Goal: Task Accomplishment & Management: Manage account settings

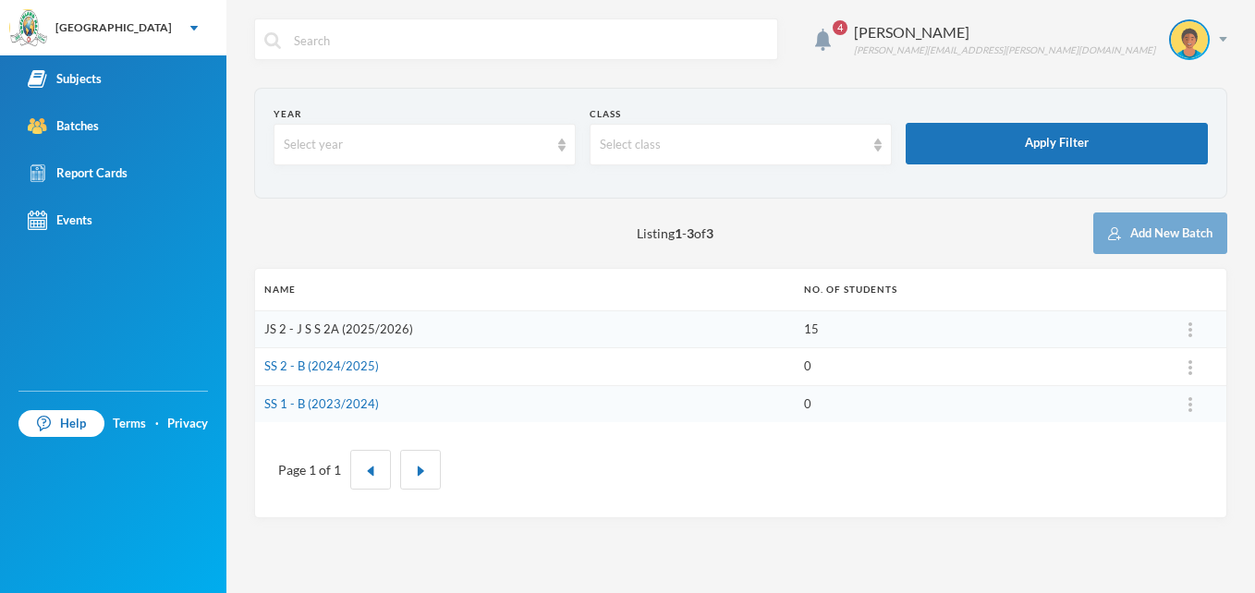
click at [339, 332] on link "JS 2 - J S S 2A (2025/2026)" at bounding box center [338, 329] width 149 height 15
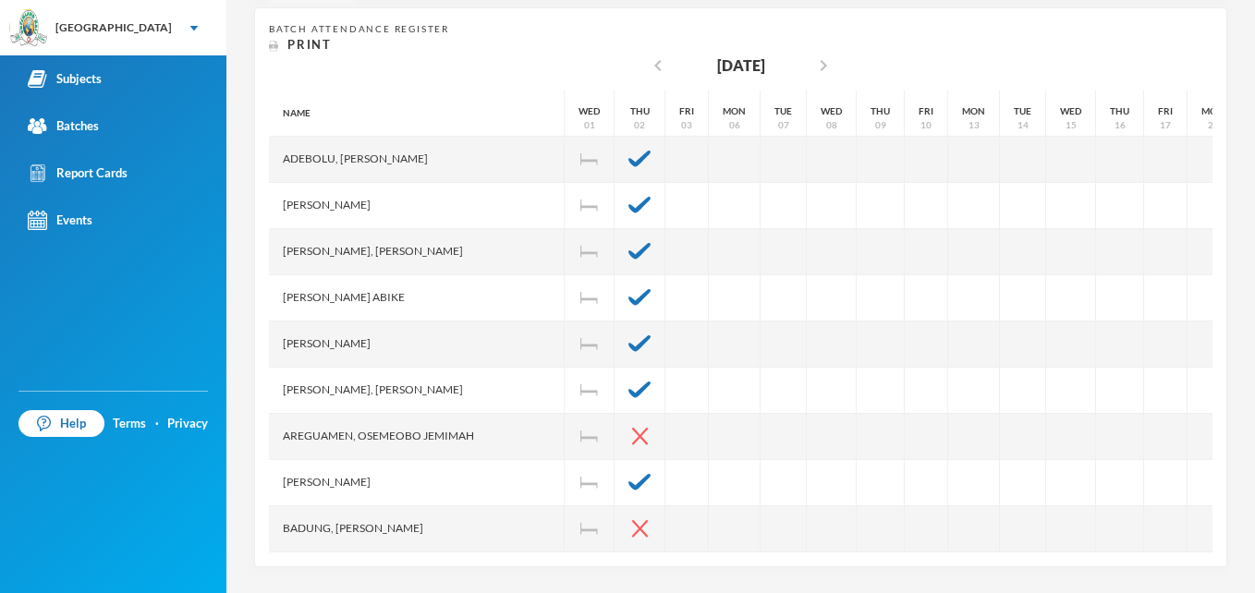
scroll to position [361, 0]
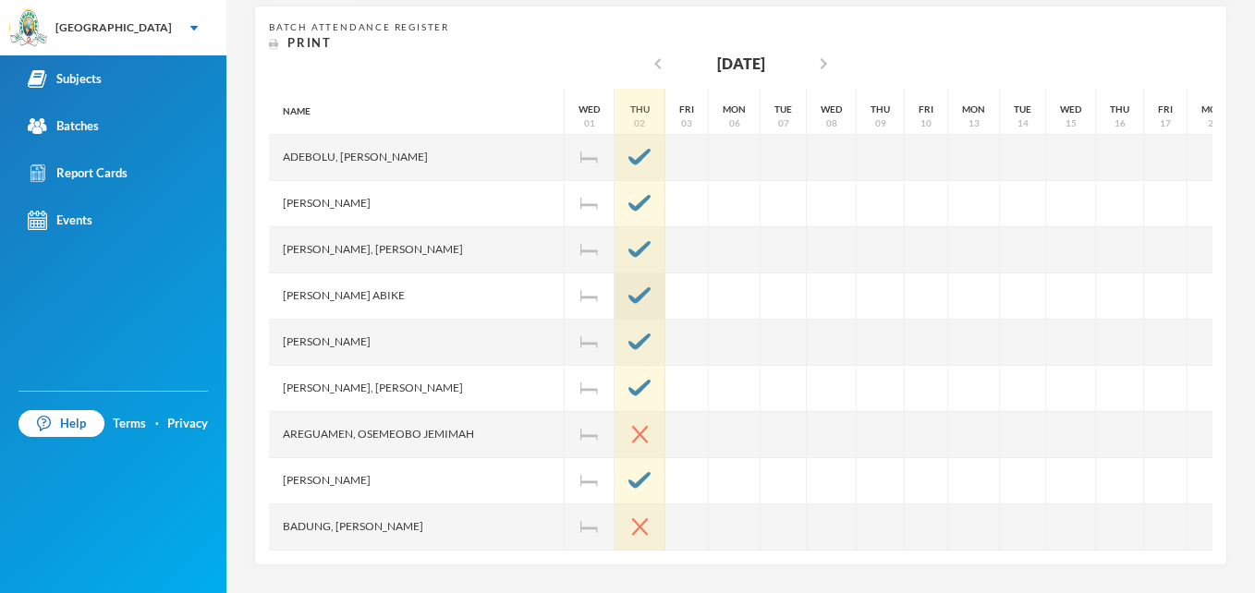
click at [628, 299] on img at bounding box center [639, 295] width 22 height 17
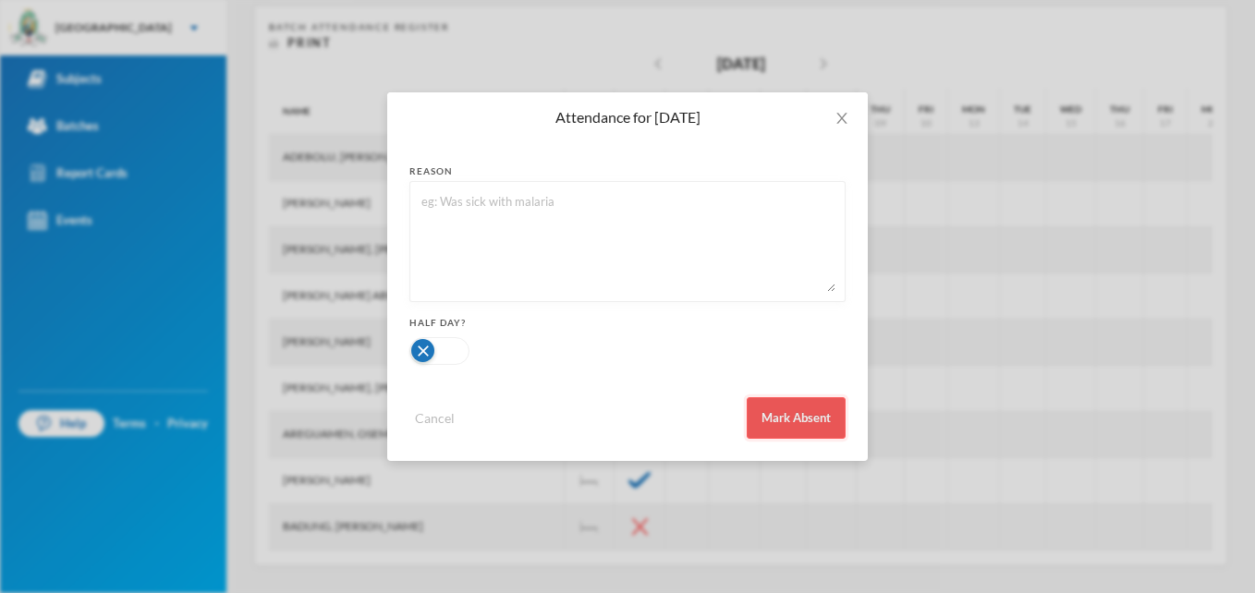
click at [798, 420] on button "Mark Absent" at bounding box center [796, 418] width 99 height 42
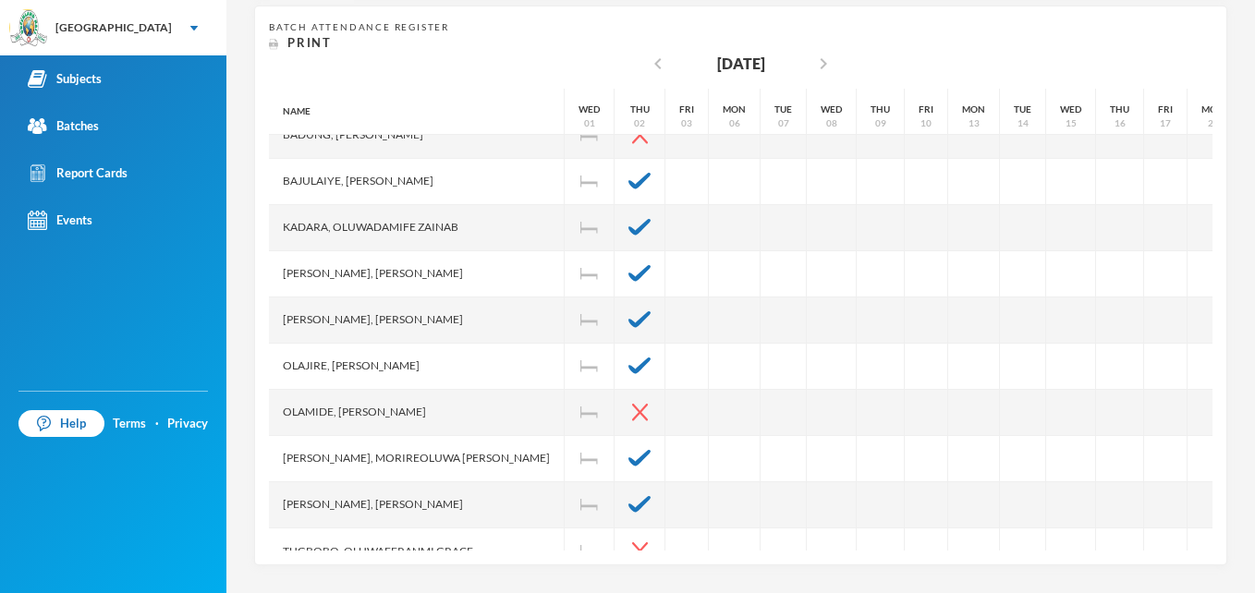
scroll to position [430, 0]
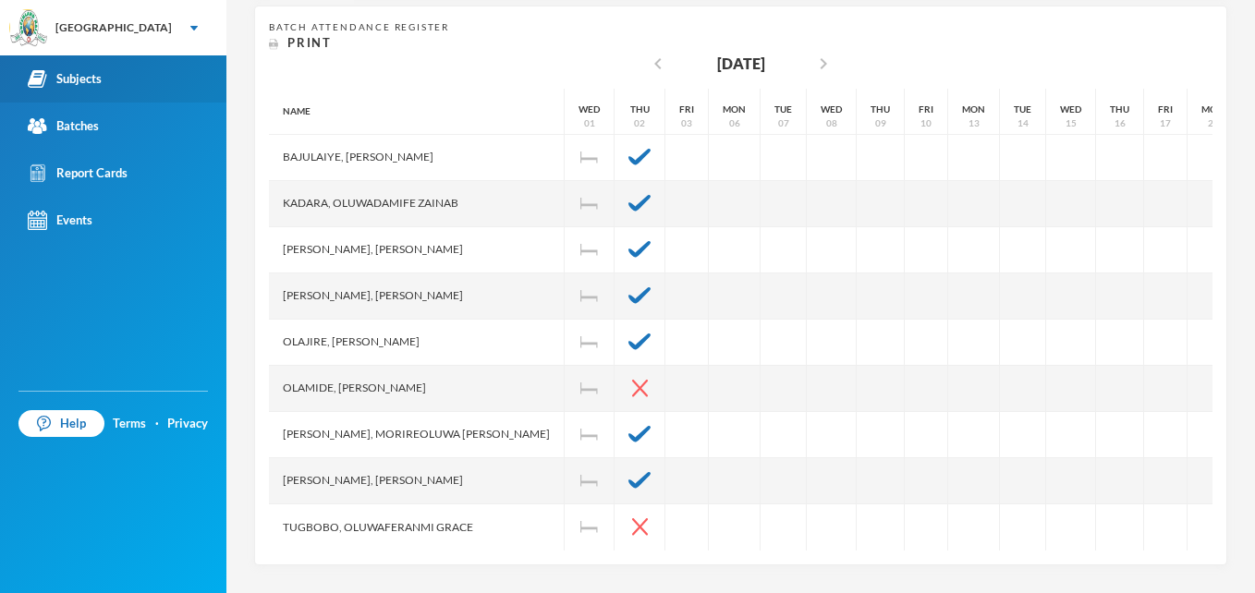
click at [87, 79] on div "Subjects" at bounding box center [65, 78] width 74 height 19
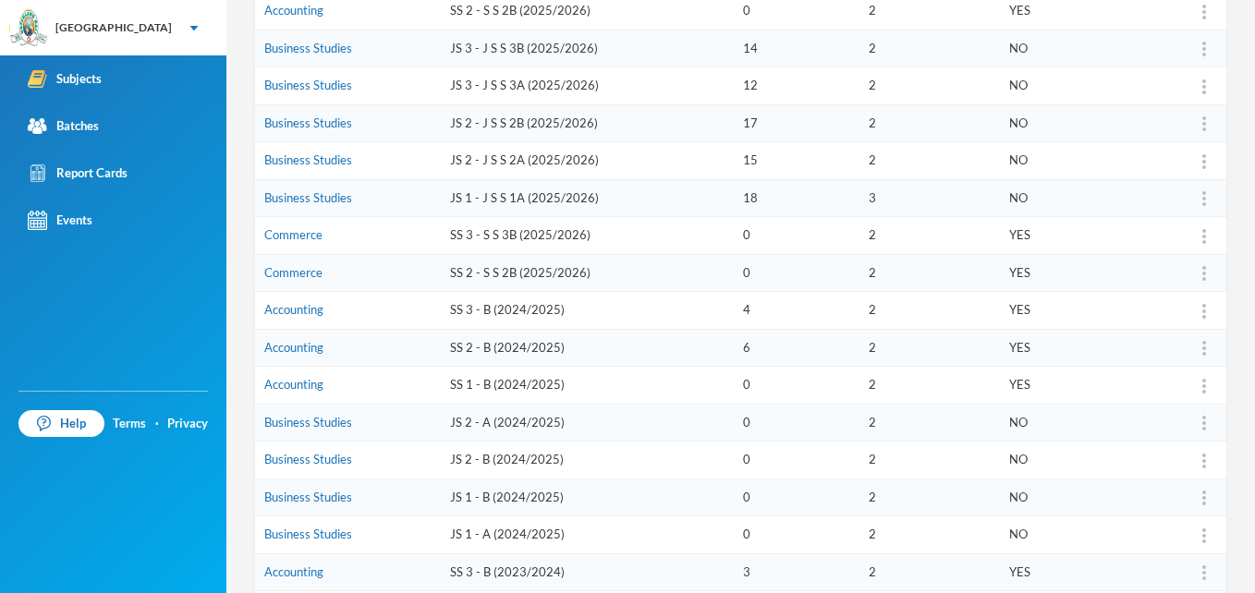
scroll to position [361, 0]
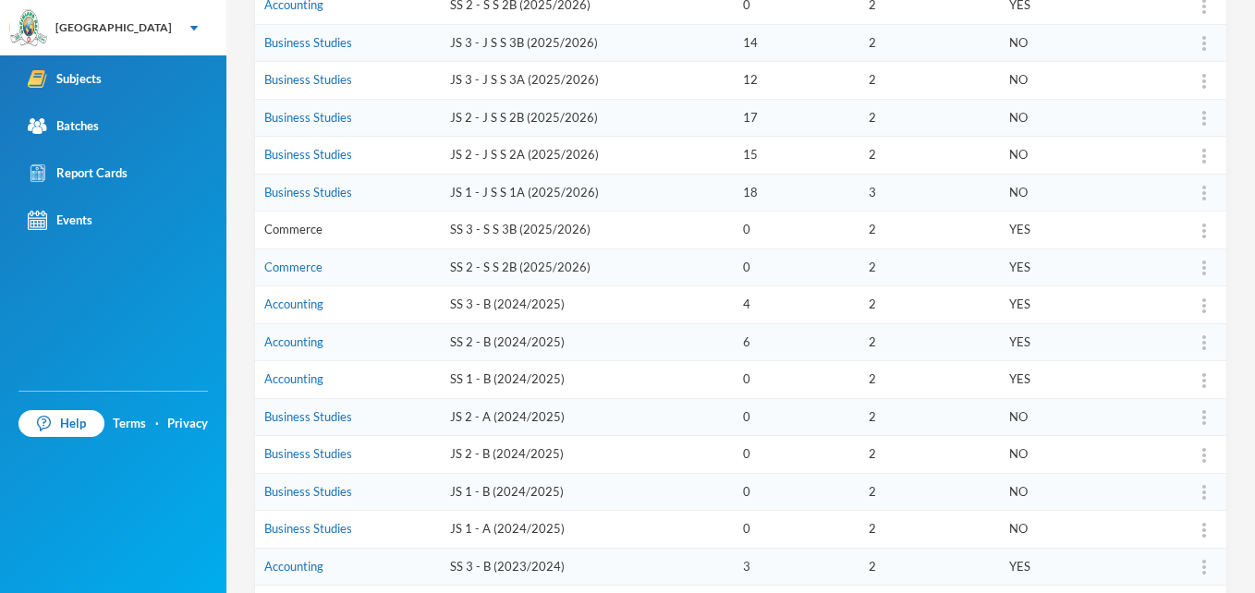
click at [295, 228] on link "Commerce" at bounding box center [293, 229] width 58 height 15
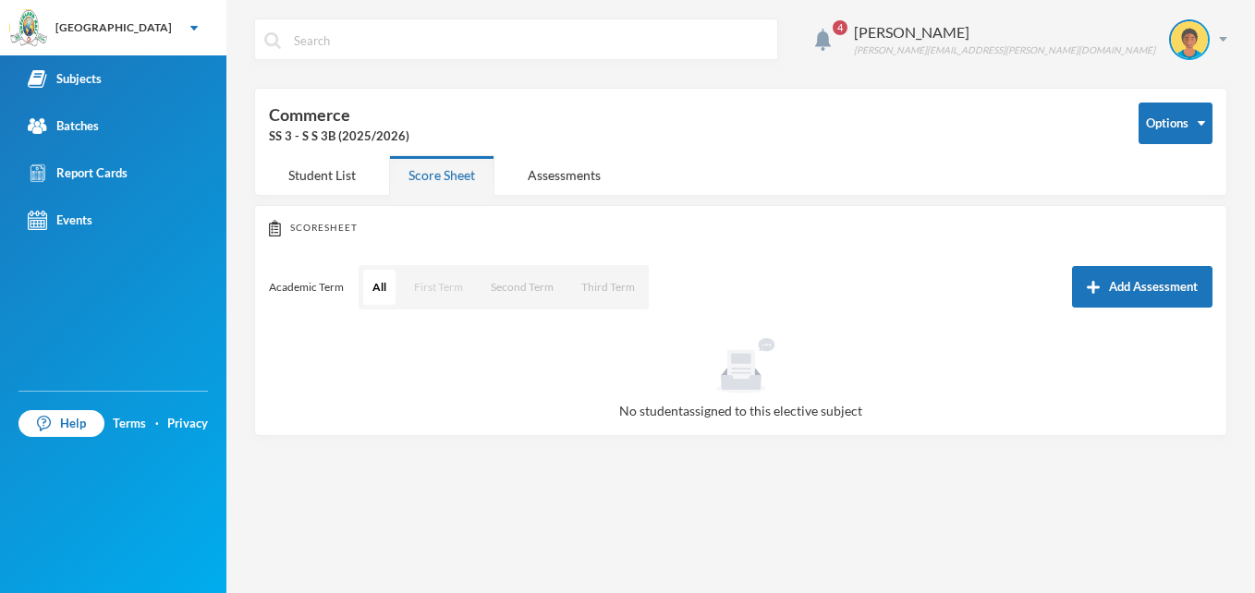
click at [449, 285] on button "First Term" at bounding box center [438, 287] width 67 height 35
click at [343, 177] on div "Student List" at bounding box center [322, 175] width 106 height 40
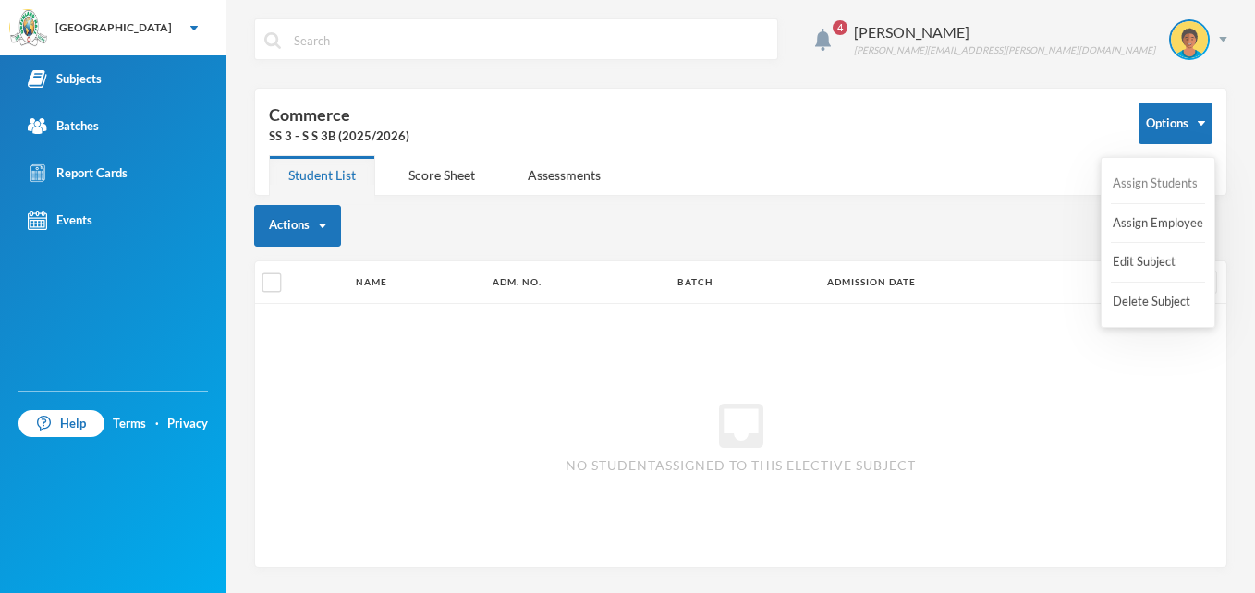
click at [1156, 179] on button "Assign Students" at bounding box center [1155, 183] width 89 height 33
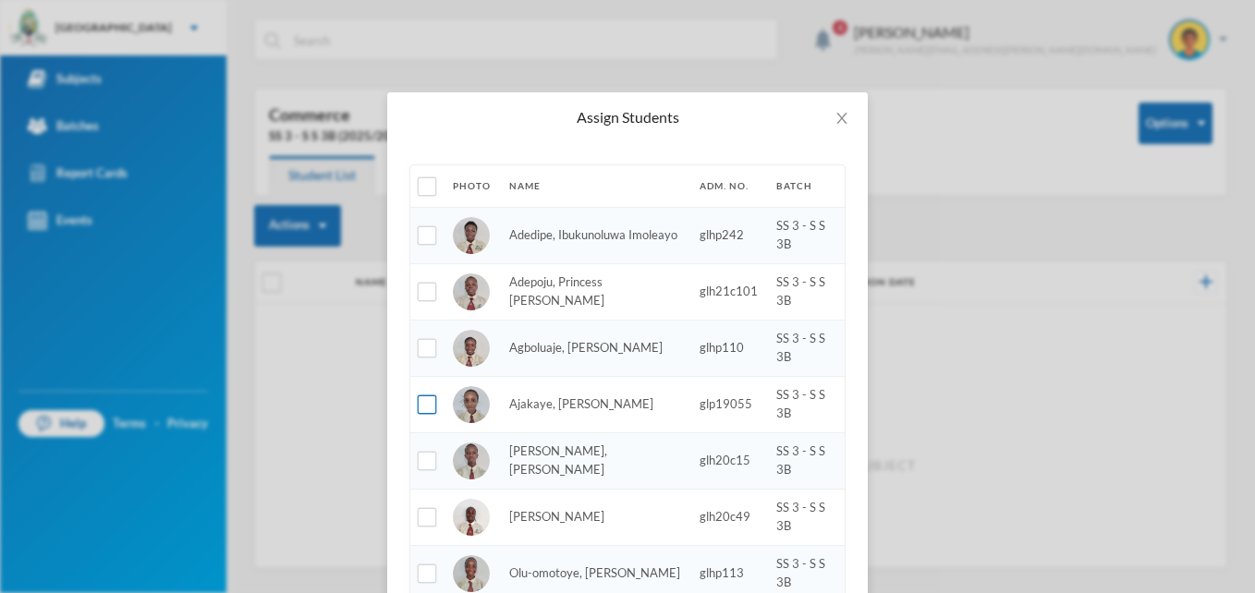
click at [418, 401] on input "checkbox" at bounding box center [427, 405] width 19 height 19
checkbox input "true"
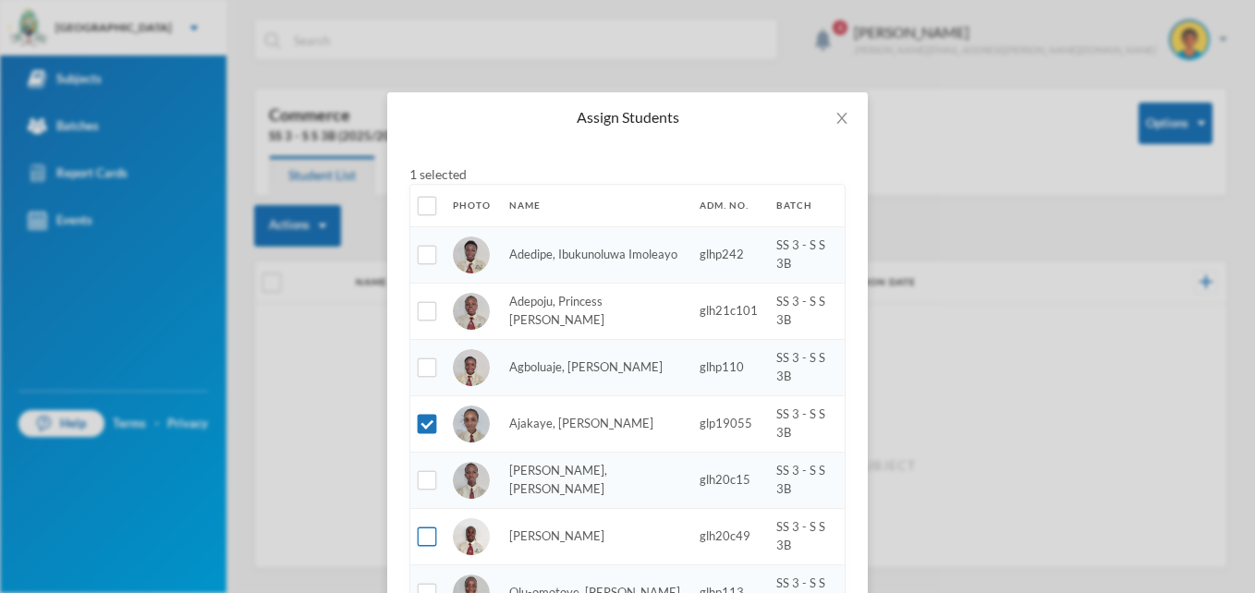
click at [420, 540] on input "checkbox" at bounding box center [427, 537] width 19 height 19
checkbox input "true"
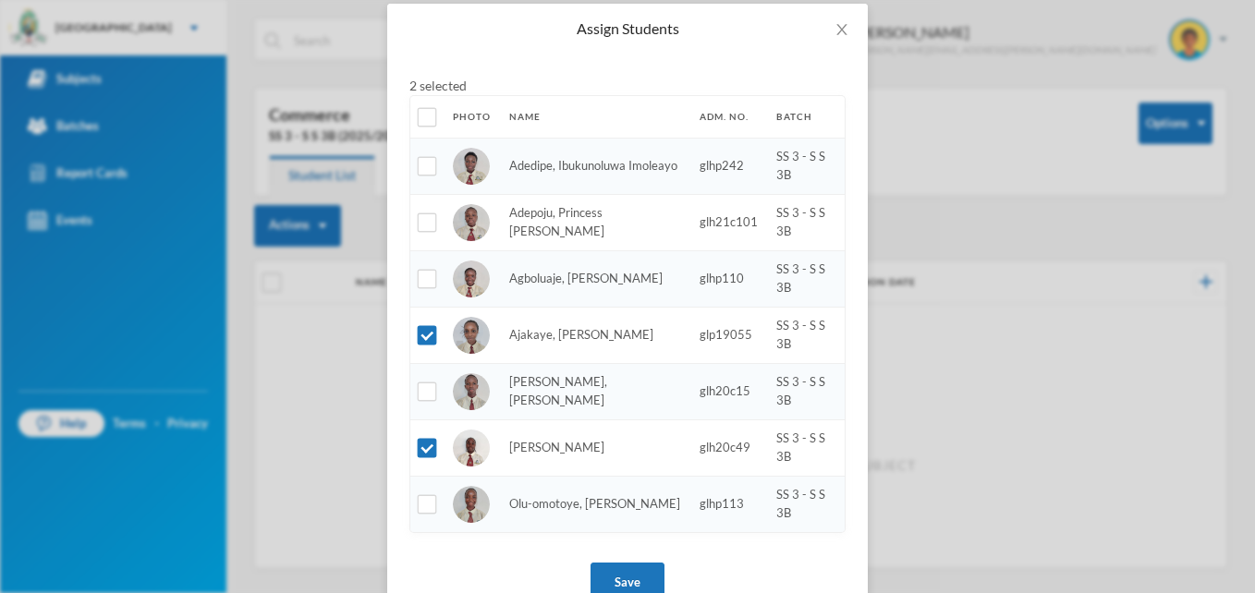
scroll to position [144, 0]
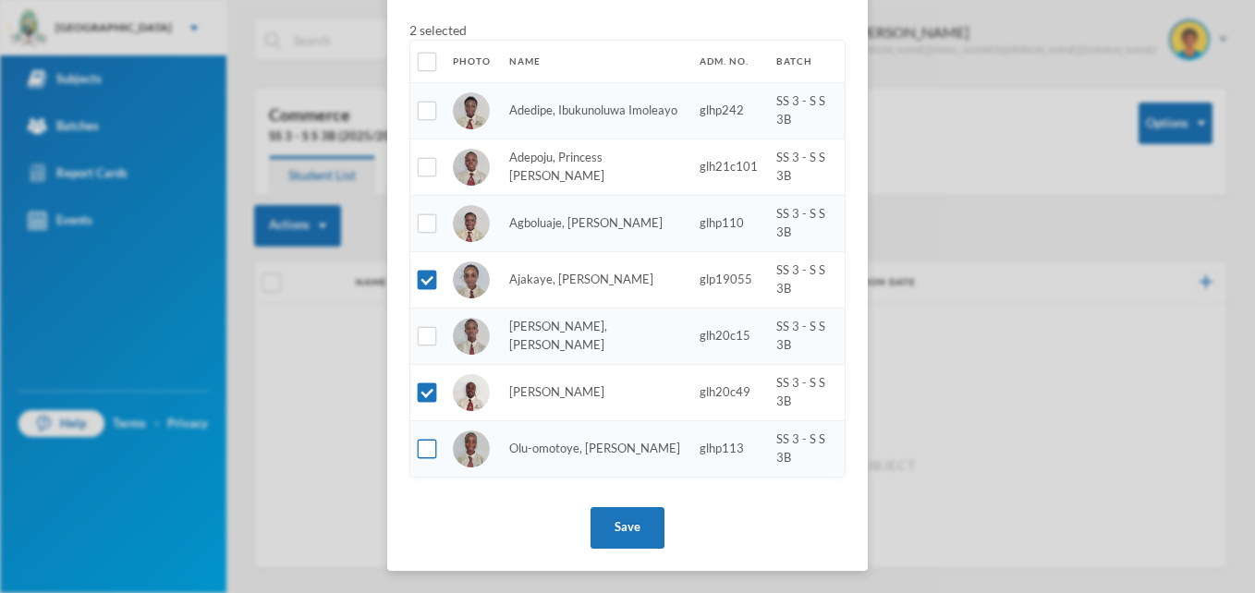
click at [426, 449] on input "checkbox" at bounding box center [427, 449] width 19 height 19
checkbox input "true"
click at [614, 523] on button "Save" at bounding box center [628, 528] width 74 height 42
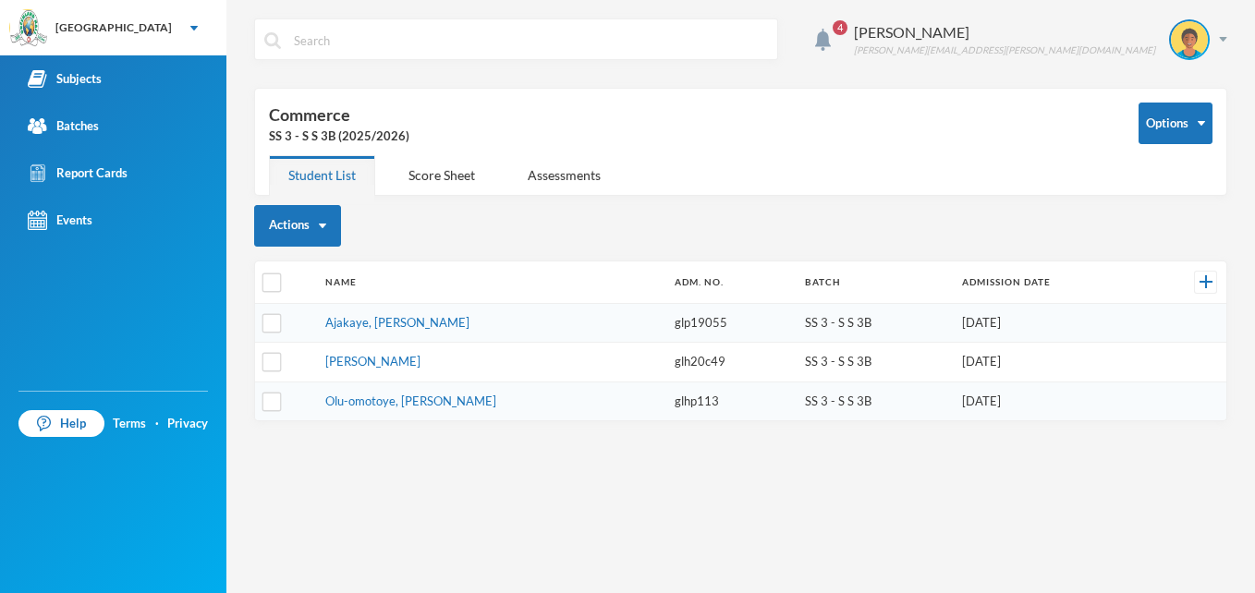
scroll to position [52, 0]
click at [552, 173] on div "Assessments" at bounding box center [564, 175] width 112 height 40
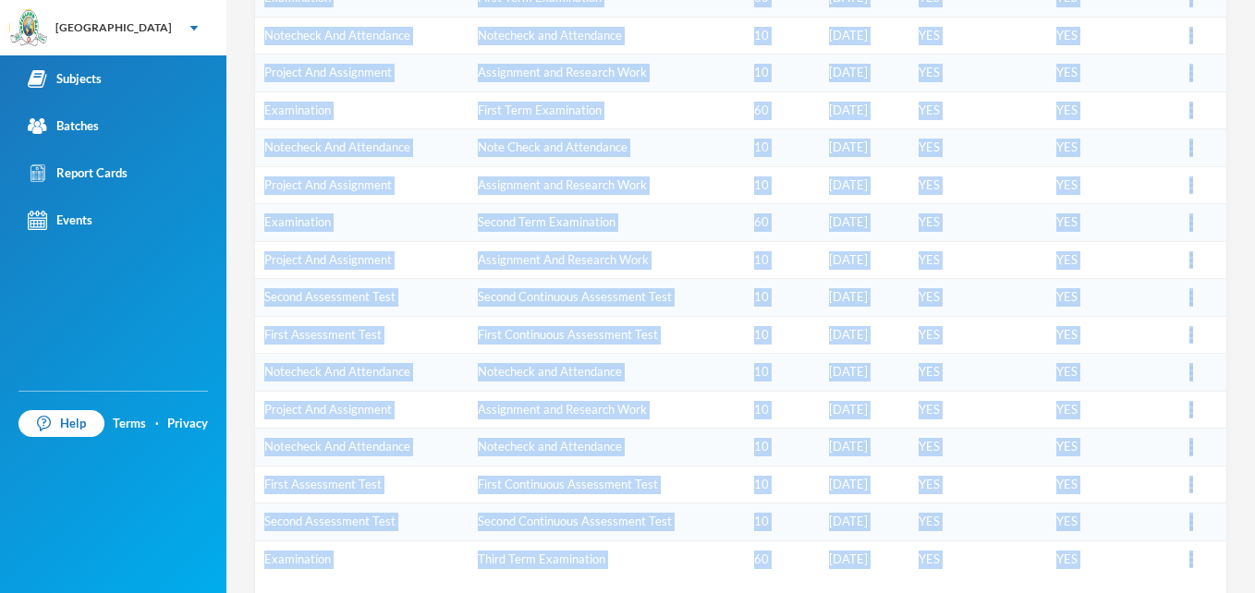
scroll to position [572, 0]
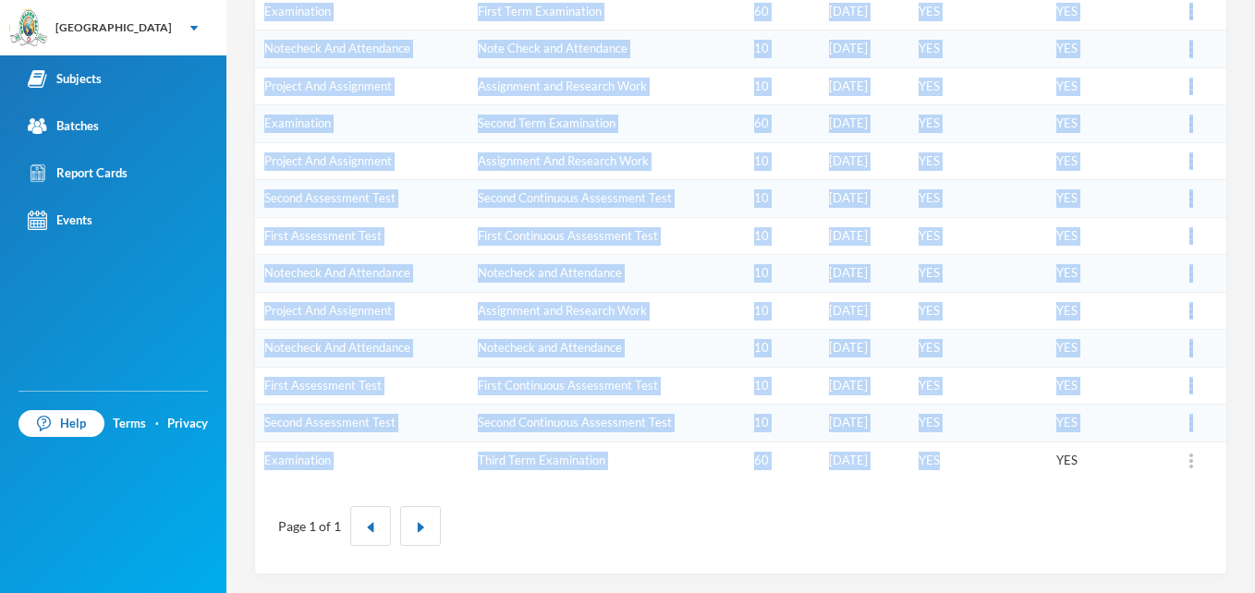
drag, startPoint x: 258, startPoint y: 213, endPoint x: 992, endPoint y: 464, distance: 775.4
click at [992, 464] on tbody "First Assessment Test First Continuous Assessment Test 10 [DATE] YES YES First …" at bounding box center [740, 105] width 971 height 749
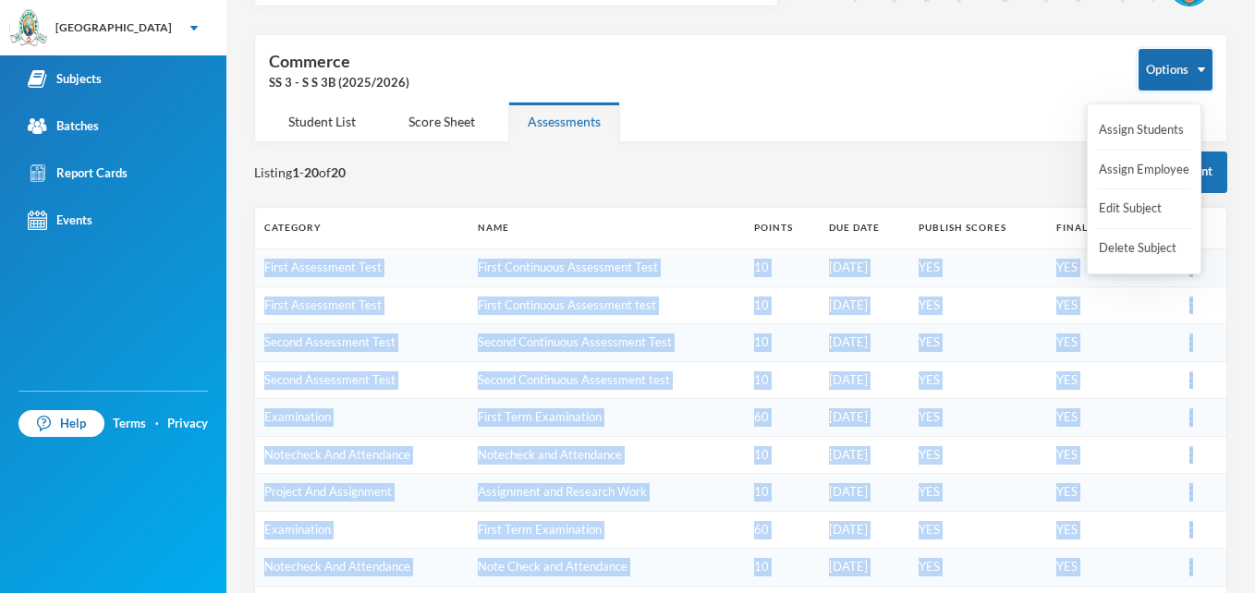
click at [1163, 71] on button "Options" at bounding box center [1176, 70] width 74 height 42
click at [1109, 173] on body "Greenland Hall Your Bluebic Account Greenland Hall Add a New School Subjects Ba…" at bounding box center [627, 296] width 1255 height 593
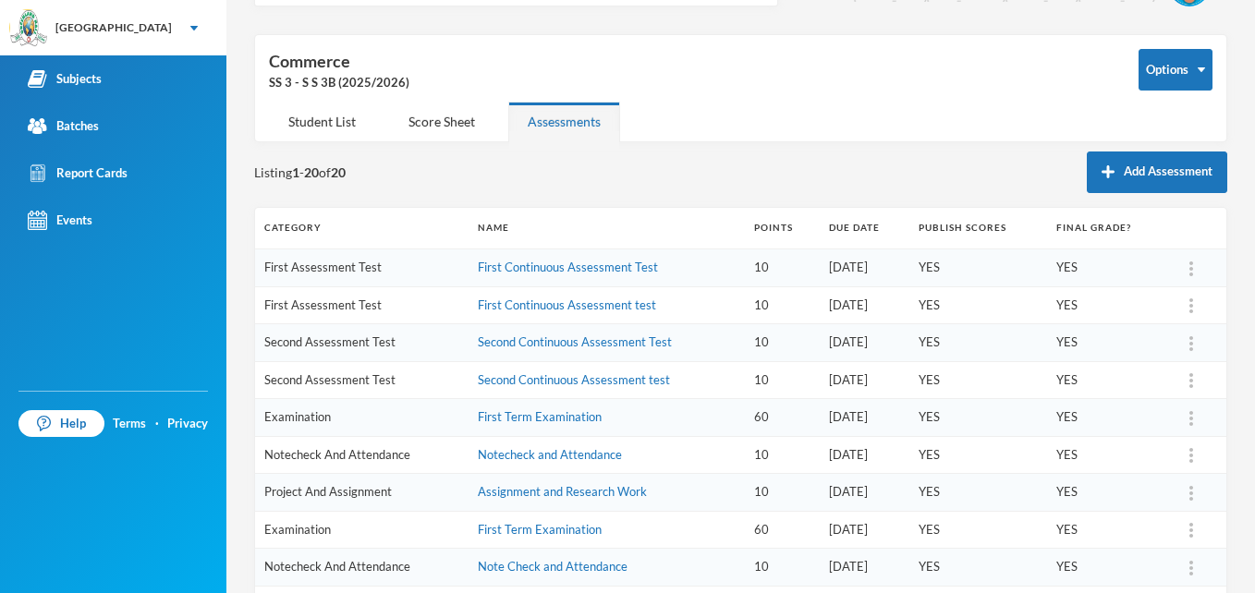
drag, startPoint x: 1109, startPoint y: 173, endPoint x: 989, endPoint y: 96, distance: 142.5
click at [989, 96] on div "Options Commerce SS 3 - S S 3B (2025/2026)" at bounding box center [741, 75] width 944 height 53
click at [332, 122] on div "Student List" at bounding box center [322, 122] width 106 height 40
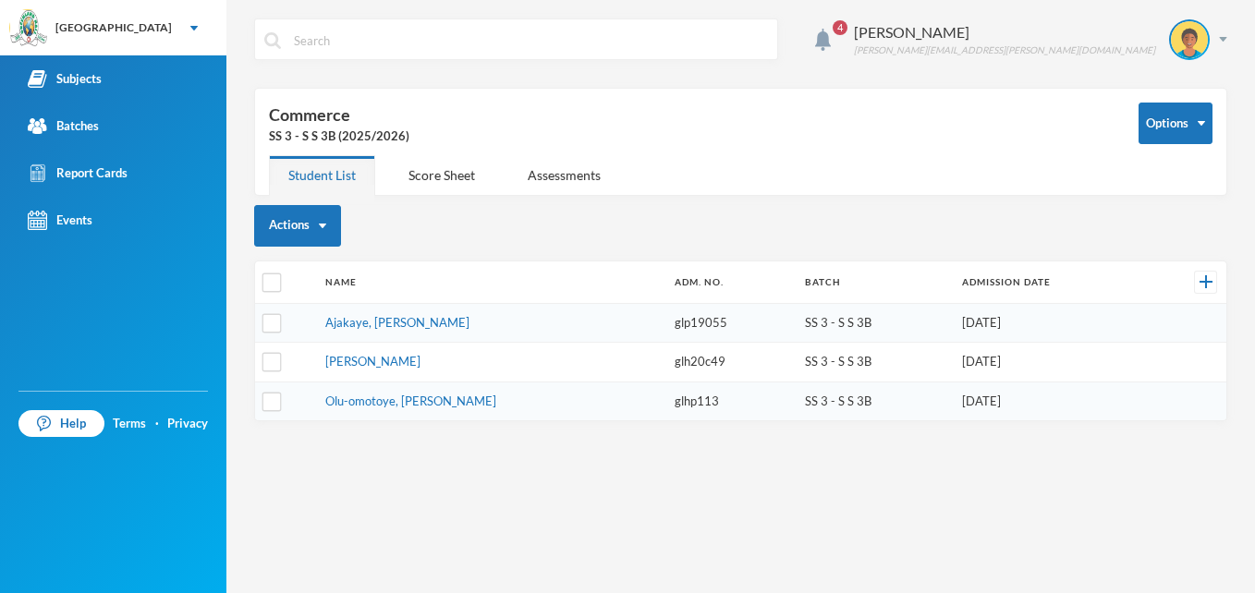
scroll to position [0, 0]
click at [453, 178] on div "Score Sheet" at bounding box center [441, 175] width 105 height 40
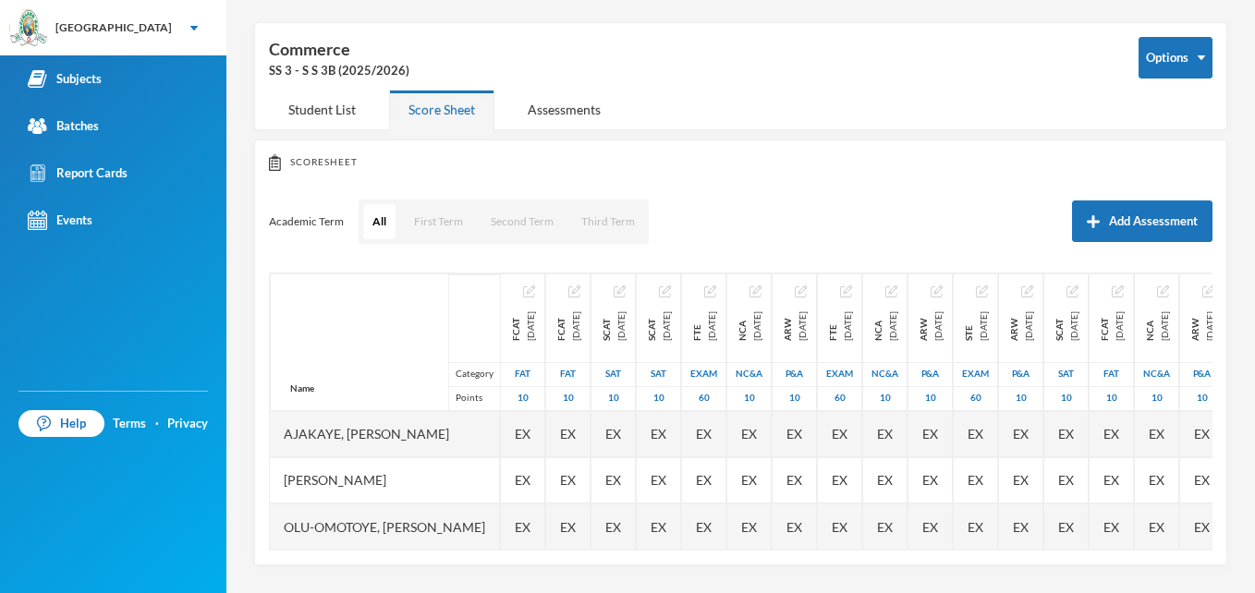
scroll to position [79, 0]
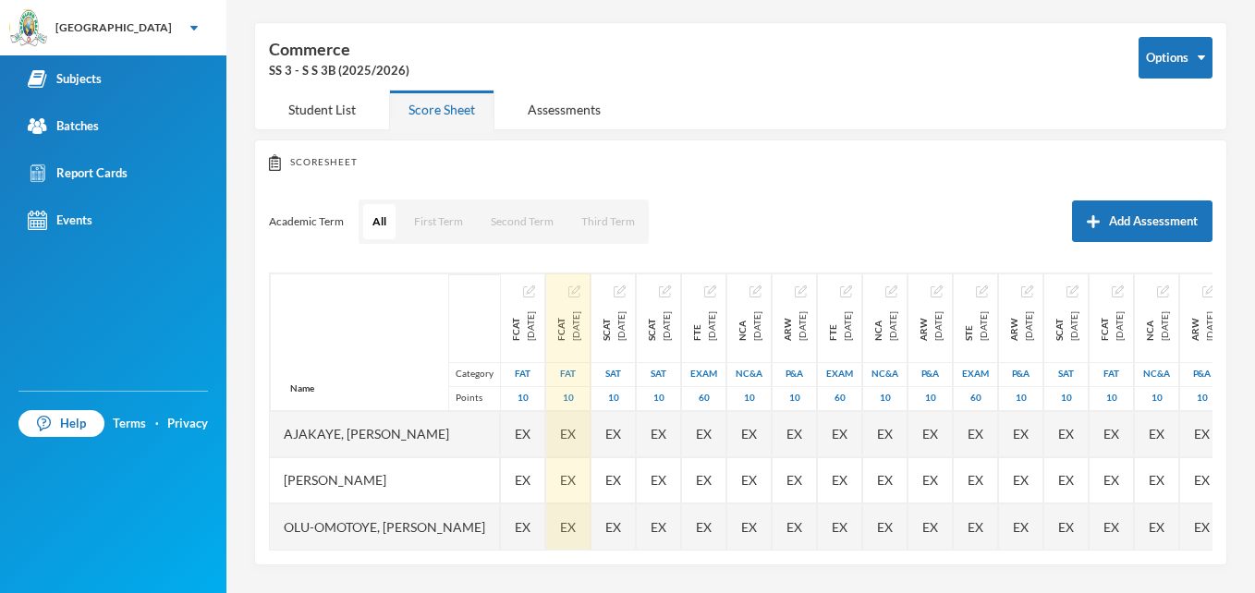
click at [580, 286] on img "button" at bounding box center [574, 292] width 12 height 12
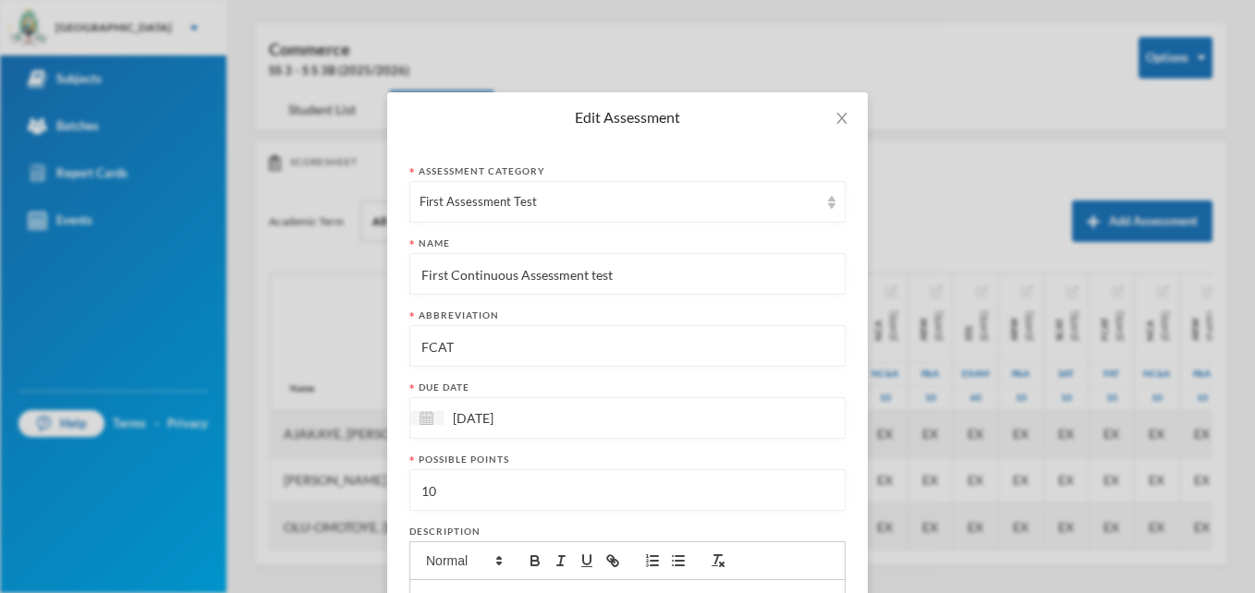
click at [515, 419] on input "[DATE]" at bounding box center [521, 418] width 155 height 21
click at [603, 459] on span "Next Month" at bounding box center [609, 465] width 17 height 17
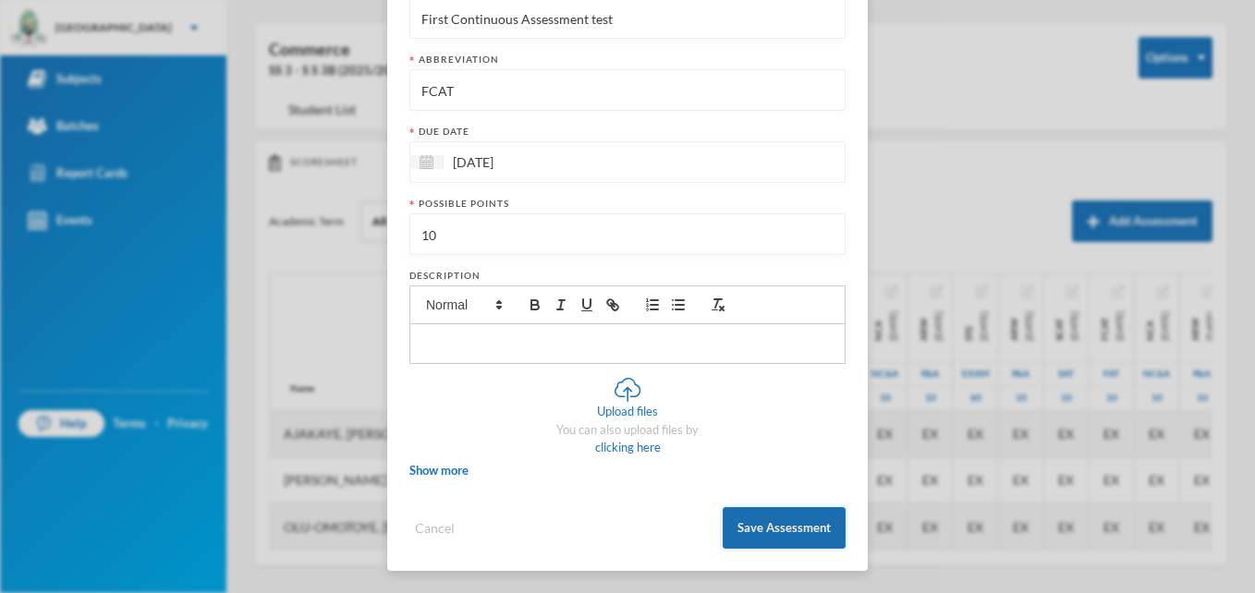
click at [777, 522] on button "Save Assessment" at bounding box center [784, 528] width 123 height 42
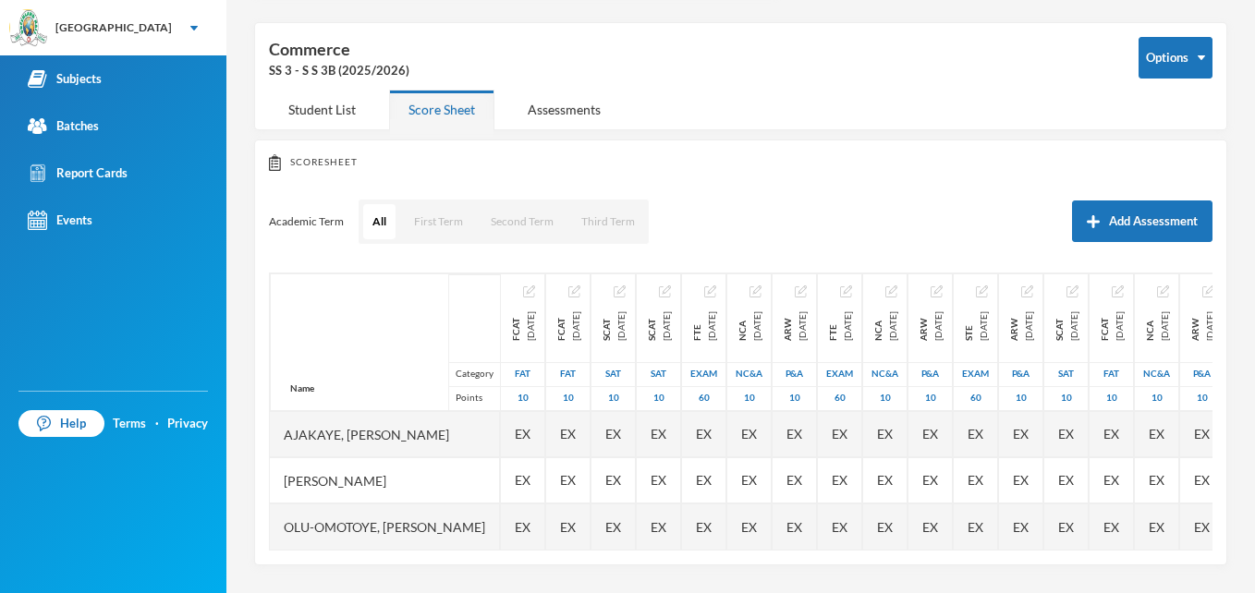
scroll to position [79, 0]
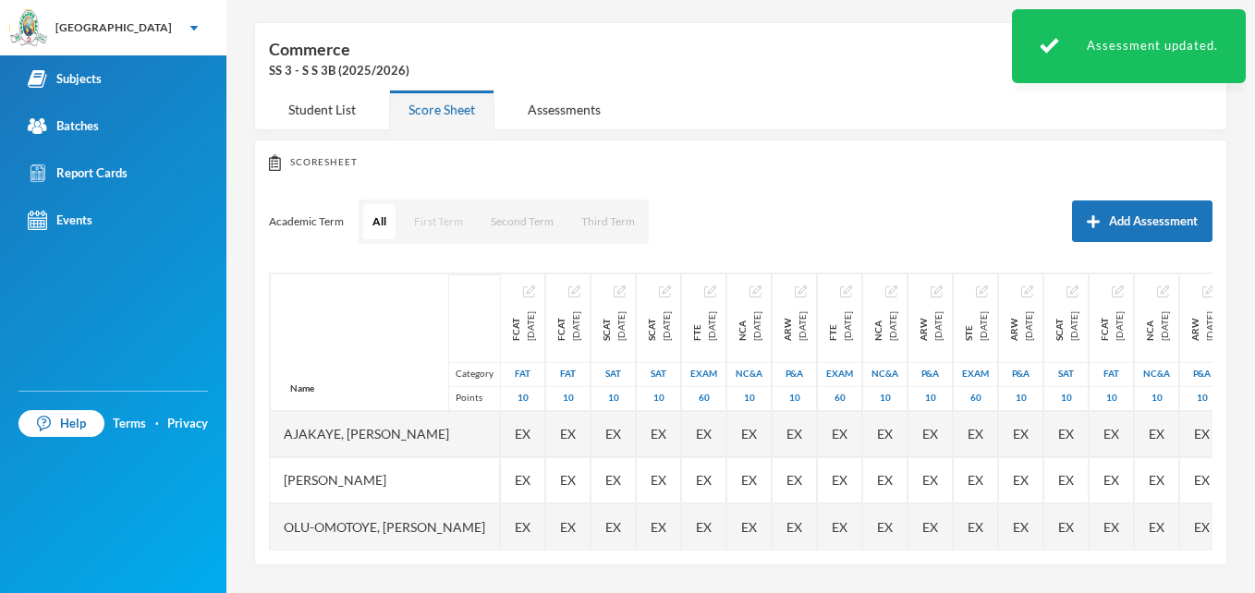
click at [434, 209] on button "First Term" at bounding box center [438, 221] width 67 height 35
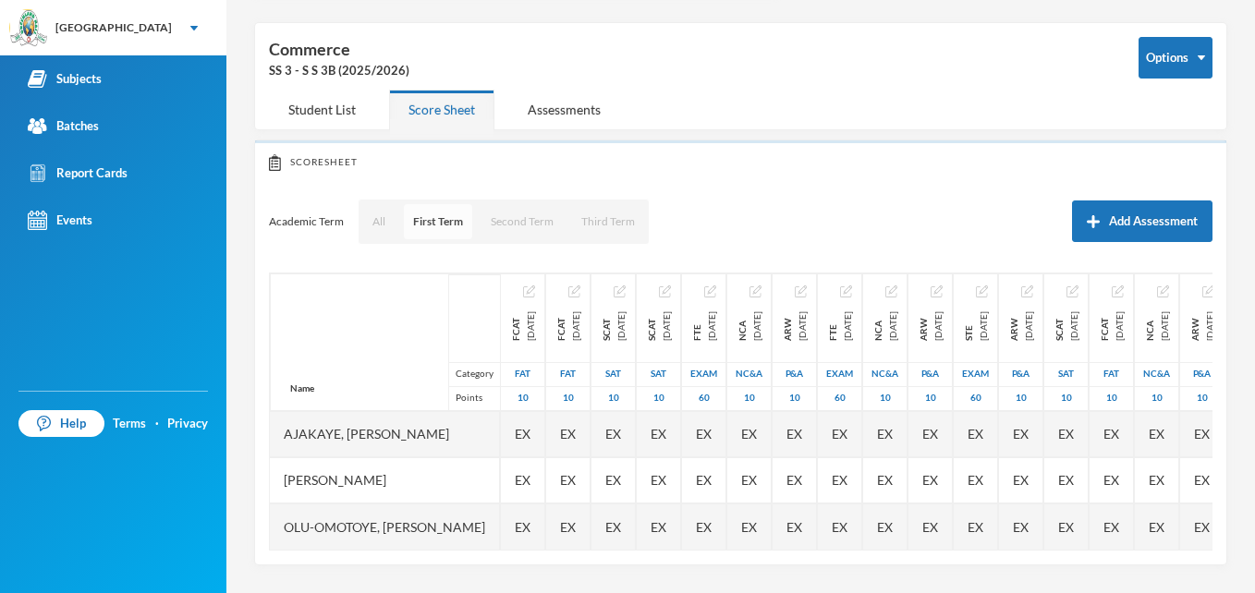
scroll to position [66, 0]
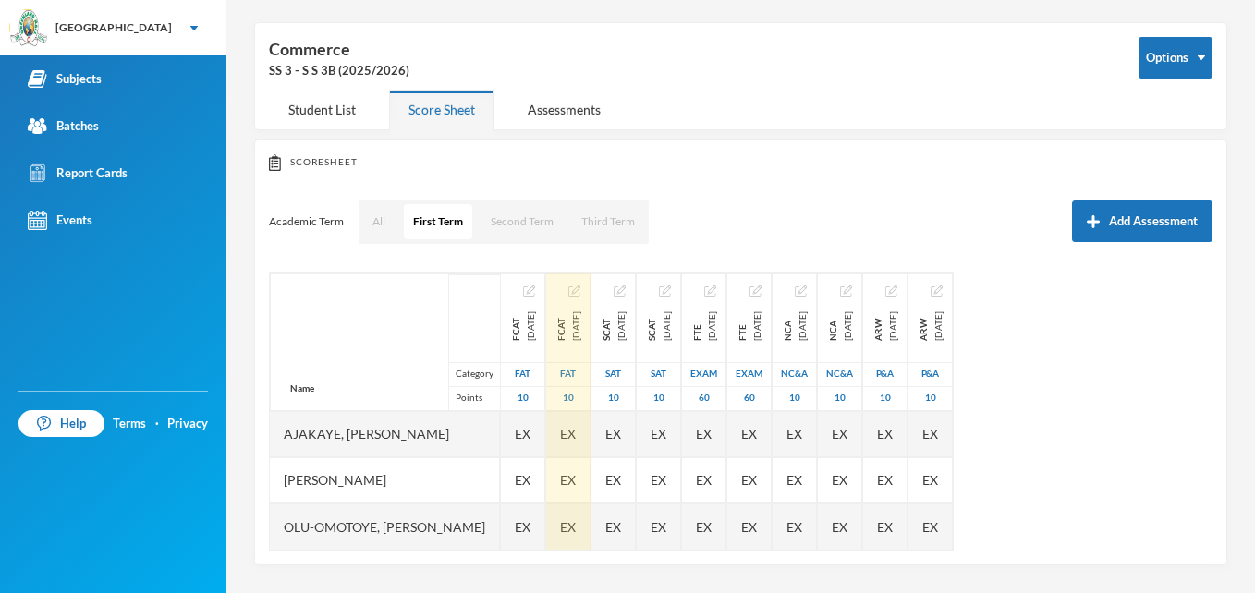
click at [580, 288] on img "button" at bounding box center [574, 292] width 12 height 12
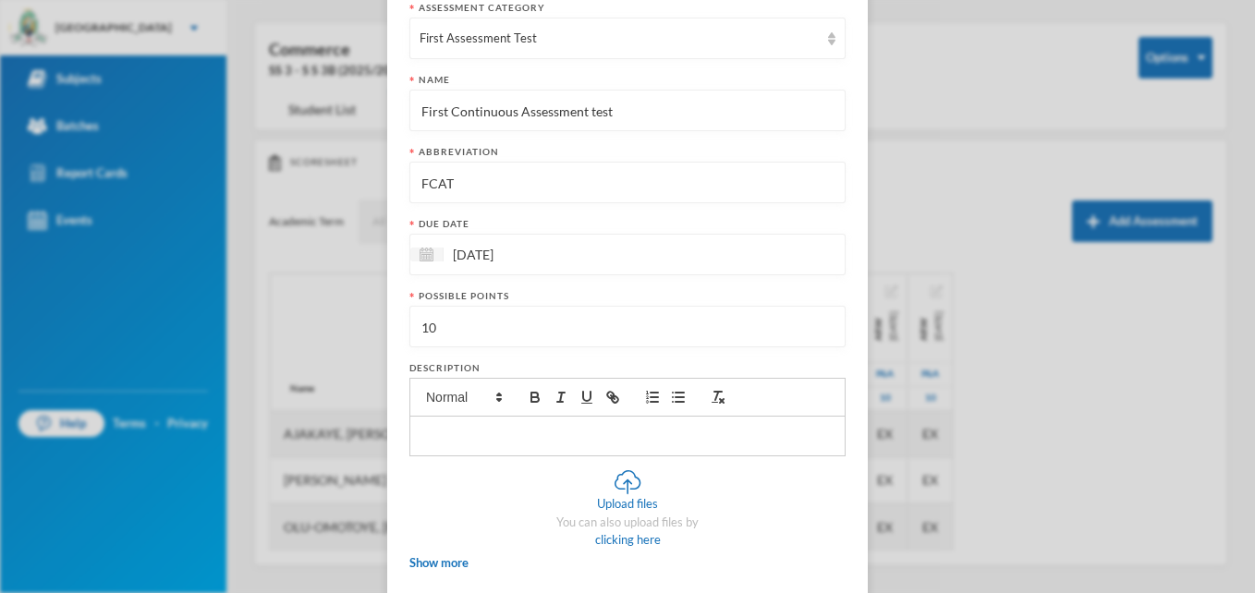
scroll to position [169, 0]
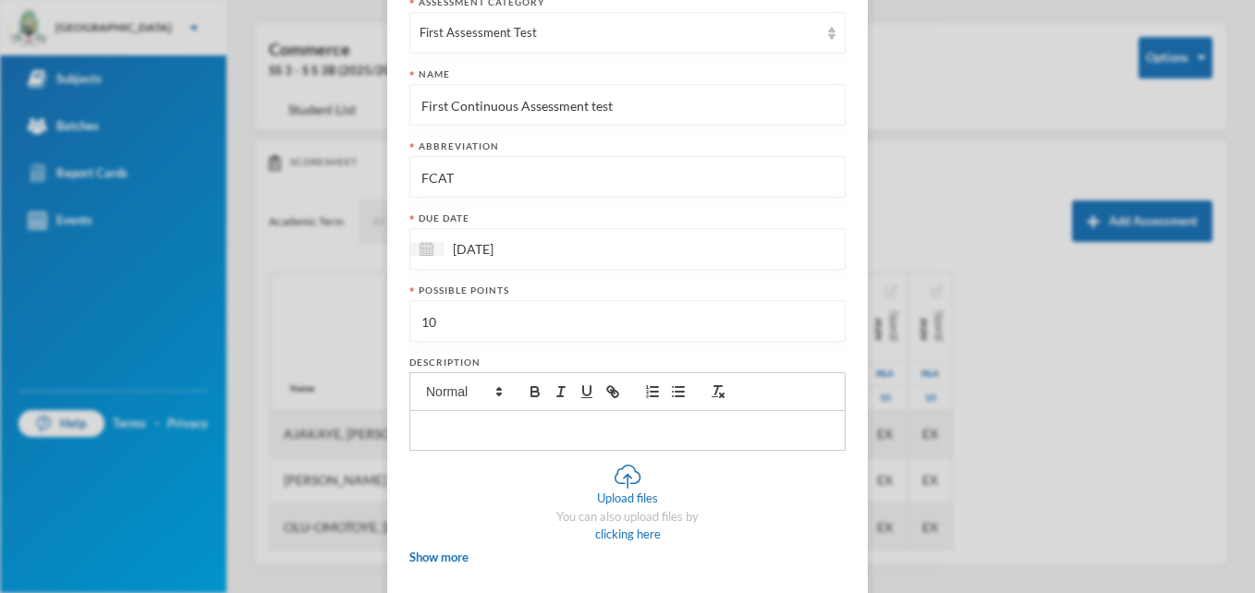
click at [516, 257] on input "[DATE]" at bounding box center [521, 248] width 155 height 21
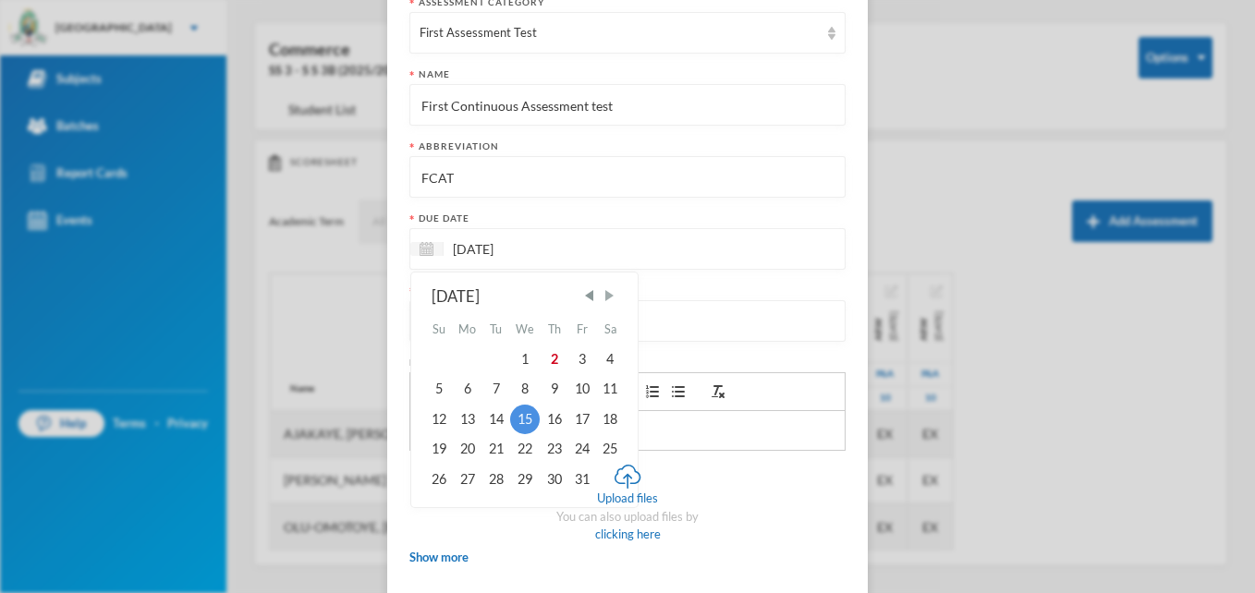
click at [601, 297] on span "Next Month" at bounding box center [609, 295] width 17 height 17
click at [519, 450] on div "24" at bounding box center [525, 449] width 30 height 30
type input "[DATE]"
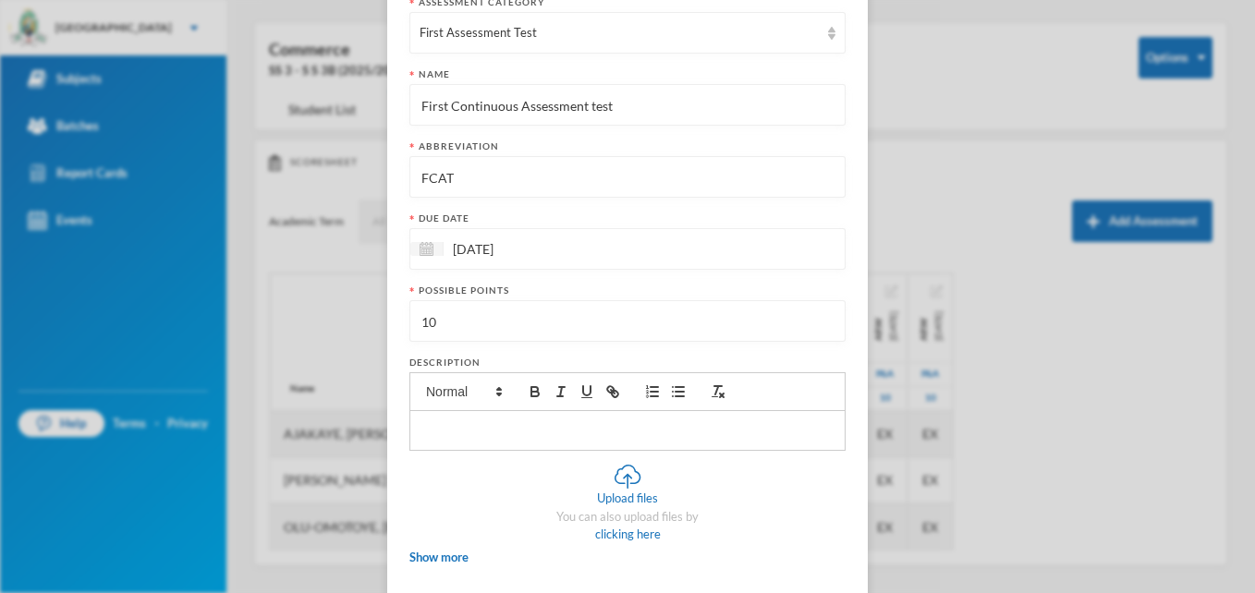
scroll to position [256, 0]
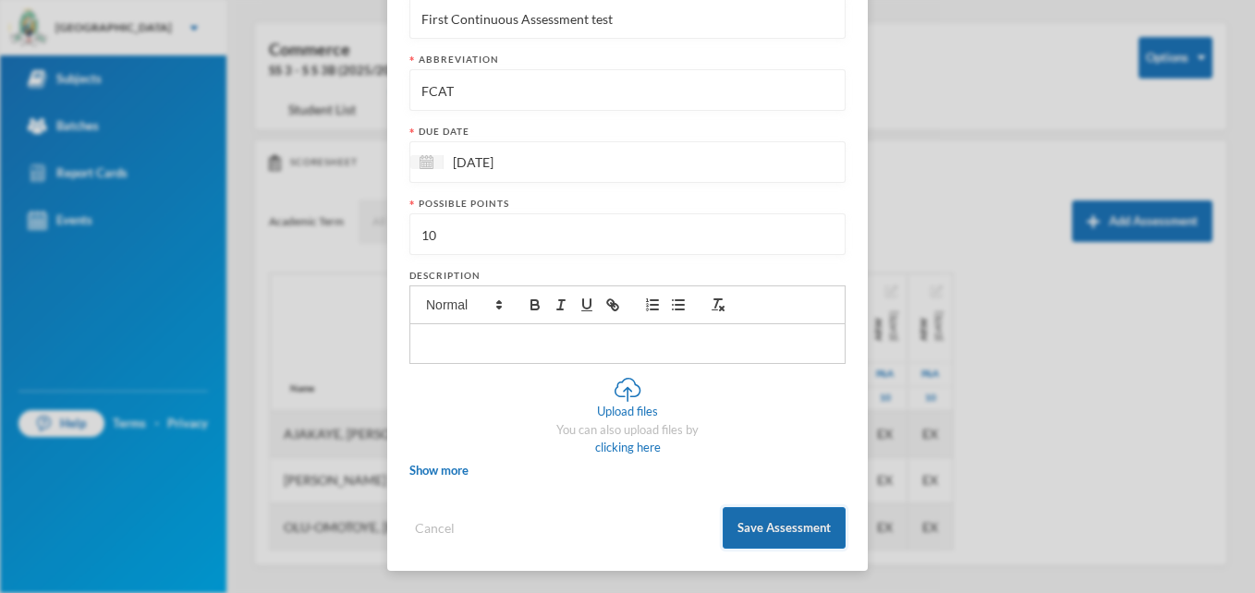
click at [764, 525] on button "Save Assessment" at bounding box center [784, 528] width 123 height 42
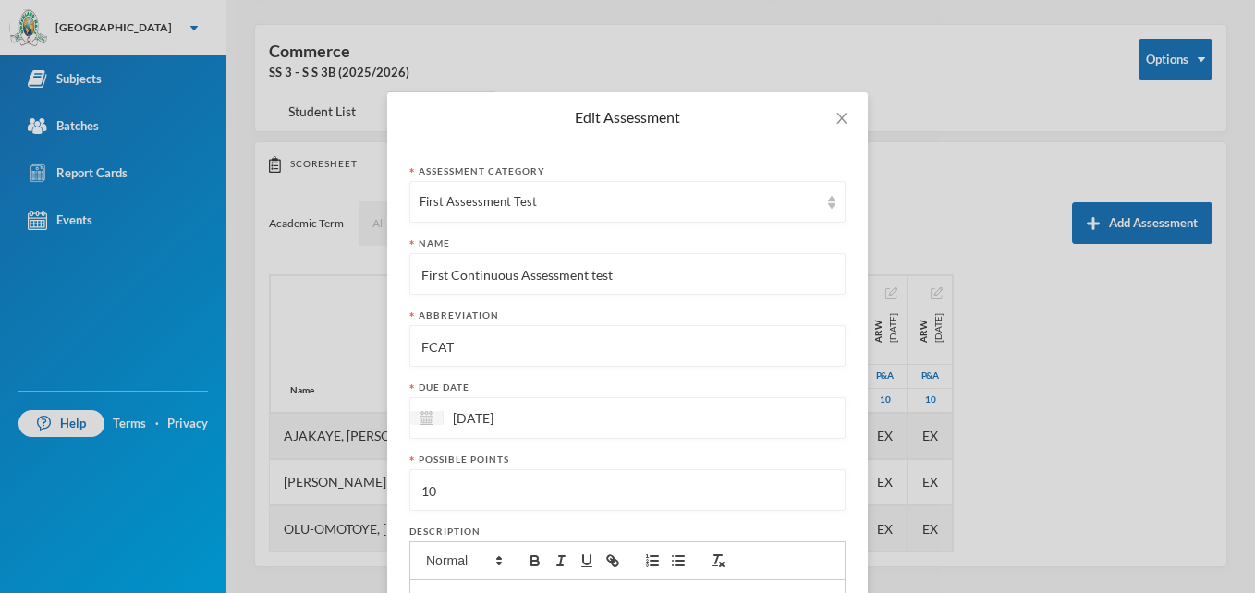
scroll to position [66, 0]
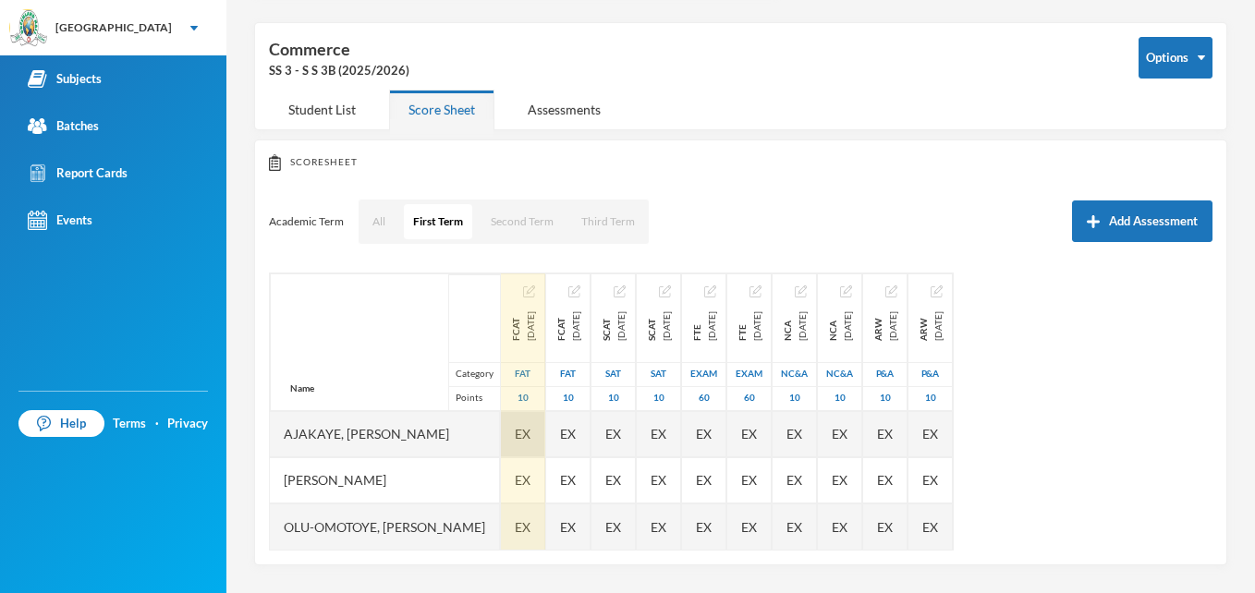
click at [530, 430] on span "EX" at bounding box center [523, 433] width 16 height 19
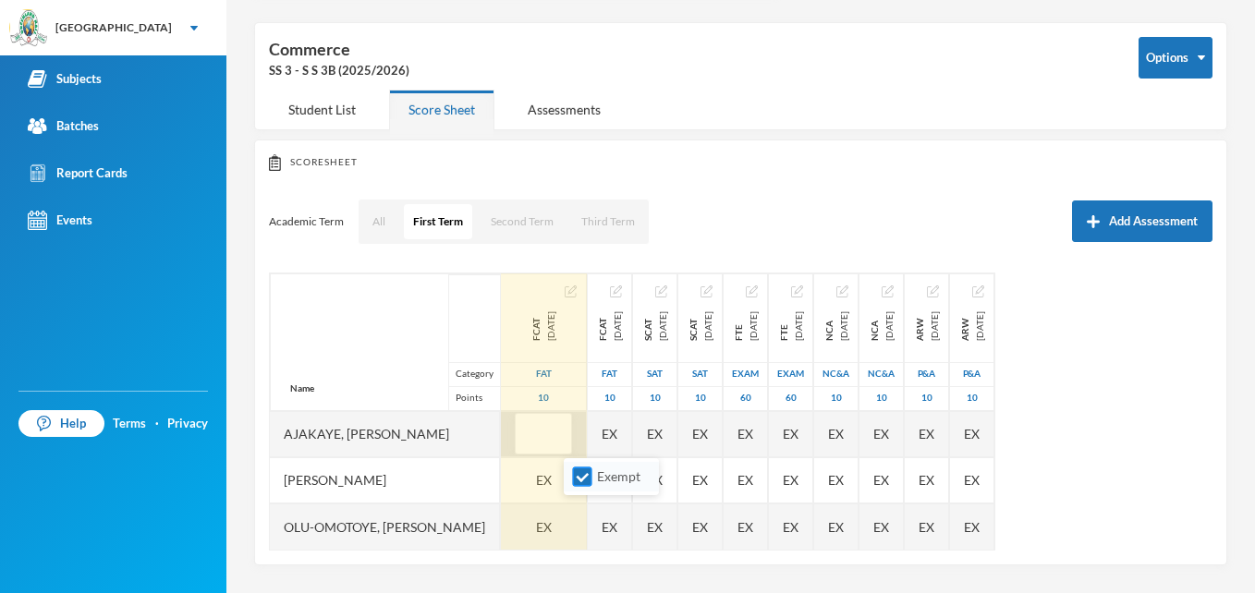
click at [581, 474] on input "Exempt" at bounding box center [582, 477] width 19 height 19
checkbox input "false"
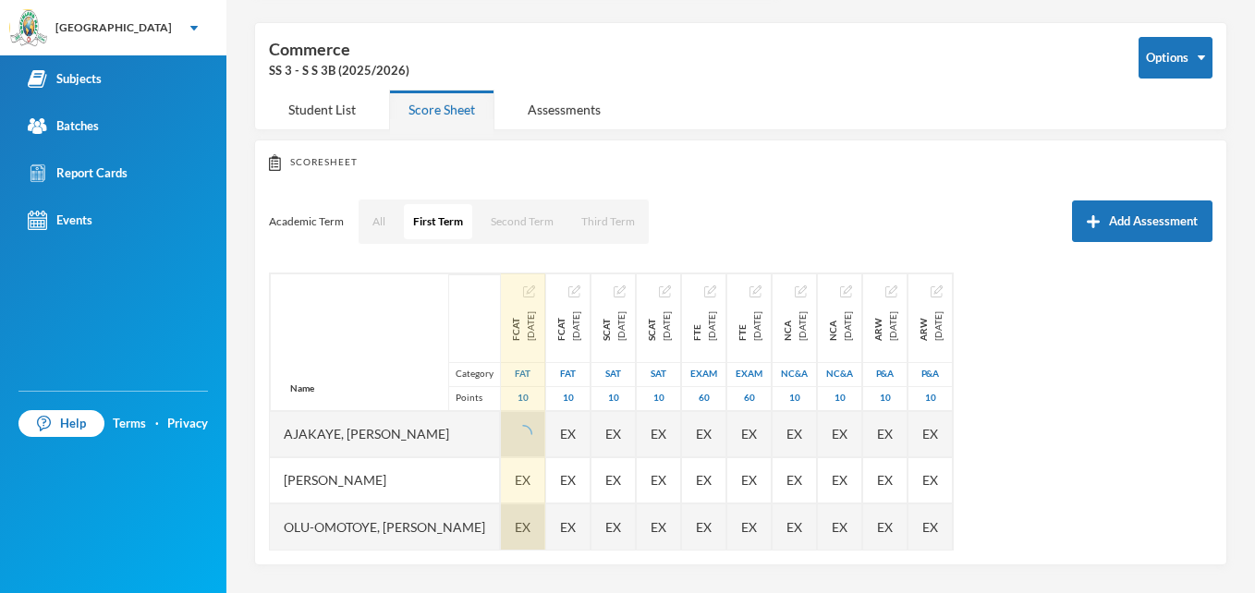
click at [545, 527] on div "EX" at bounding box center [523, 527] width 44 height 46
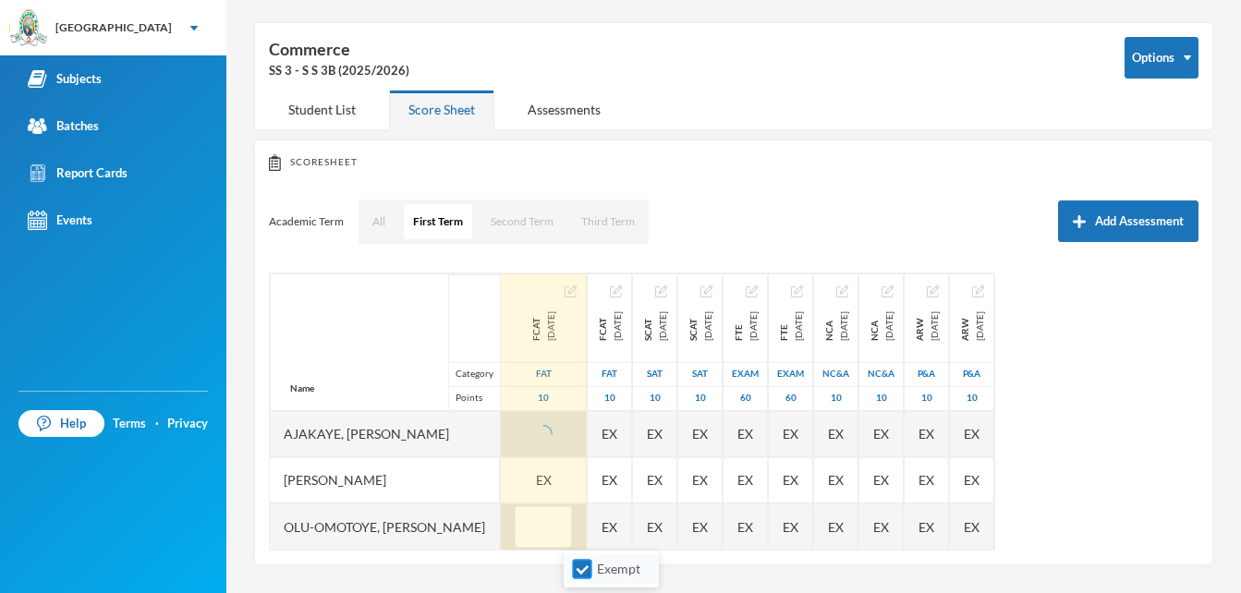
click at [579, 573] on input "Exempt" at bounding box center [582, 569] width 19 height 19
checkbox input "false"
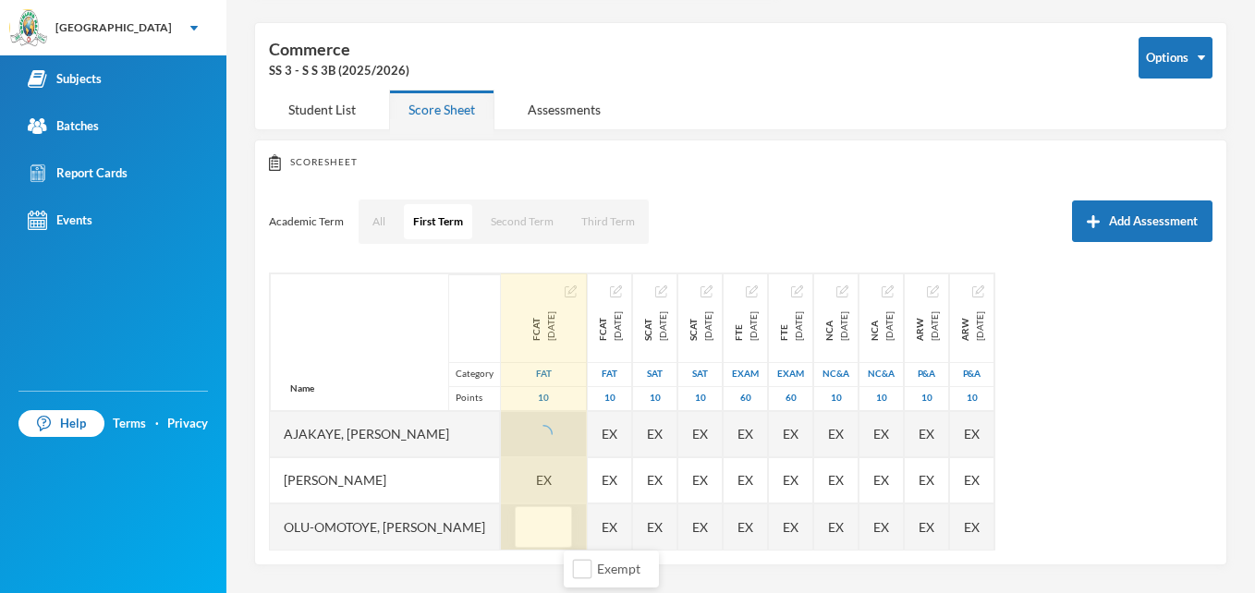
click at [587, 476] on div "EX" at bounding box center [544, 480] width 86 height 46
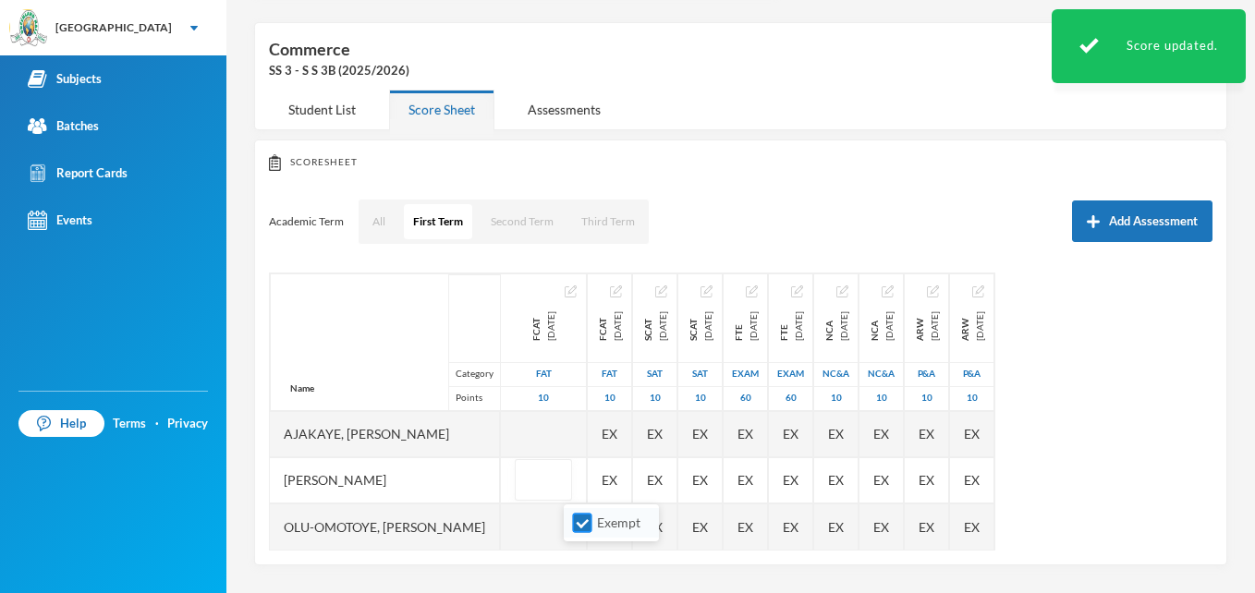
click at [581, 519] on input "Exempt" at bounding box center [582, 523] width 19 height 19
checkbox input "false"
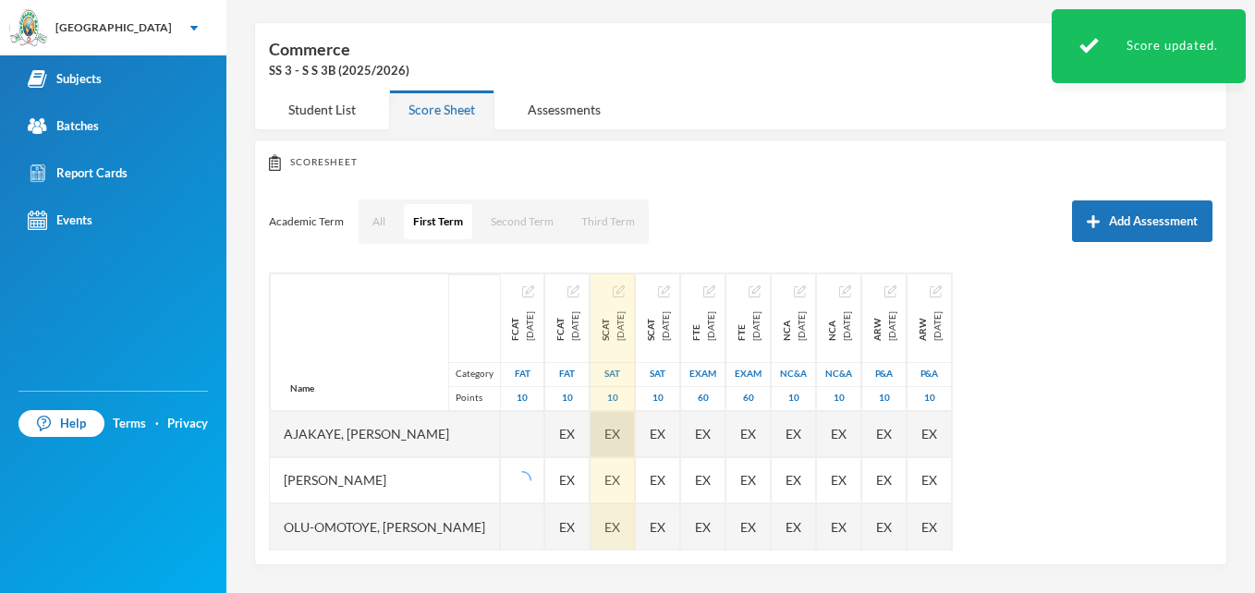
click at [743, 433] on div "Name Category Points [PERSON_NAME], Fisayomi [PERSON_NAME], Munirat Mofiyinfolu…" at bounding box center [741, 412] width 944 height 278
click at [620, 435] on span "EX" at bounding box center [612, 433] width 16 height 19
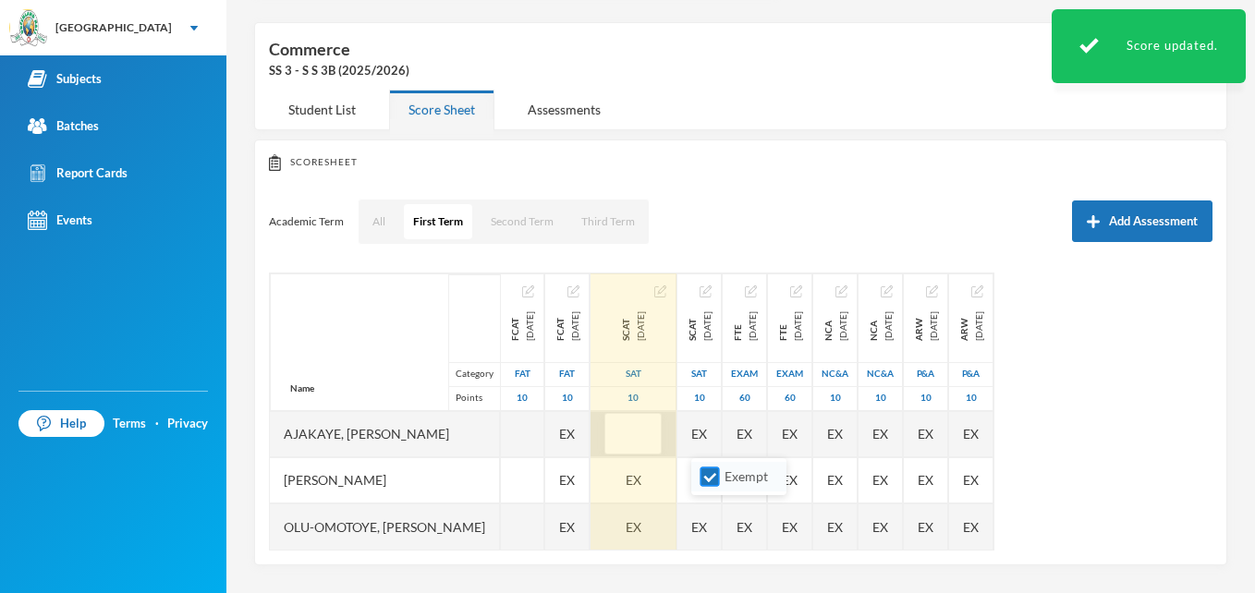
click at [711, 478] on input "Exempt" at bounding box center [710, 477] width 19 height 19
checkbox input "false"
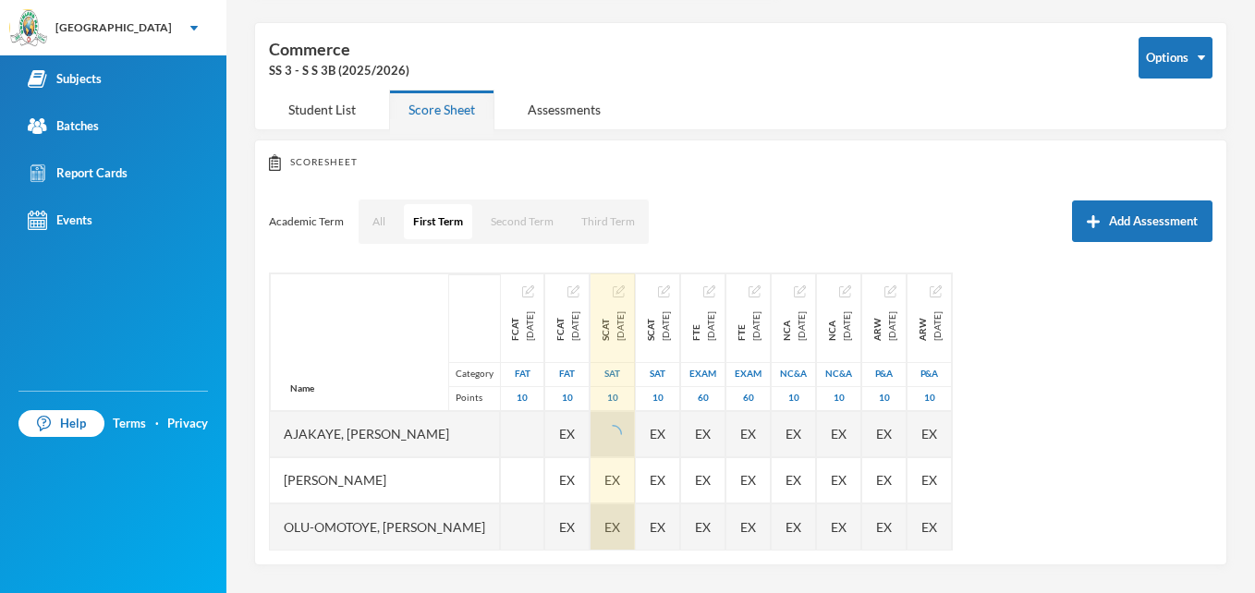
click at [635, 521] on div "EX" at bounding box center [613, 527] width 44 height 46
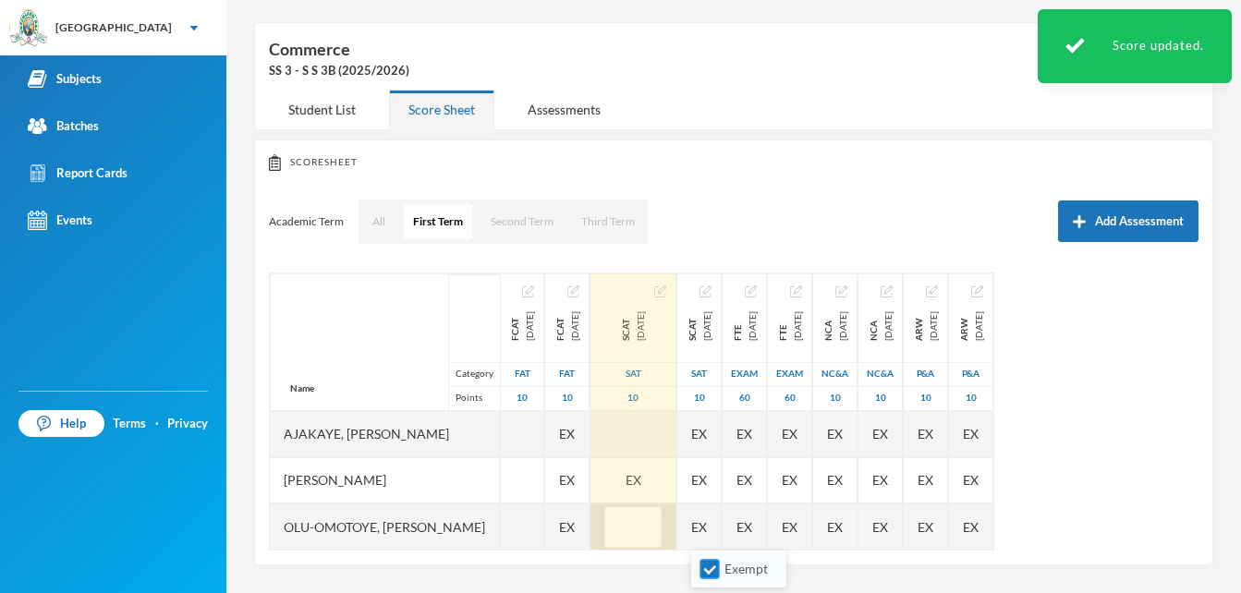
click at [703, 565] on input "Exempt" at bounding box center [710, 569] width 19 height 19
checkbox input "false"
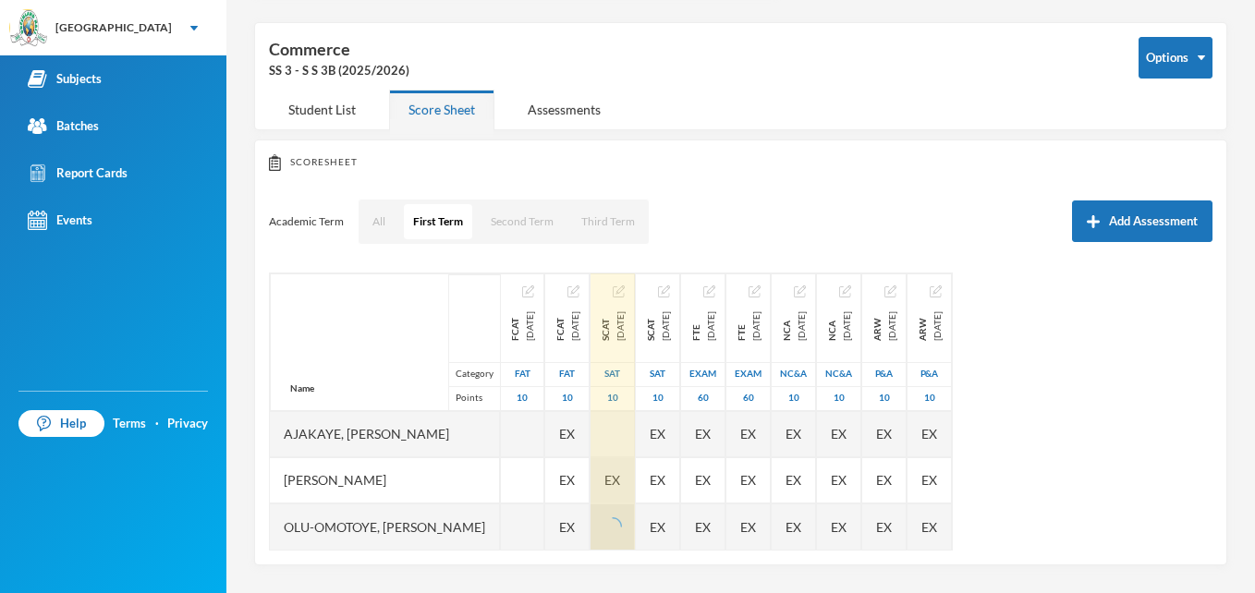
click at [635, 478] on div "EX" at bounding box center [613, 480] width 44 height 46
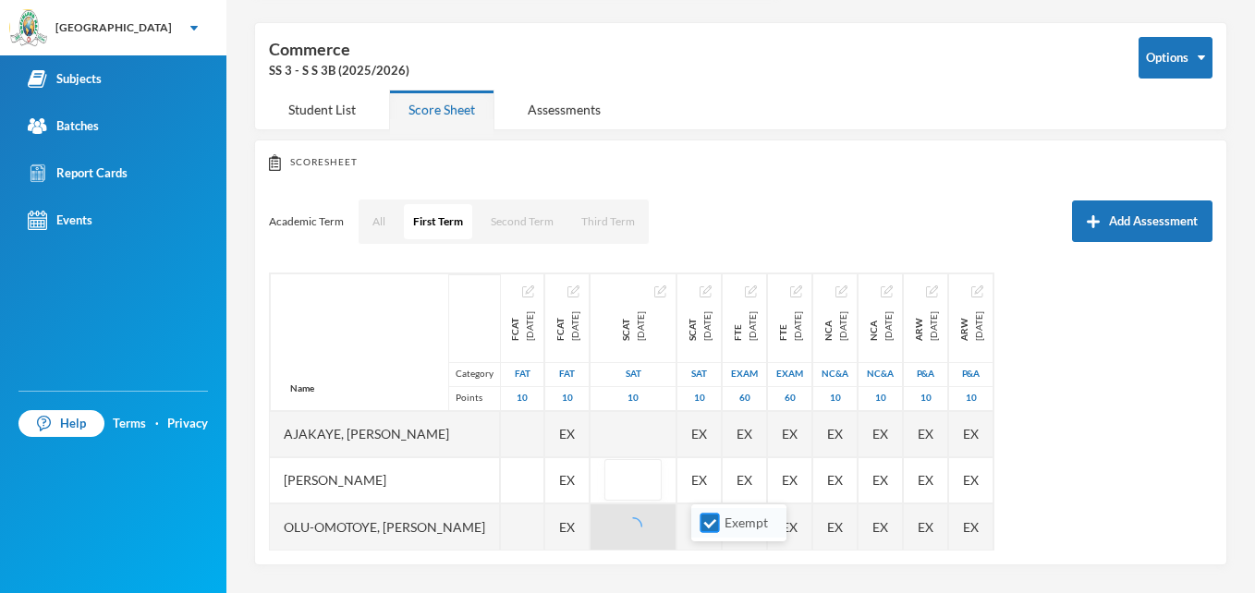
click at [708, 523] on input "Exempt" at bounding box center [710, 523] width 19 height 19
checkbox input "false"
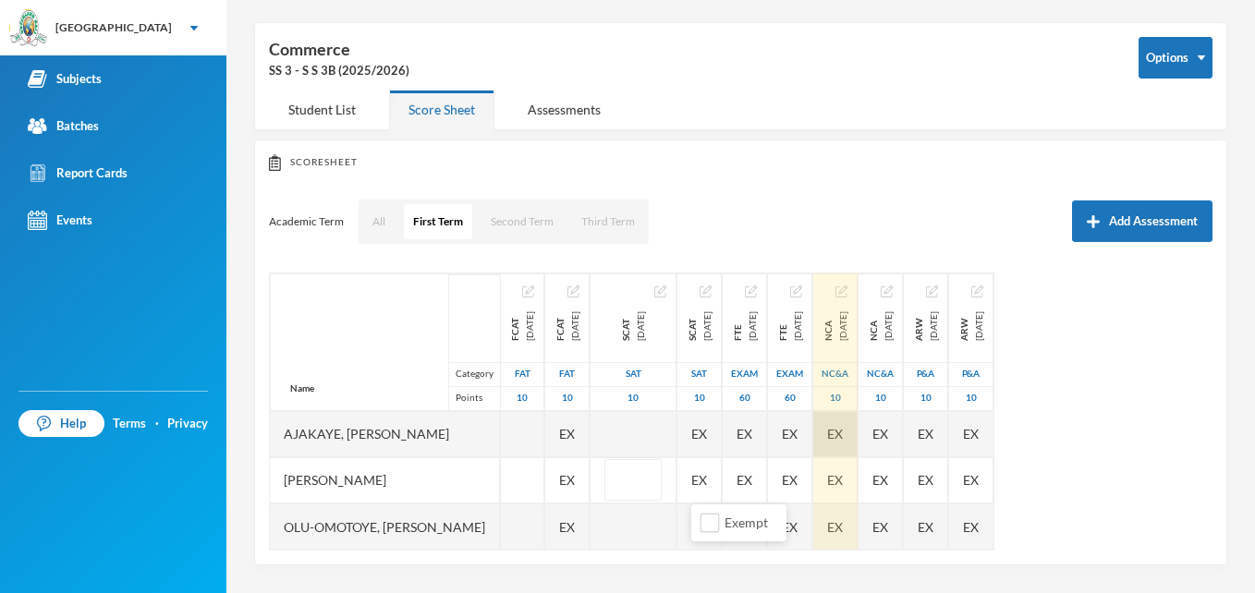
click at [858, 431] on div "EX" at bounding box center [835, 434] width 44 height 46
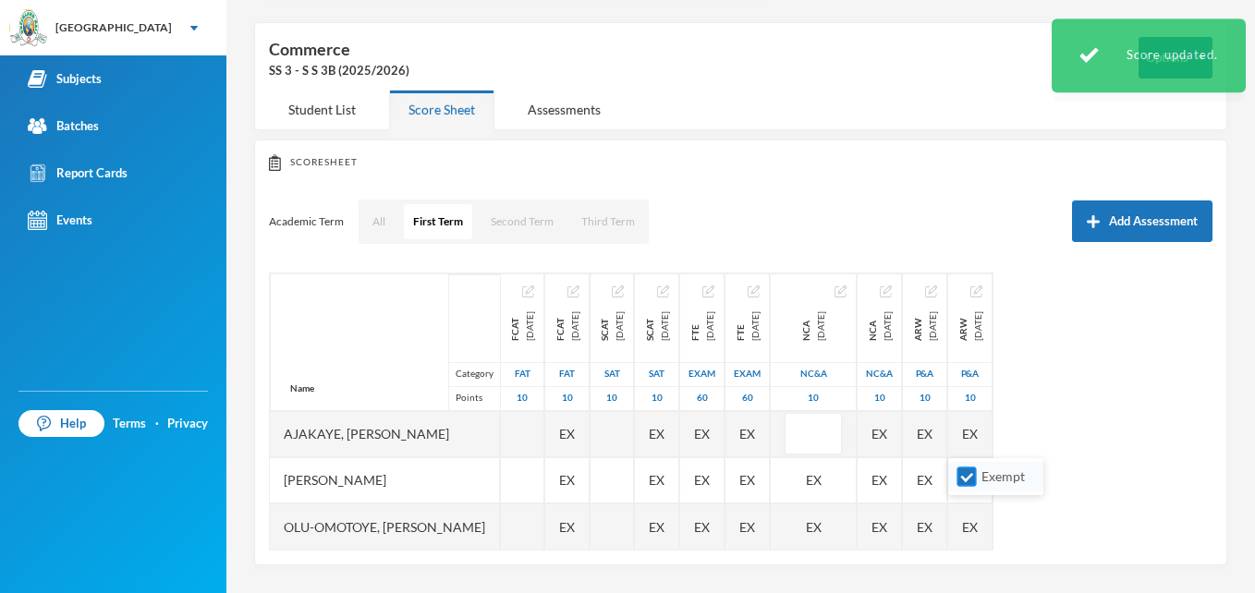
click at [968, 476] on input "Exempt" at bounding box center [966, 477] width 19 height 19
checkbox input "false"
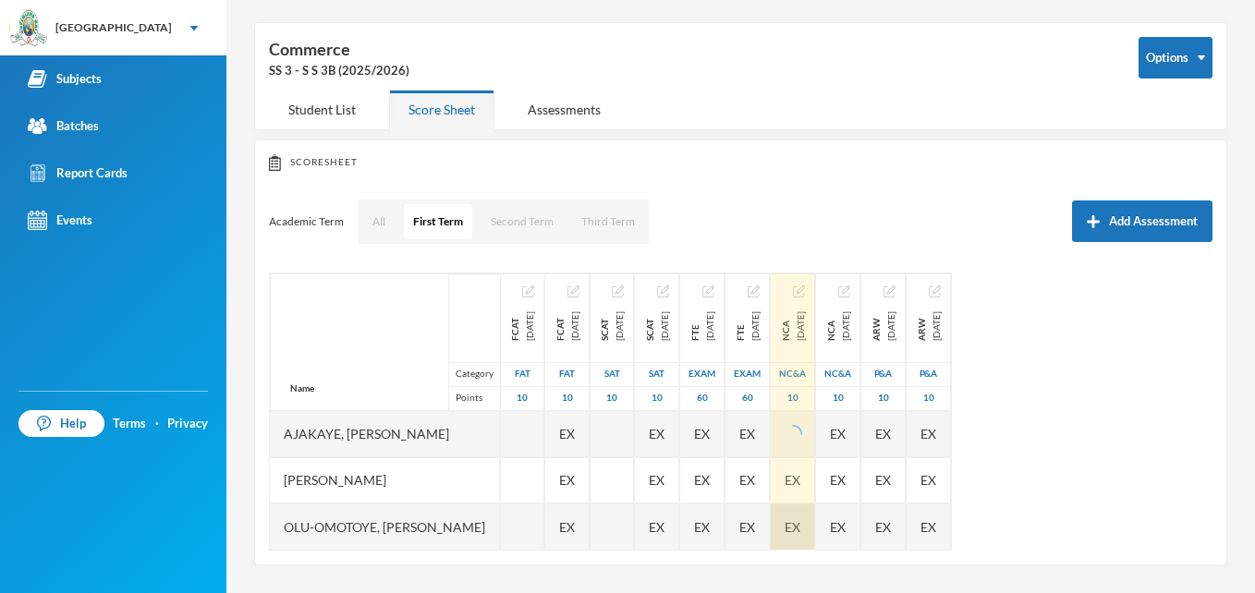
click at [800, 518] on span "EX" at bounding box center [793, 527] width 16 height 19
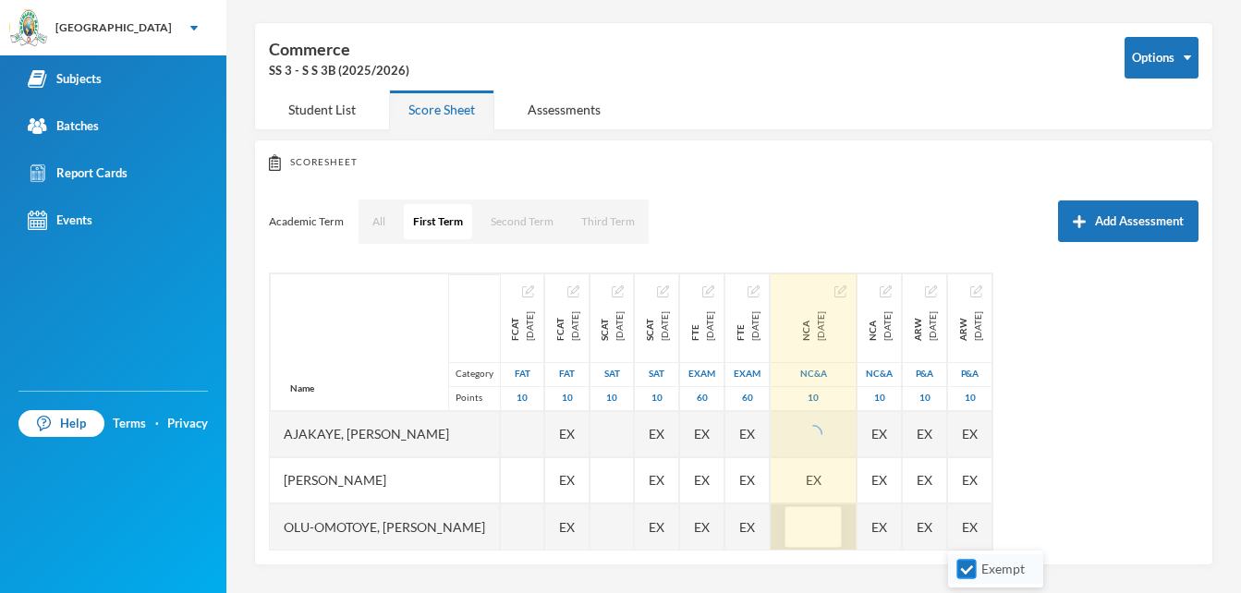
click at [962, 566] on input "Exempt" at bounding box center [966, 569] width 19 height 19
checkbox input "false"
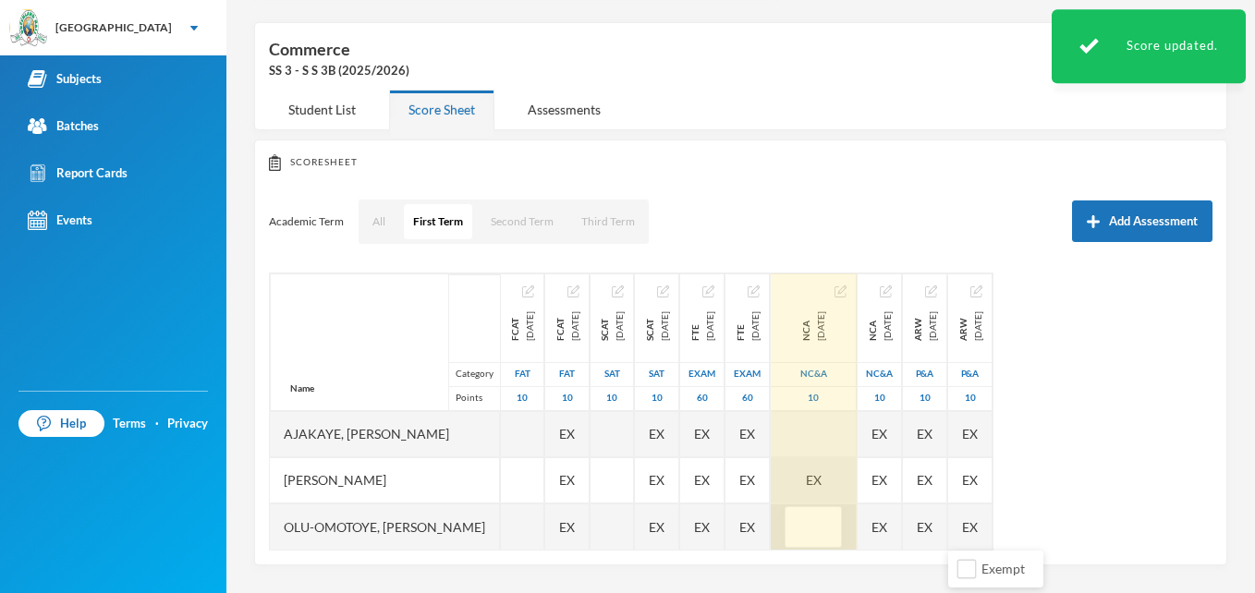
click at [857, 483] on div "EX" at bounding box center [814, 480] width 86 height 46
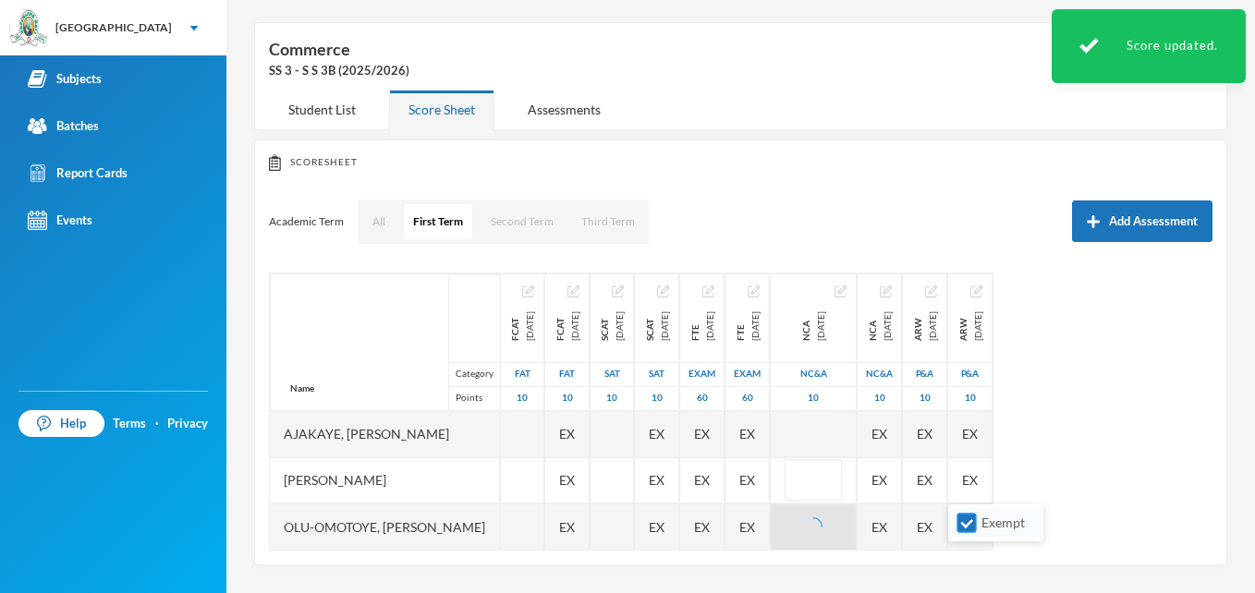
click at [968, 521] on input "Exempt" at bounding box center [966, 523] width 19 height 19
checkbox input "false"
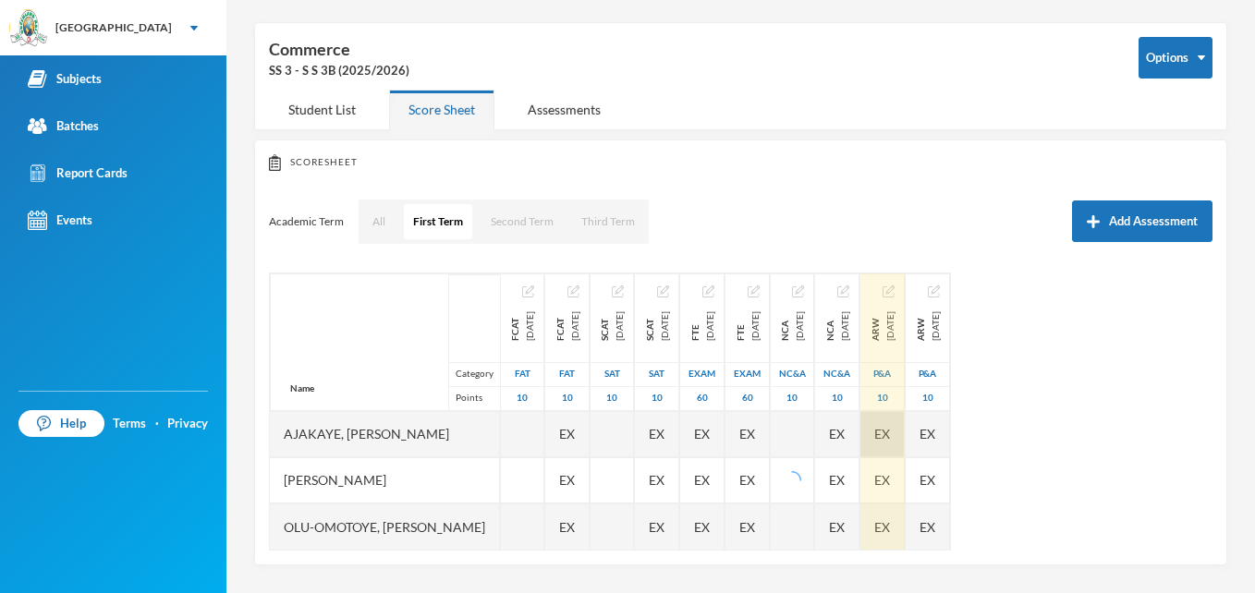
click at [905, 432] on div "EX" at bounding box center [882, 434] width 44 height 46
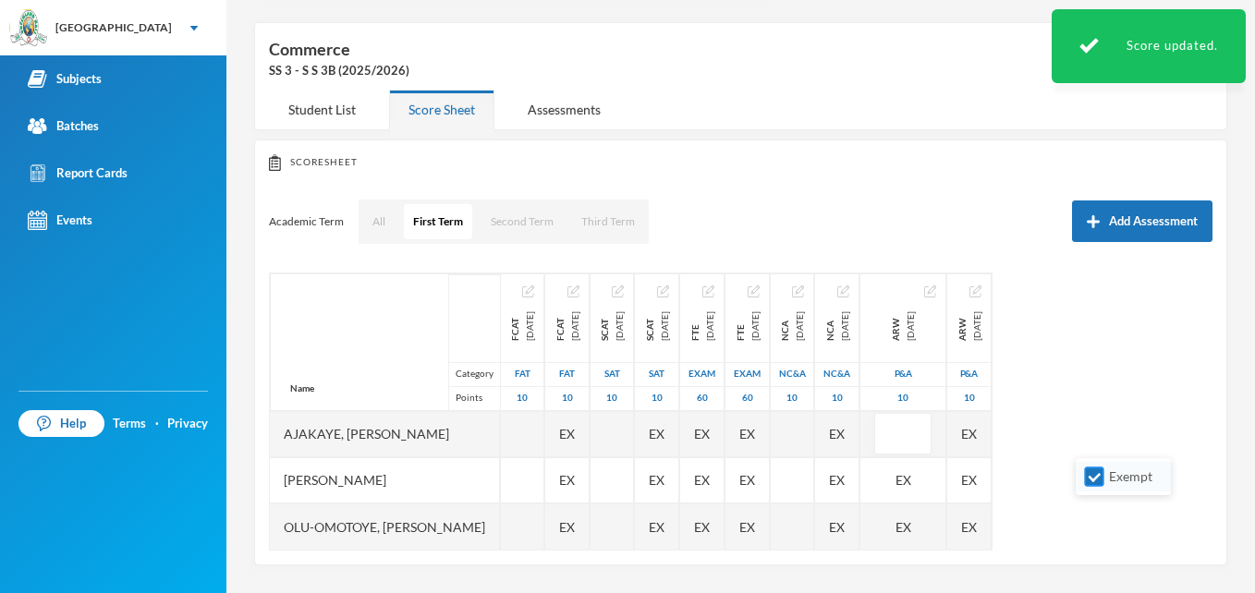
drag, startPoint x: 1119, startPoint y: 432, endPoint x: 1092, endPoint y: 474, distance: 50.3
click at [1092, 474] on body "Greenland Hall Your Bluebic Account Greenland Hall Add a New School Subjects Ba…" at bounding box center [627, 296] width 1255 height 593
click at [1092, 474] on input "Exempt" at bounding box center [1094, 477] width 19 height 19
checkbox input "false"
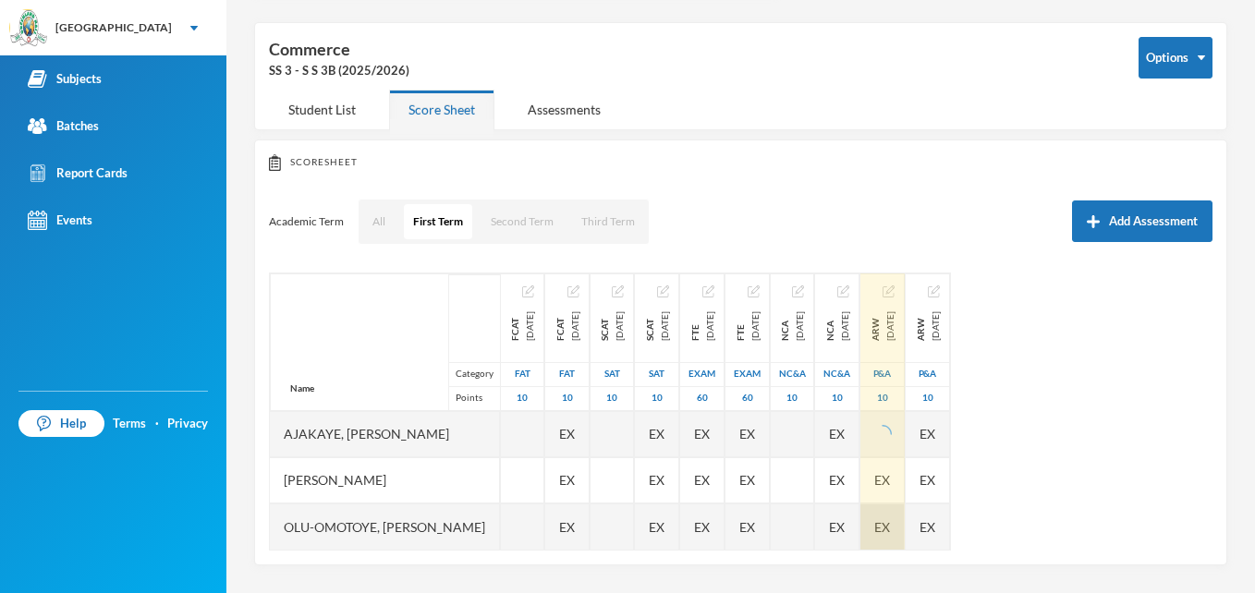
click at [905, 528] on div "EX" at bounding box center [882, 527] width 44 height 46
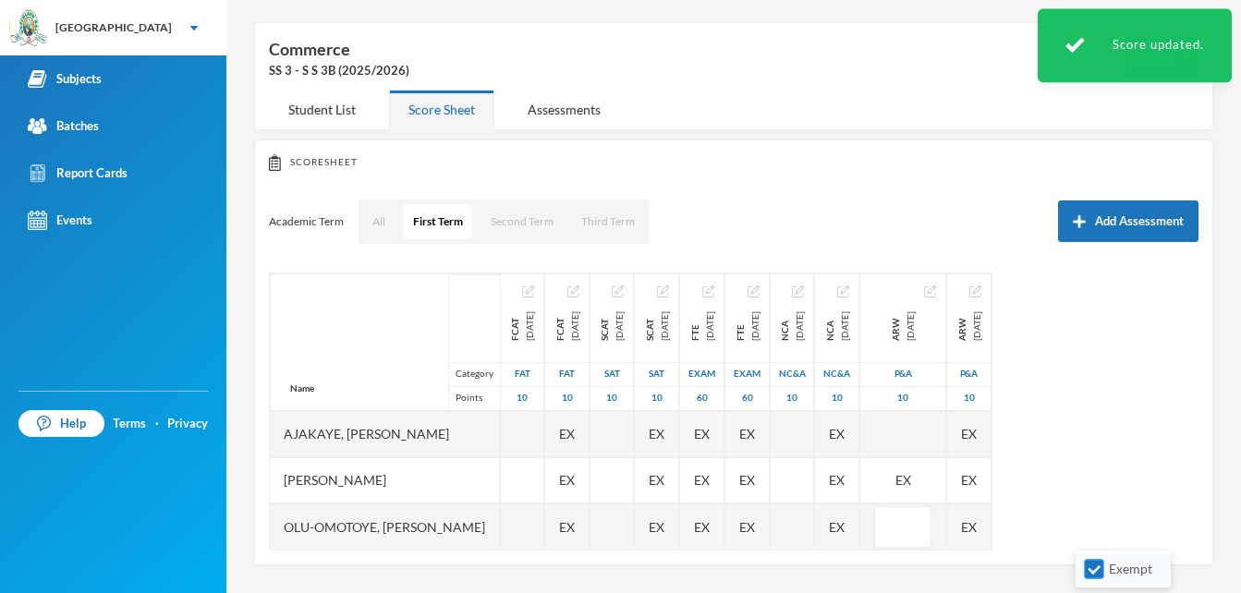
click at [1094, 563] on input "Exempt" at bounding box center [1094, 569] width 19 height 19
checkbox input "false"
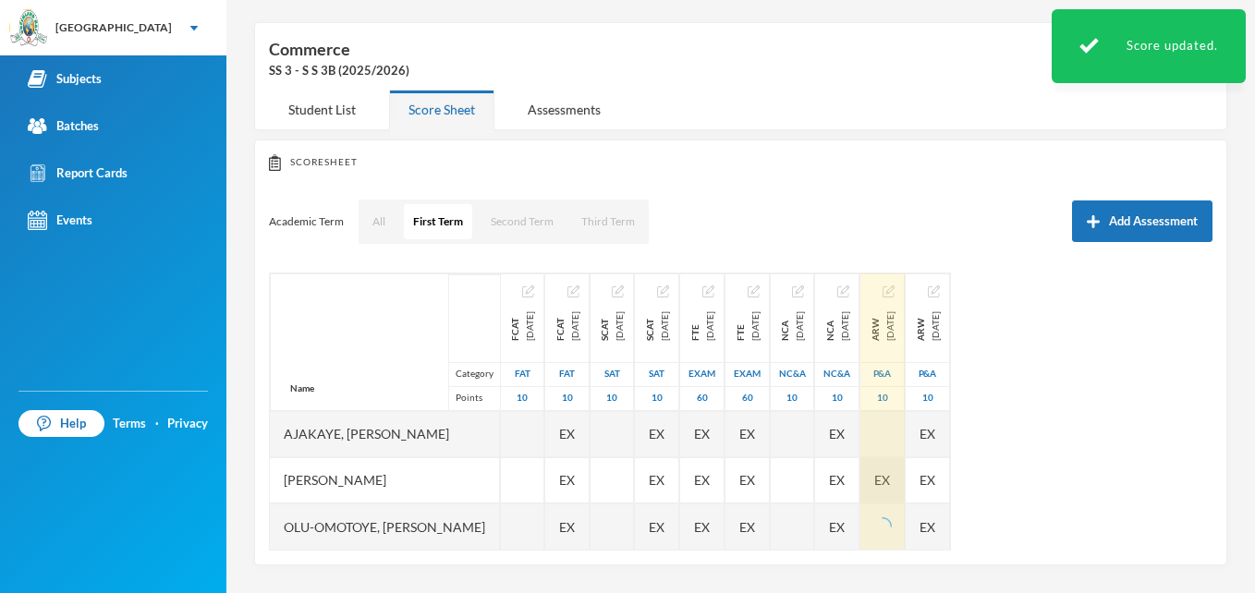
click at [905, 486] on div "EX" at bounding box center [882, 480] width 44 height 46
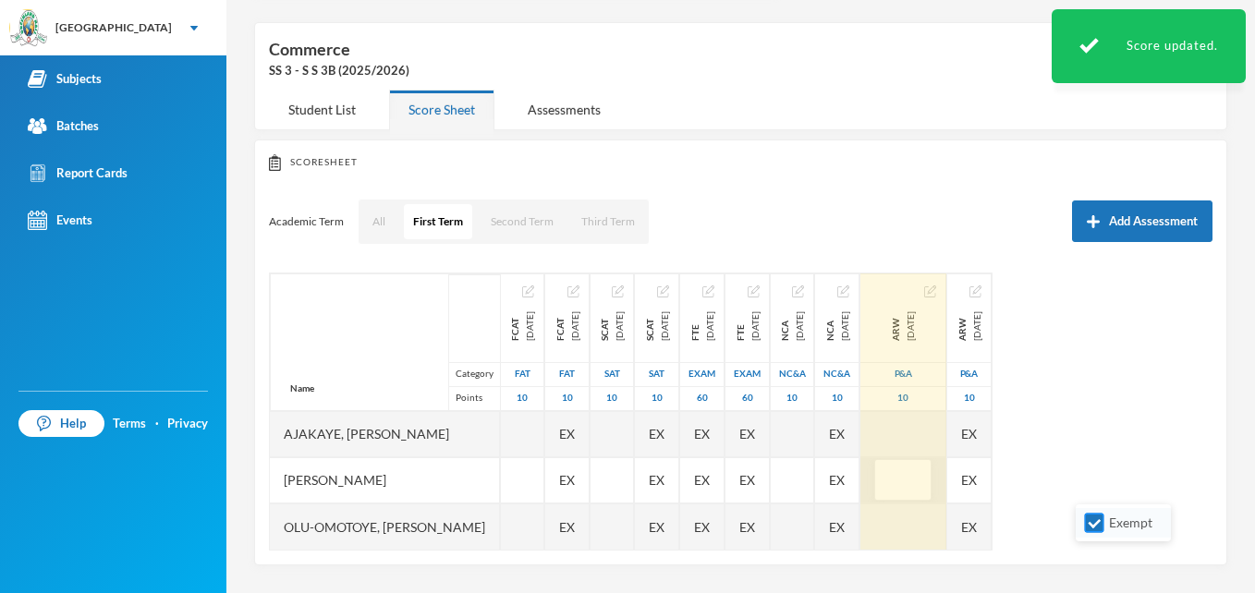
click at [1095, 526] on input "Exempt" at bounding box center [1094, 523] width 19 height 19
checkbox input "false"
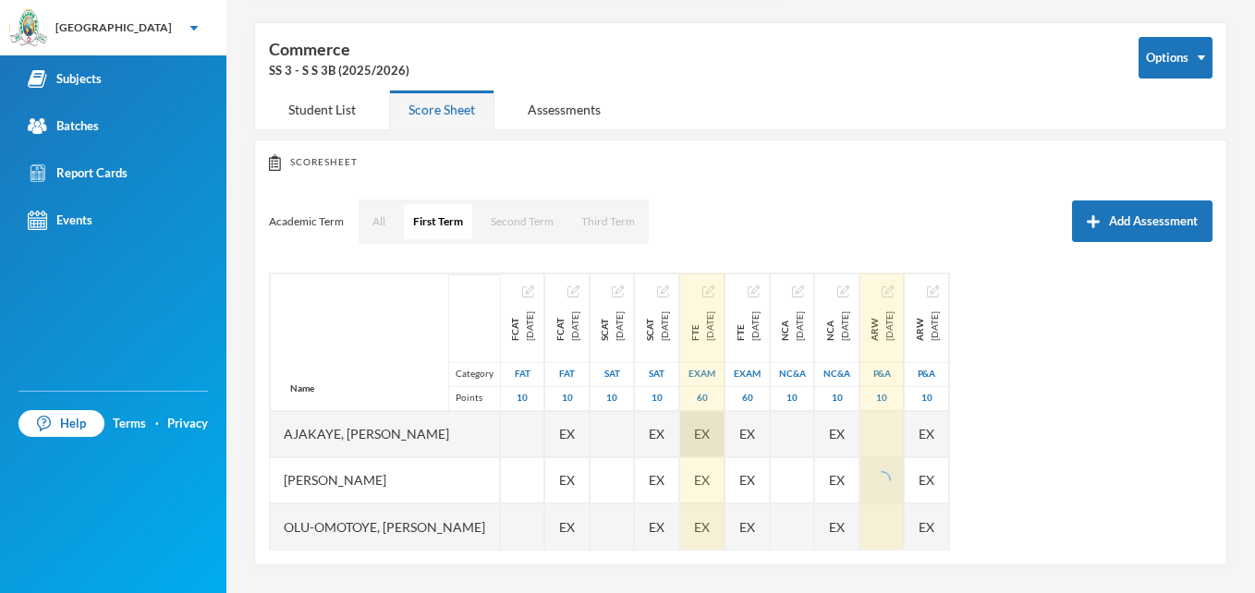
click at [710, 426] on span "EX" at bounding box center [702, 433] width 16 height 19
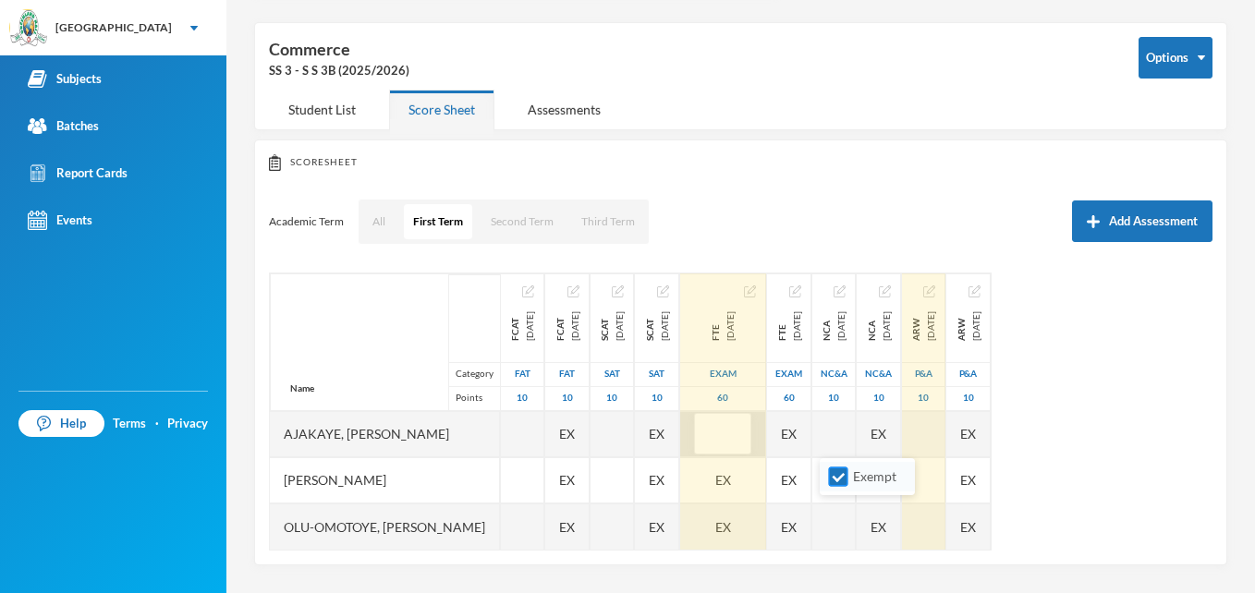
click at [838, 482] on input "Exempt" at bounding box center [838, 477] width 19 height 19
checkbox input "false"
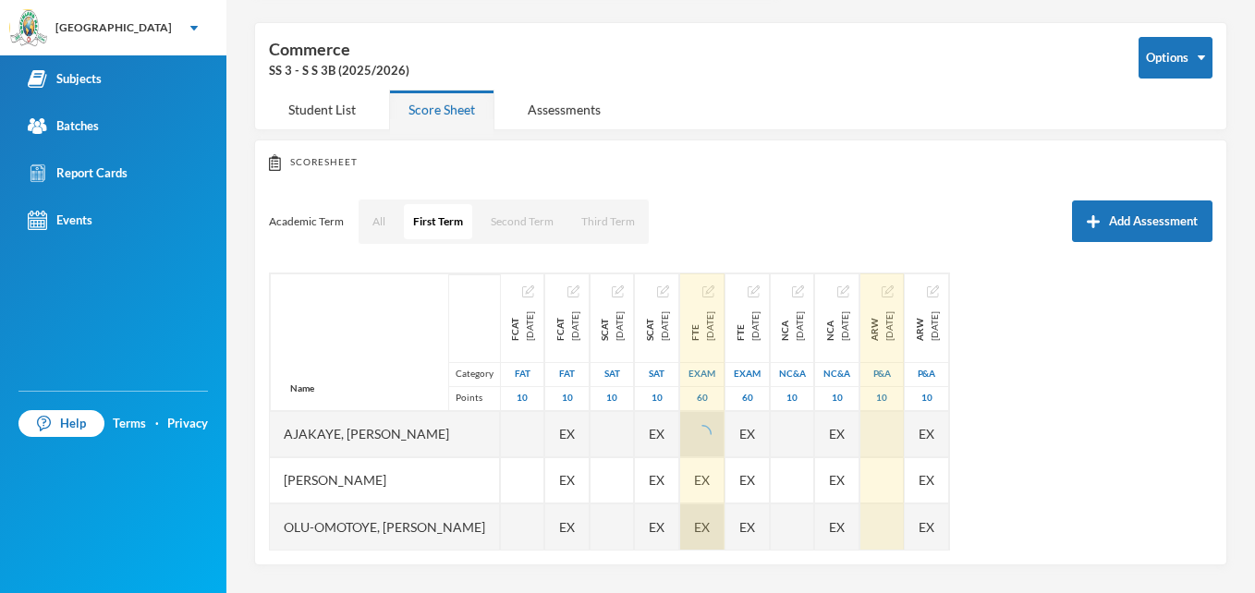
click at [725, 518] on div "EX" at bounding box center [702, 527] width 44 height 46
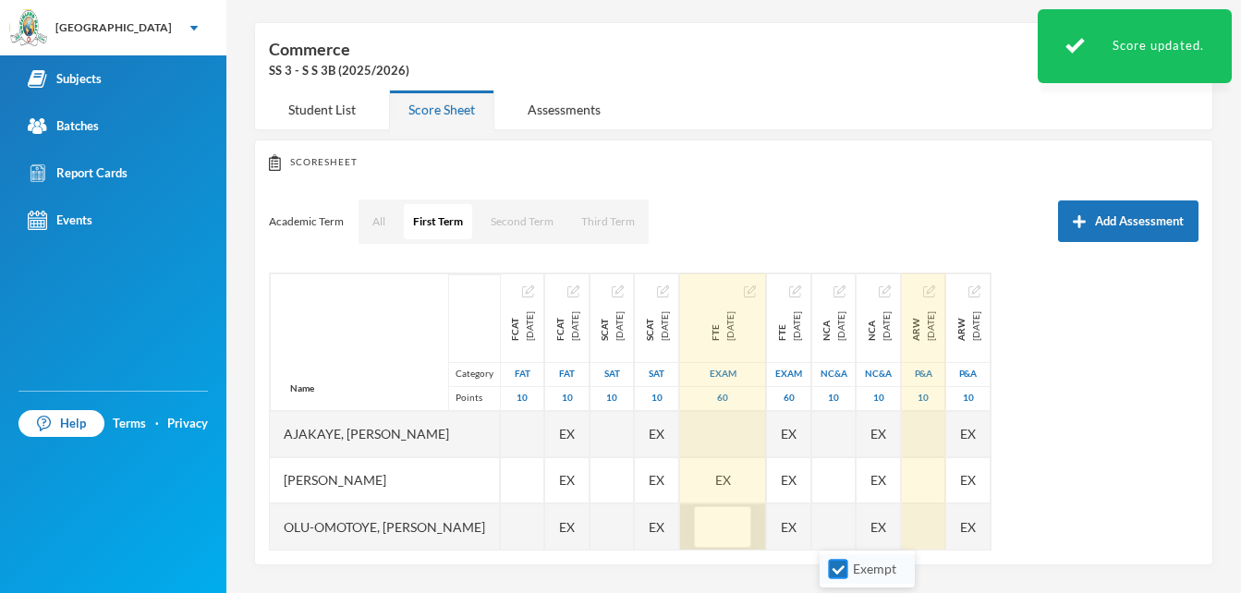
click at [840, 567] on input "Exempt" at bounding box center [838, 569] width 19 height 19
checkbox input "false"
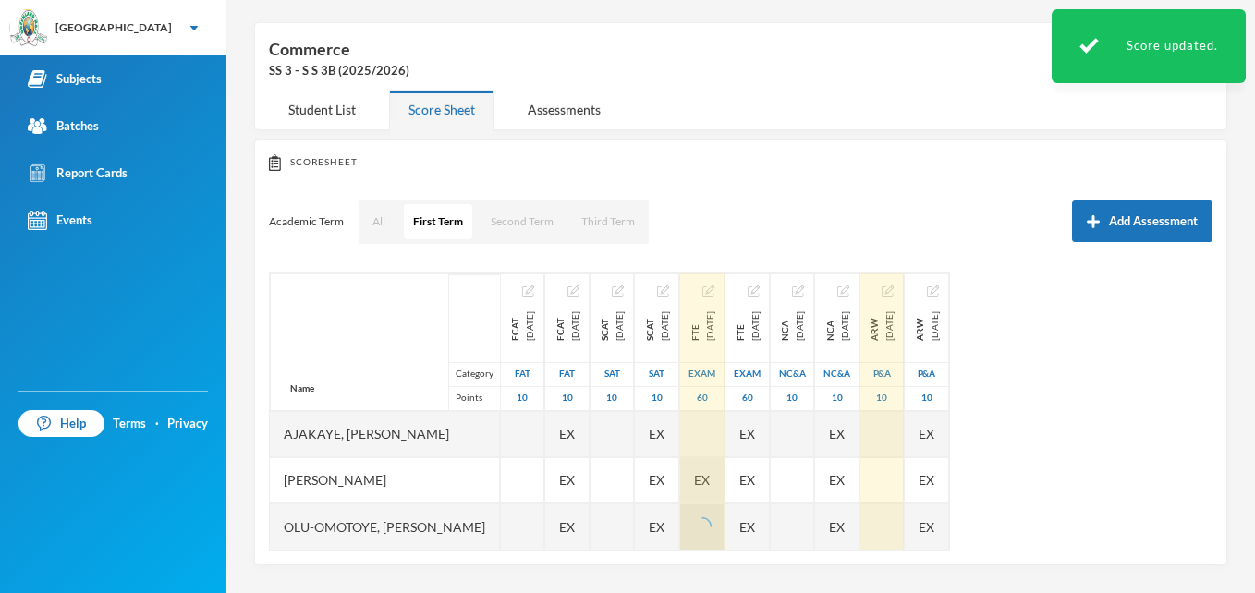
click at [725, 487] on div "EX" at bounding box center [702, 480] width 44 height 46
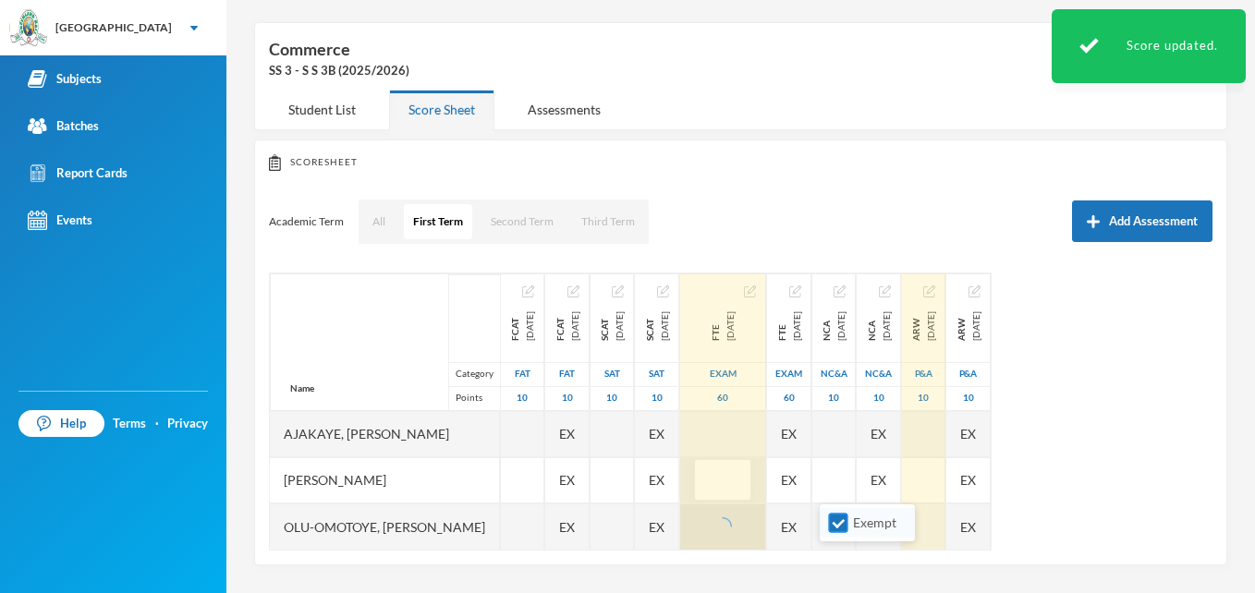
click at [840, 523] on input "Exempt" at bounding box center [838, 523] width 19 height 19
checkbox input "false"
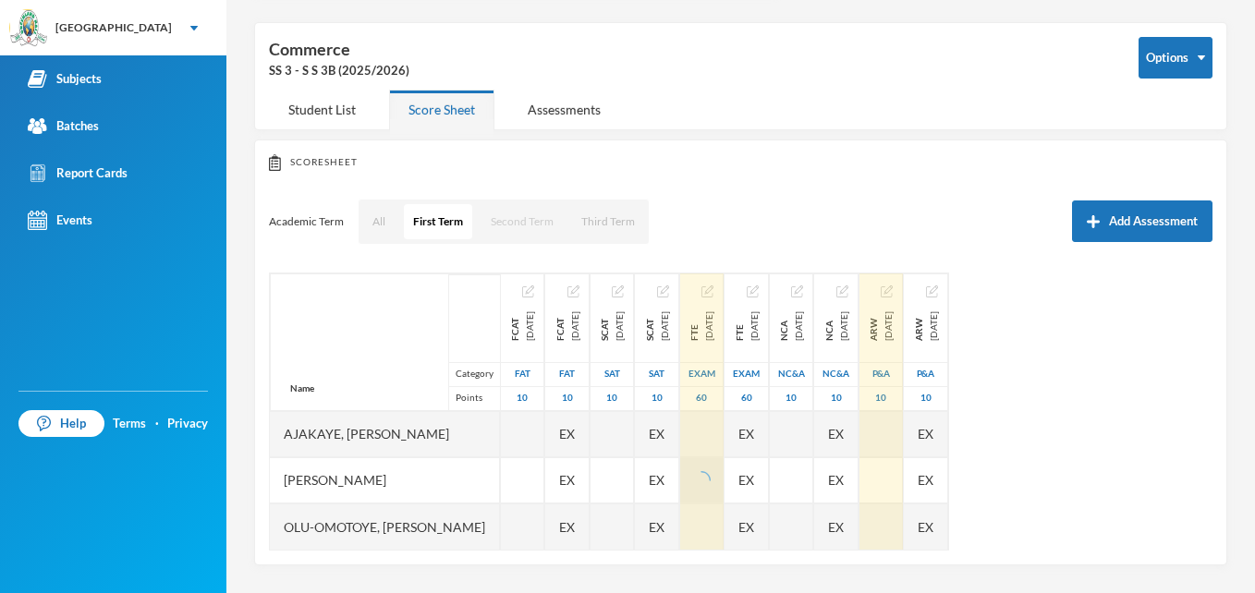
click at [515, 224] on button "Second Term" at bounding box center [522, 221] width 81 height 35
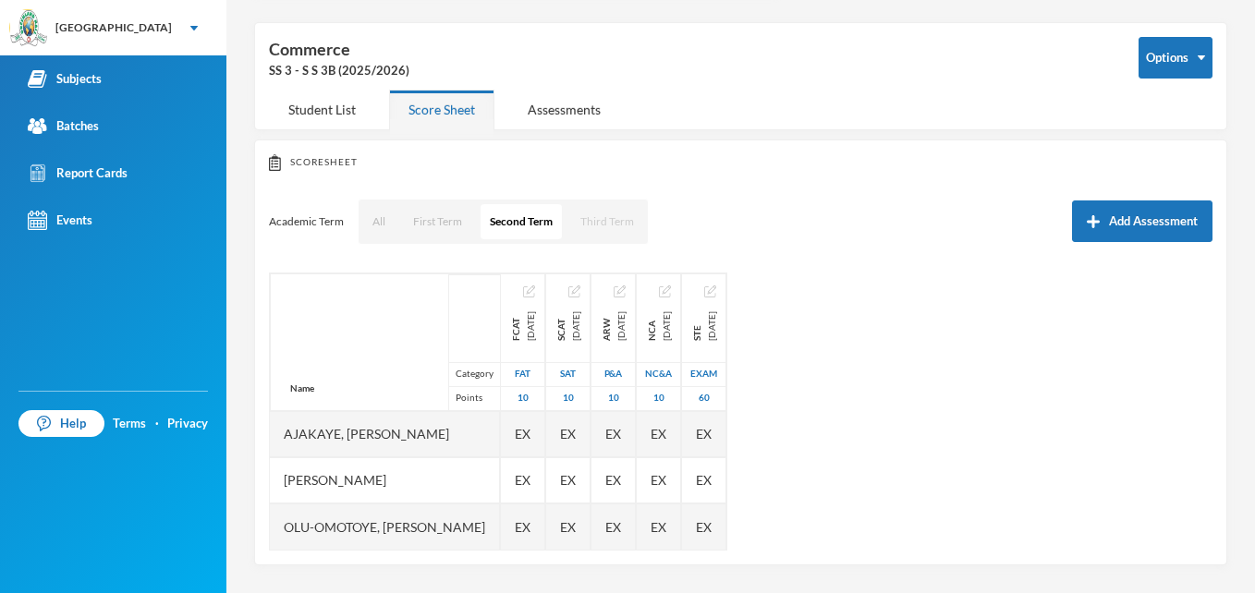
click at [590, 221] on button "Third Term" at bounding box center [607, 221] width 72 height 35
click at [432, 220] on button "First Term" at bounding box center [437, 221] width 67 height 35
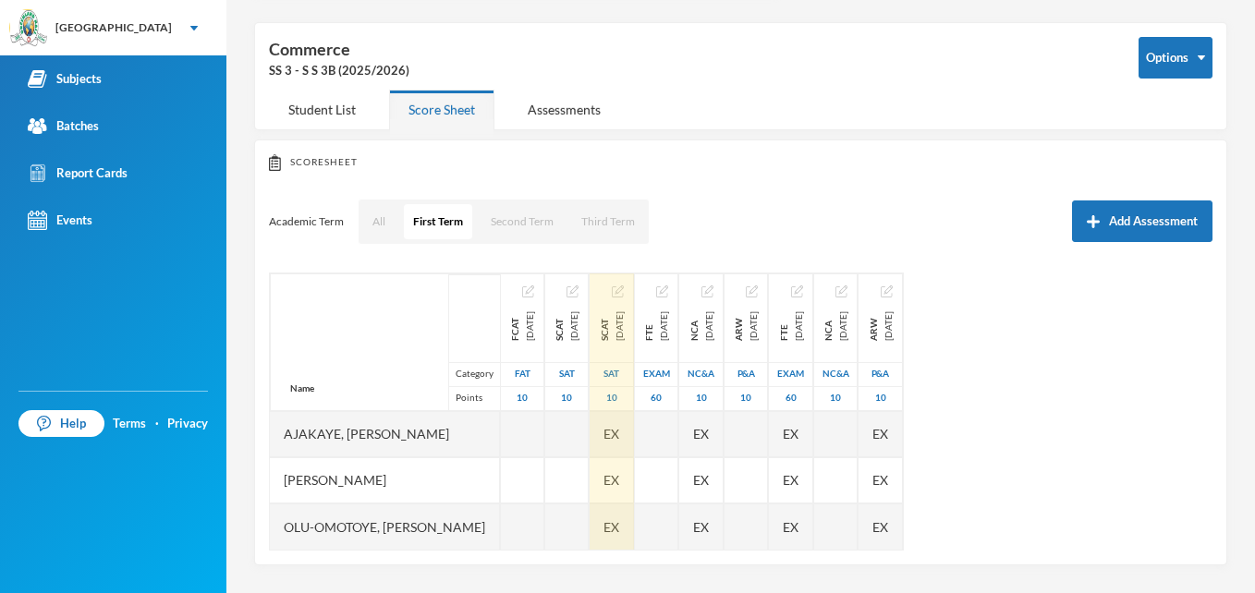
click at [624, 290] on img "button" at bounding box center [618, 292] width 12 height 12
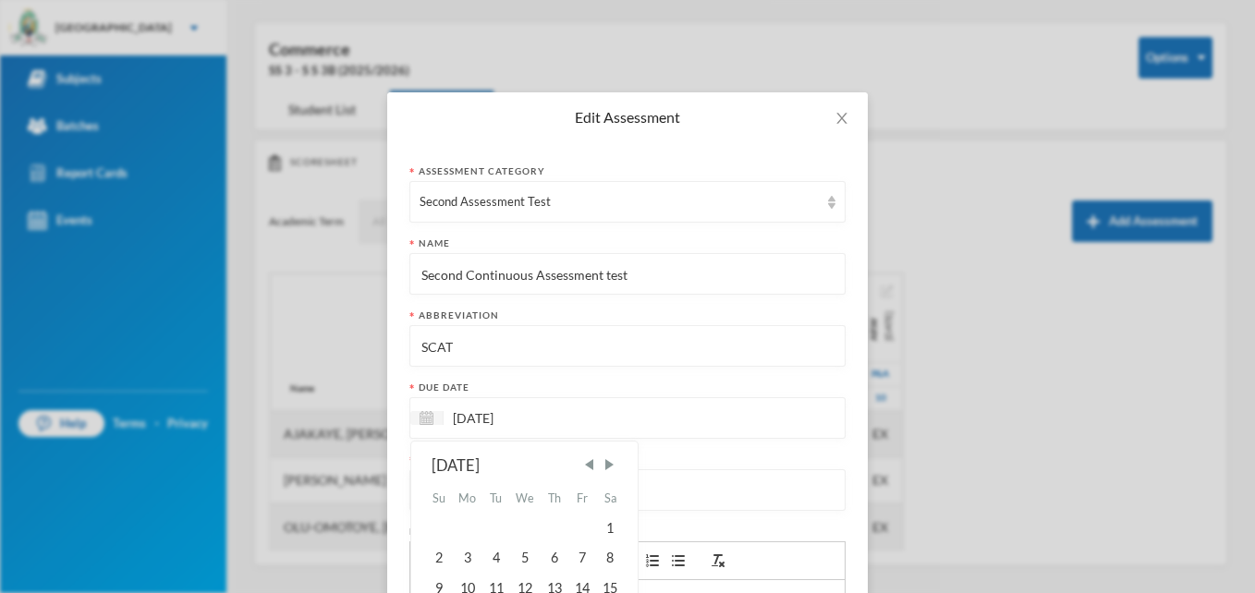
click at [532, 413] on input "[DATE]" at bounding box center [521, 418] width 155 height 21
click at [603, 465] on span "Next Month" at bounding box center [609, 465] width 17 height 17
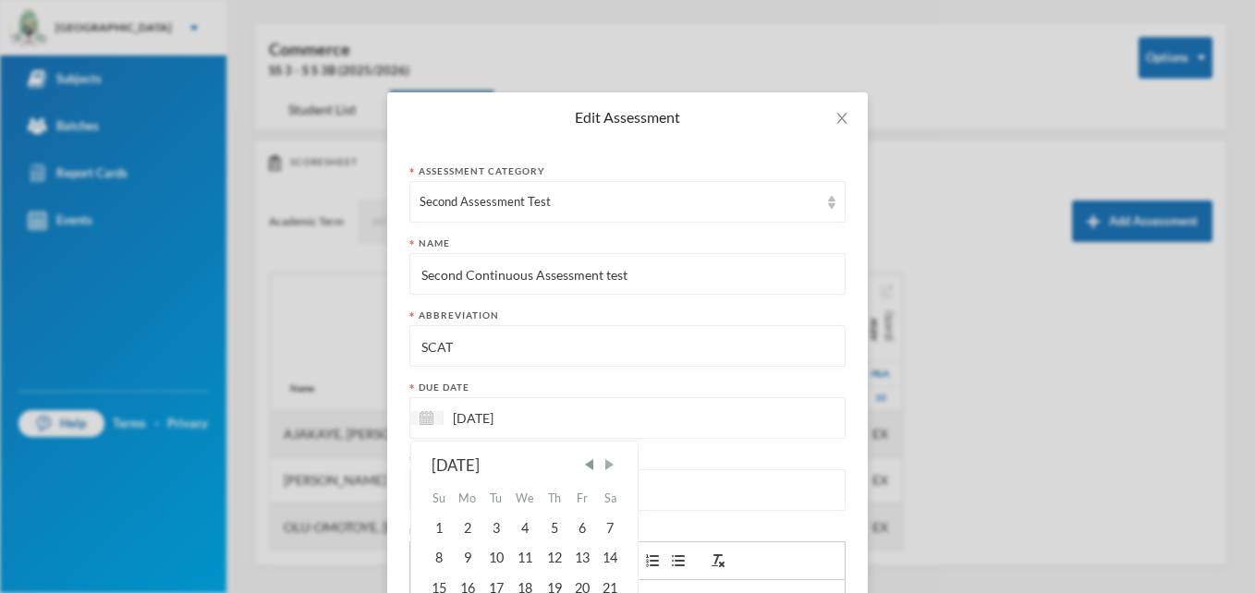
click at [603, 465] on span "Next Month" at bounding box center [609, 465] width 17 height 17
click at [456, 531] on div "1" at bounding box center [468, 529] width 30 height 30
type input "[DATE]"
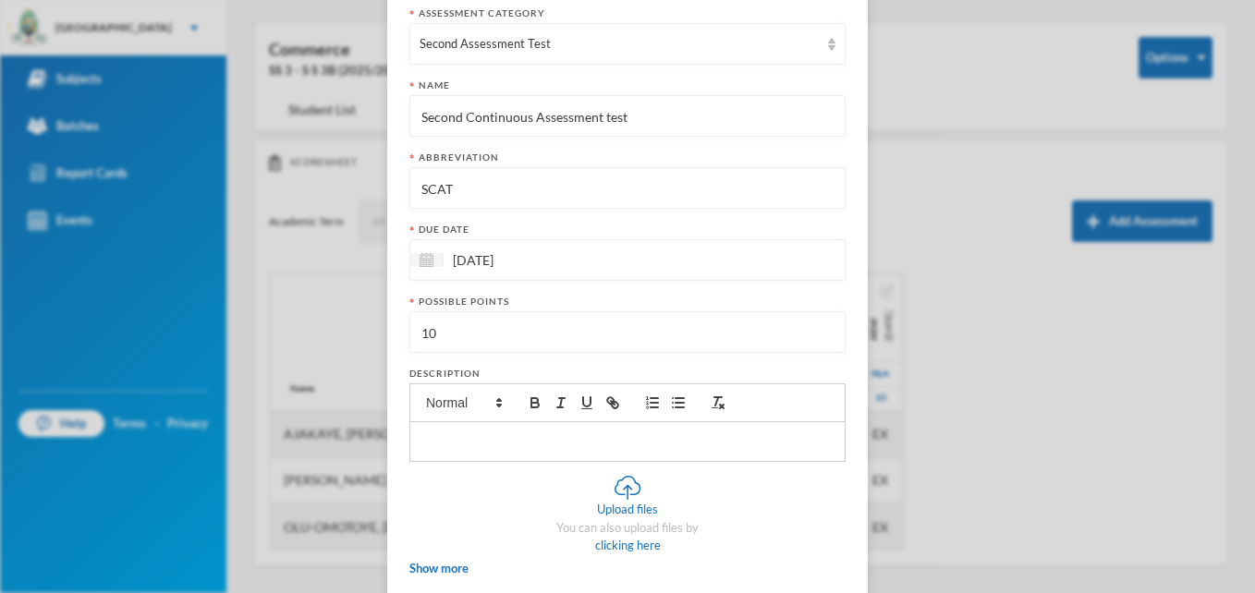
scroll to position [256, 0]
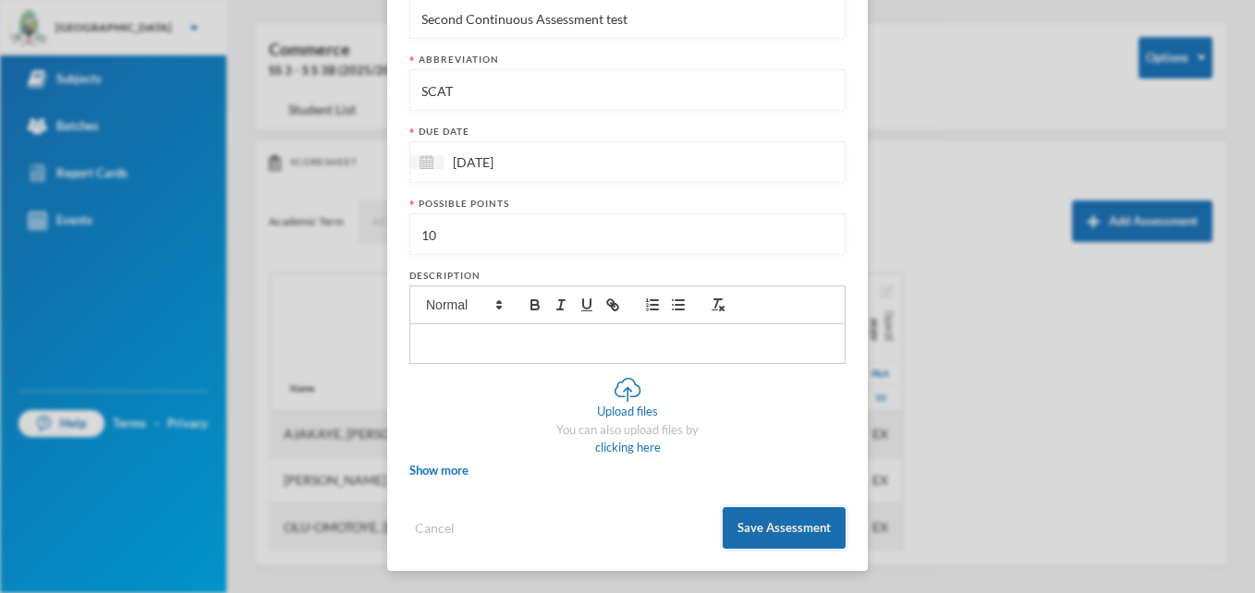
click at [765, 520] on button "Save Assessment" at bounding box center [784, 528] width 123 height 42
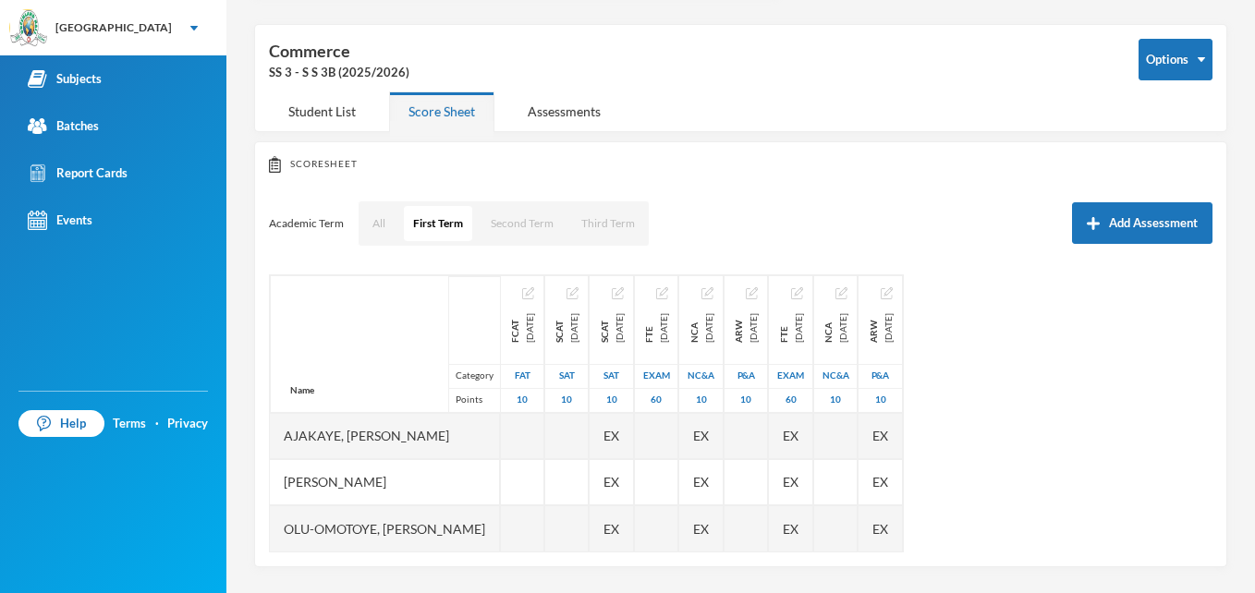
scroll to position [66, 0]
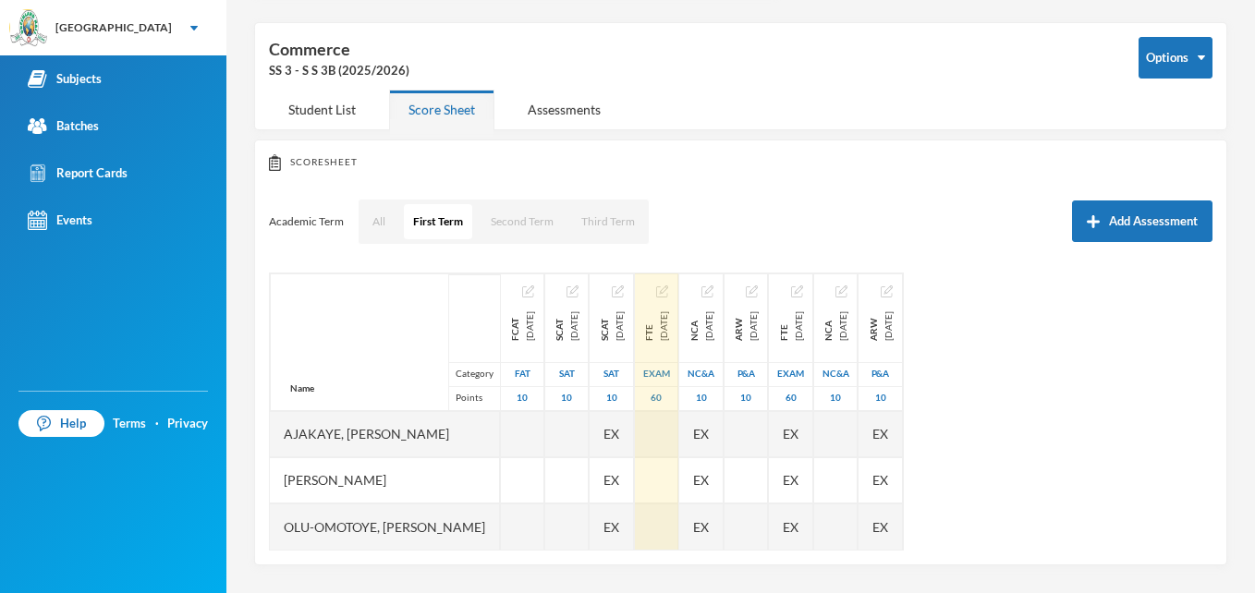
click at [668, 286] on img "button" at bounding box center [662, 292] width 12 height 12
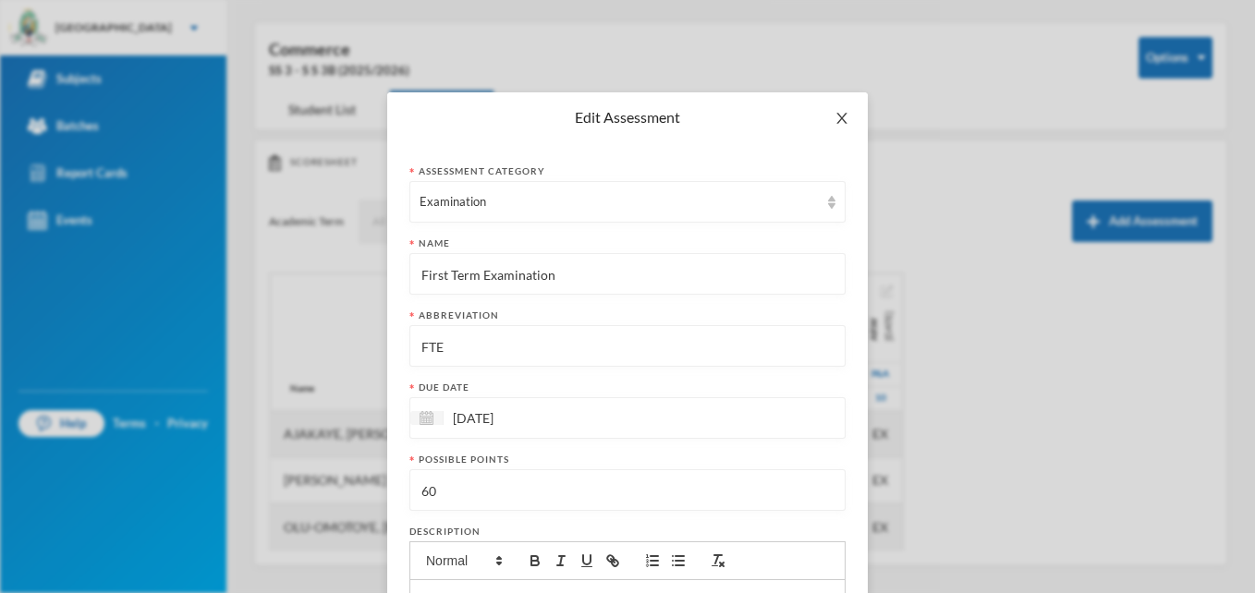
click at [836, 121] on icon "icon: close" at bounding box center [842, 118] width 15 height 15
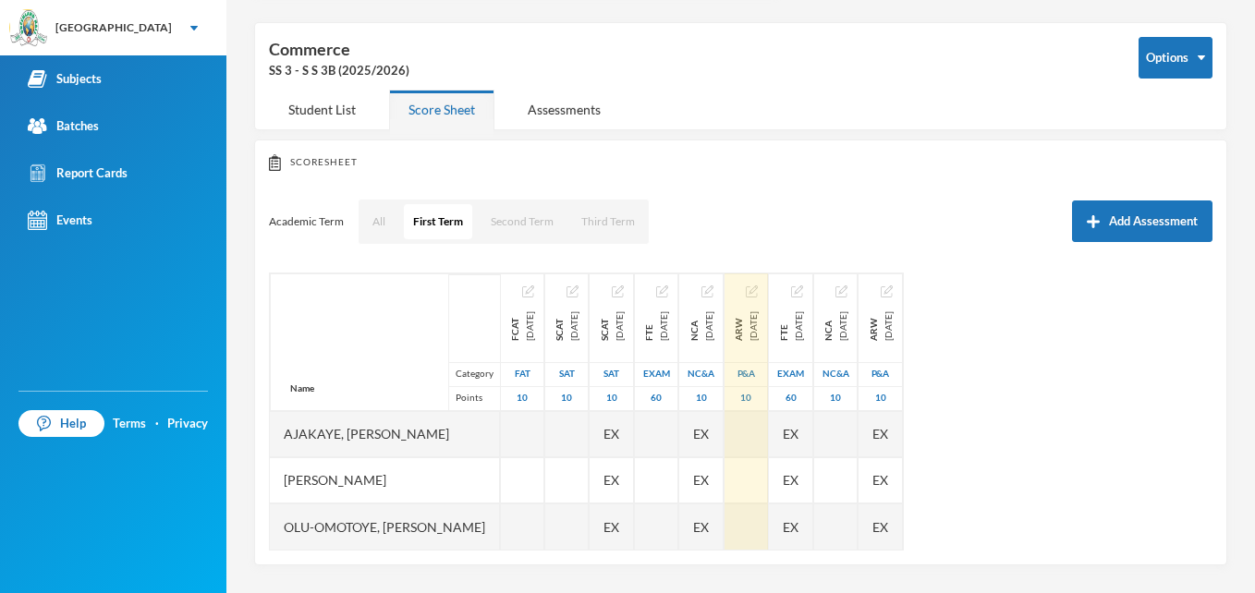
click at [758, 293] on img "button" at bounding box center [752, 292] width 12 height 12
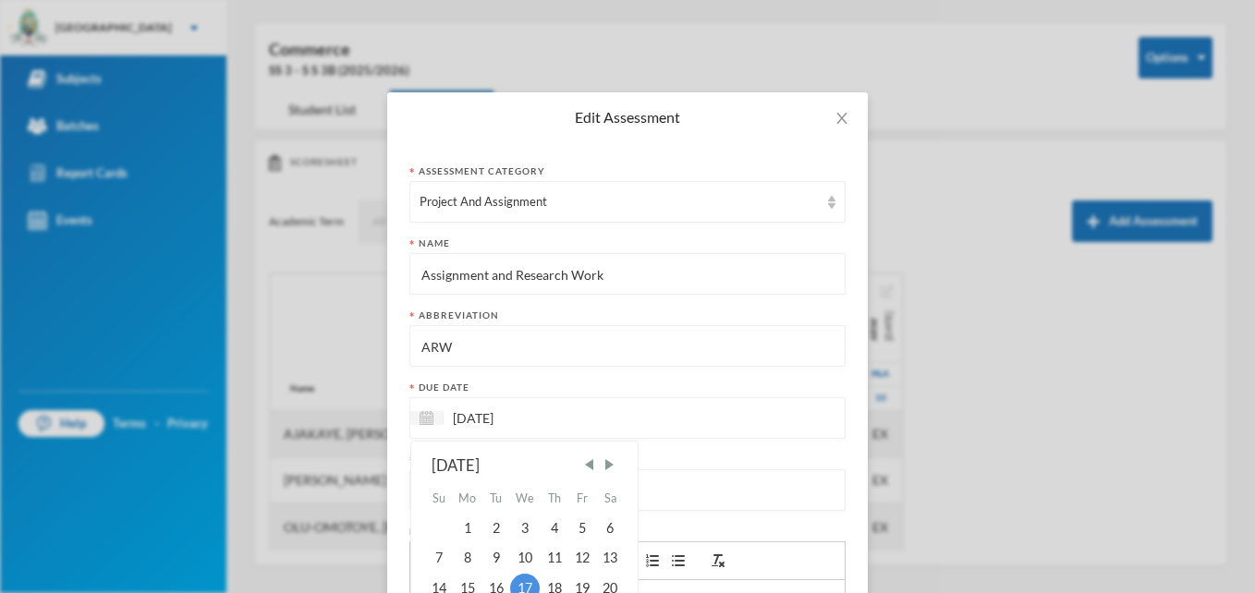
click at [527, 417] on input "[DATE]" at bounding box center [521, 418] width 155 height 21
click at [518, 529] on div "3" at bounding box center [525, 529] width 30 height 30
type input "[DATE]"
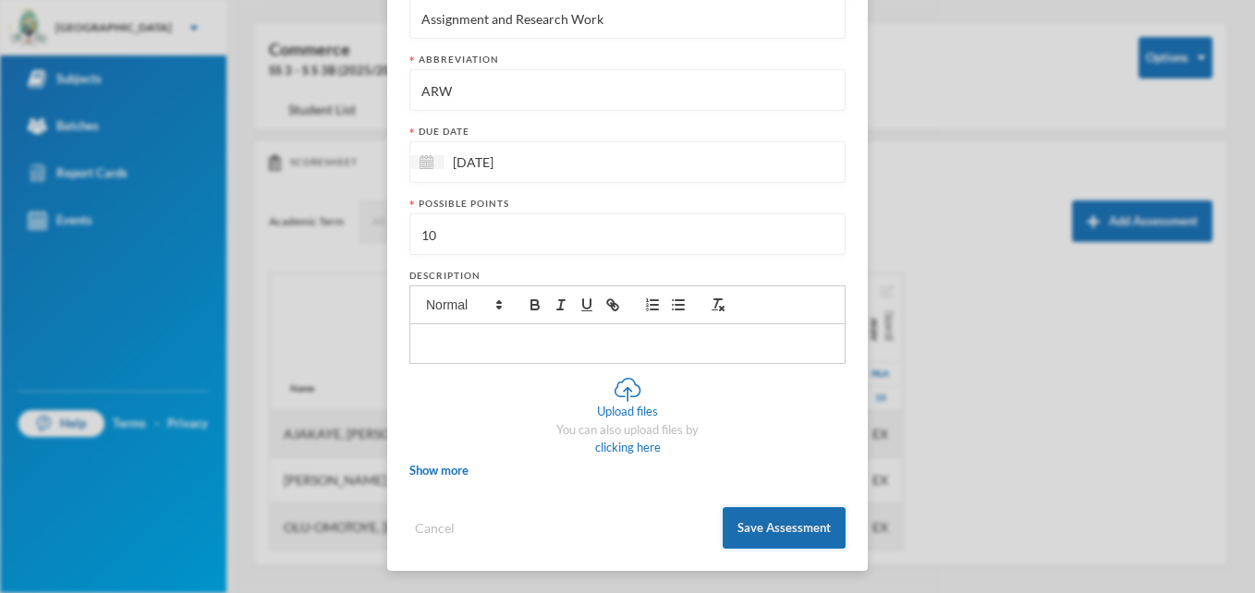
click at [769, 525] on button "Save Assessment" at bounding box center [784, 528] width 123 height 42
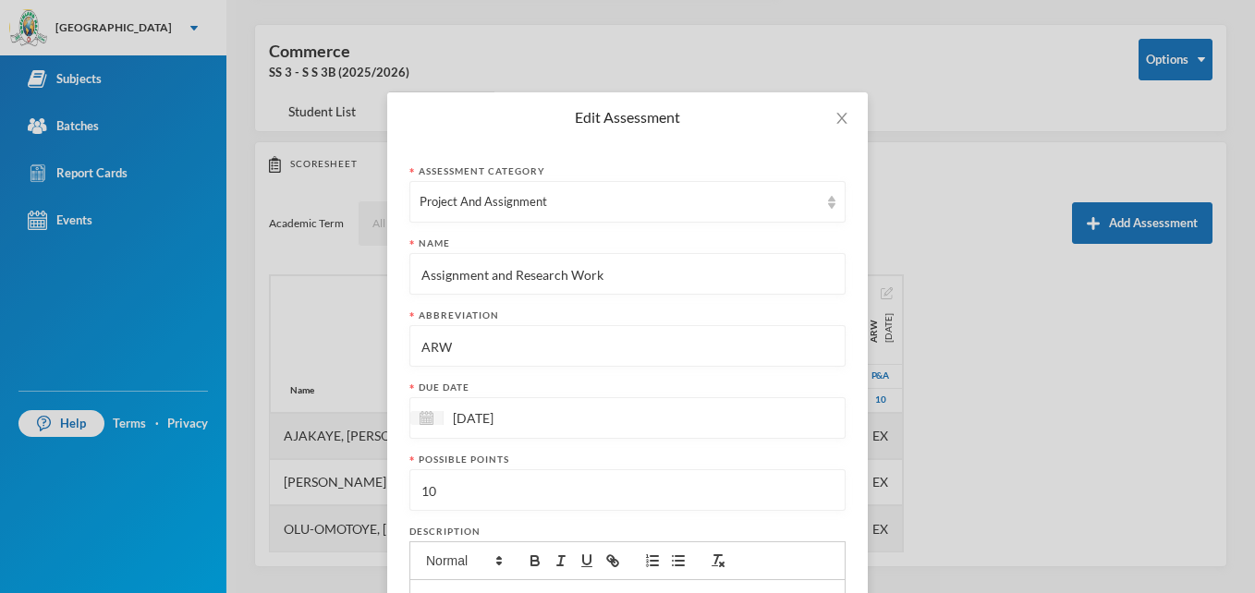
scroll to position [66, 0]
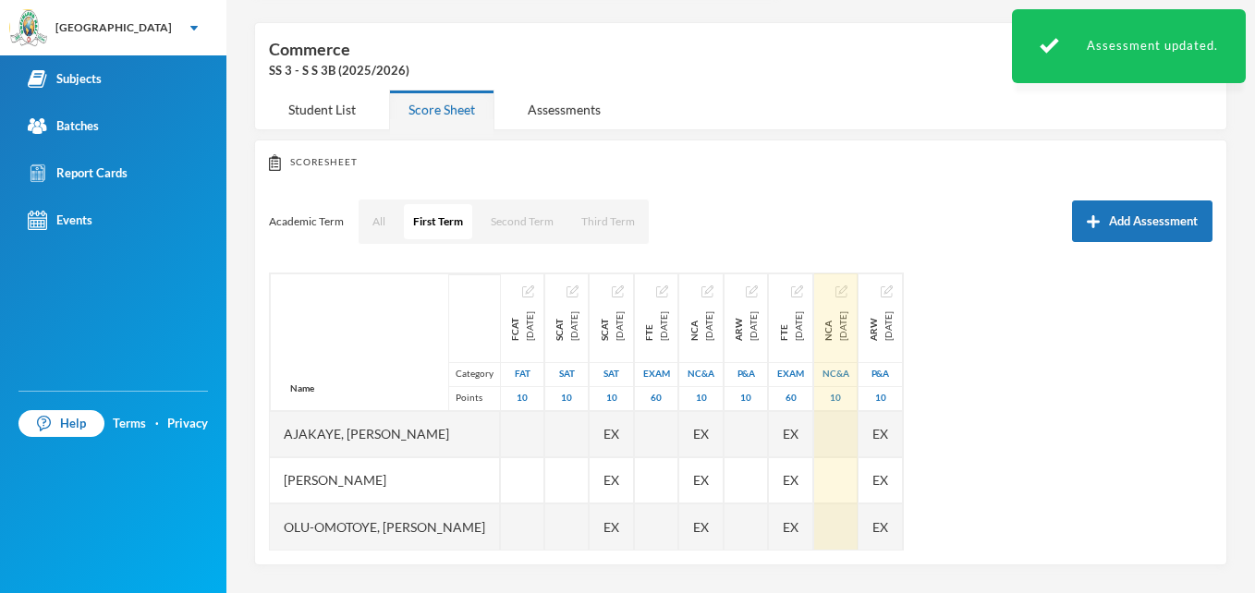
click at [850, 311] on div "NCA [DATE]" at bounding box center [836, 326] width 30 height 30
click at [847, 293] on img "button" at bounding box center [841, 292] width 12 height 12
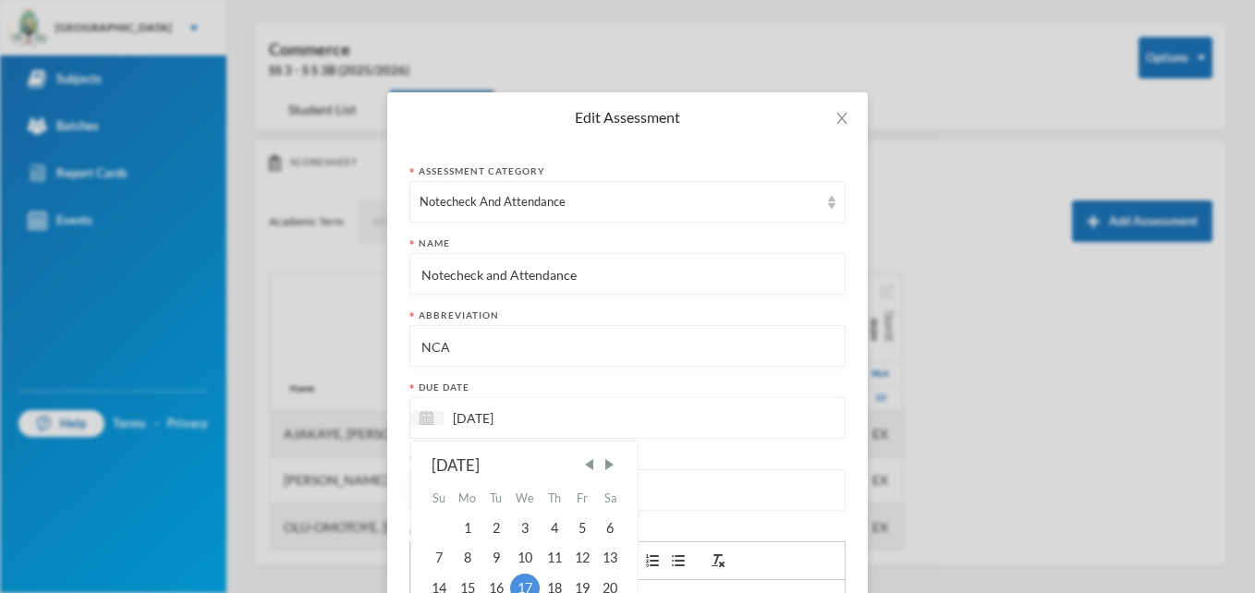
click at [458, 417] on input "[DATE]" at bounding box center [521, 418] width 155 height 21
click at [463, 556] on div "8" at bounding box center [468, 558] width 30 height 30
type input "[DATE]"
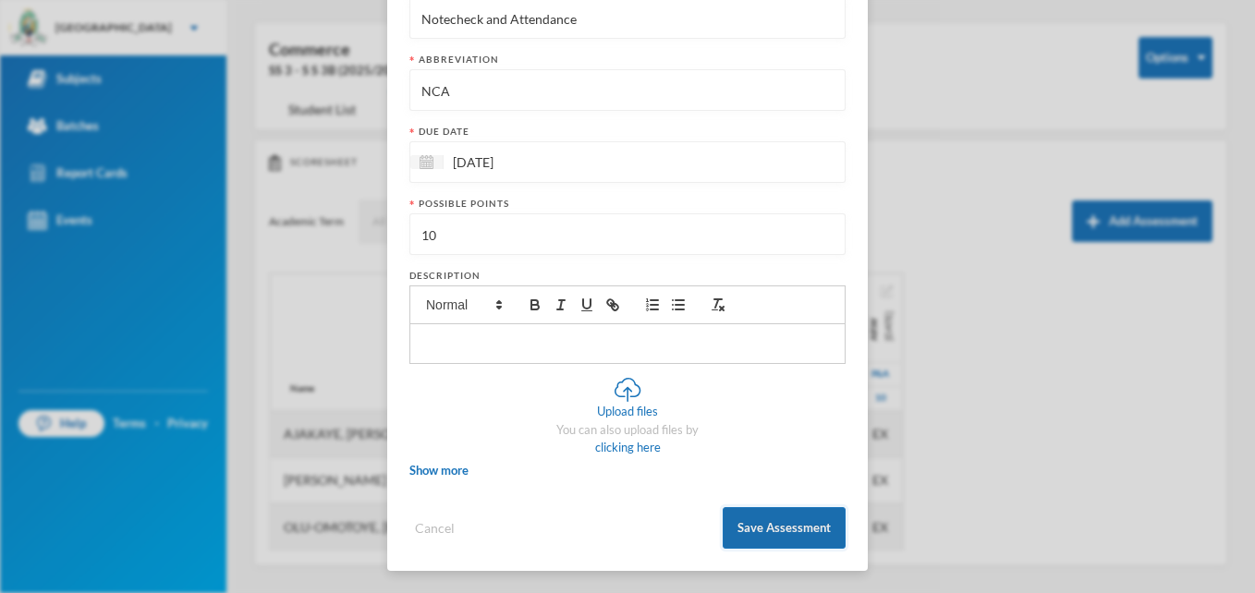
click at [783, 526] on button "Save Assessment" at bounding box center [784, 528] width 123 height 42
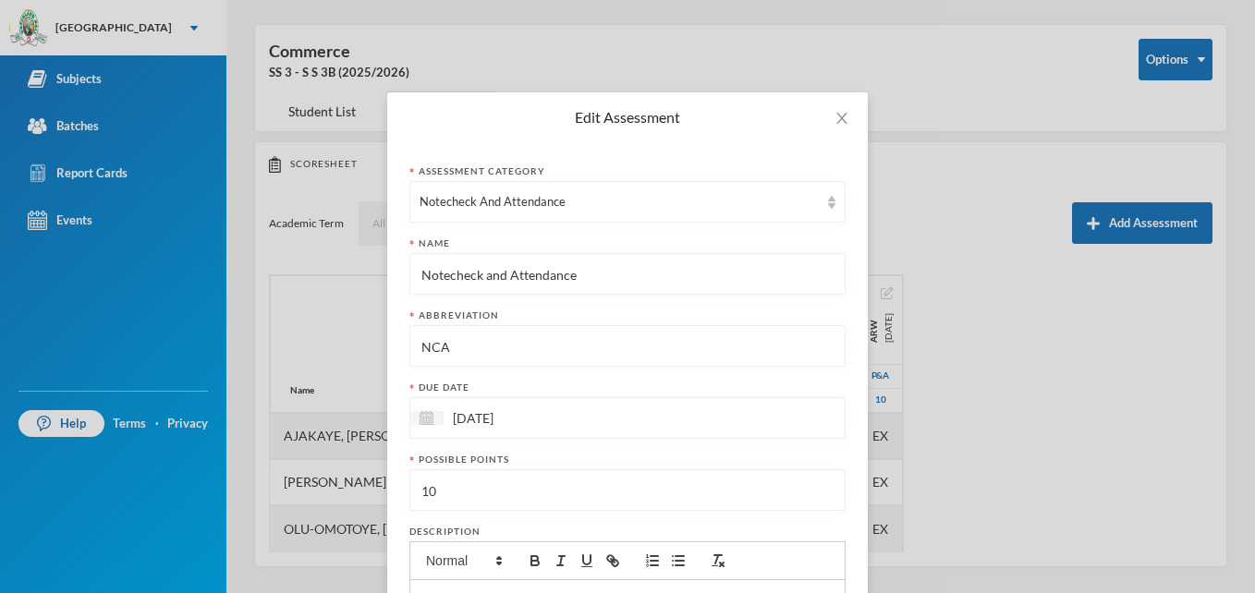
scroll to position [66, 0]
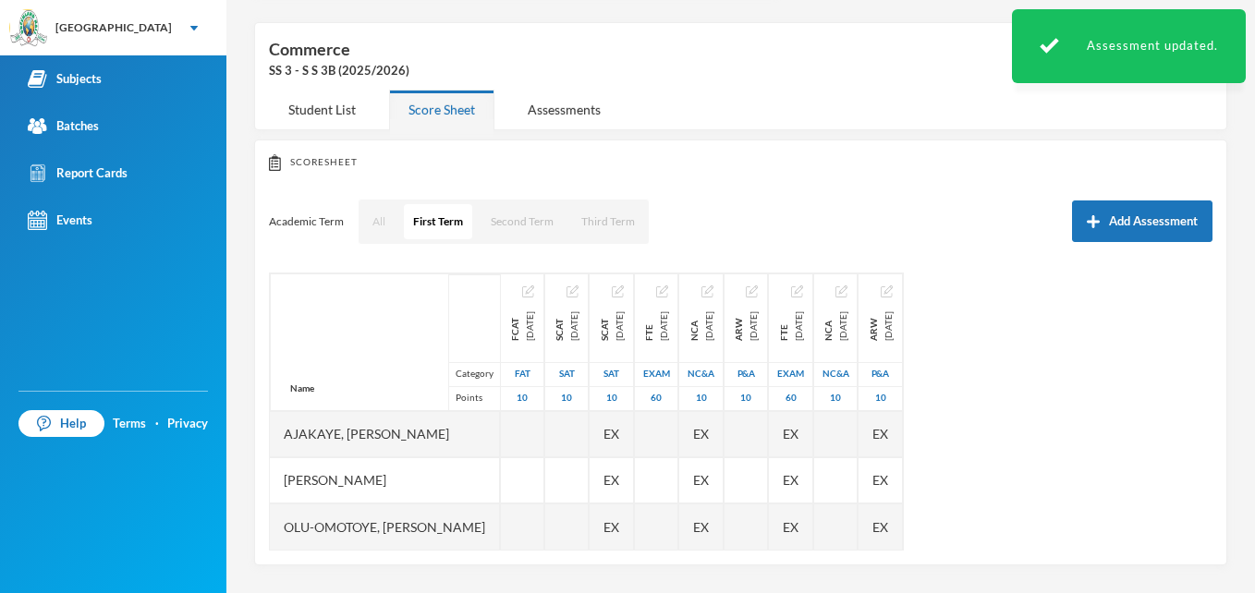
click at [381, 225] on button "All" at bounding box center [378, 221] width 31 height 35
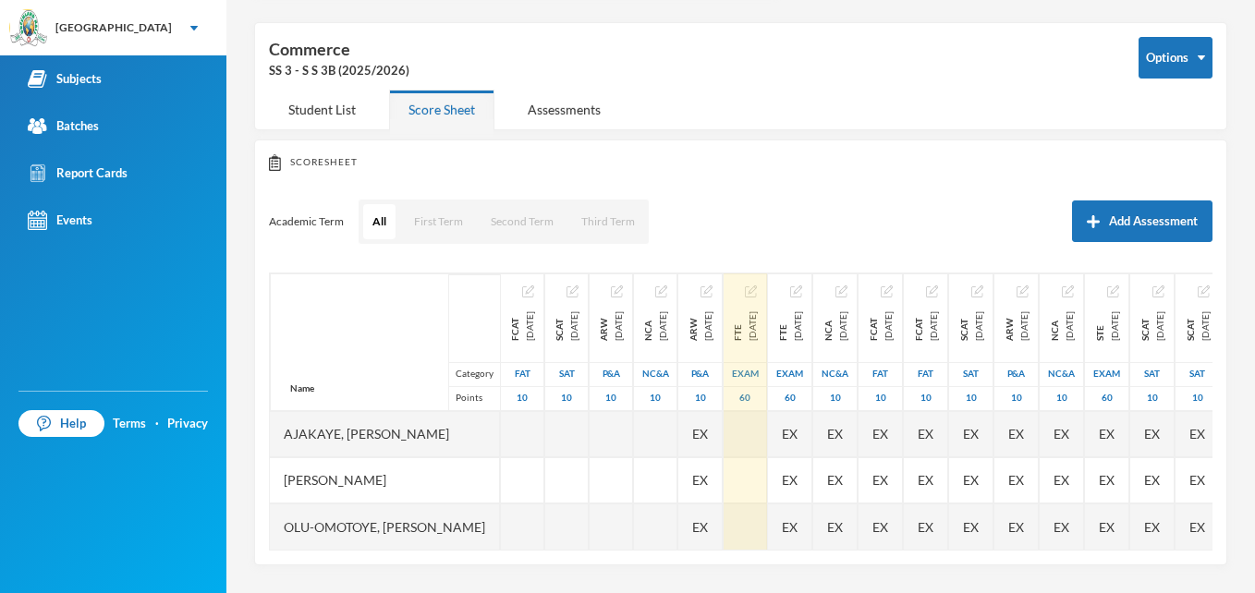
click at [757, 293] on img "button" at bounding box center [751, 292] width 12 height 12
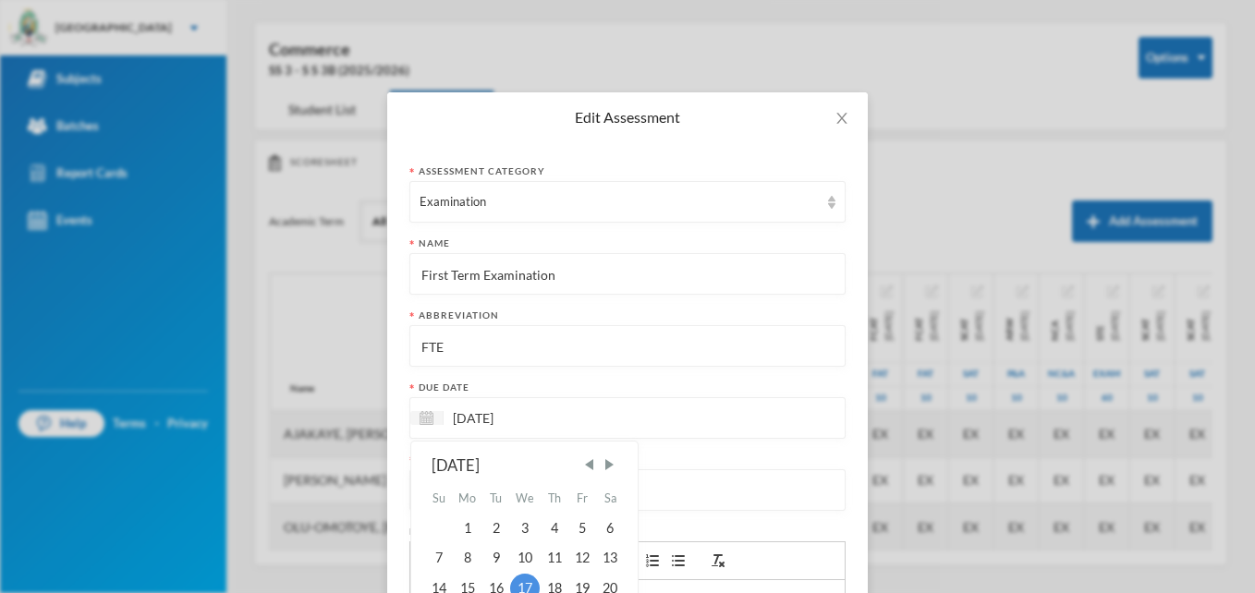
click at [456, 417] on input "[DATE]" at bounding box center [521, 418] width 155 height 21
click at [491, 584] on div "16" at bounding box center [496, 589] width 28 height 30
type input "[DATE]"
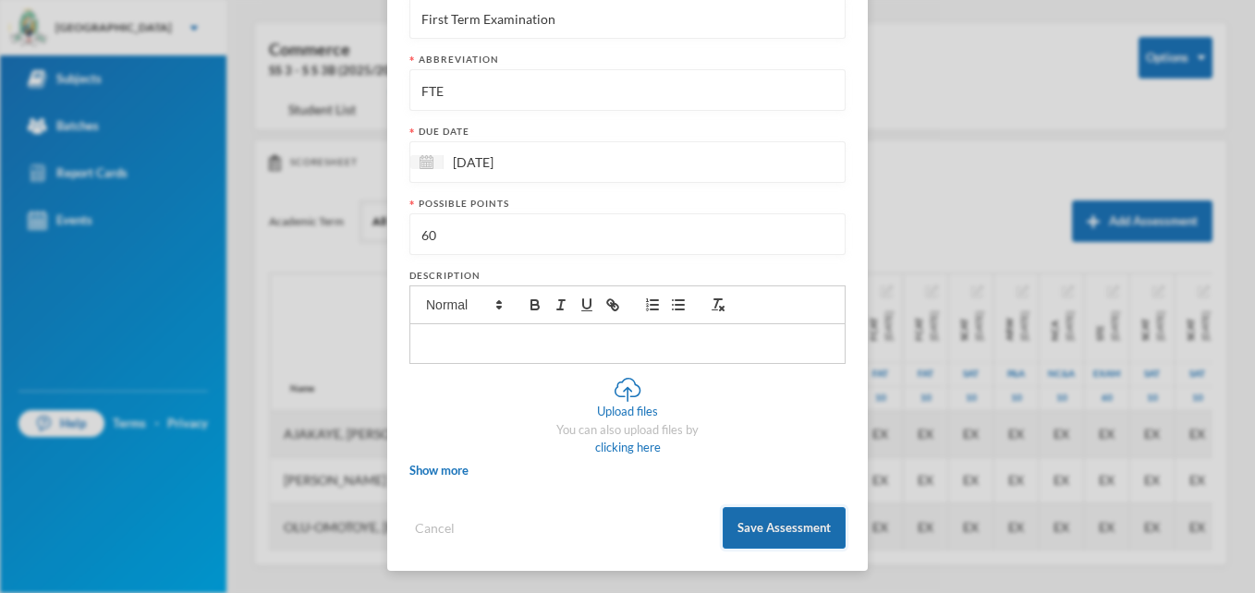
click at [783, 518] on button "Save Assessment" at bounding box center [784, 528] width 123 height 42
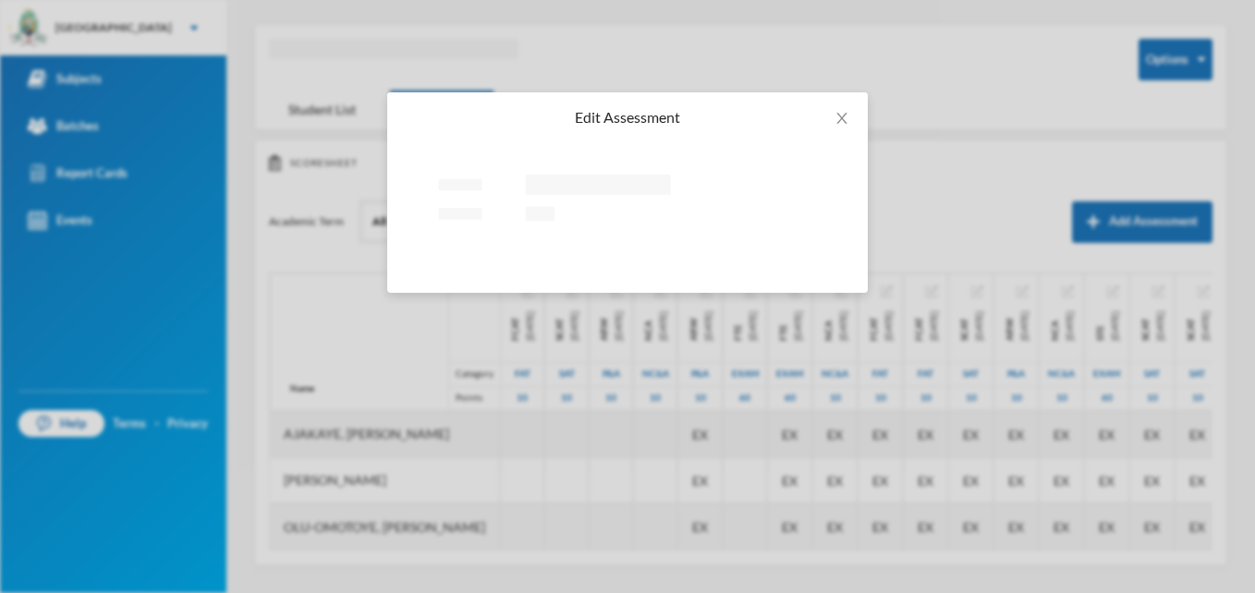
scroll to position [0, 0]
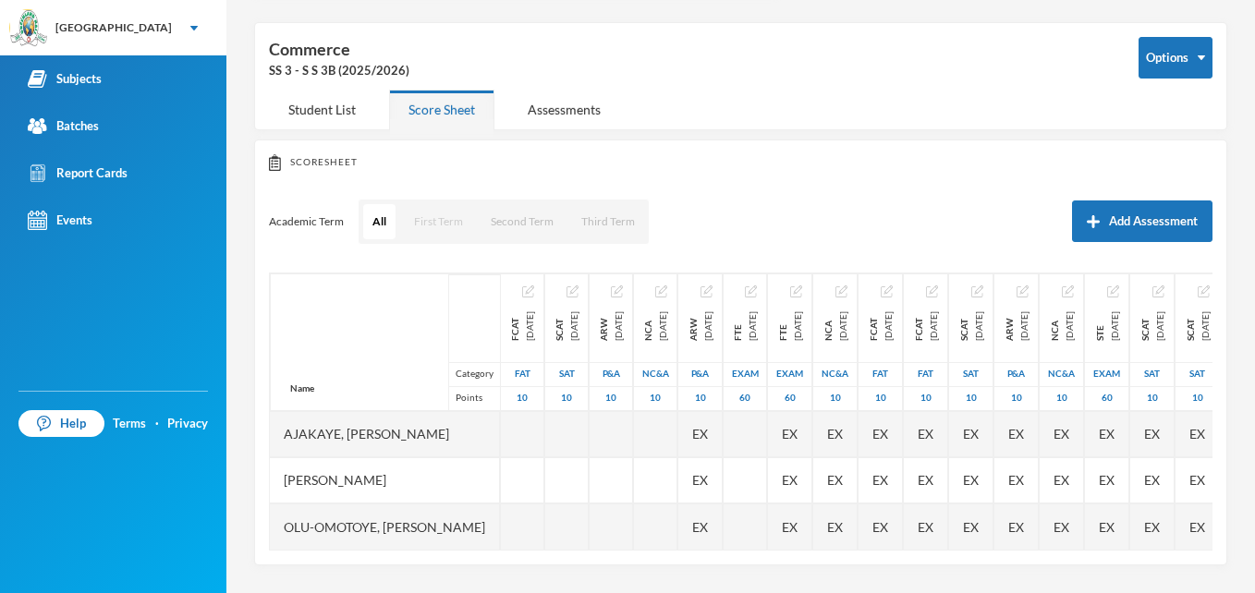
click at [439, 222] on button "First Term" at bounding box center [438, 221] width 67 height 35
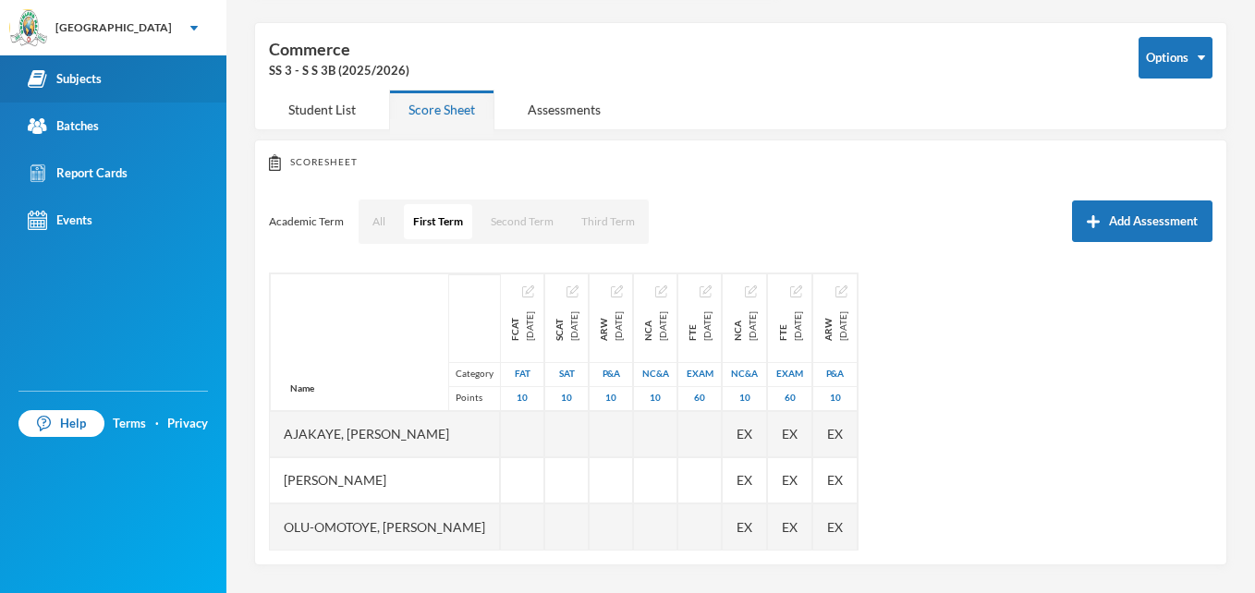
click at [93, 72] on div "Subjects" at bounding box center [65, 78] width 74 height 19
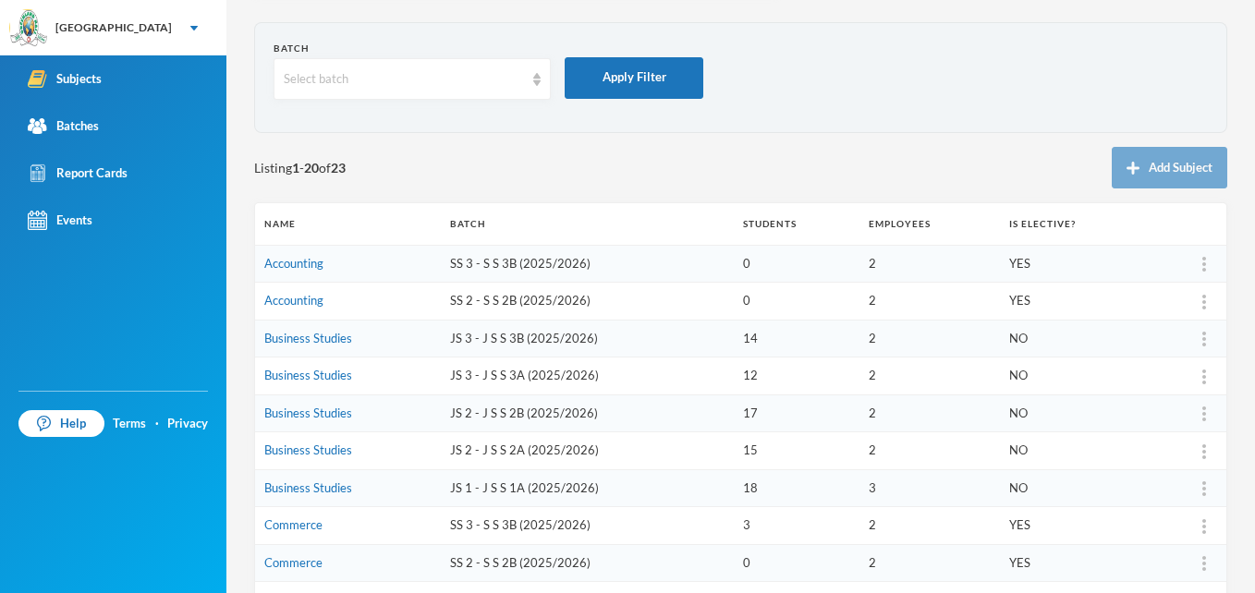
click at [332, 263] on td "Accounting" at bounding box center [348, 264] width 186 height 38
click at [274, 260] on link "Accounting" at bounding box center [293, 263] width 59 height 15
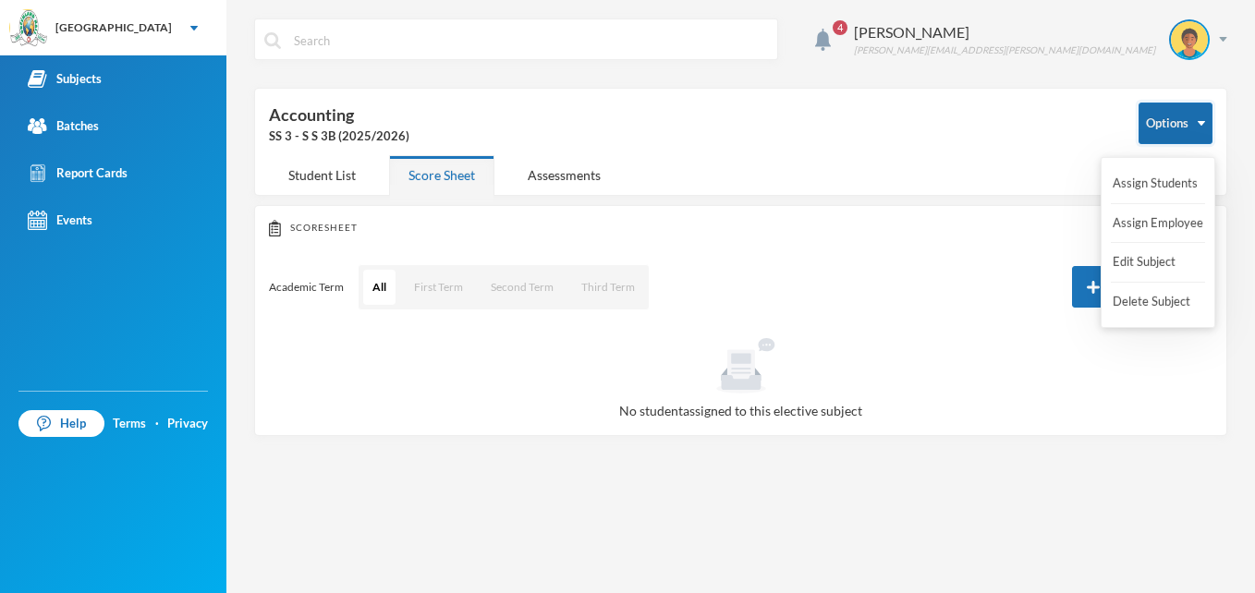
click at [1184, 126] on button "Options" at bounding box center [1176, 124] width 74 height 42
click at [1166, 178] on button "Assign Students" at bounding box center [1155, 183] width 89 height 33
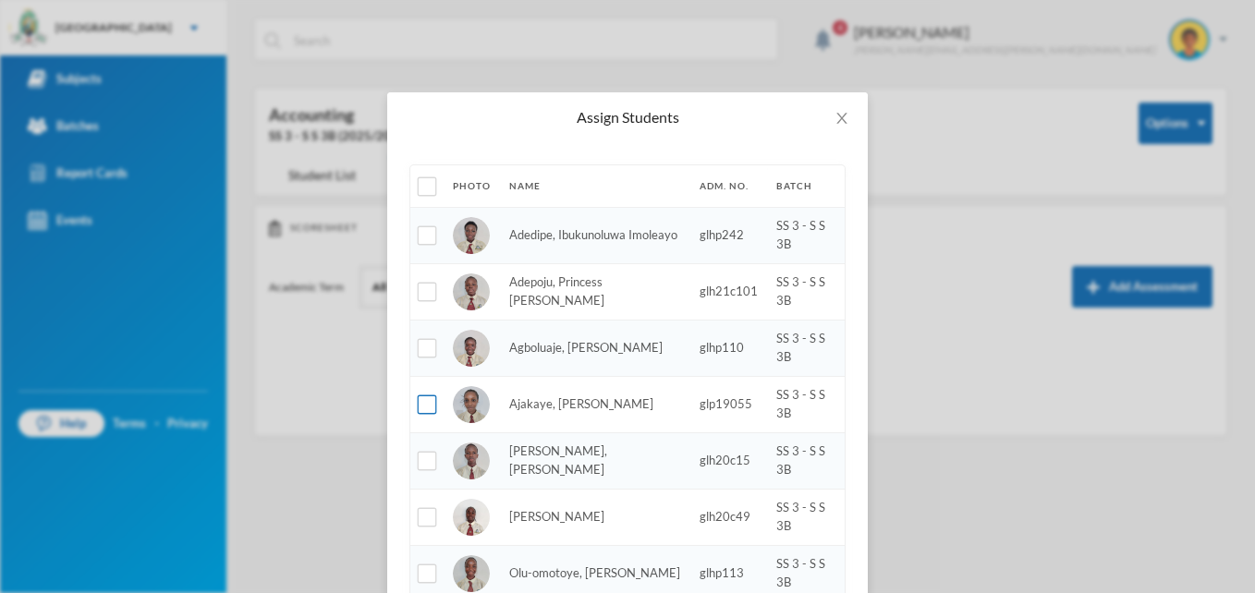
click at [423, 404] on input "checkbox" at bounding box center [427, 405] width 19 height 19
checkbox input "true"
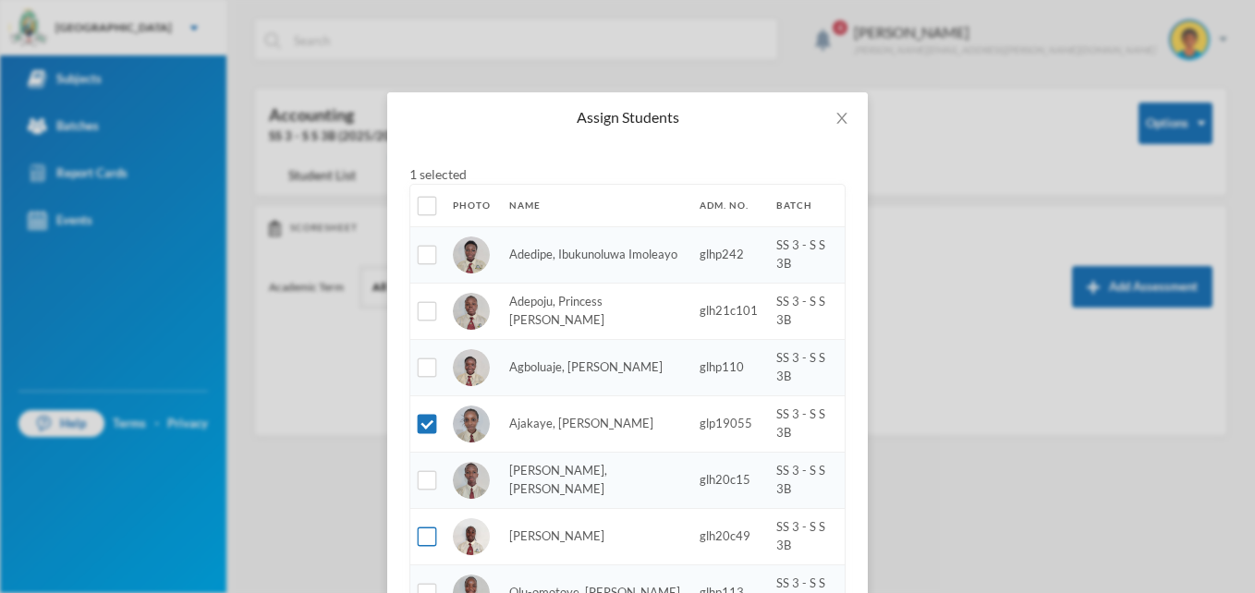
click at [420, 541] on input "checkbox" at bounding box center [427, 537] width 19 height 19
checkbox input "true"
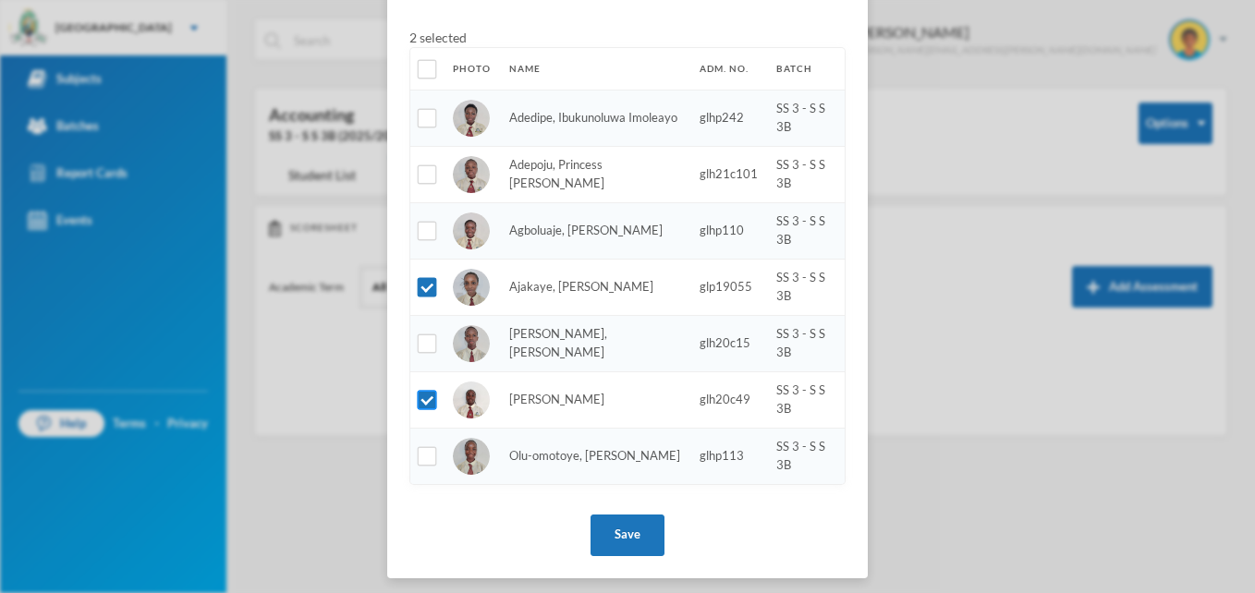
scroll to position [144, 0]
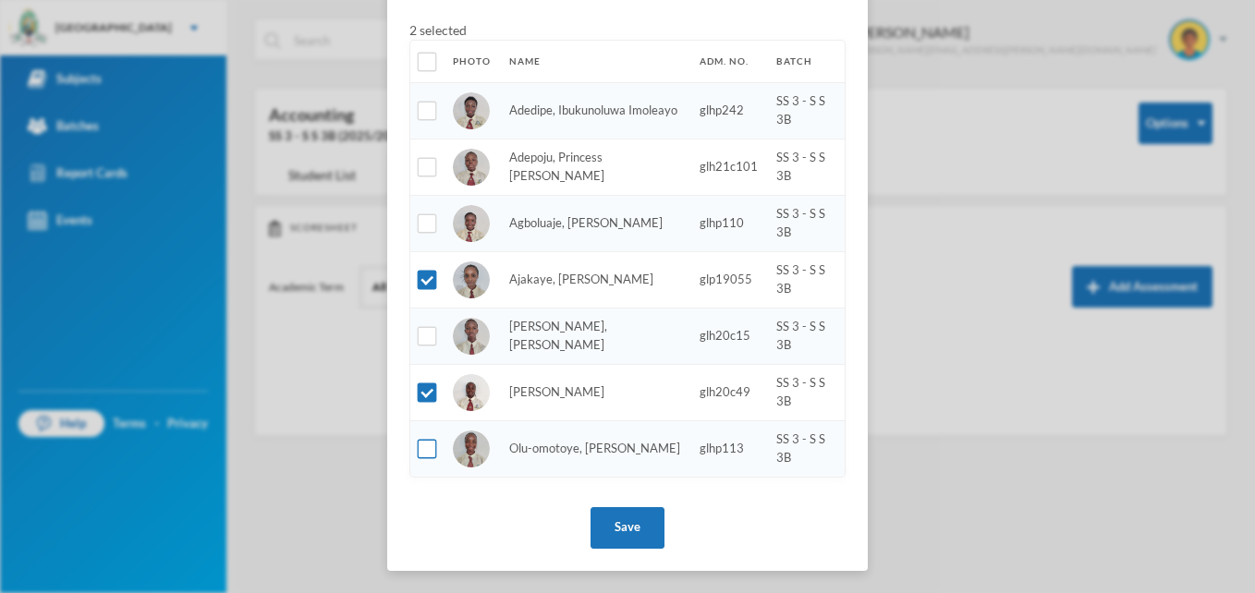
click at [418, 445] on input "checkbox" at bounding box center [427, 449] width 19 height 19
checkbox input "true"
click at [626, 528] on button "Save" at bounding box center [628, 528] width 74 height 42
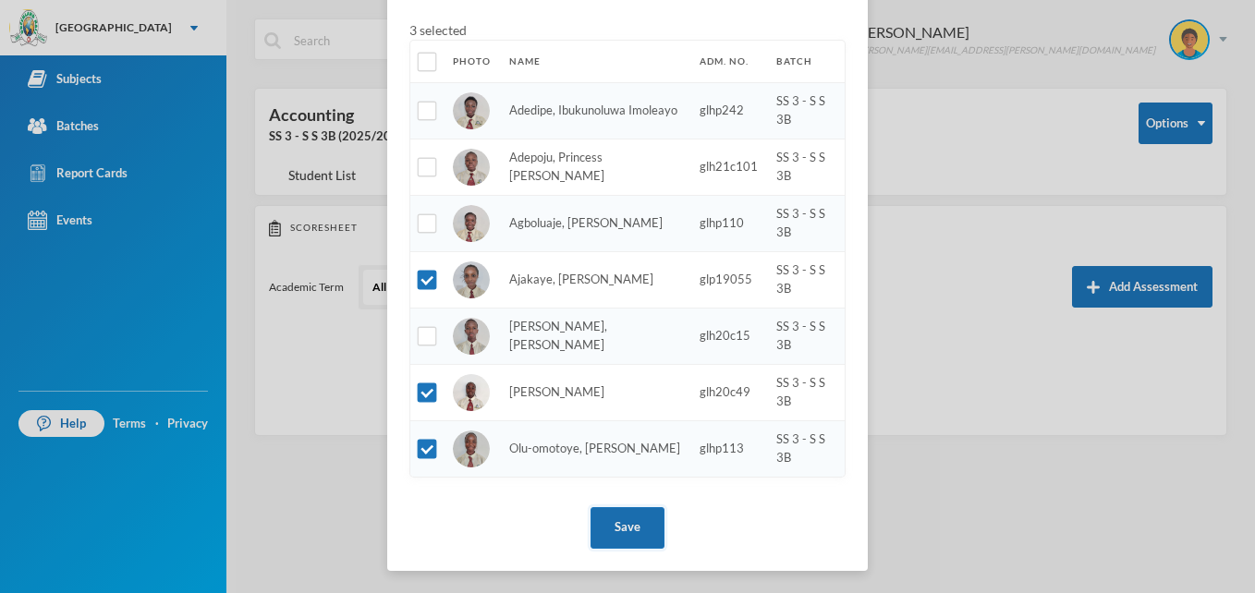
scroll to position [52, 0]
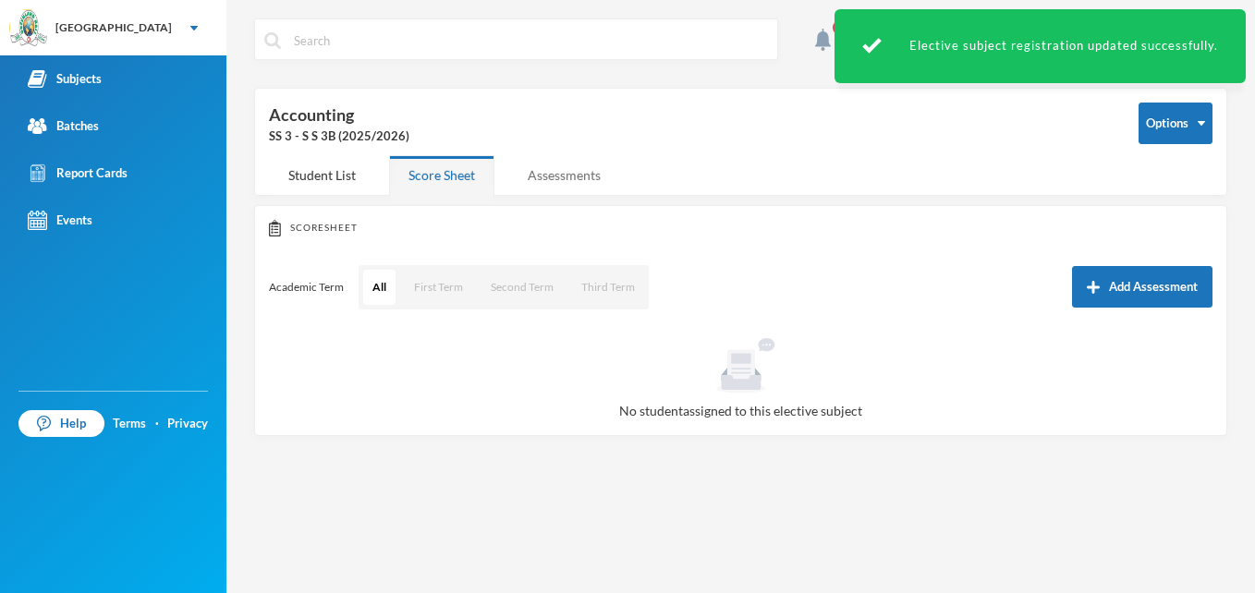
click at [562, 176] on div "Assessments" at bounding box center [564, 175] width 112 height 40
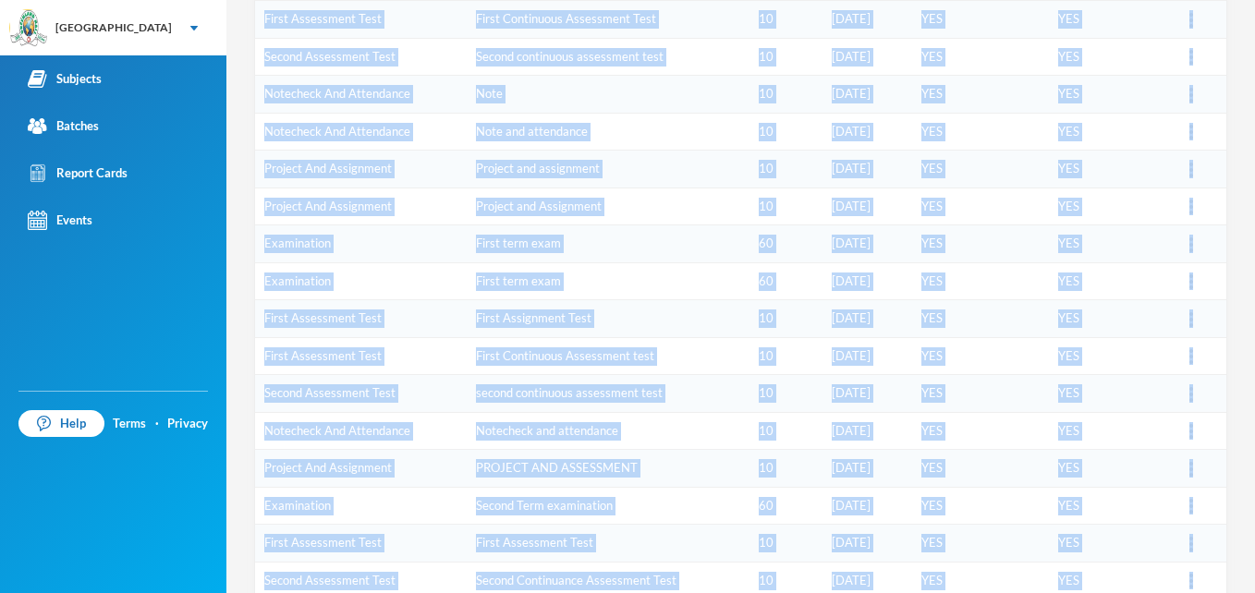
scroll to position [572, 0]
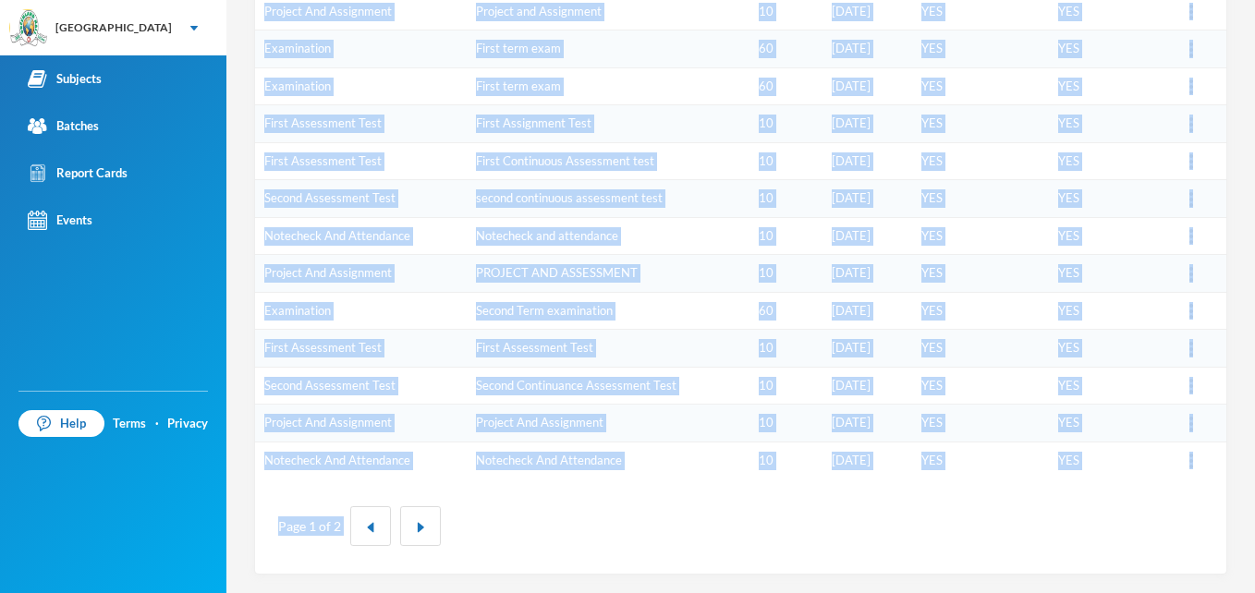
drag, startPoint x: 259, startPoint y: 310, endPoint x: 1235, endPoint y: 640, distance: 1030.5
click at [1235, 592] on html "Greenland Hall Your Bluebic Account Greenland Hall Add a New School Subjects Ba…" at bounding box center [627, 296] width 1255 height 593
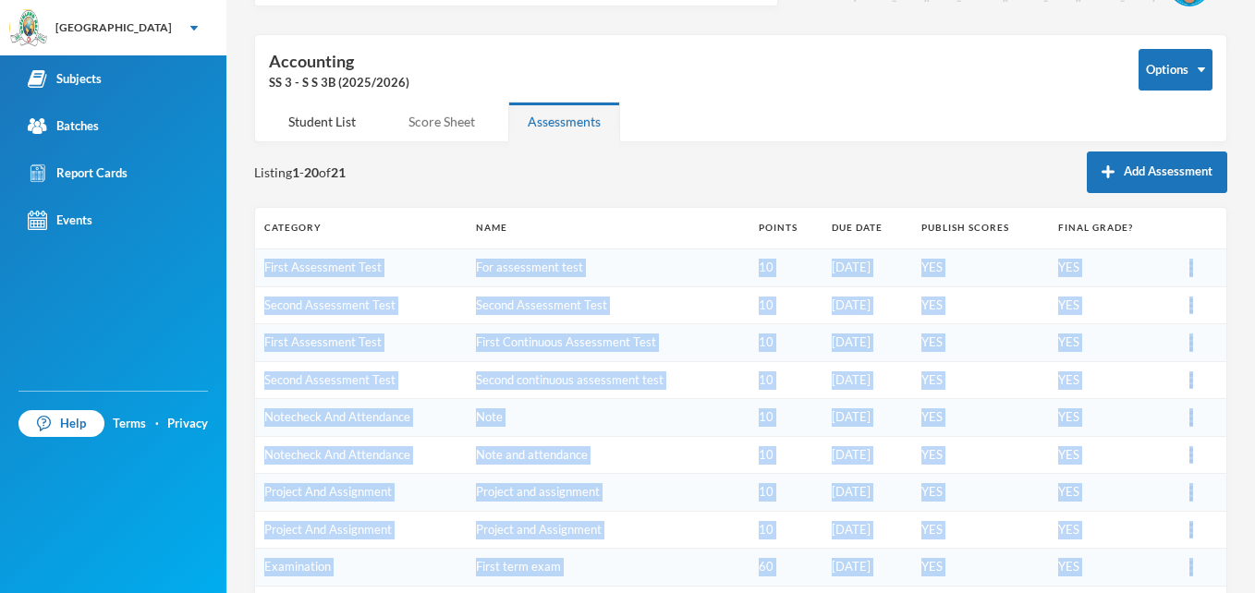
click at [433, 121] on div "Score Sheet" at bounding box center [441, 122] width 105 height 40
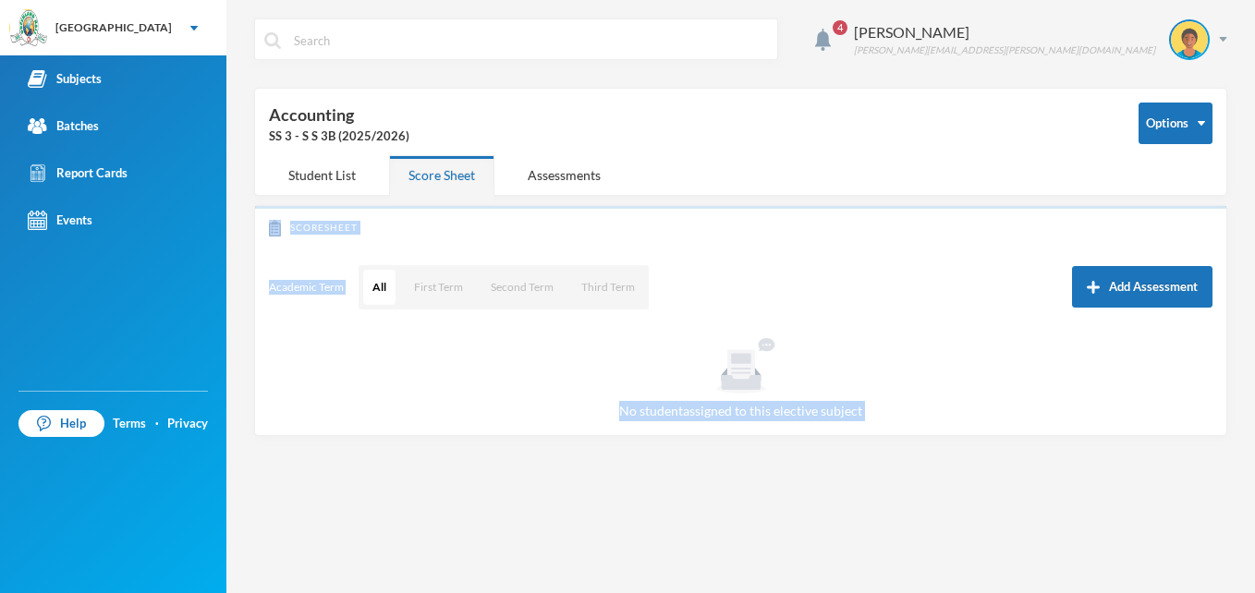
scroll to position [0, 0]
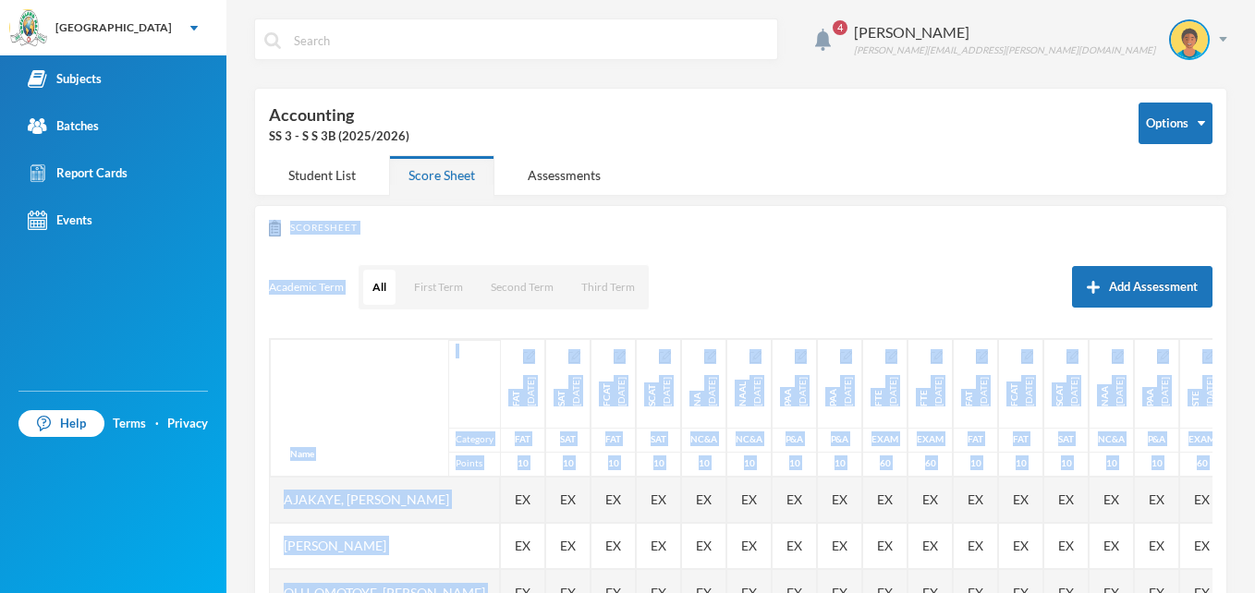
click at [801, 250] on div "Scoresheet Academic Term All First Term Second Term Third Term Add Assessment N…" at bounding box center [740, 418] width 973 height 426
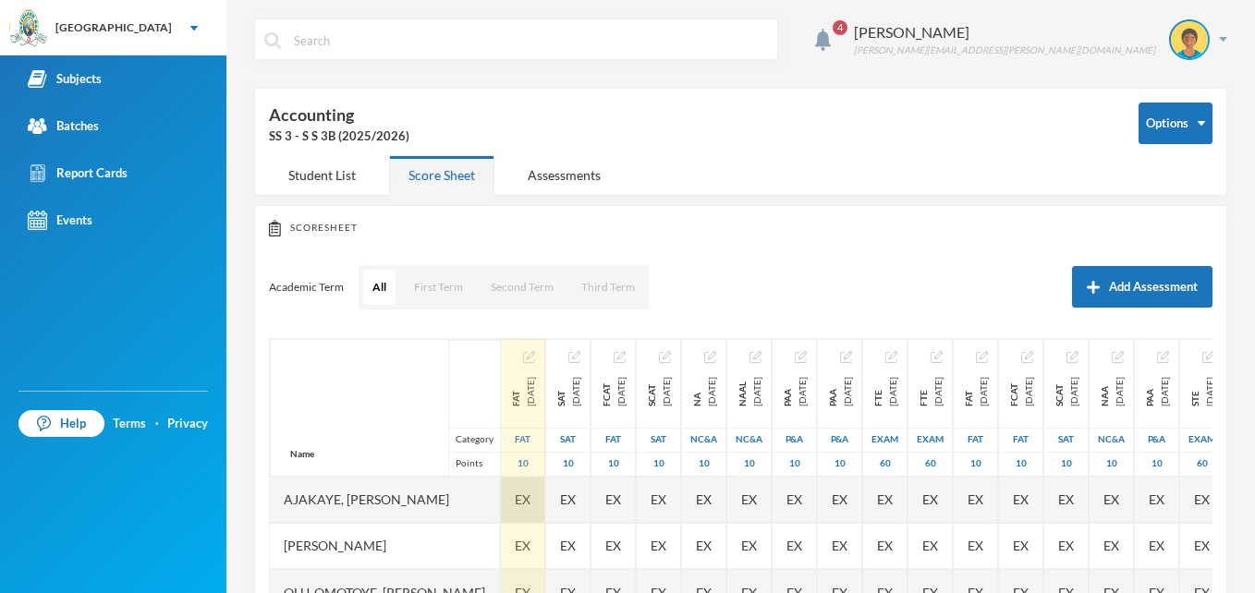
click at [530, 496] on span "EX" at bounding box center [523, 499] width 16 height 19
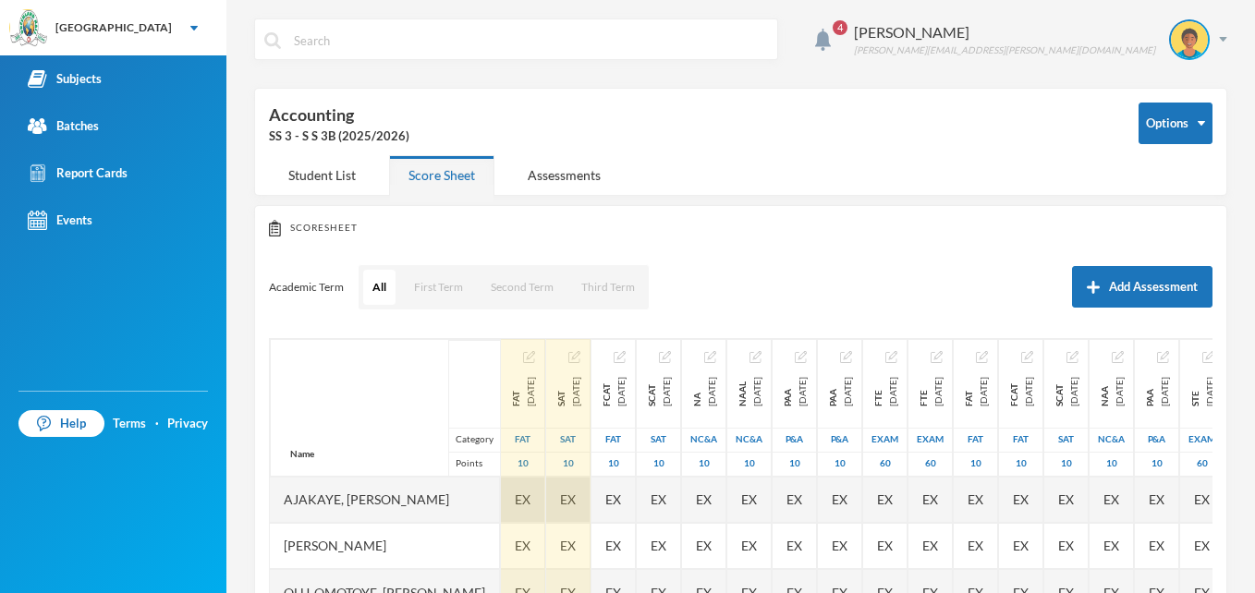
click at [591, 505] on div "EX" at bounding box center [568, 500] width 44 height 46
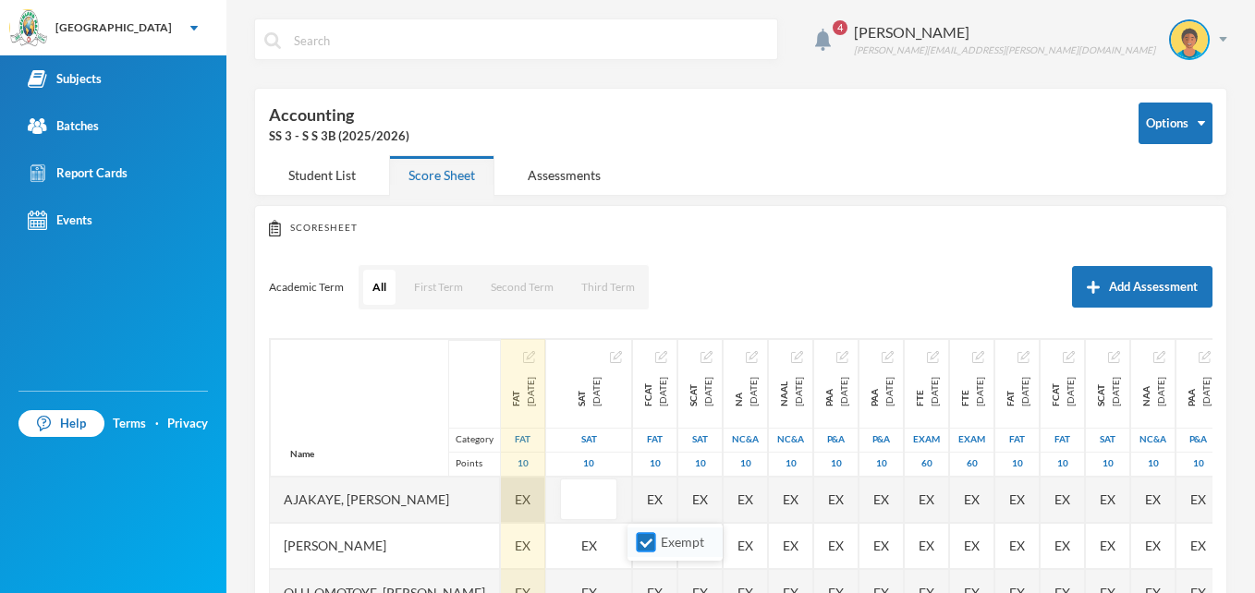
click at [651, 548] on input "Exempt" at bounding box center [646, 542] width 19 height 19
checkbox input "false"
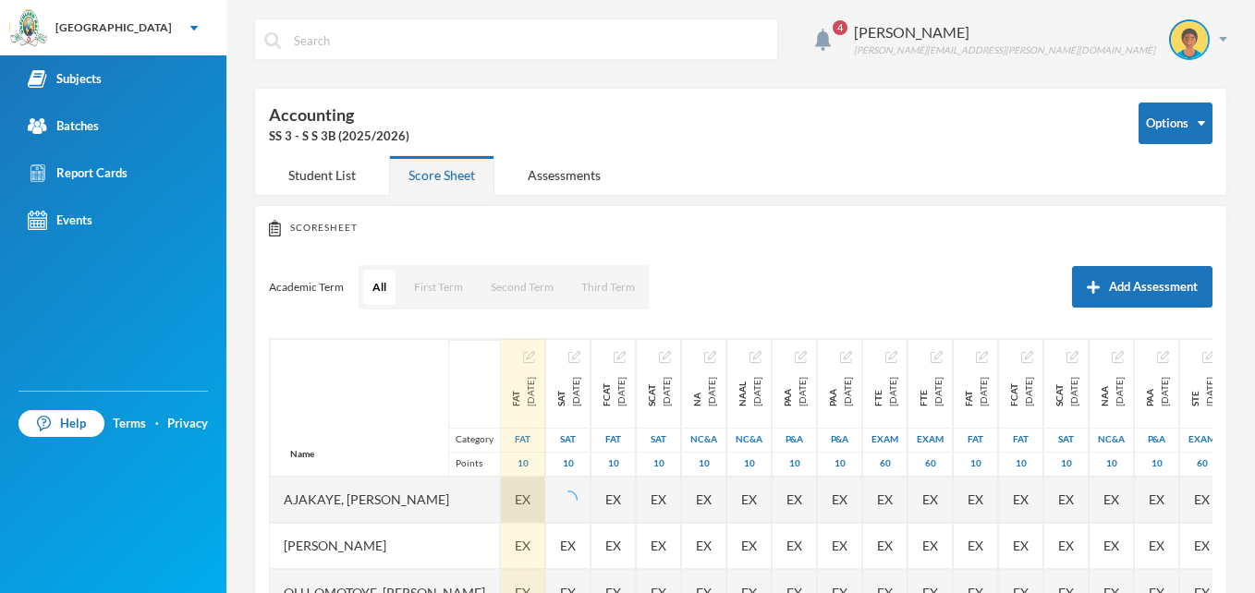
click at [545, 502] on div "EX" at bounding box center [523, 500] width 44 height 46
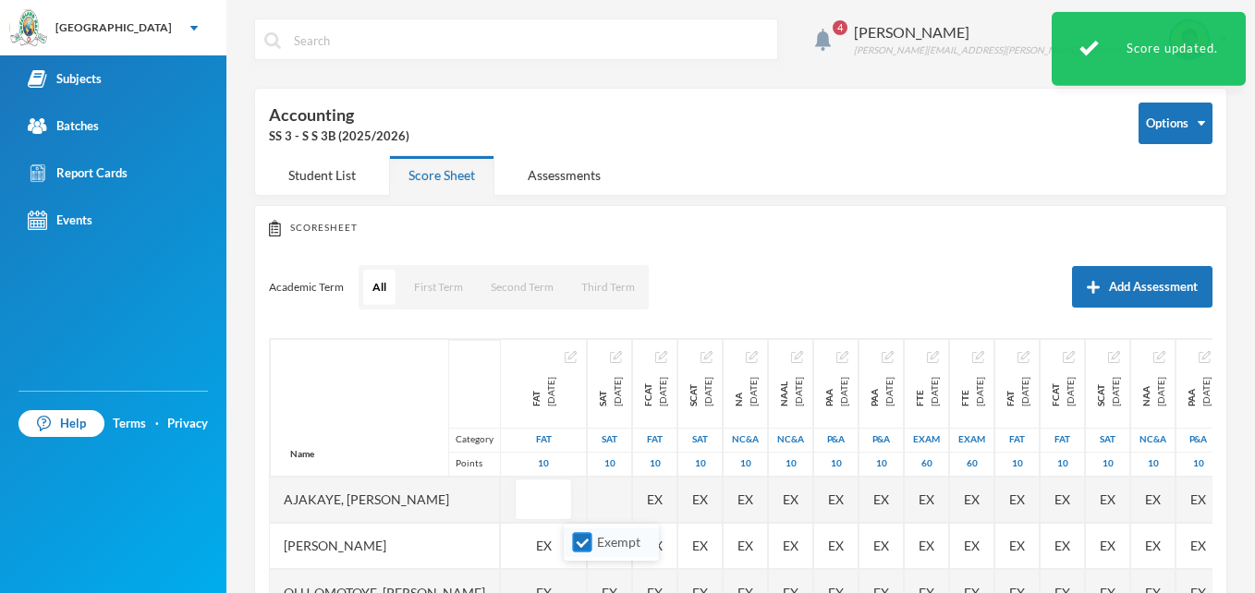
click at [575, 538] on input "Exempt" at bounding box center [582, 542] width 19 height 19
checkbox input "false"
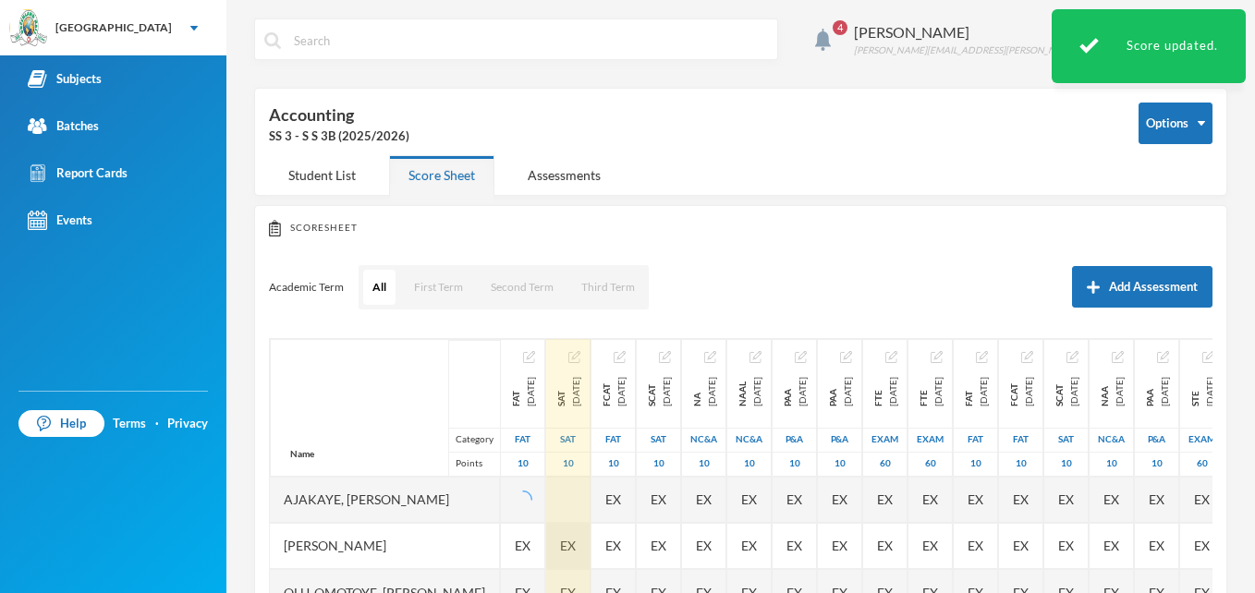
click at [591, 541] on div "EX" at bounding box center [568, 546] width 44 height 46
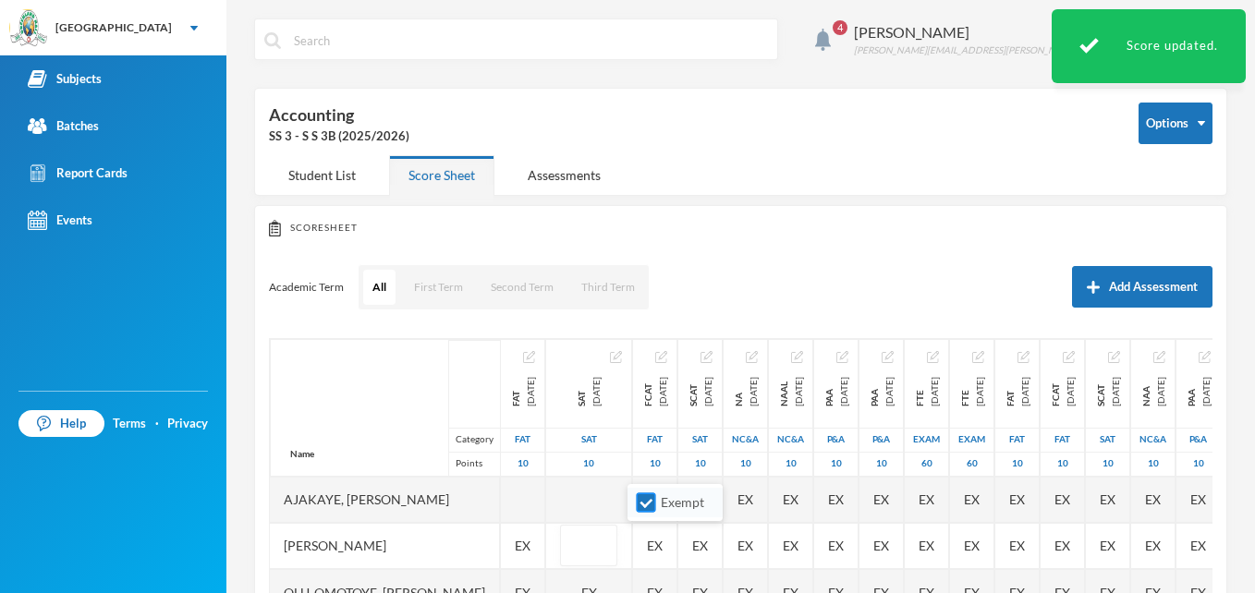
click at [645, 500] on input "Exempt" at bounding box center [646, 503] width 19 height 19
checkbox input "false"
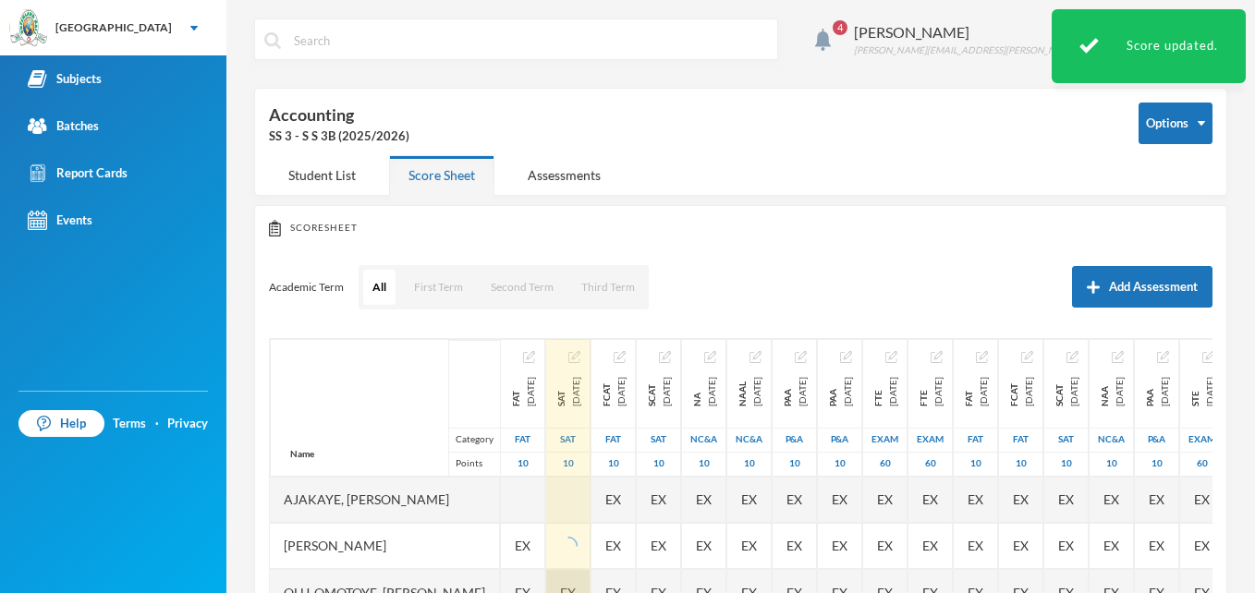
click at [591, 581] on div "EX" at bounding box center [568, 592] width 44 height 46
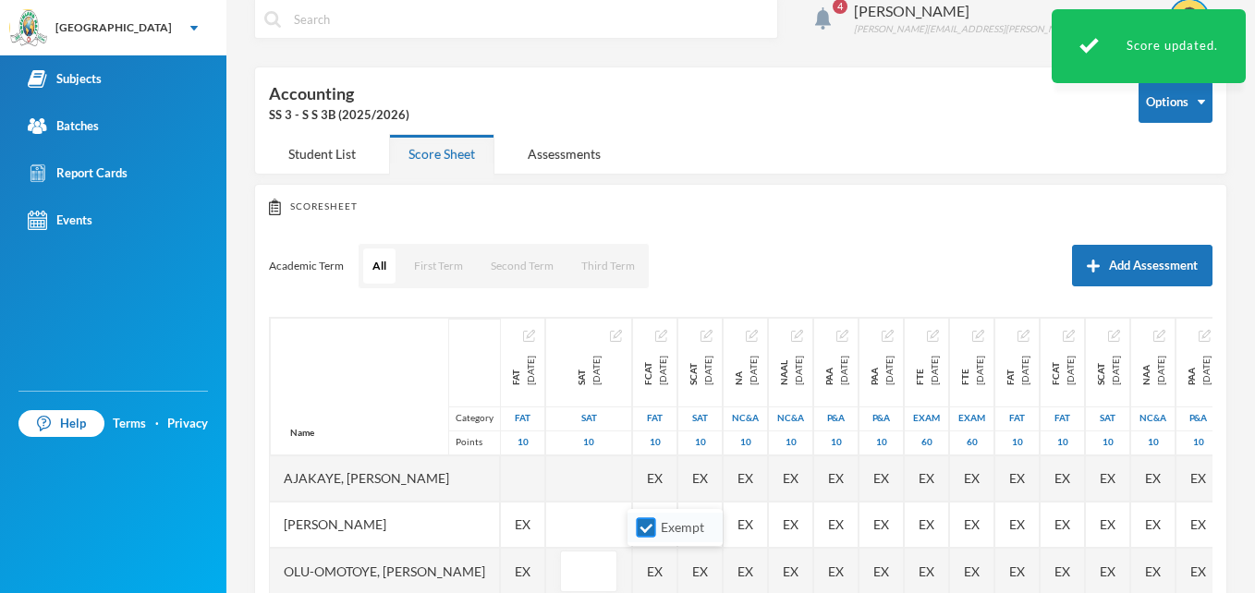
click at [645, 527] on input "Exempt" at bounding box center [646, 527] width 19 height 19
checkbox input "false"
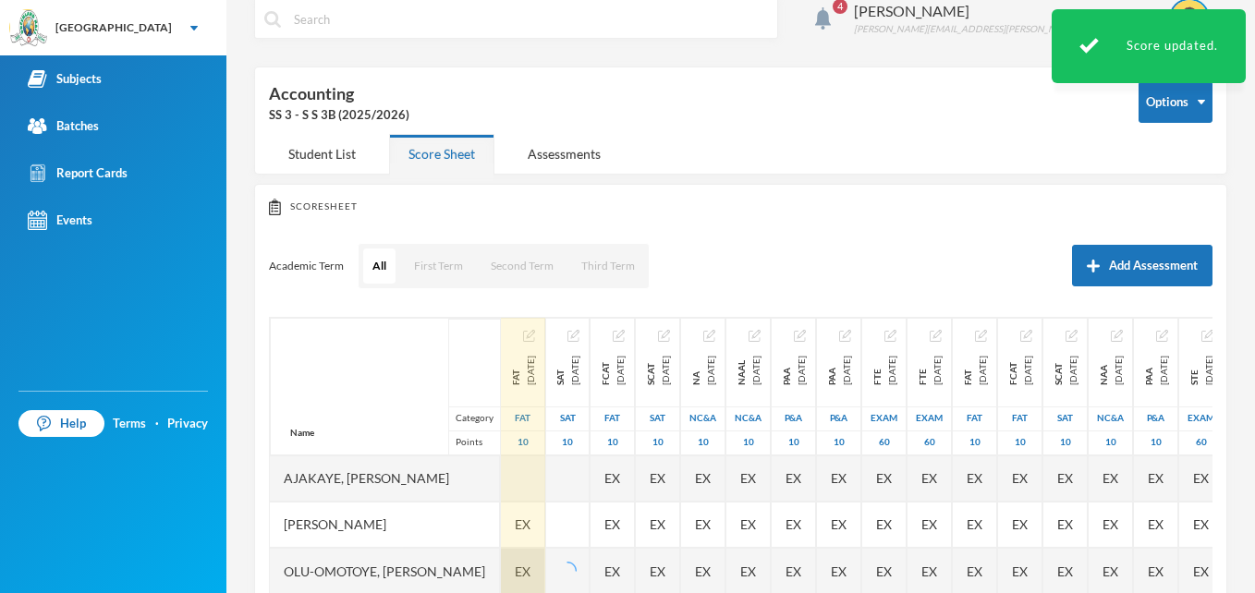
click at [530, 569] on span "EX" at bounding box center [523, 571] width 16 height 19
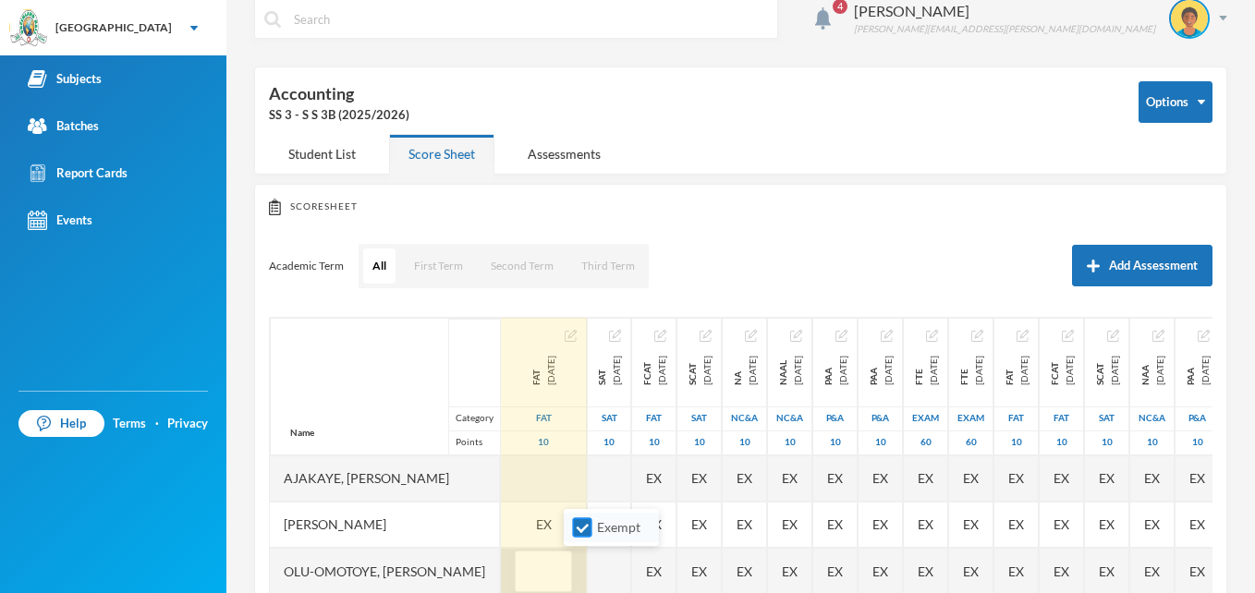
click at [584, 530] on input "Exempt" at bounding box center [582, 527] width 19 height 19
checkbox input "false"
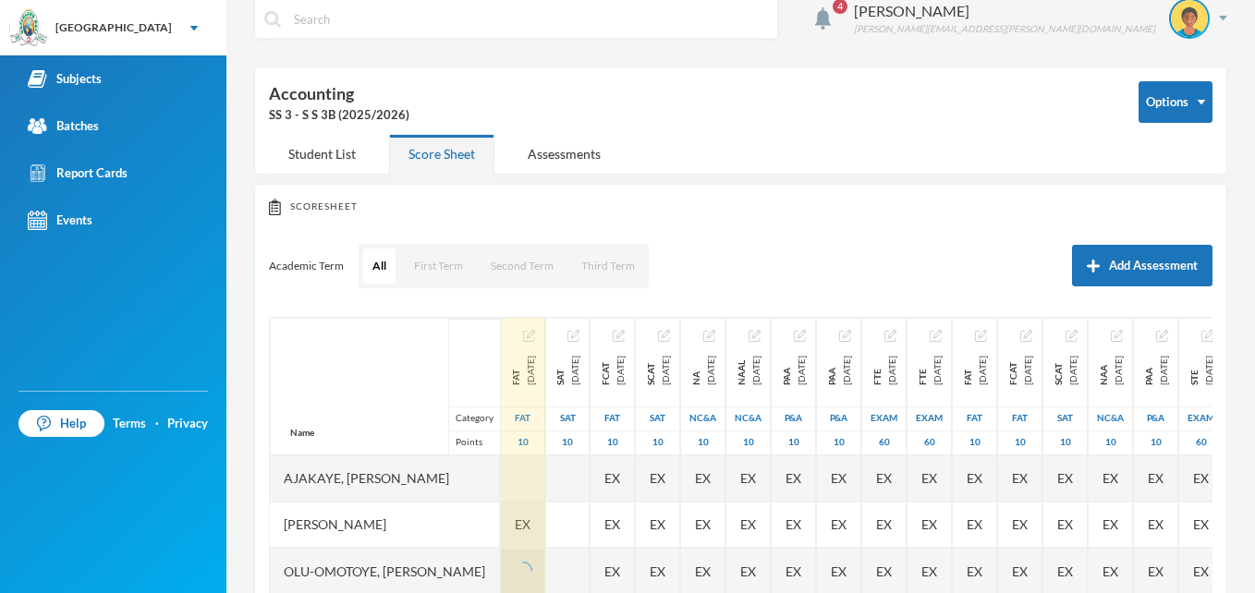
click at [545, 518] on div "EX" at bounding box center [523, 525] width 44 height 46
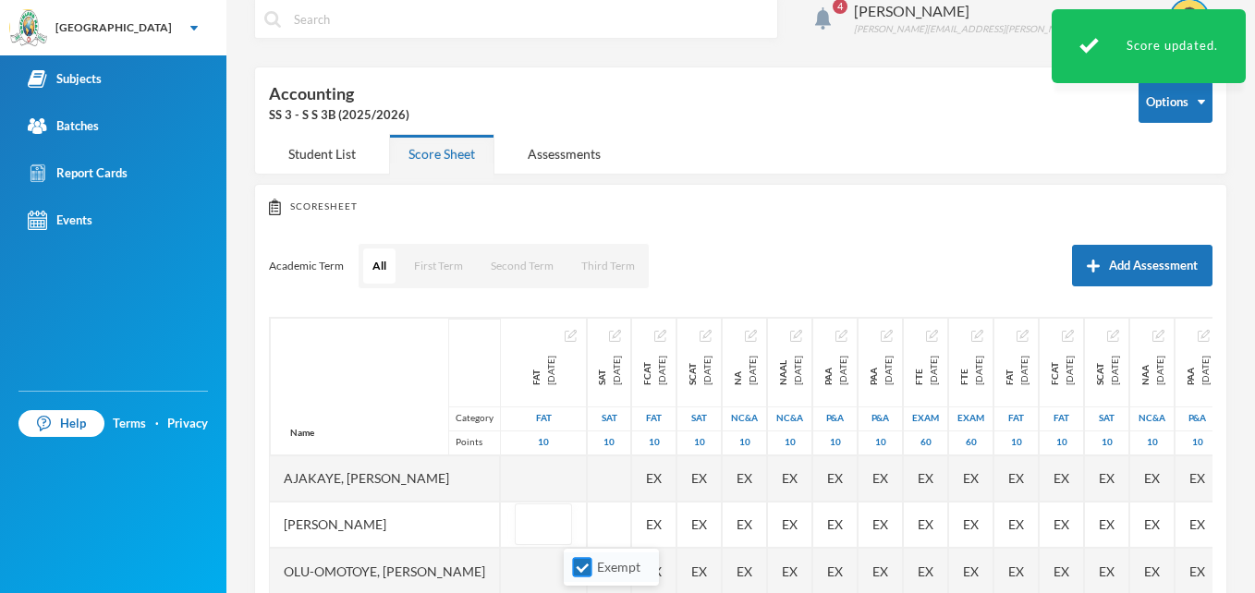
click at [579, 564] on input "Exempt" at bounding box center [582, 567] width 19 height 19
checkbox input "false"
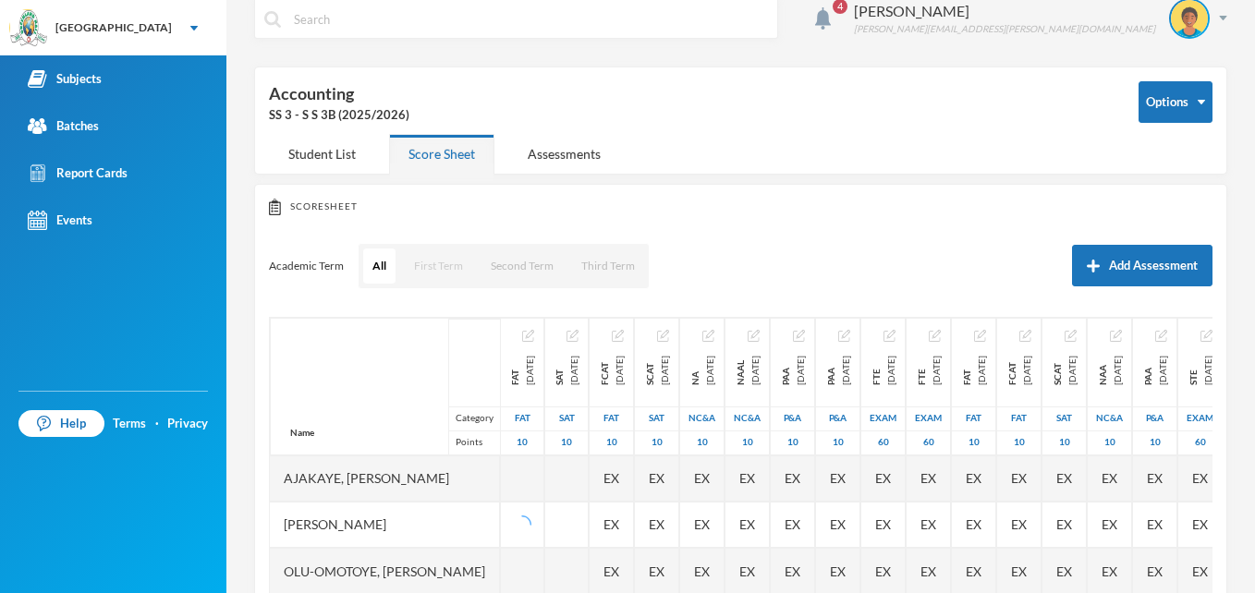
click at [443, 268] on button "First Term" at bounding box center [438, 266] width 67 height 35
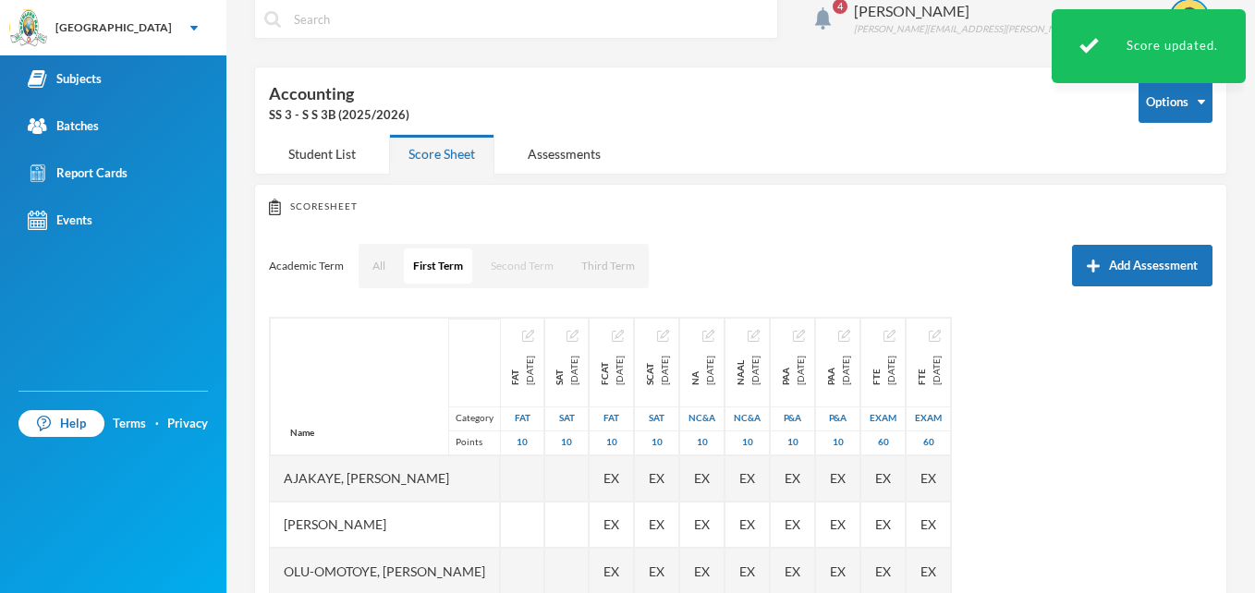
click at [517, 268] on button "Second Term" at bounding box center [522, 266] width 81 height 35
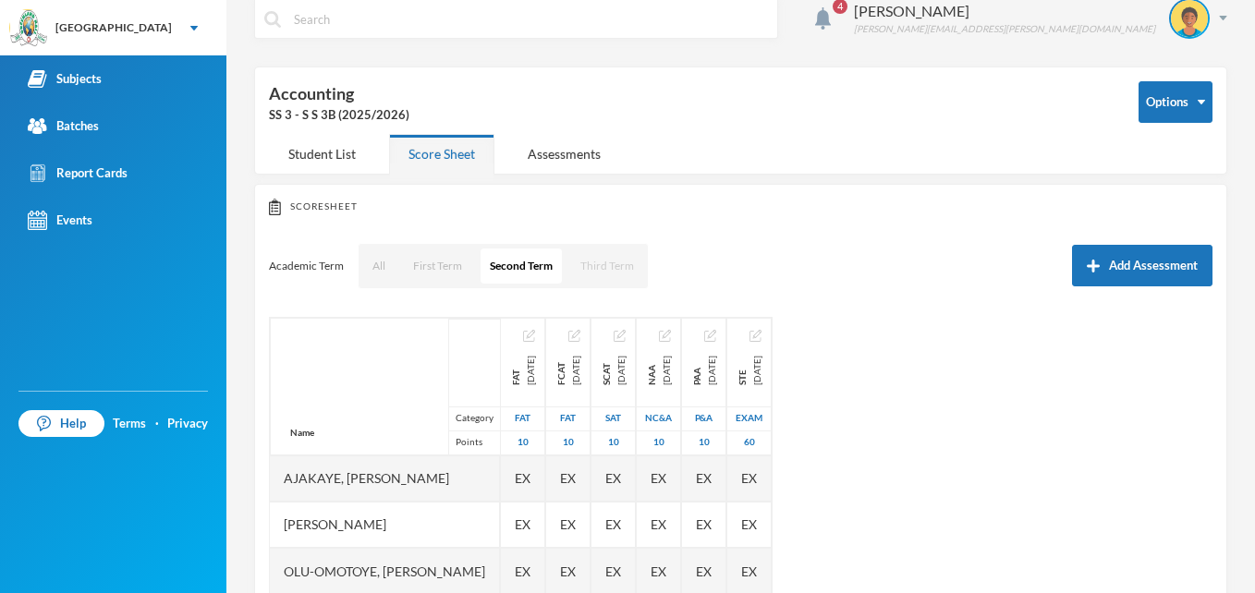
click at [604, 269] on button "Third Term" at bounding box center [607, 266] width 72 height 35
click at [433, 268] on button "First Term" at bounding box center [437, 266] width 67 height 35
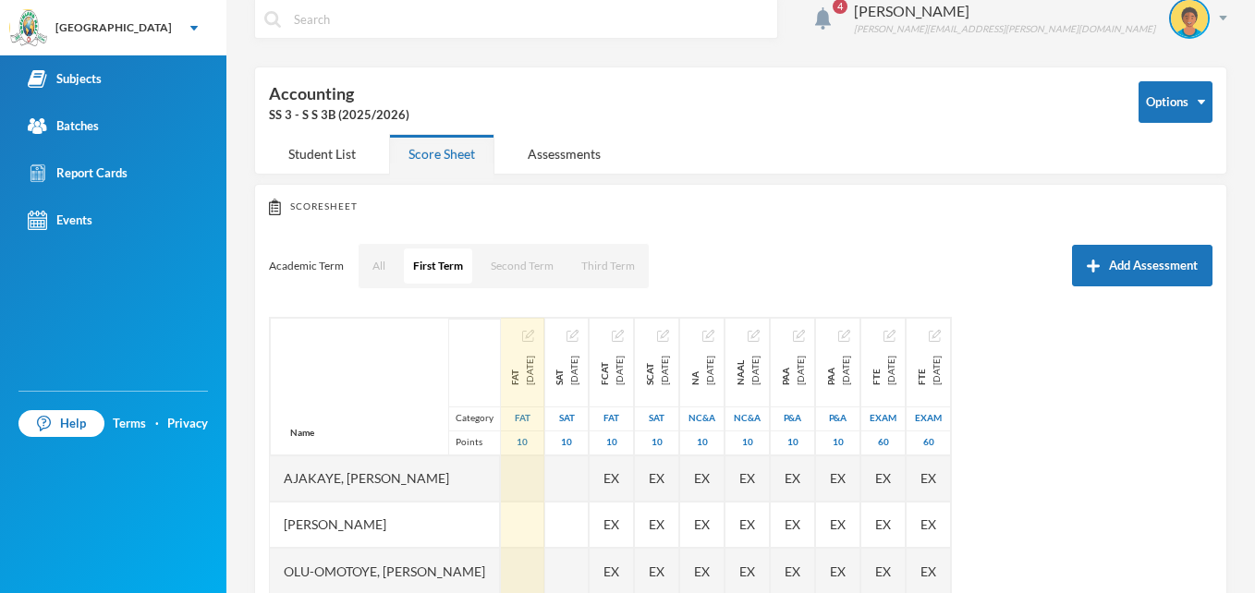
click at [534, 339] on img "button" at bounding box center [528, 336] width 12 height 12
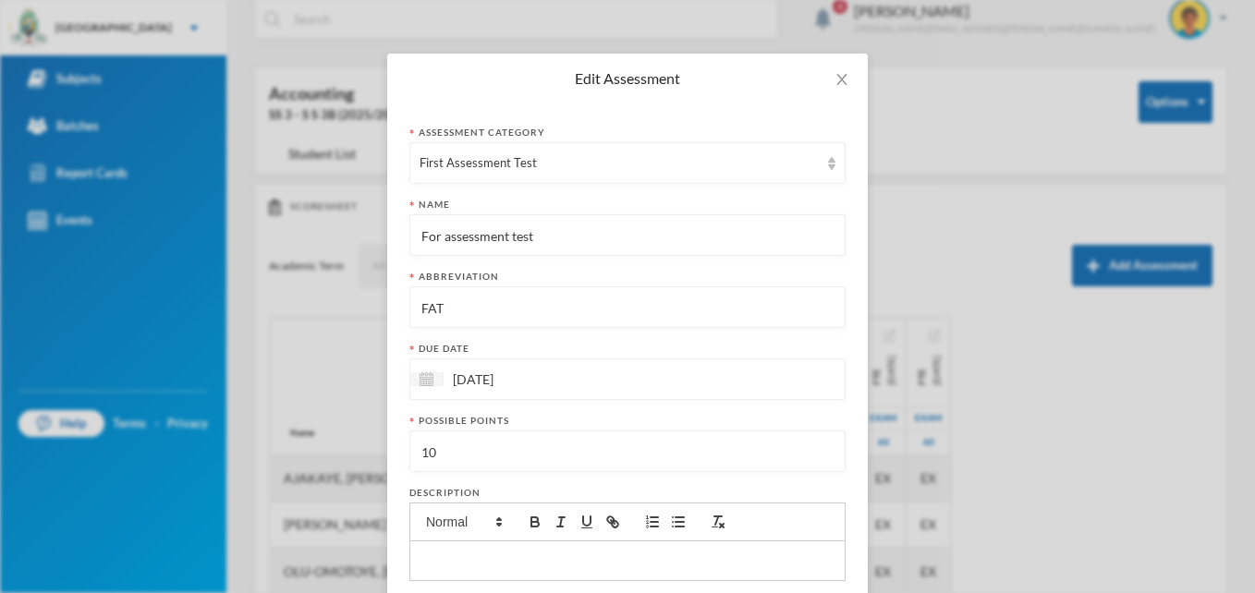
scroll to position [0, 0]
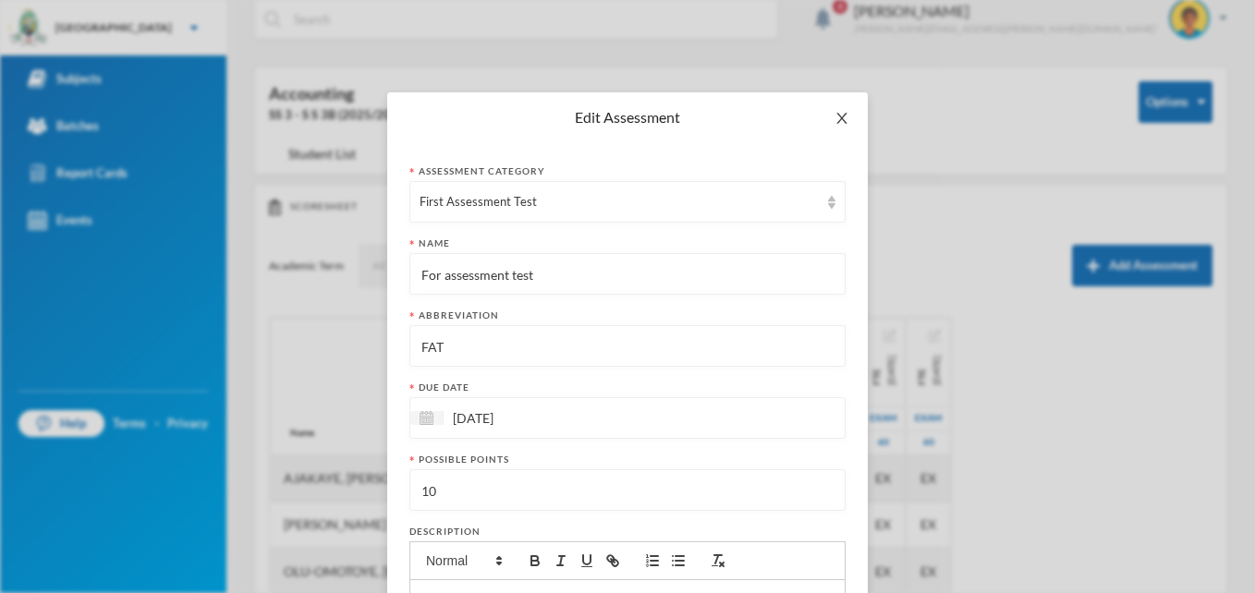
click at [835, 113] on icon "icon: close" at bounding box center [842, 118] width 15 height 15
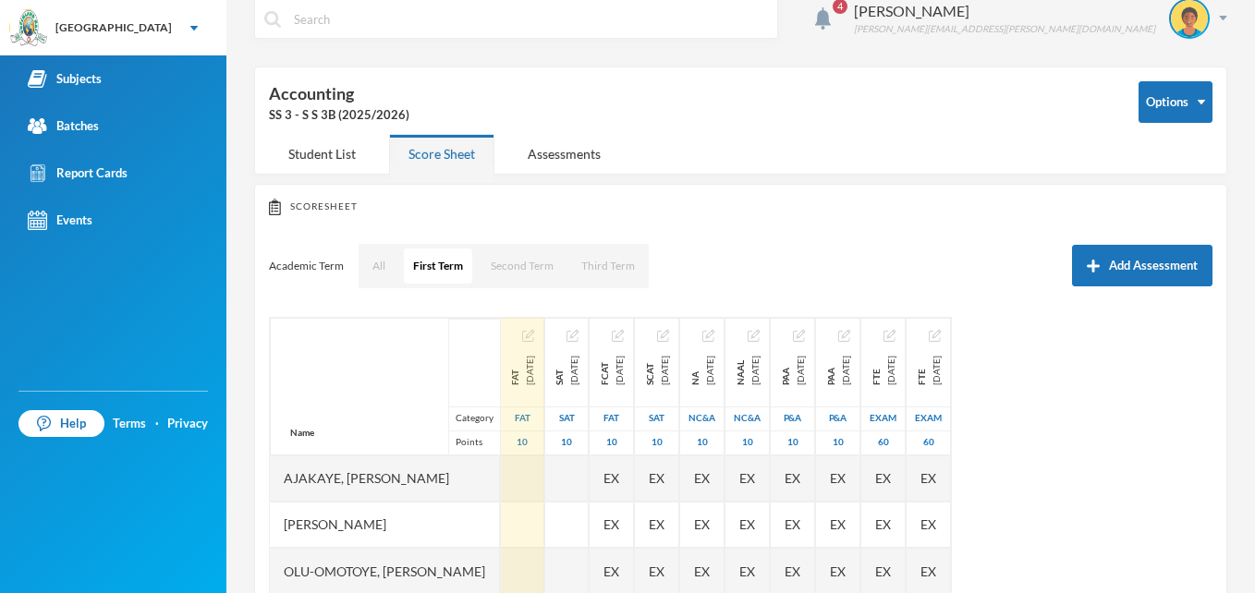
click at [543, 338] on div "FAT [DATE]" at bounding box center [522, 363] width 43 height 88
click at [534, 338] on img "button" at bounding box center [528, 336] width 12 height 12
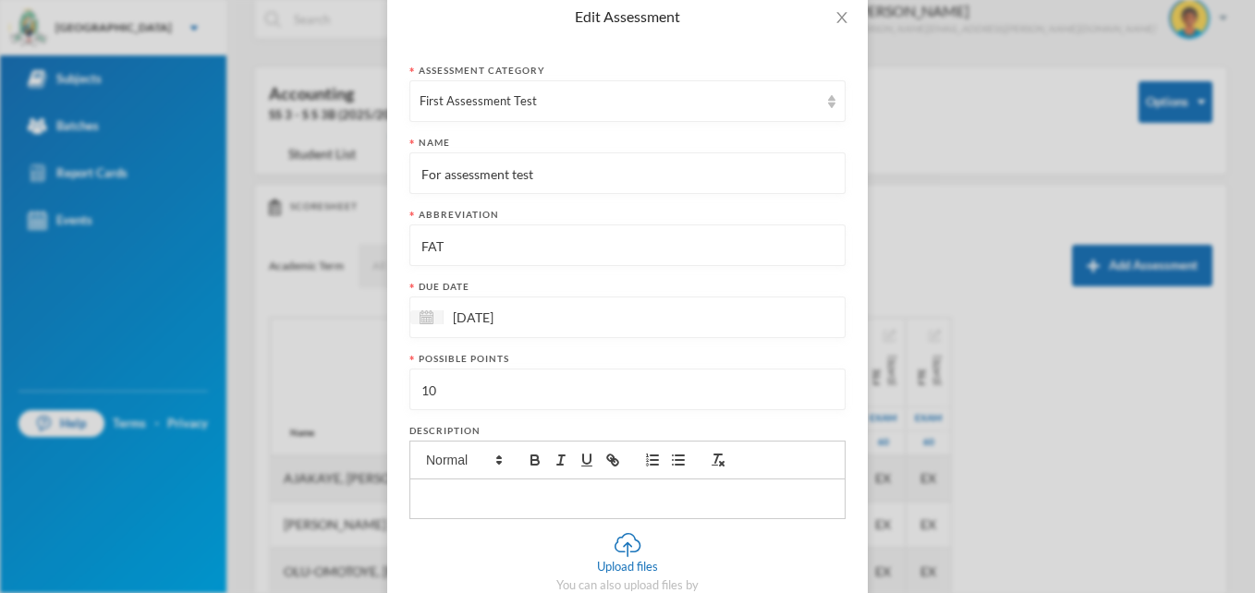
scroll to position [256, 0]
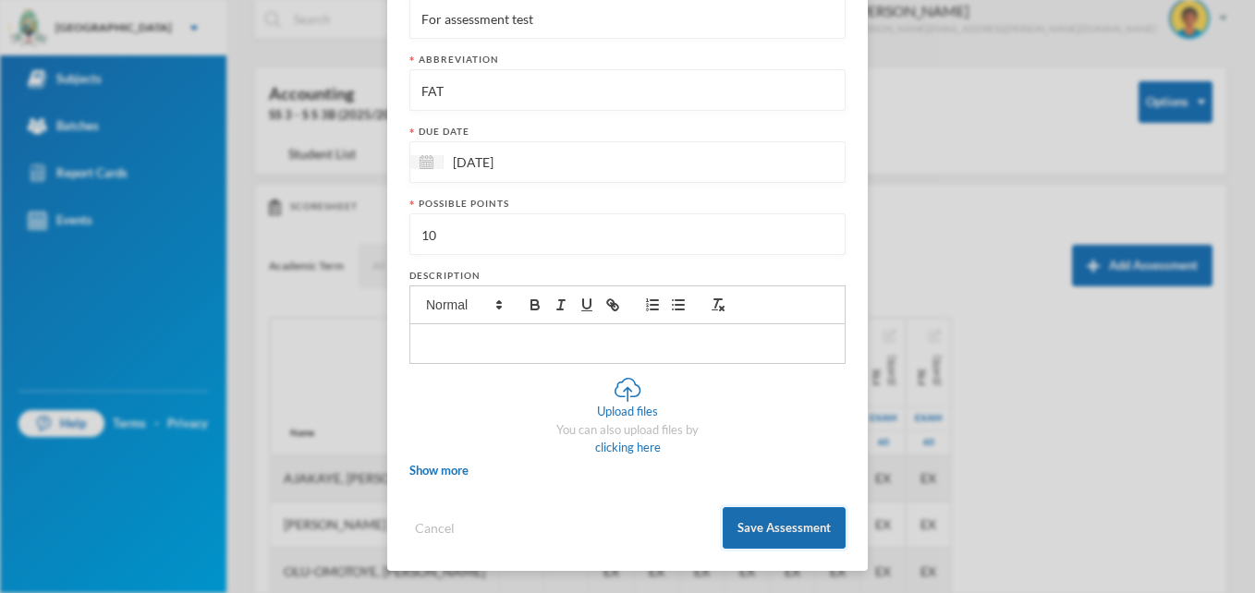
click at [755, 517] on button "Save Assessment" at bounding box center [784, 528] width 123 height 42
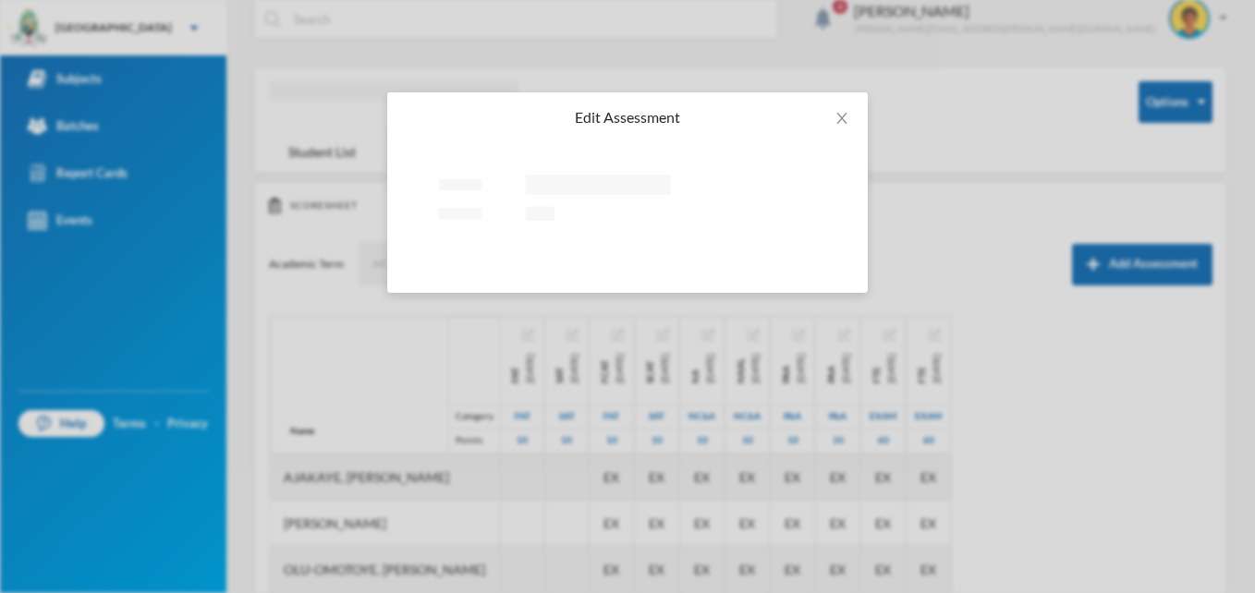
scroll to position [0, 0]
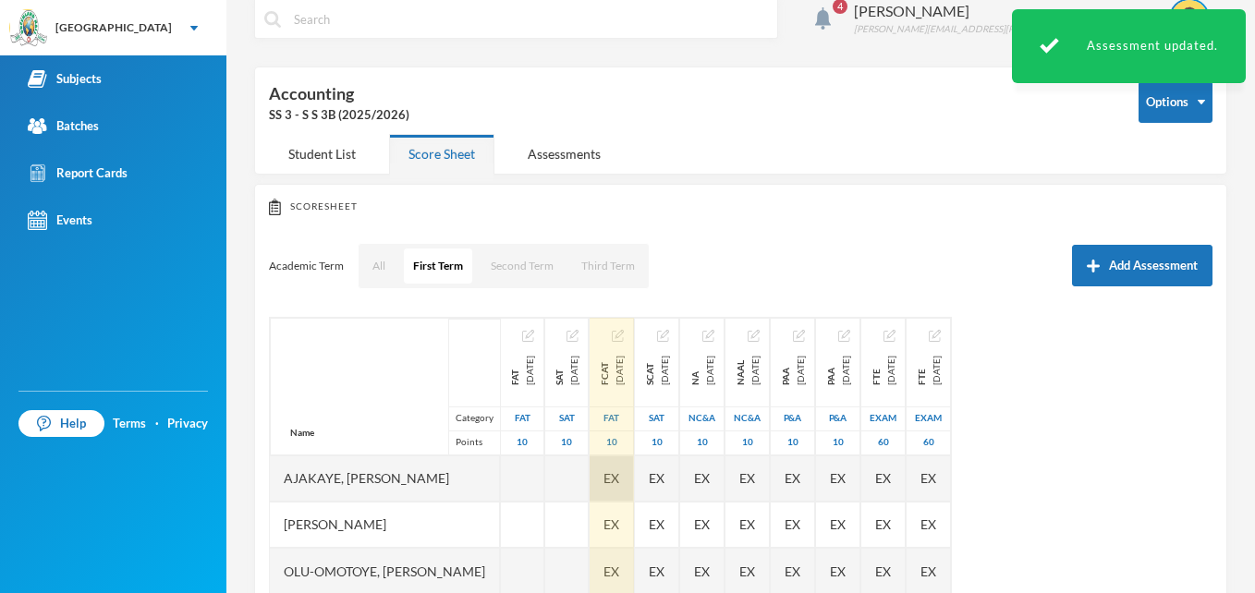
click at [619, 476] on span "EX" at bounding box center [611, 478] width 16 height 19
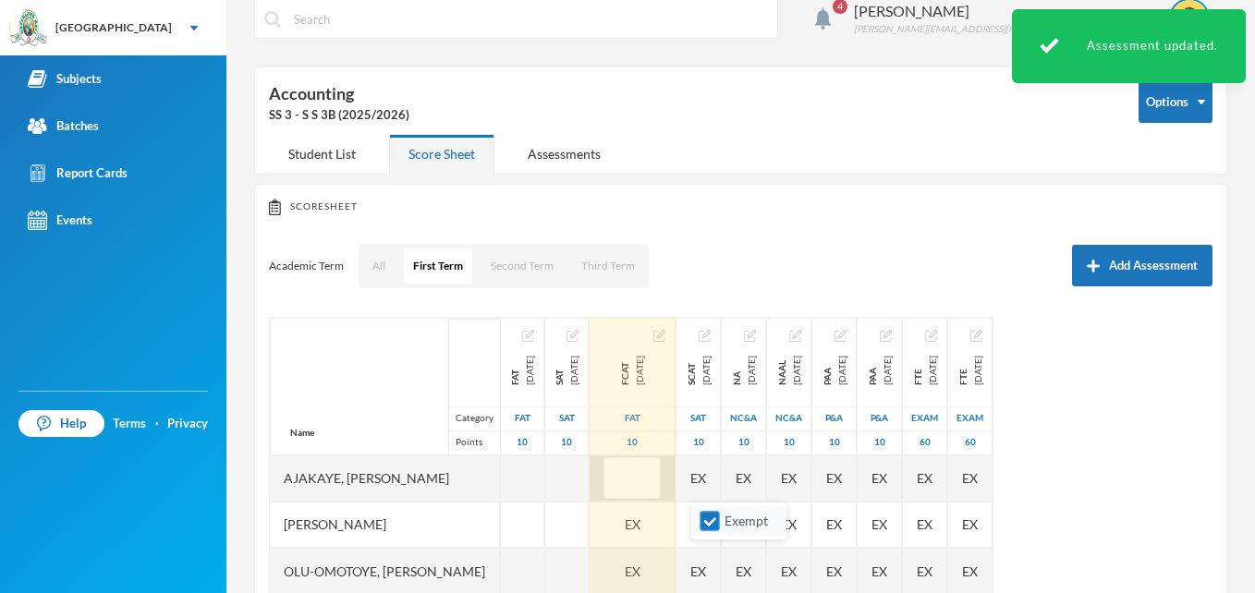
click at [707, 520] on input "Exempt" at bounding box center [710, 521] width 19 height 19
checkbox input "false"
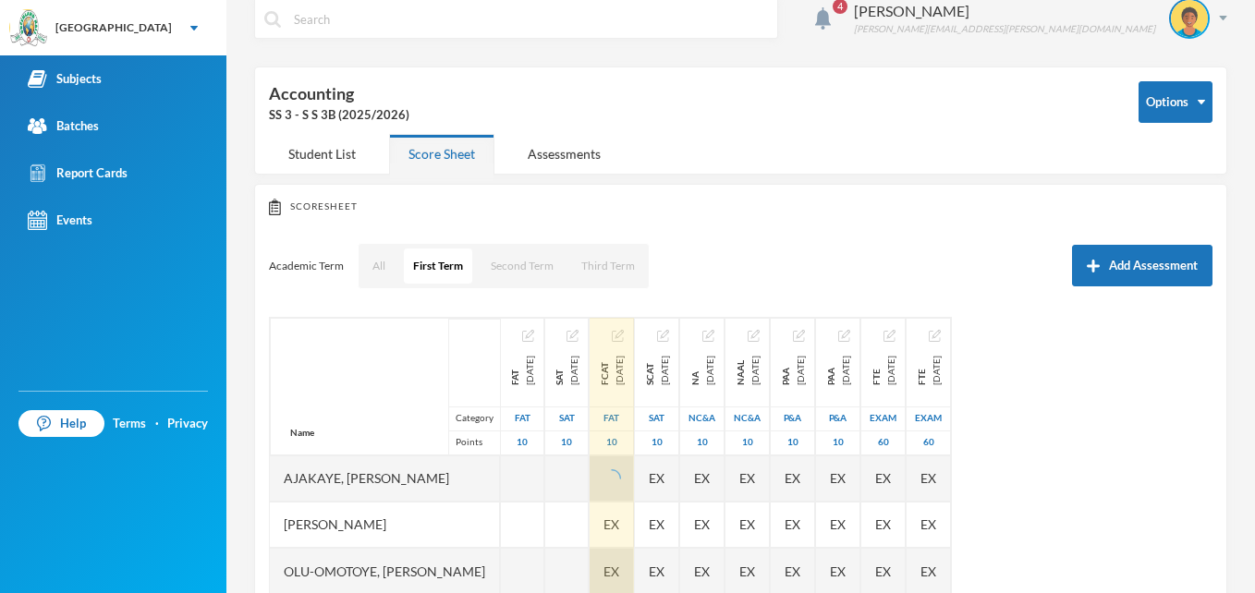
click at [634, 563] on div "EX" at bounding box center [612, 571] width 44 height 46
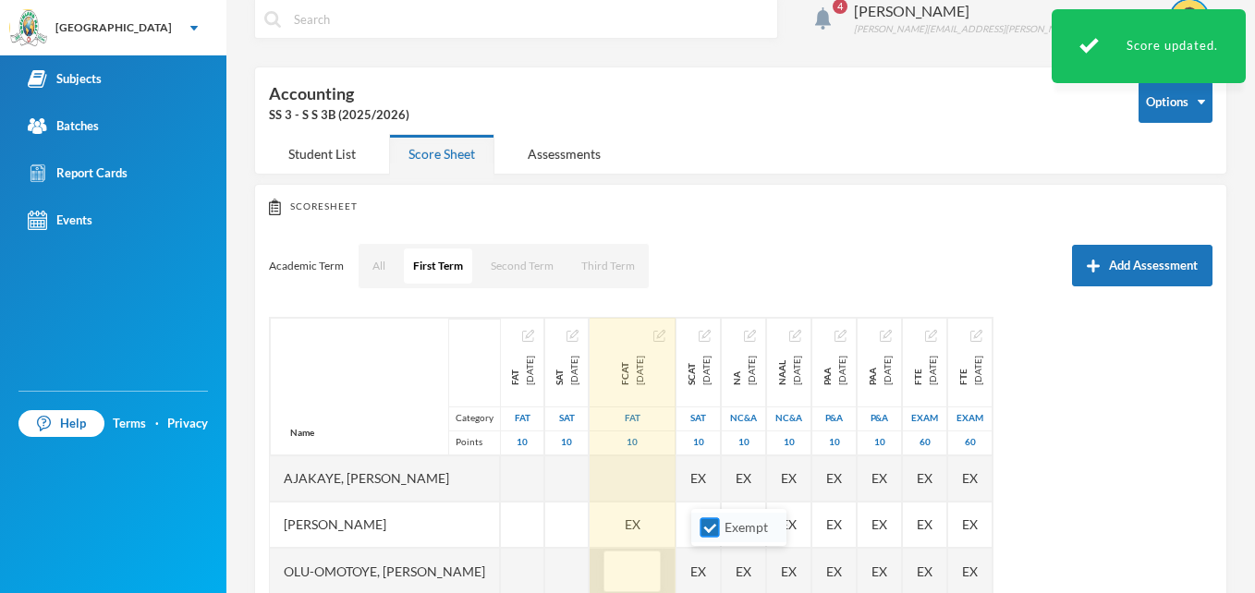
click at [705, 530] on input "Exempt" at bounding box center [710, 527] width 19 height 19
checkbox input "false"
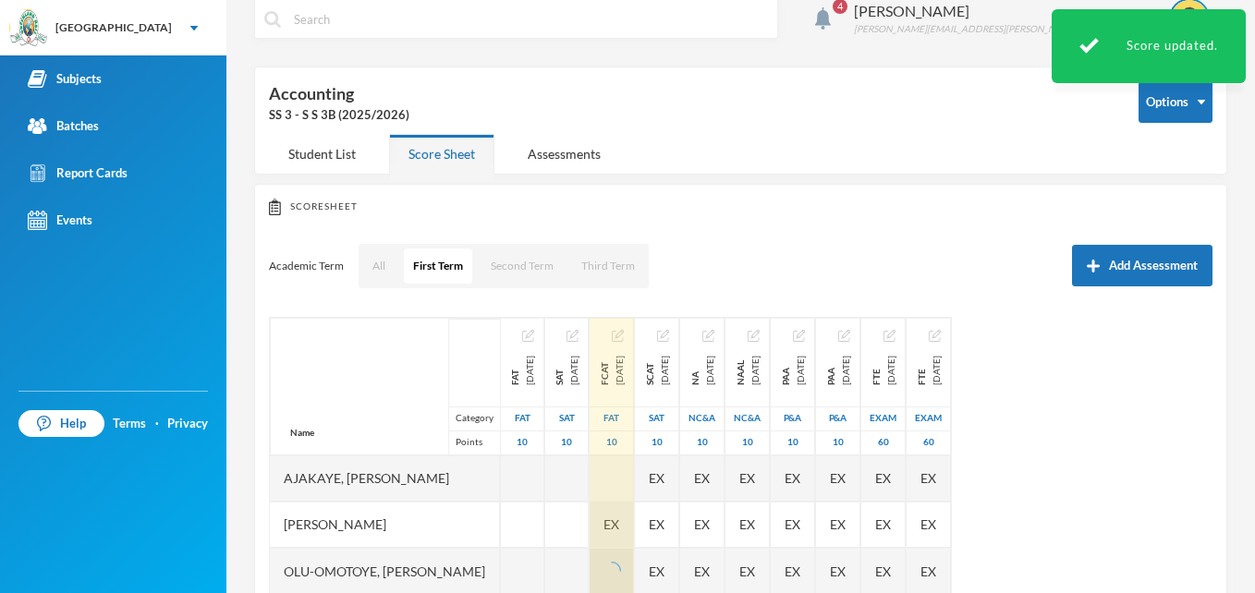
click at [634, 519] on div "EX" at bounding box center [612, 525] width 44 height 46
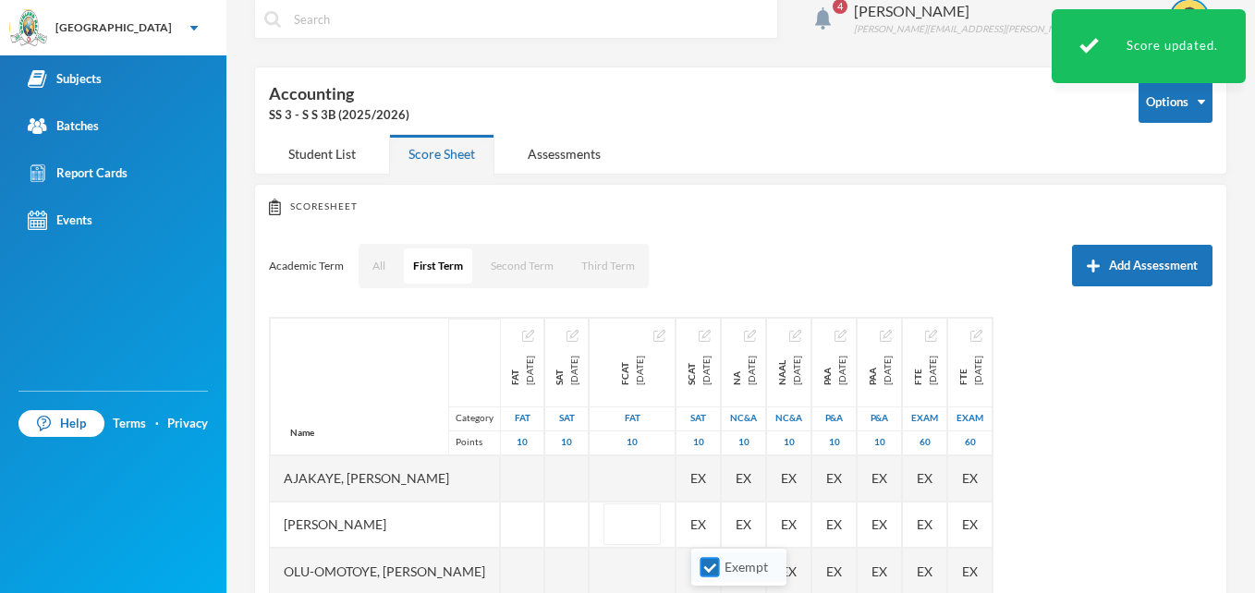
click at [709, 572] on input "Exempt" at bounding box center [710, 567] width 19 height 19
checkbox input "false"
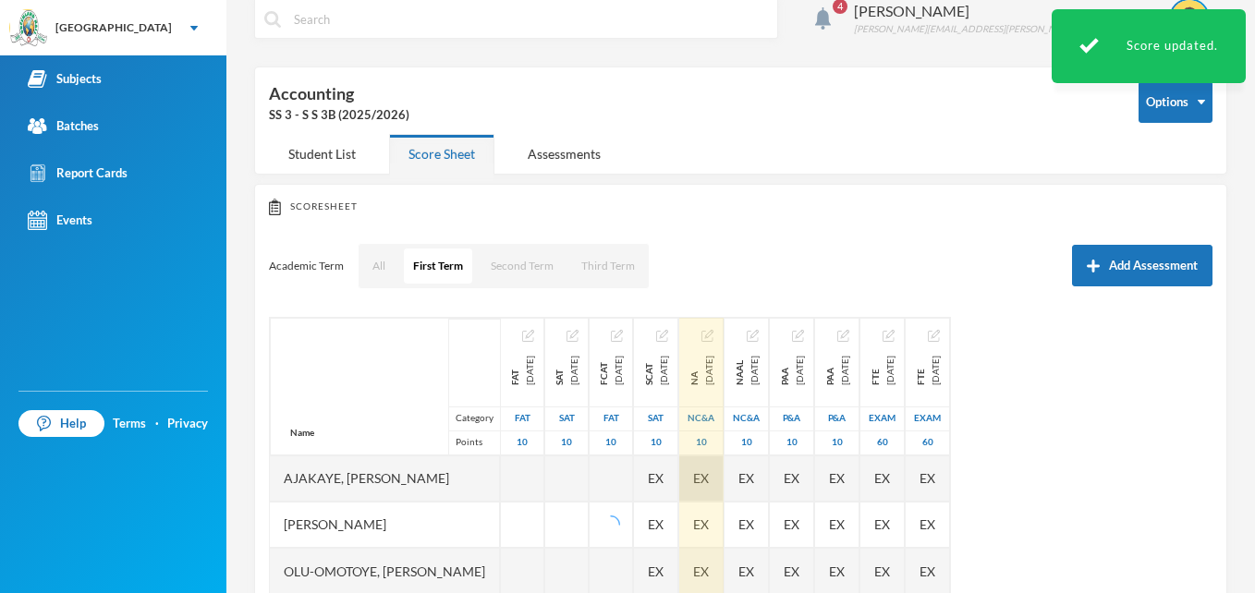
click at [724, 474] on div "EX" at bounding box center [701, 479] width 44 height 46
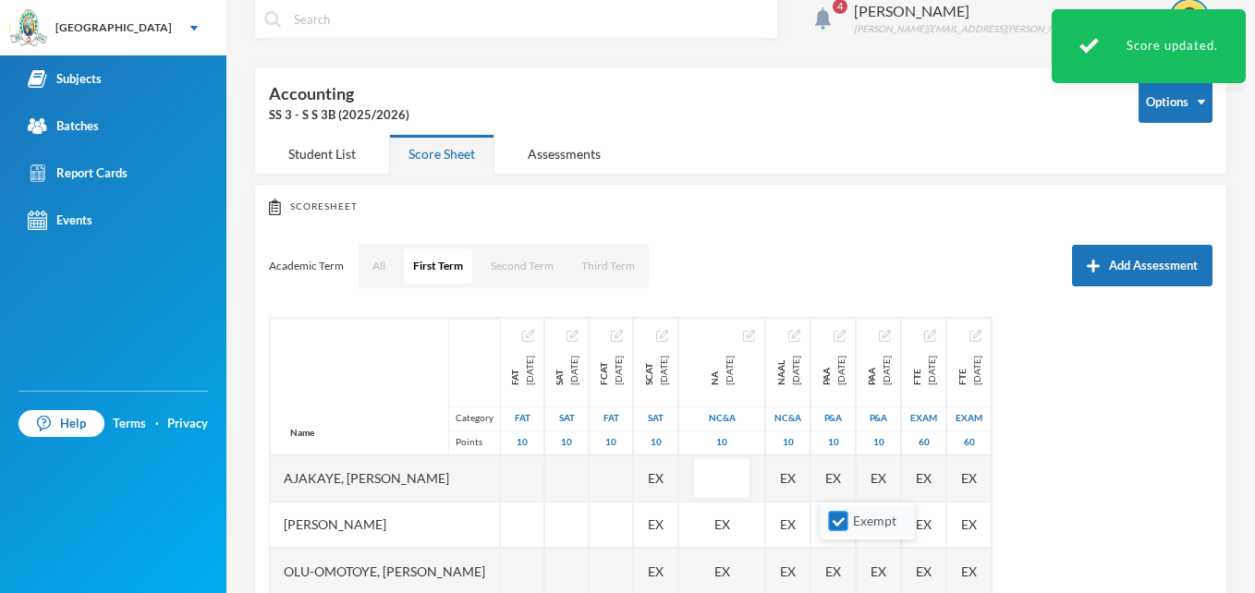
click at [846, 520] on input "Exempt" at bounding box center [838, 521] width 19 height 19
checkbox input "false"
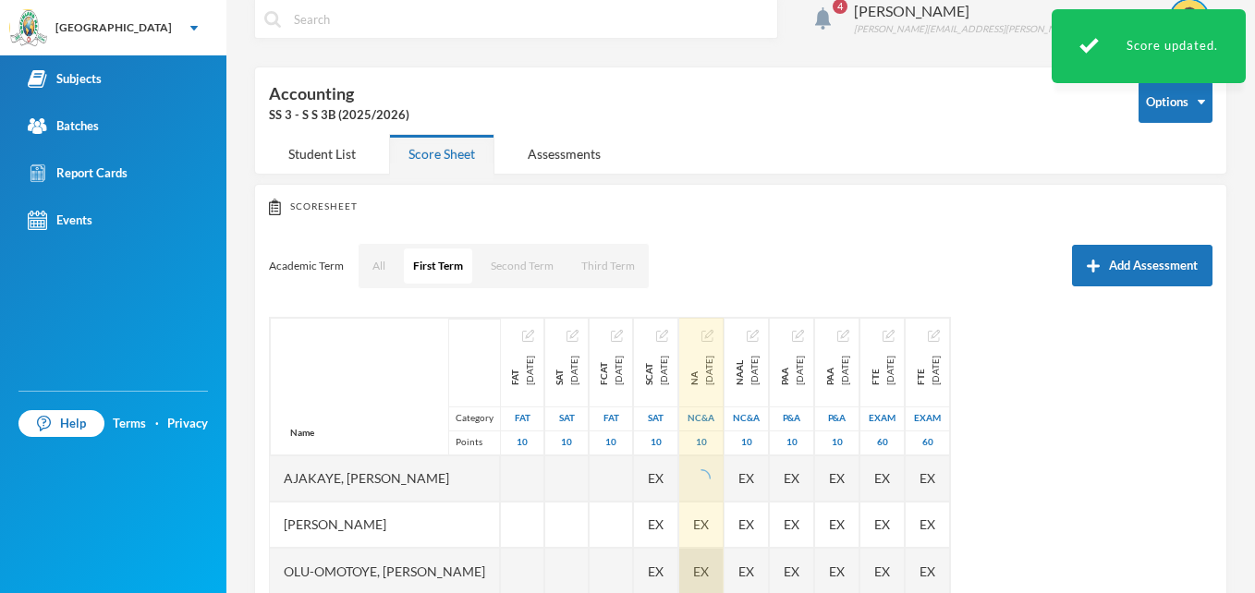
click at [724, 567] on div "EX" at bounding box center [701, 571] width 44 height 46
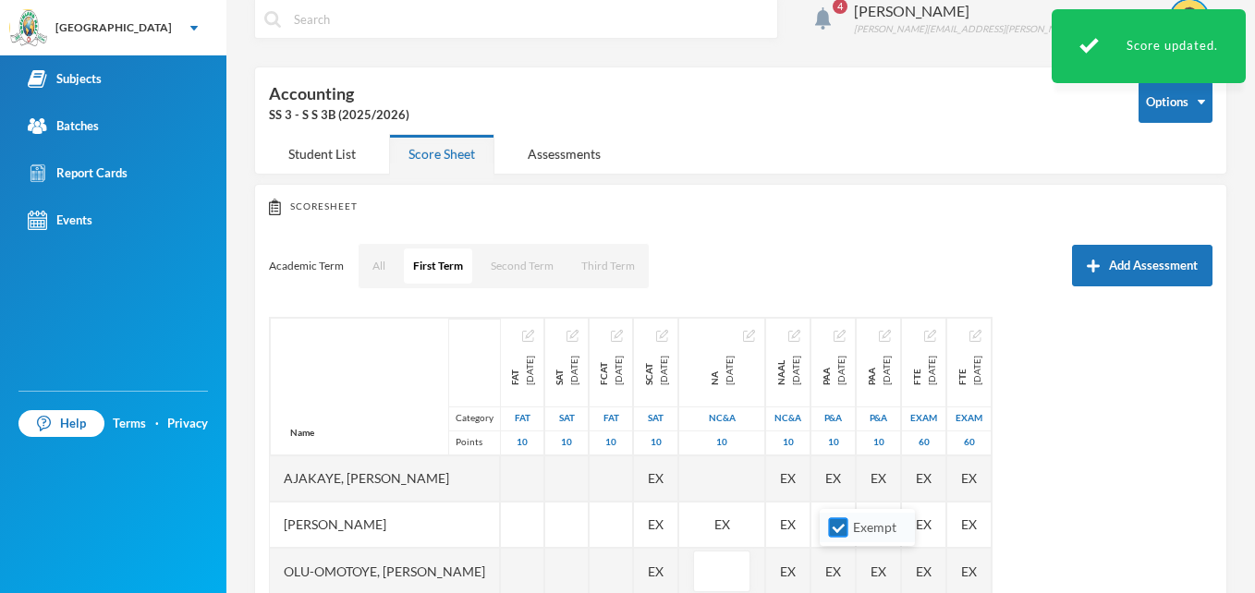
click at [834, 524] on input "Exempt" at bounding box center [838, 527] width 19 height 19
checkbox input "false"
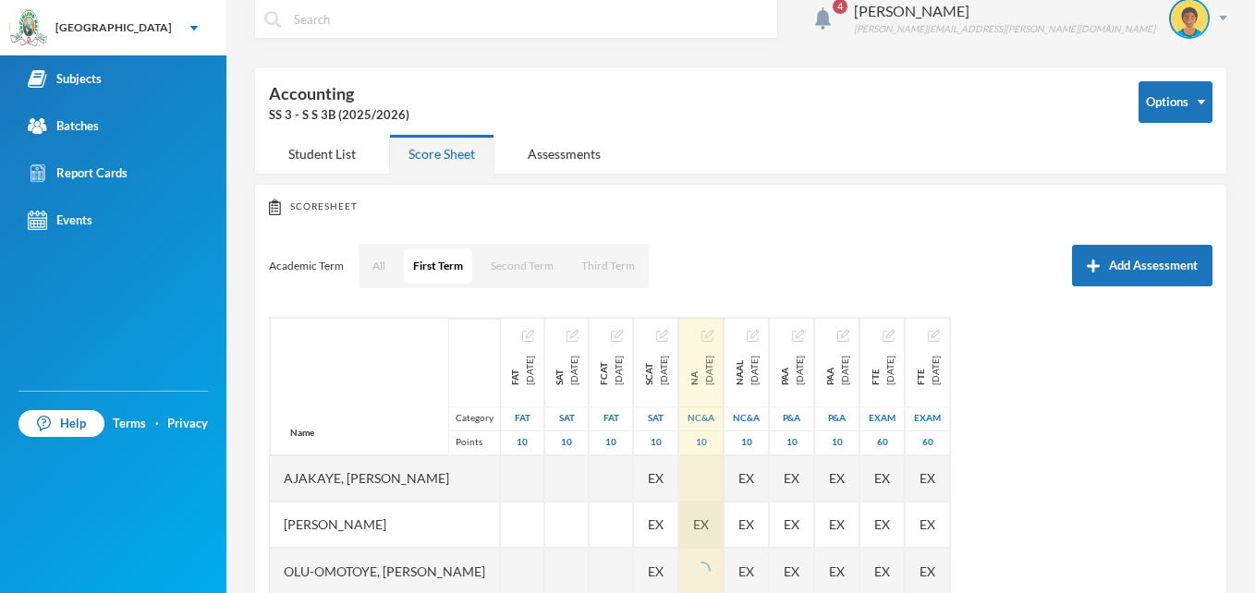
click at [724, 523] on div "EX" at bounding box center [701, 525] width 44 height 46
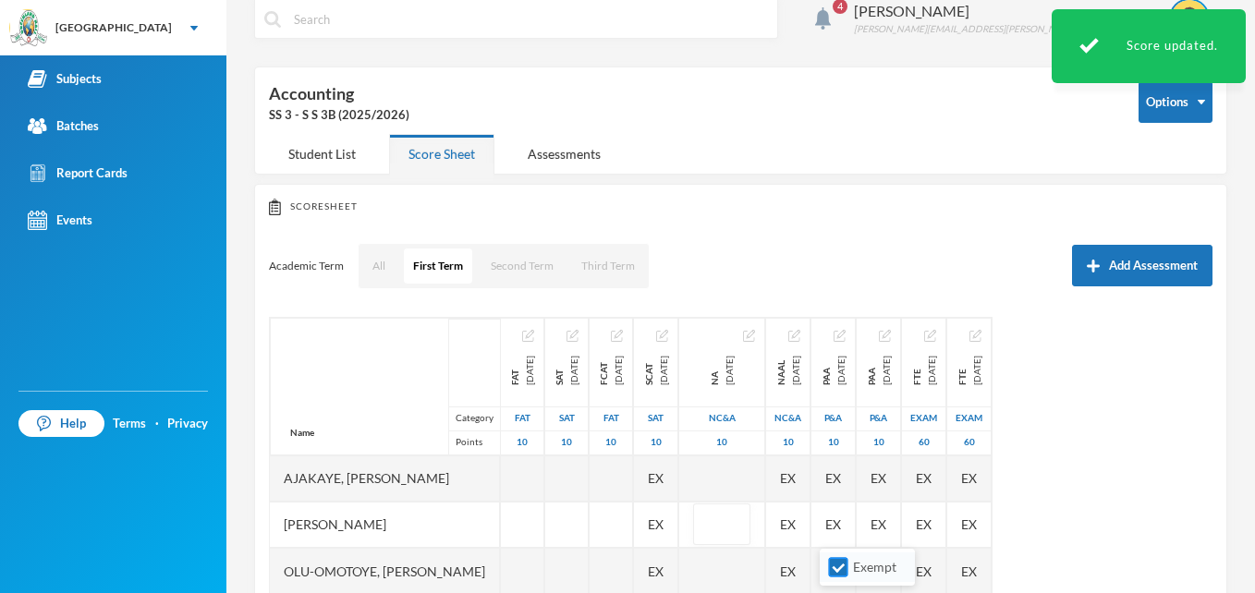
click at [837, 566] on input "Exempt" at bounding box center [838, 567] width 19 height 19
checkbox input "false"
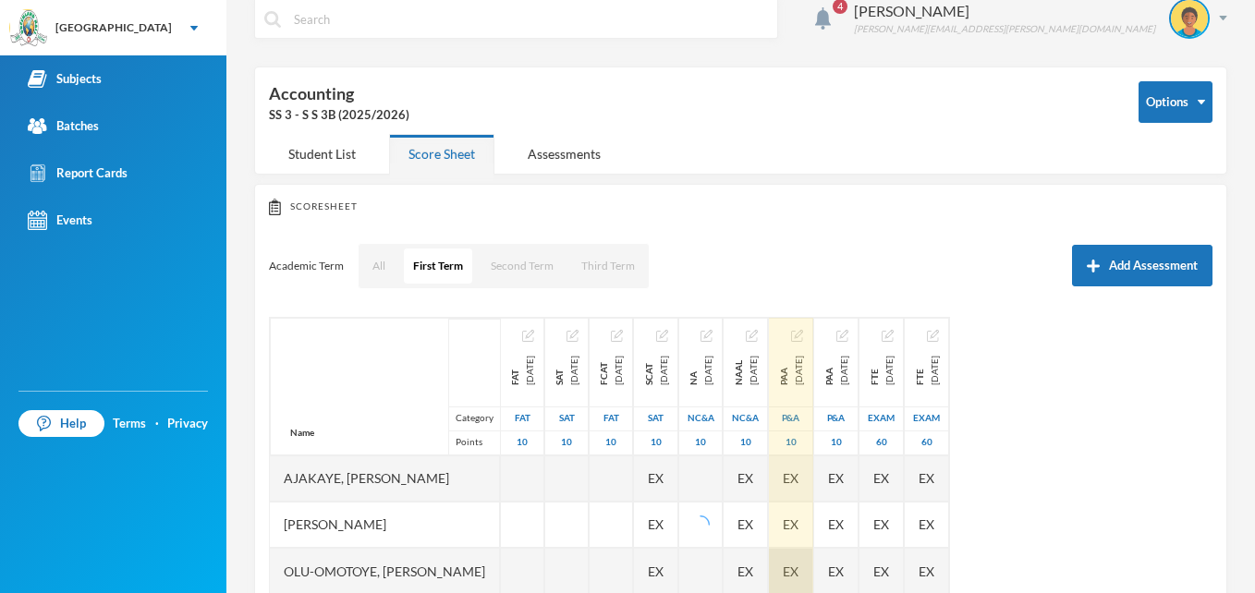
click at [813, 568] on div "EX" at bounding box center [791, 571] width 44 height 46
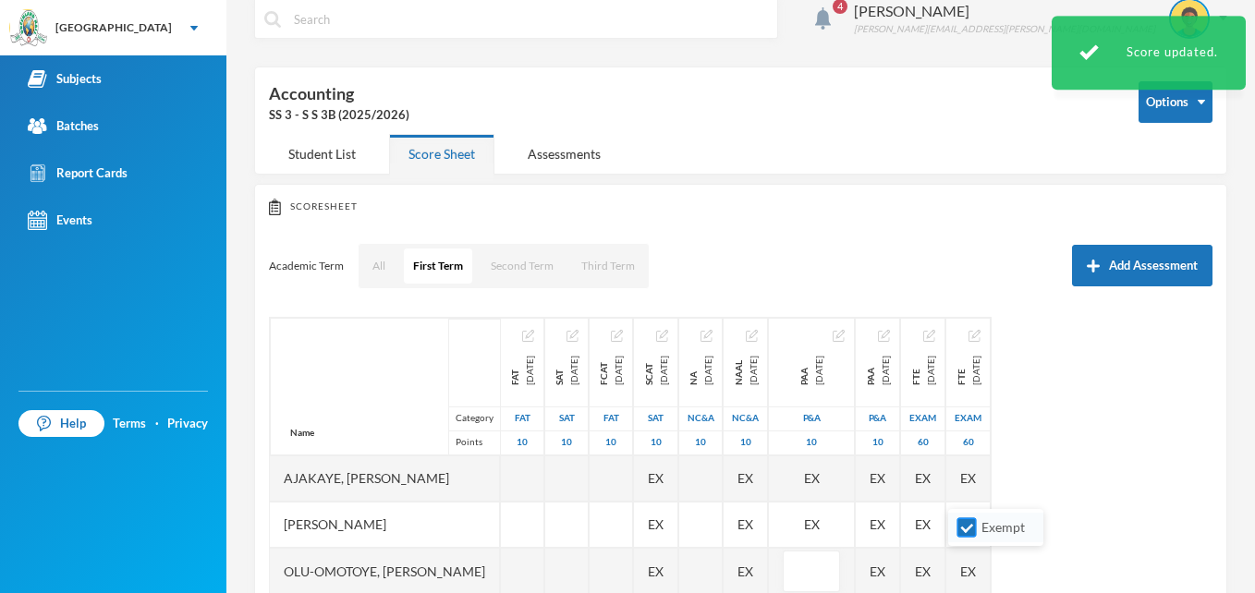
click at [963, 530] on input "Exempt" at bounding box center [966, 527] width 19 height 19
checkbox input "false"
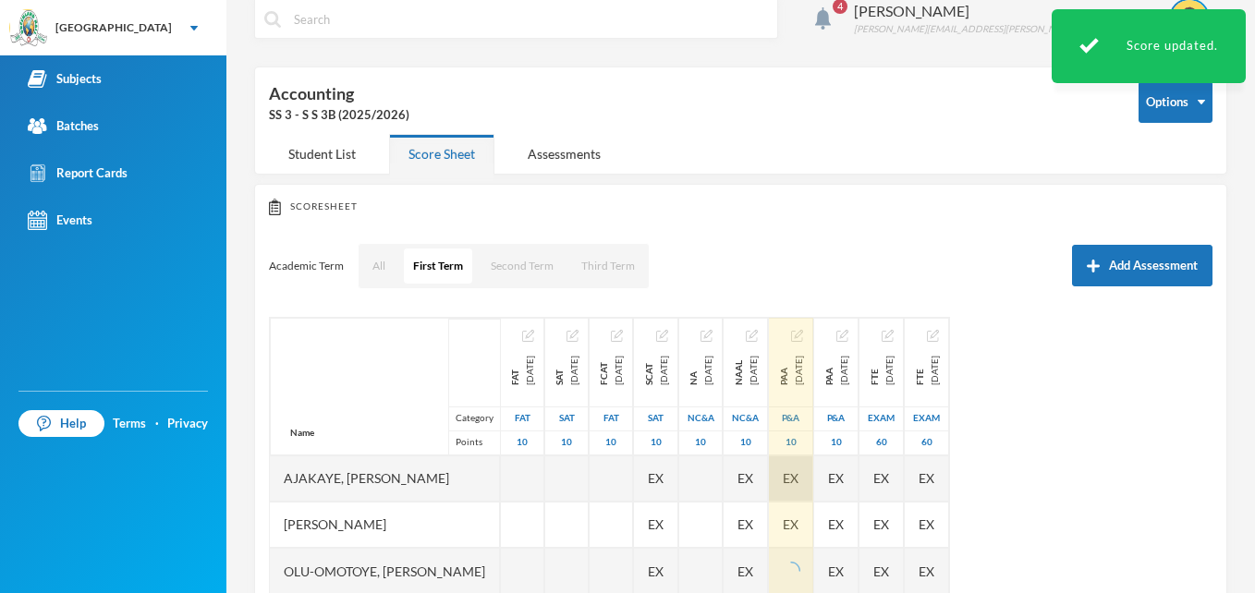
click at [813, 463] on div "EX" at bounding box center [791, 479] width 44 height 46
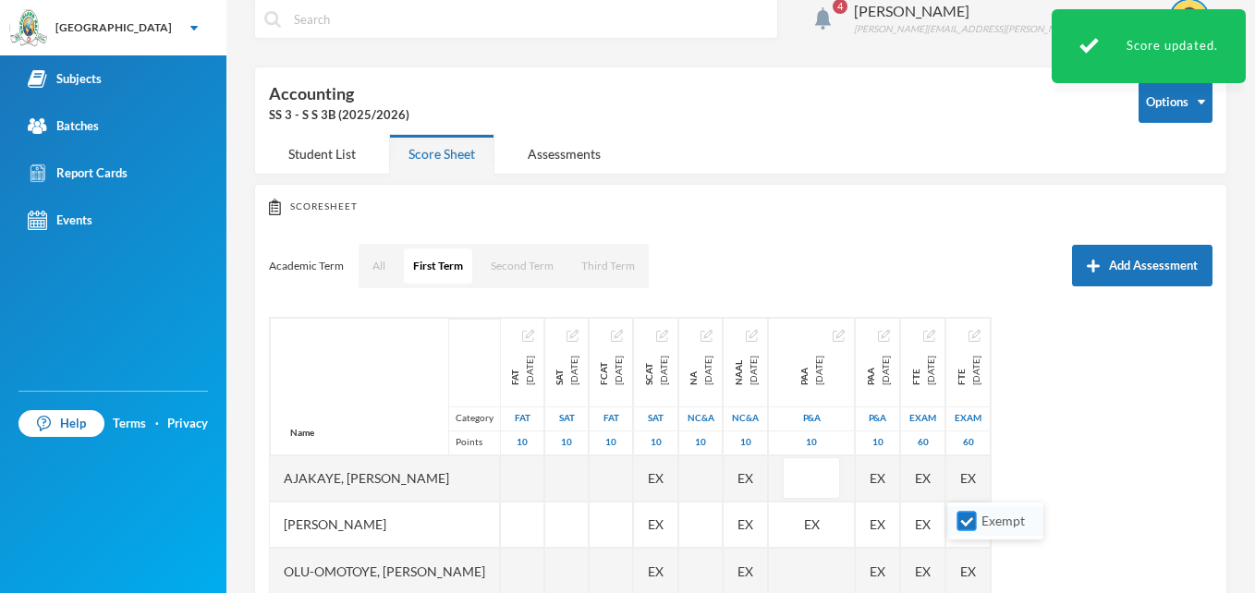
click at [964, 525] on input "Exempt" at bounding box center [966, 521] width 19 height 19
checkbox input "false"
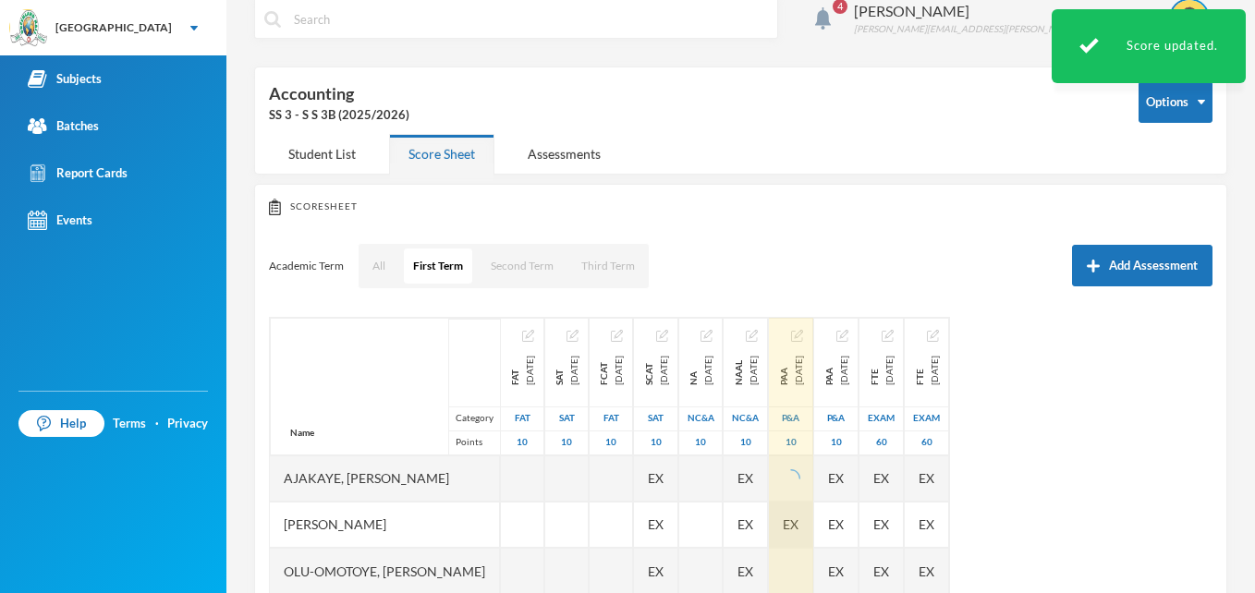
click at [813, 516] on div "EX" at bounding box center [791, 525] width 44 height 46
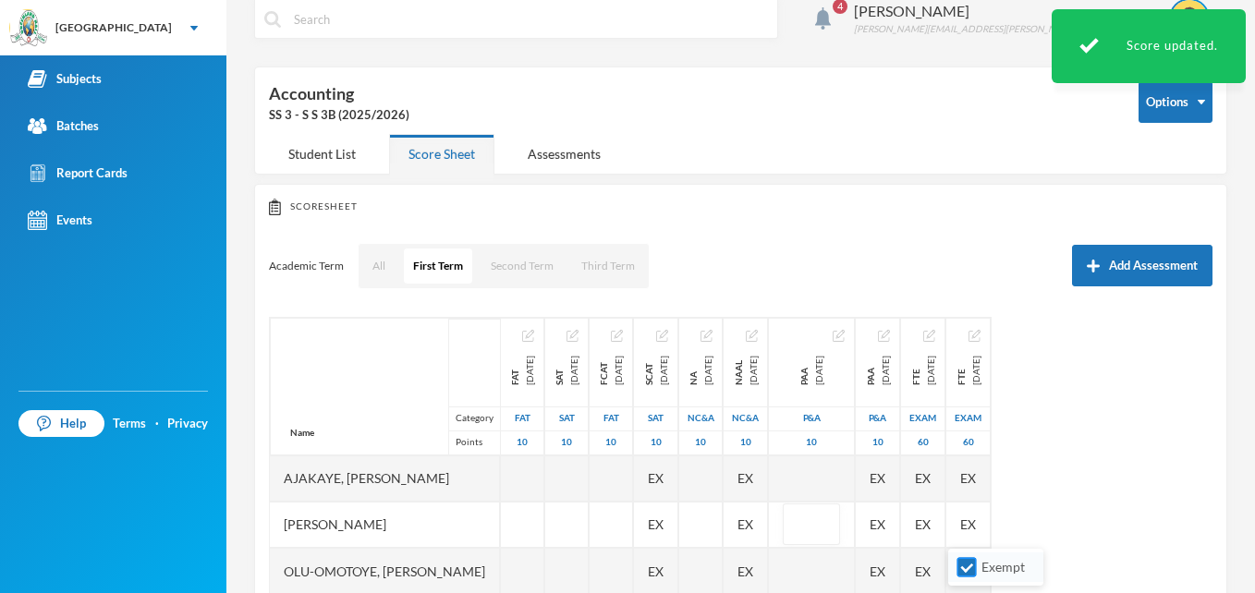
click at [963, 566] on input "Exempt" at bounding box center [966, 567] width 19 height 19
checkbox input "false"
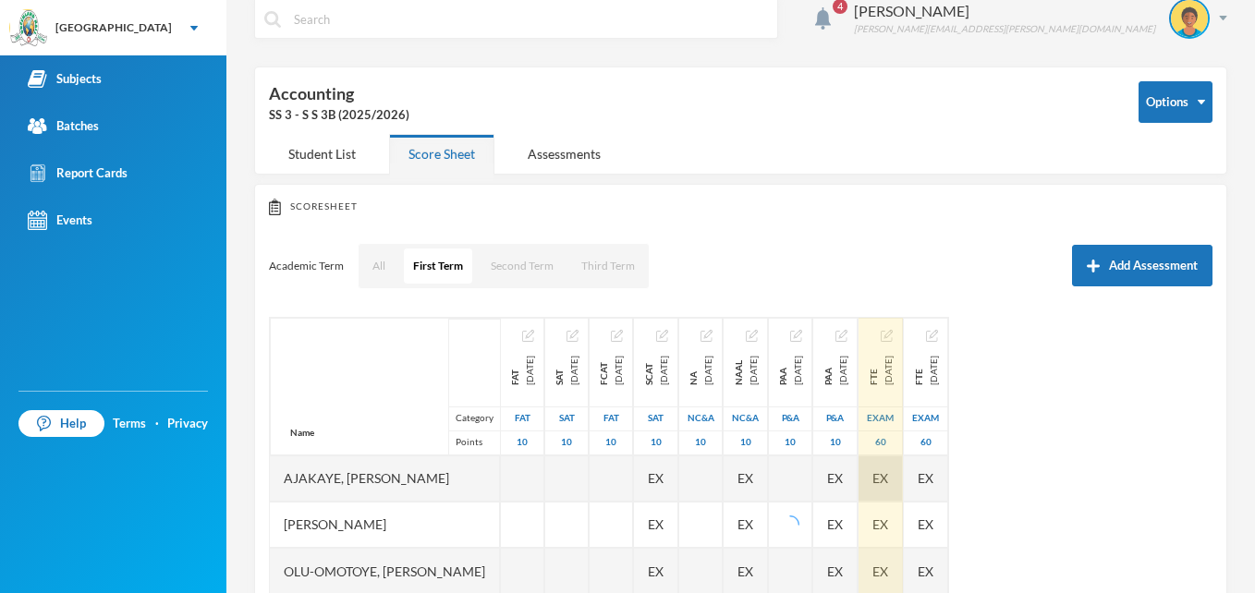
click at [903, 470] on div "EX" at bounding box center [881, 479] width 44 height 46
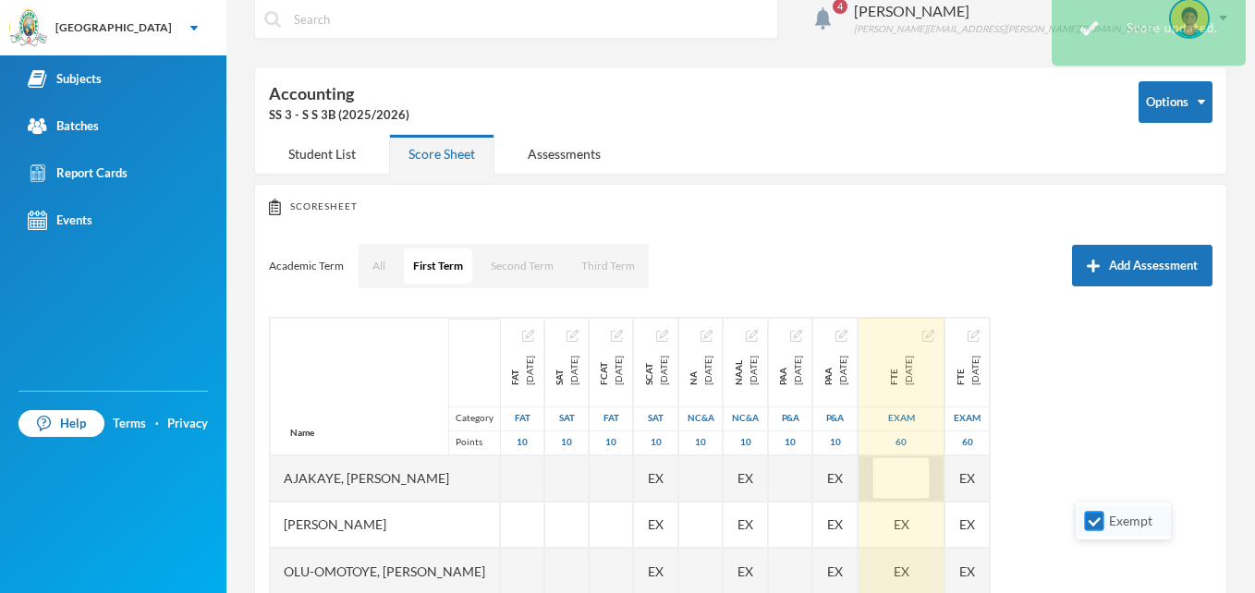
click at [1101, 518] on input "Exempt" at bounding box center [1094, 521] width 19 height 19
checkbox input "false"
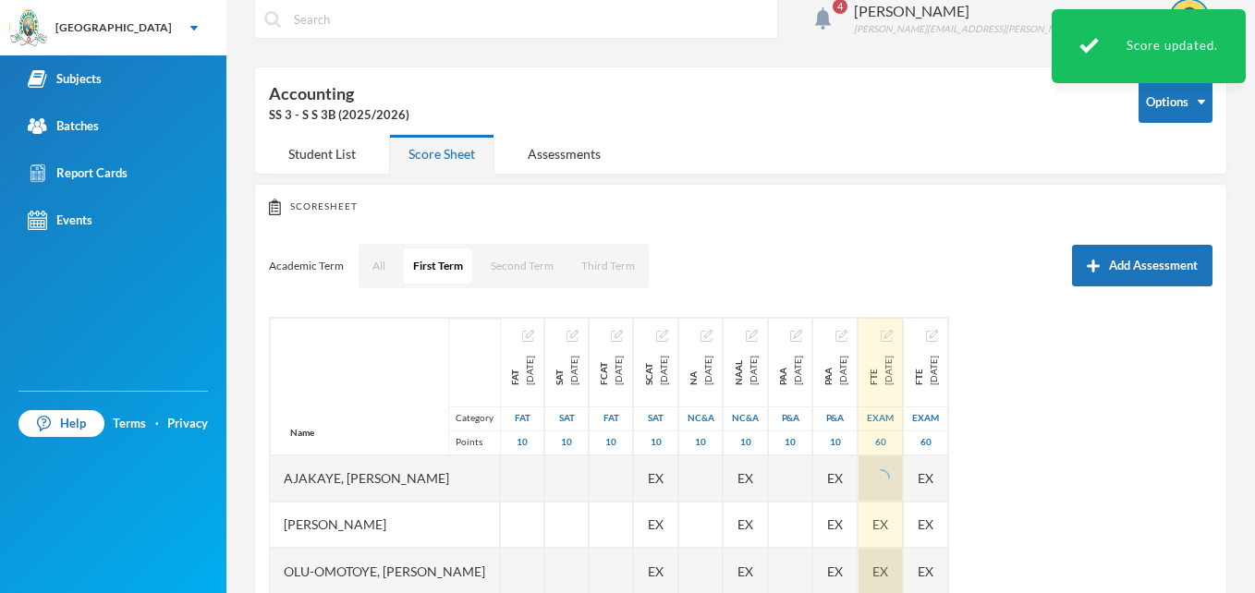
click at [903, 567] on div "EX" at bounding box center [881, 571] width 44 height 46
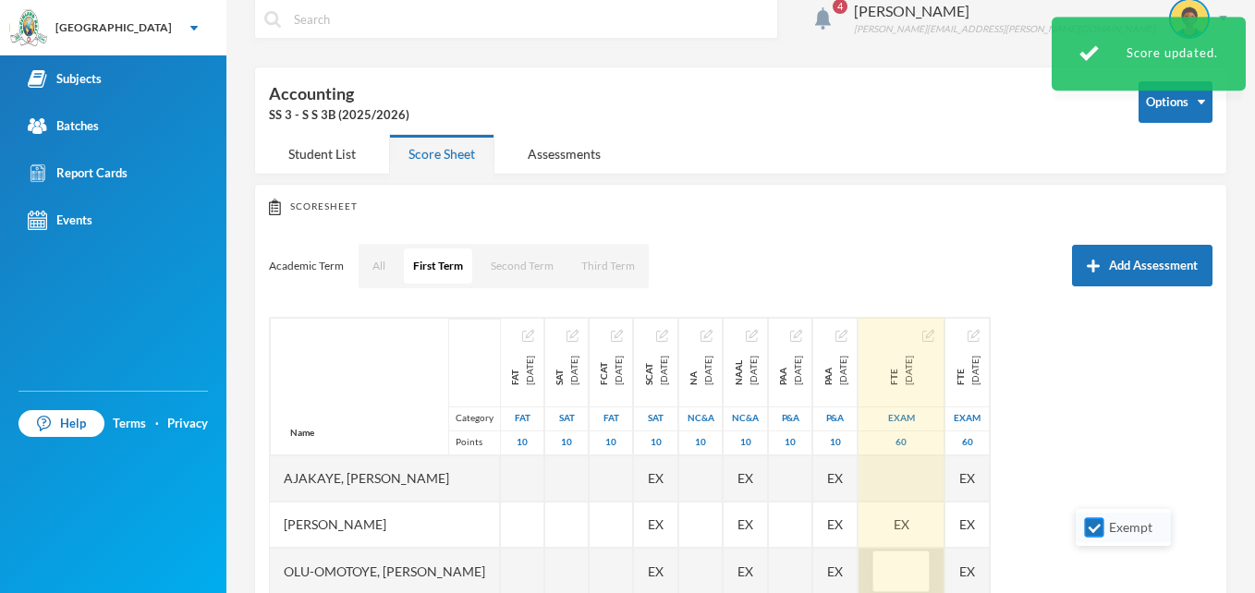
click at [1094, 531] on input "Exempt" at bounding box center [1094, 527] width 19 height 19
checkbox input "false"
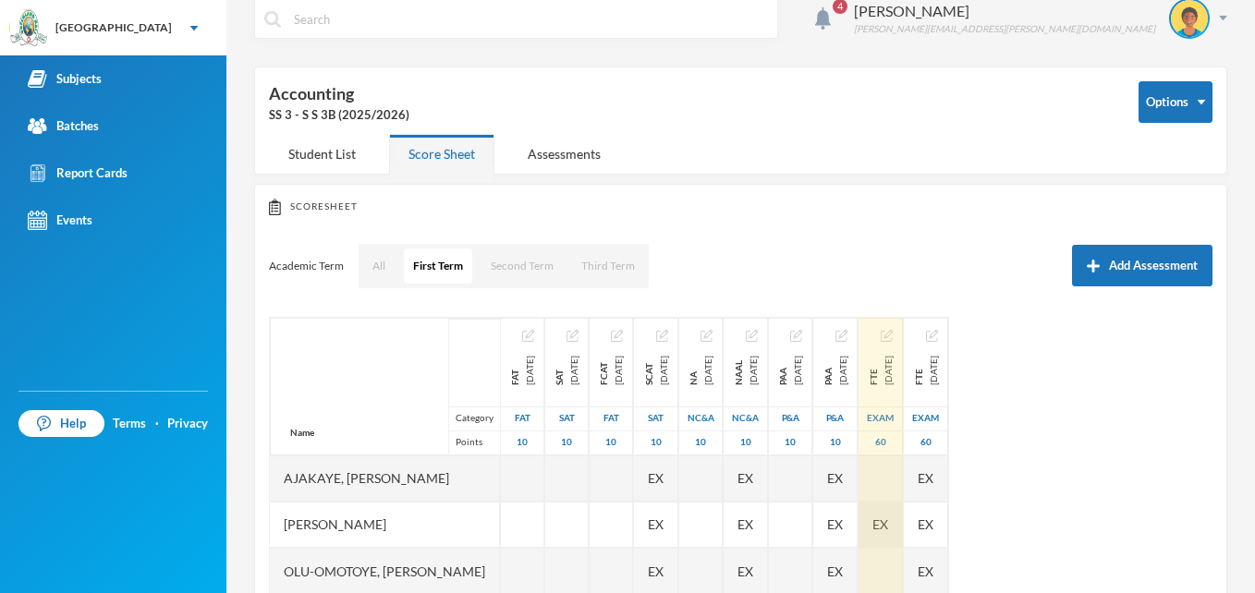
click at [888, 516] on span "EX" at bounding box center [880, 524] width 16 height 19
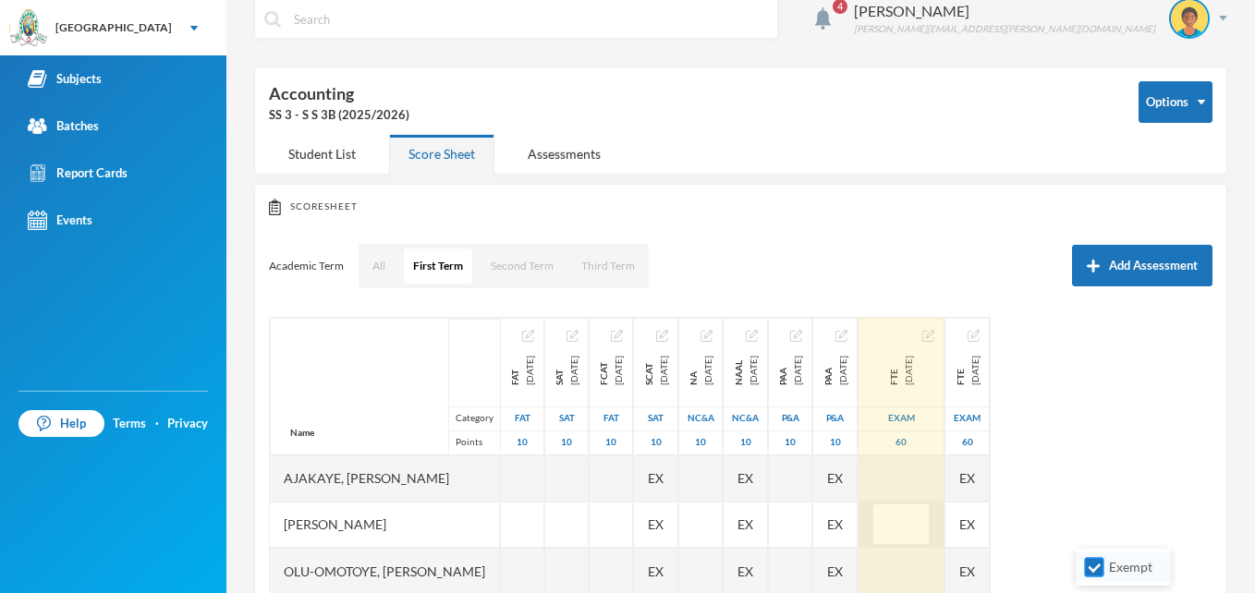
click at [1092, 564] on input "Exempt" at bounding box center [1094, 567] width 19 height 19
checkbox input "false"
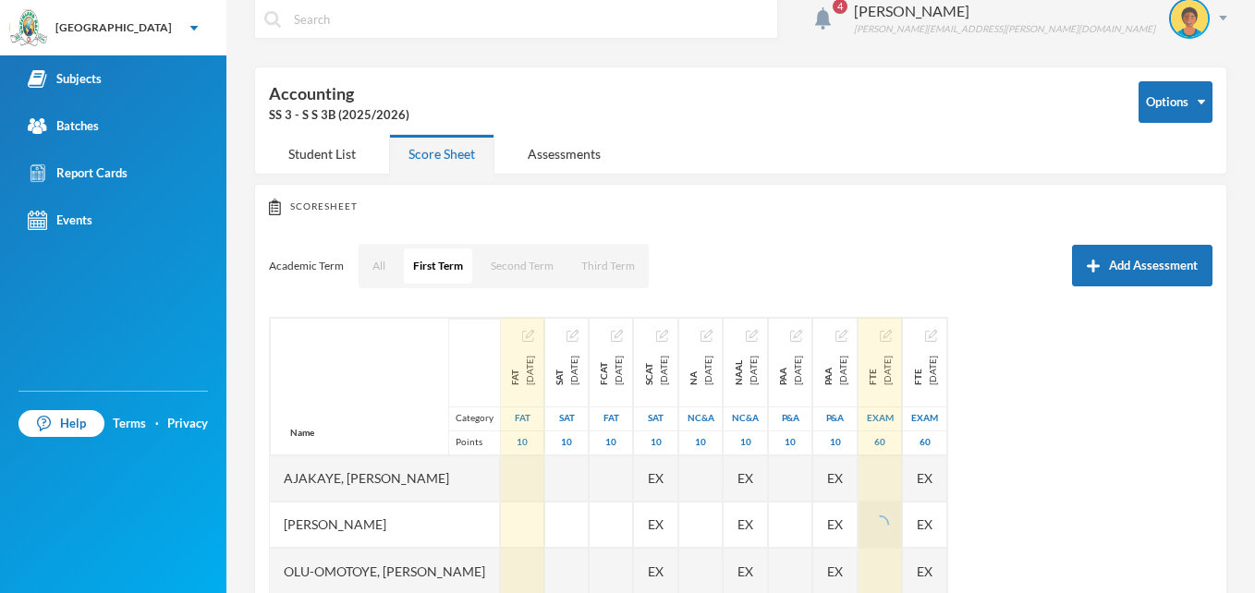
click at [534, 331] on img "button" at bounding box center [528, 336] width 12 height 12
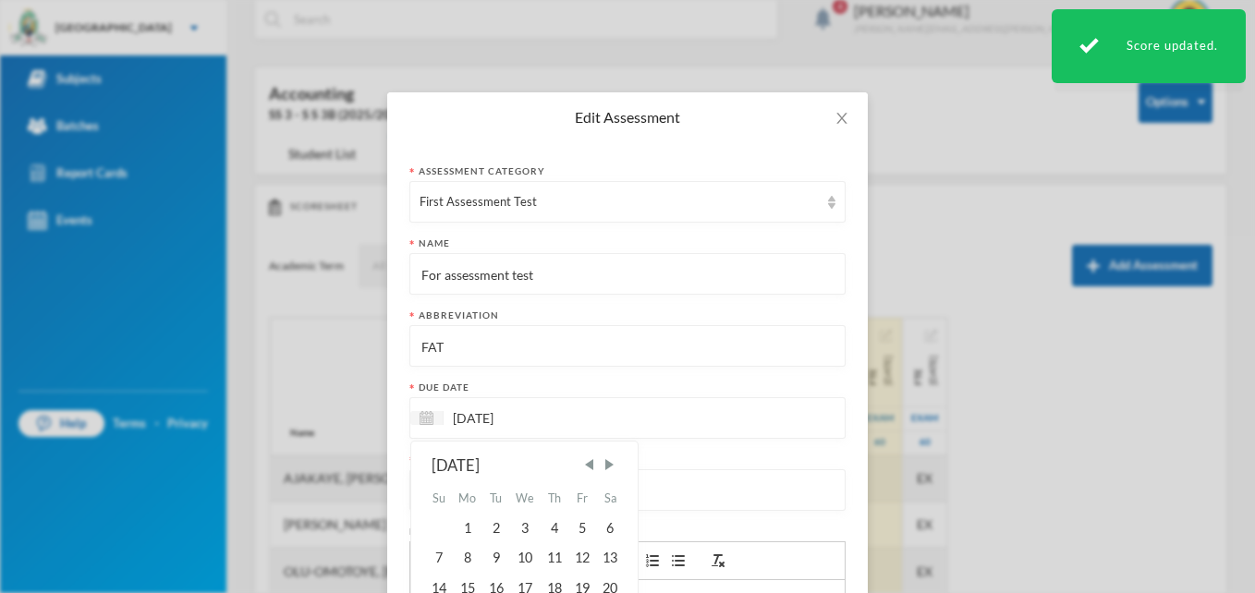
click at [518, 413] on input "[DATE]" at bounding box center [521, 418] width 155 height 21
click at [602, 463] on span "Next Month" at bounding box center [609, 465] width 17 height 17
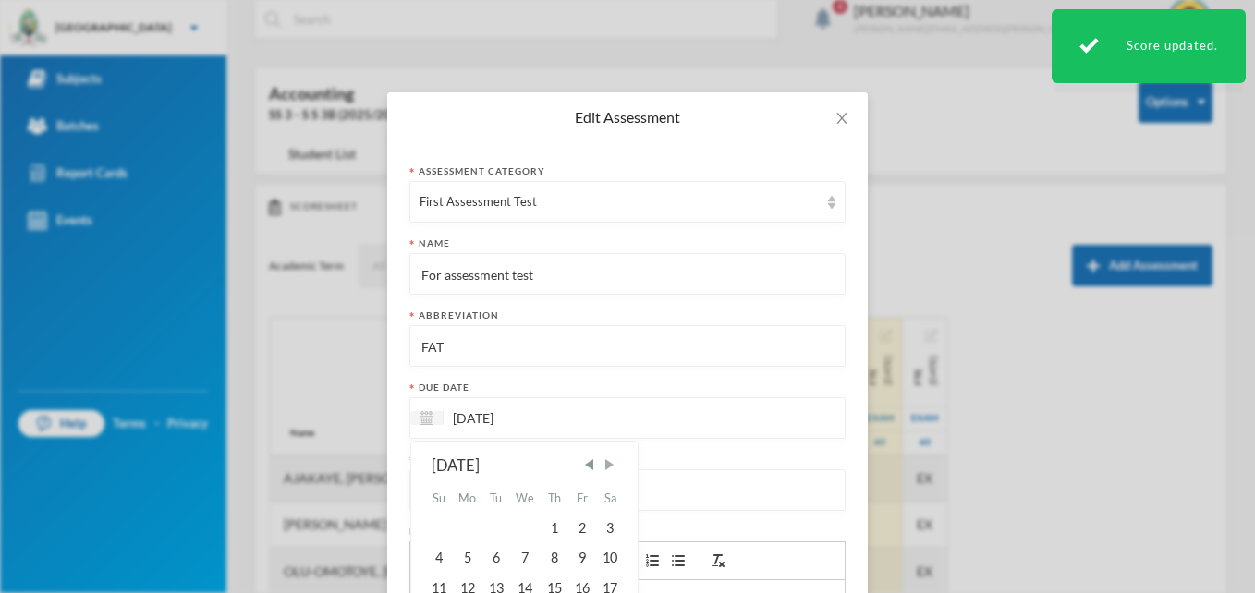
click at [602, 463] on span "Next Month" at bounding box center [609, 465] width 17 height 17
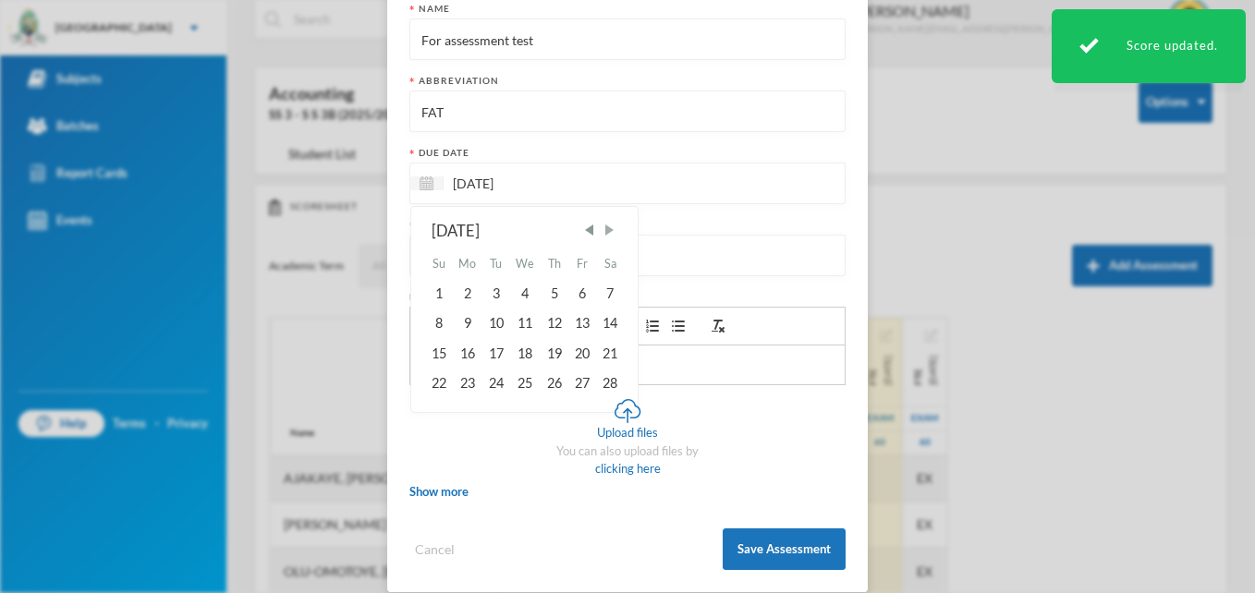
scroll to position [256, 0]
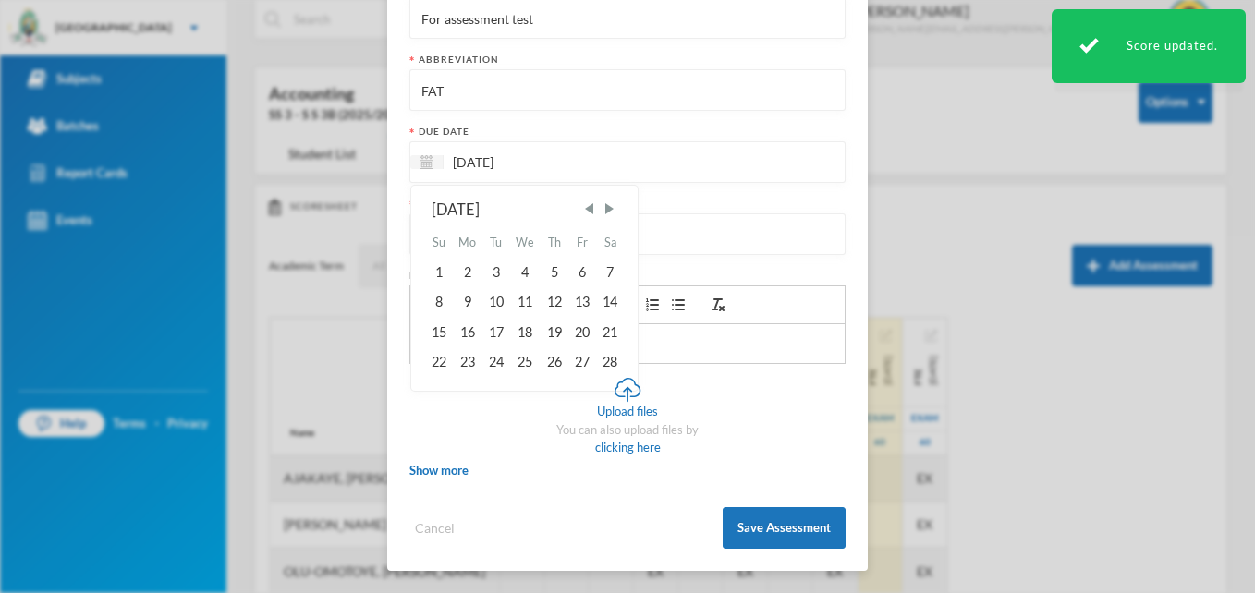
click at [803, 515] on button "Save Assessment" at bounding box center [784, 528] width 123 height 42
click at [797, 519] on div "Edit Assessment Assessment category First Assessment Test Name For assessment t…" at bounding box center [627, 296] width 1255 height 593
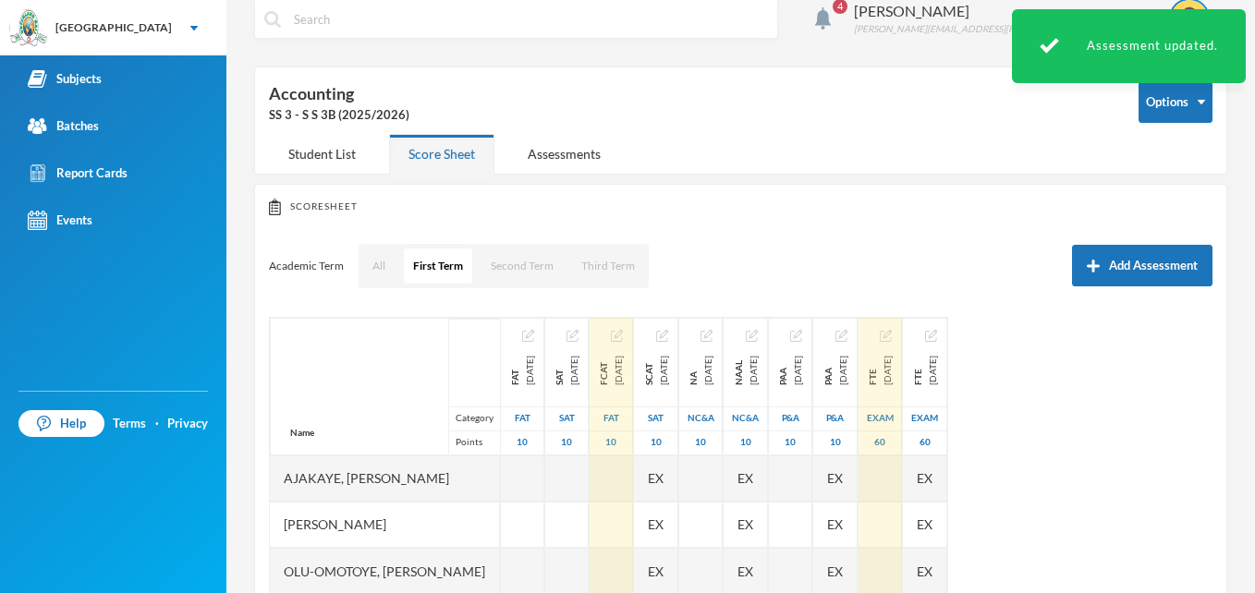
click at [623, 340] on img "button" at bounding box center [617, 336] width 12 height 12
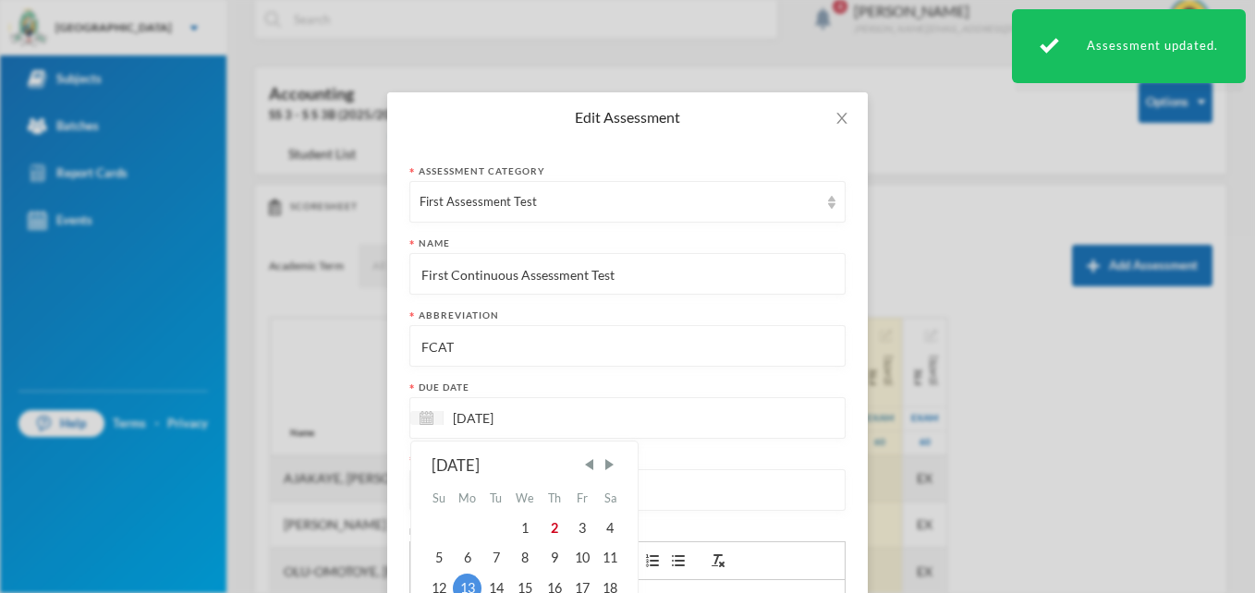
click at [460, 418] on input "[DATE]" at bounding box center [521, 418] width 155 height 21
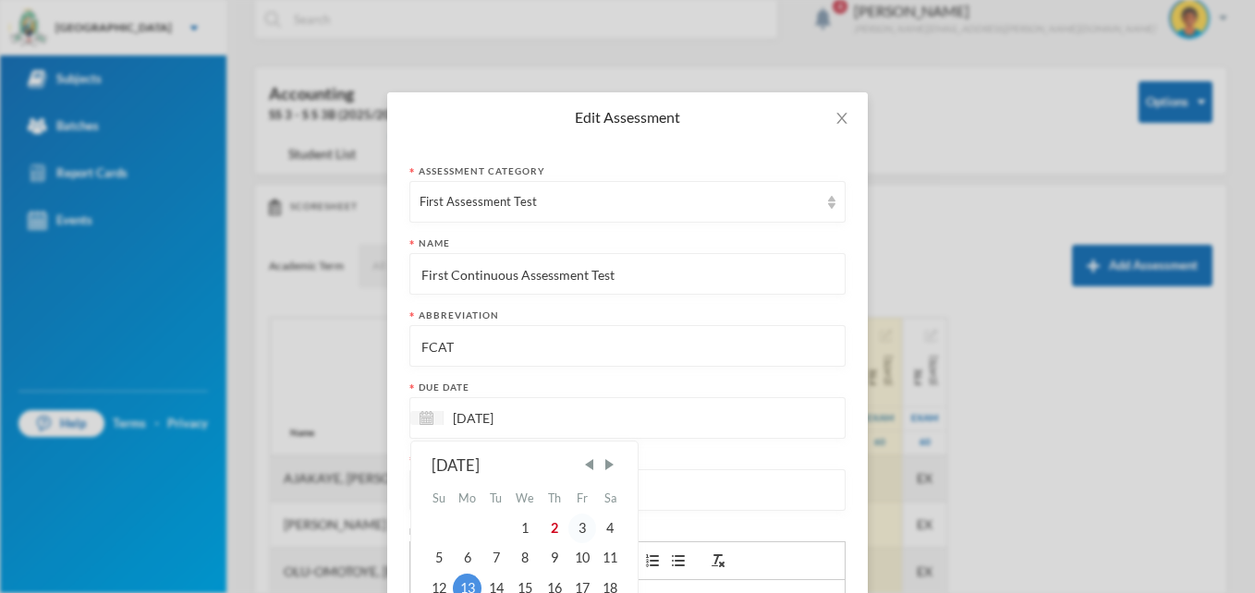
click at [579, 523] on div "3" at bounding box center [582, 529] width 28 height 30
type input "[DATE]"
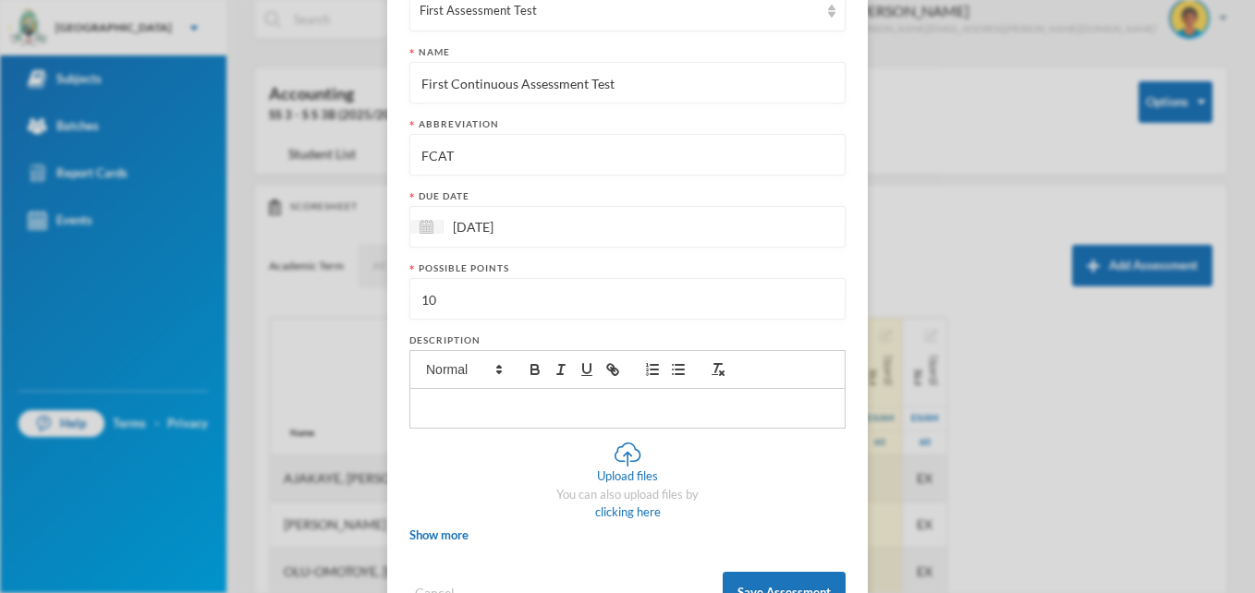
scroll to position [256, 0]
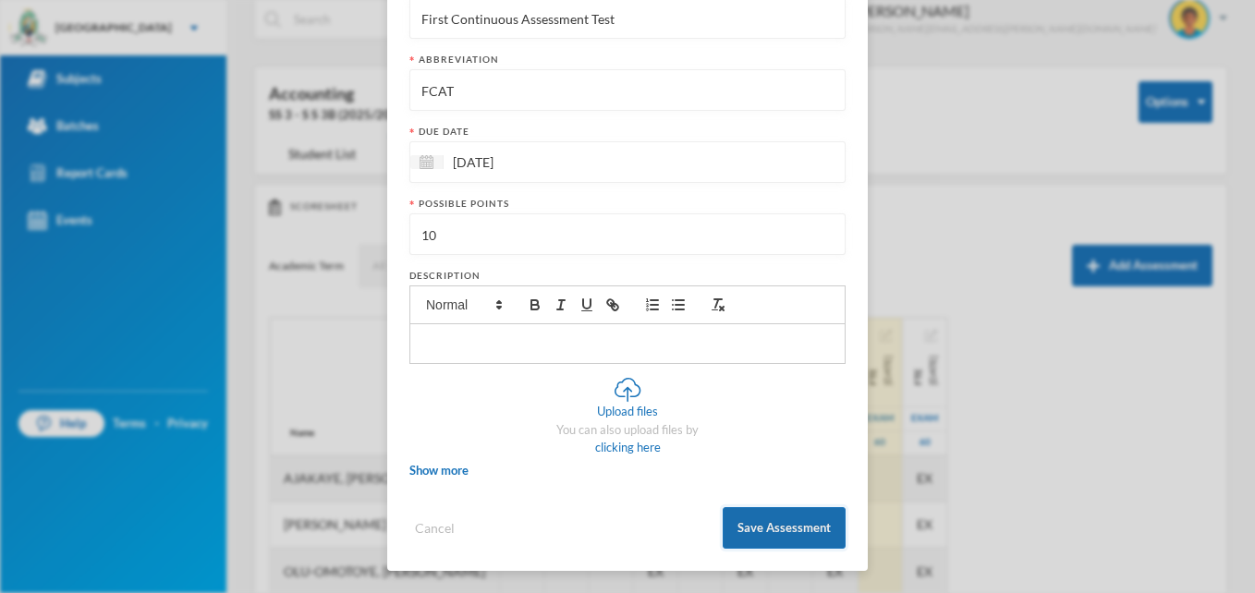
click at [775, 522] on button "Save Assessment" at bounding box center [784, 528] width 123 height 42
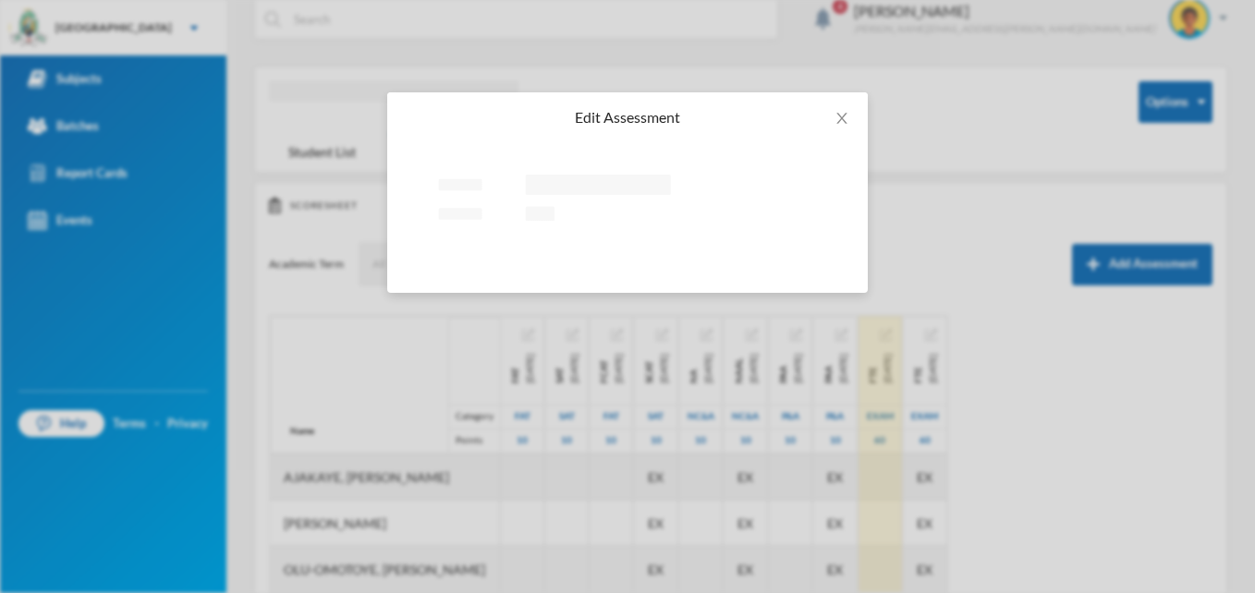
scroll to position [0, 0]
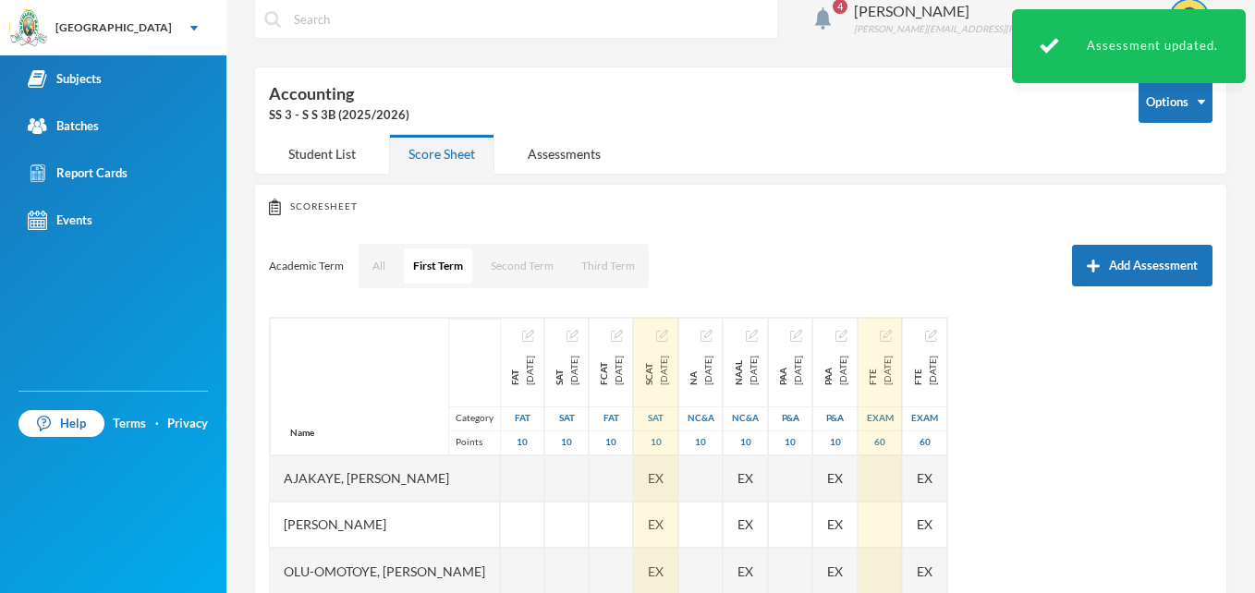
click at [668, 335] on img "button" at bounding box center [662, 336] width 12 height 12
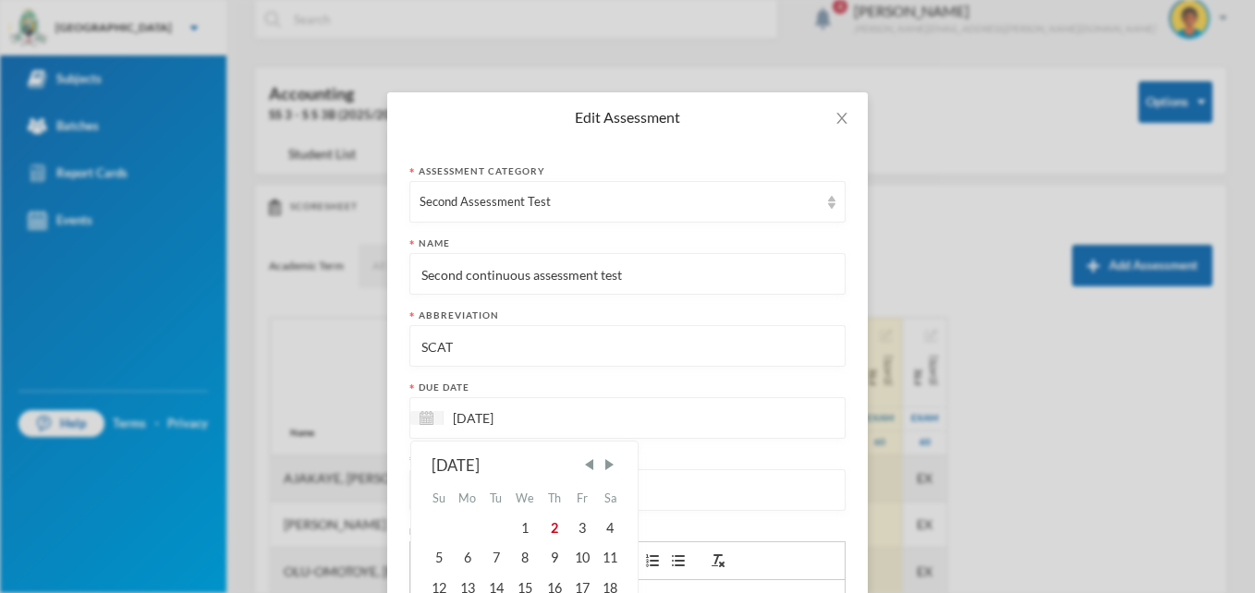
click at [528, 411] on input "[DATE]" at bounding box center [521, 418] width 155 height 21
click at [602, 466] on span "Next Month" at bounding box center [609, 465] width 17 height 17
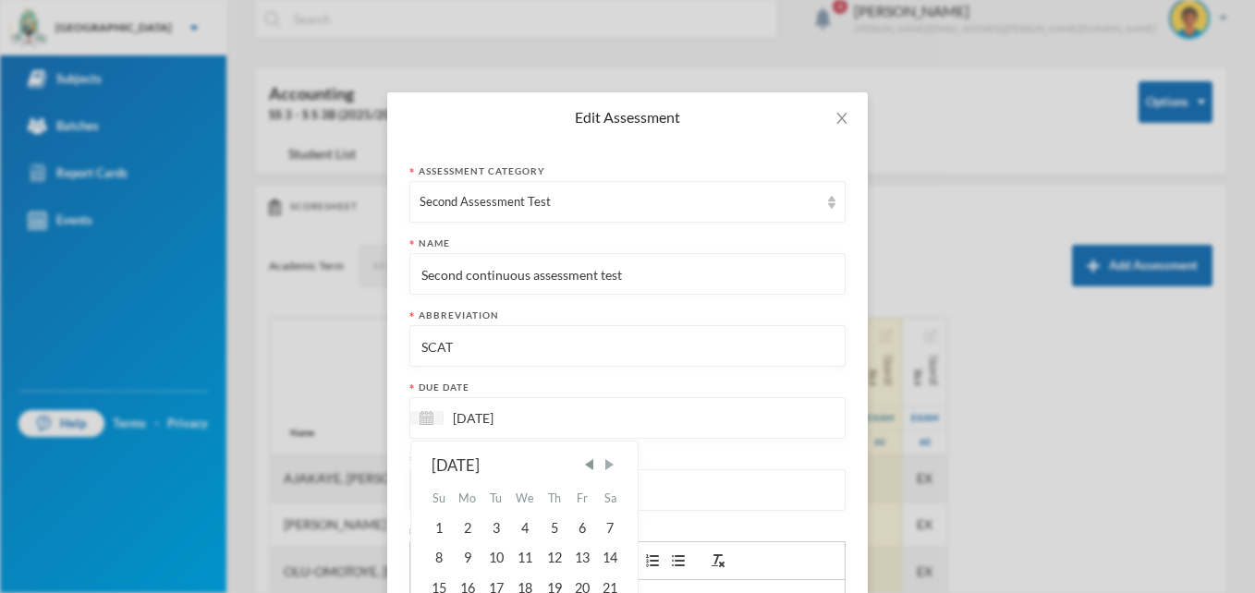
click at [602, 466] on span "Next Month" at bounding box center [609, 465] width 17 height 17
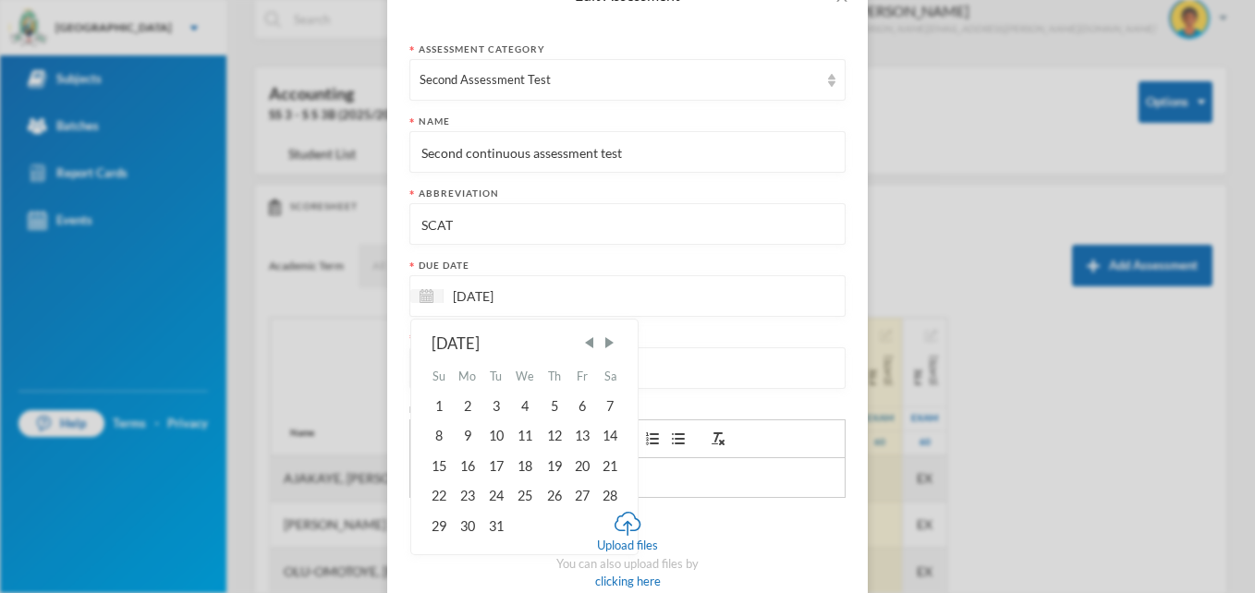
scroll to position [256, 0]
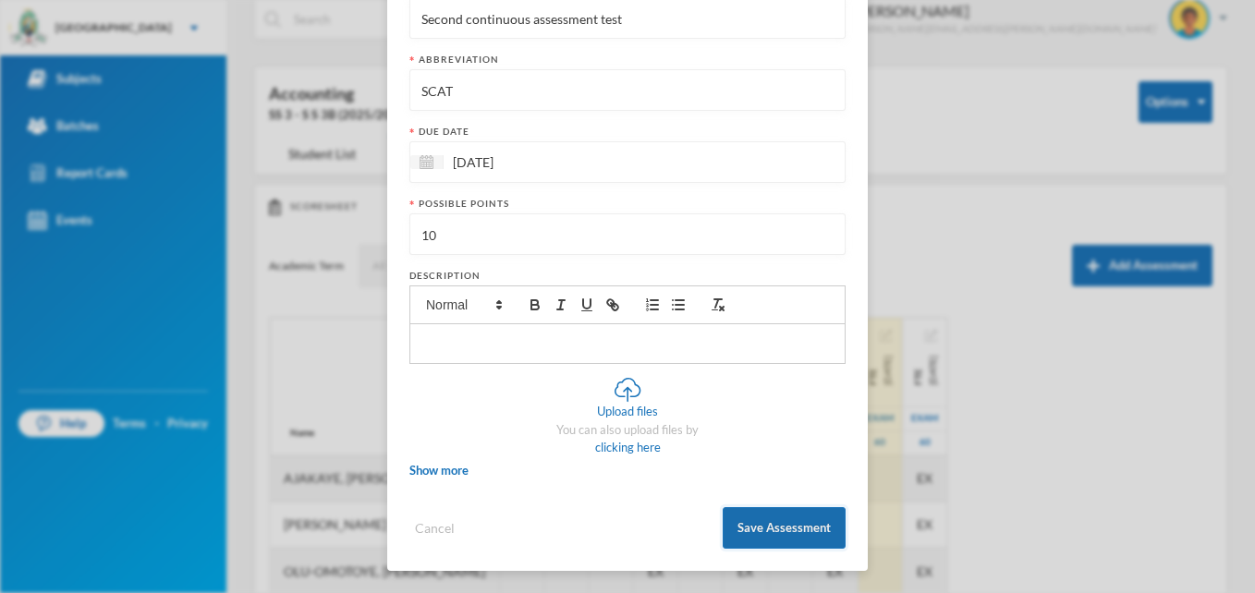
click at [796, 527] on button "Save Assessment" at bounding box center [784, 528] width 123 height 42
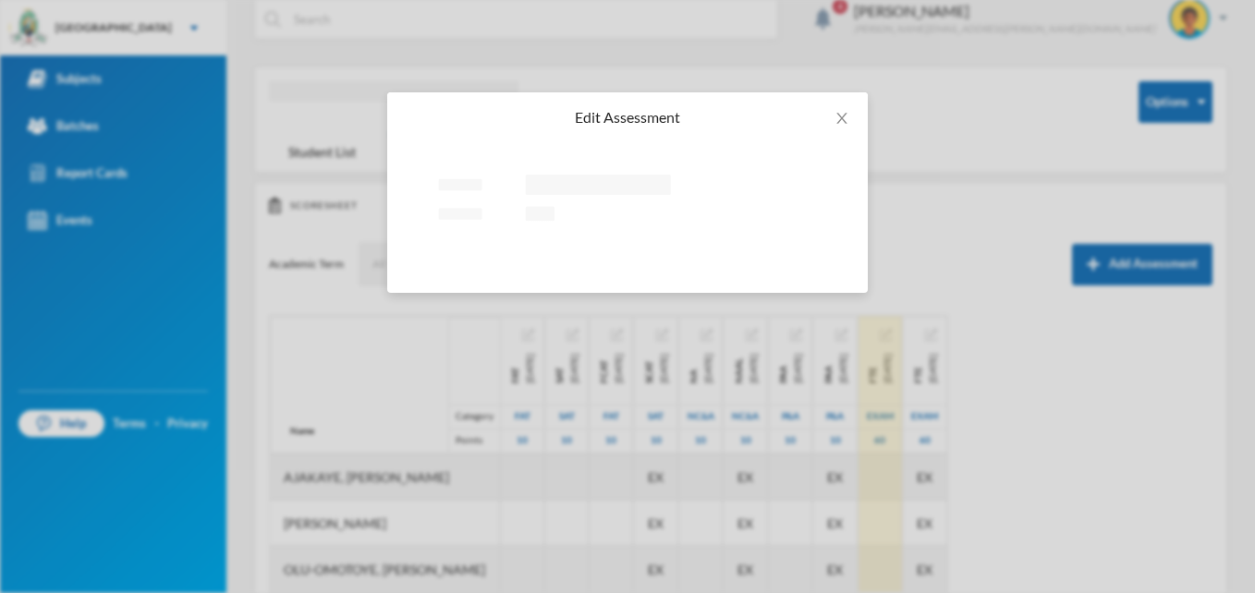
scroll to position [0, 0]
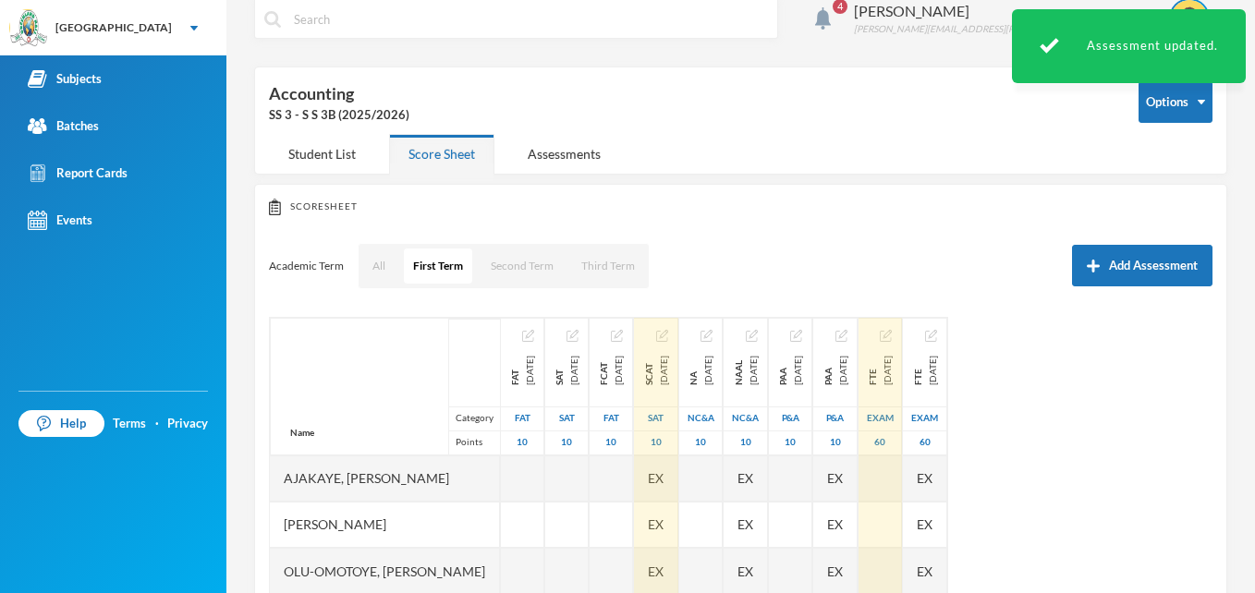
click at [668, 335] on img "button" at bounding box center [662, 336] width 12 height 12
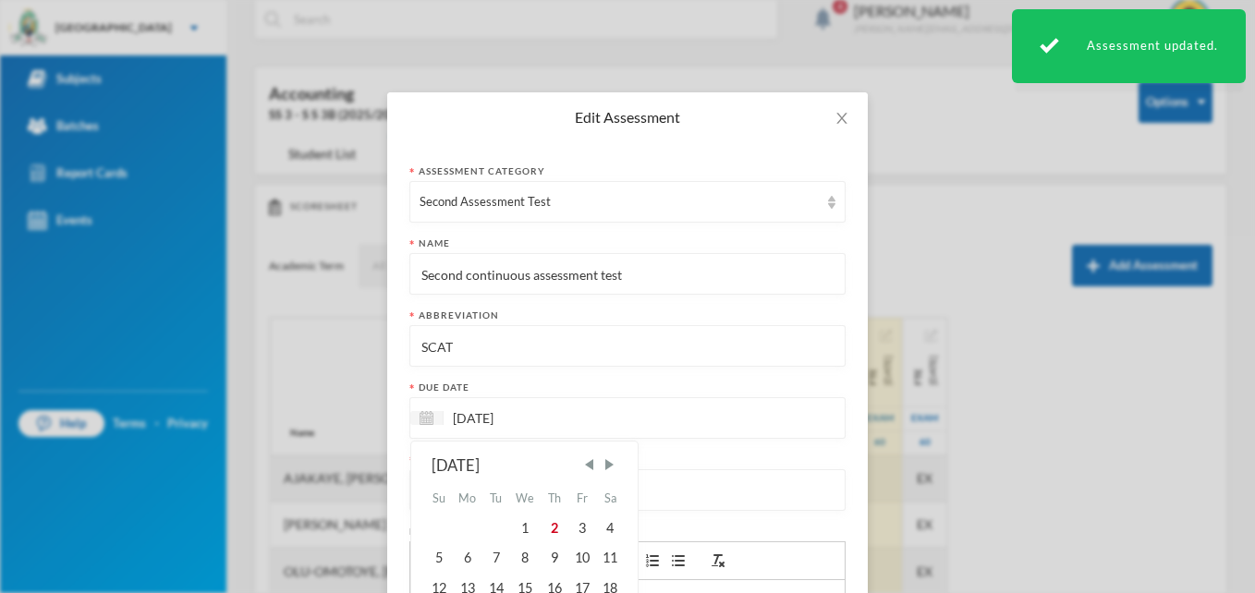
click at [524, 415] on input "[DATE]" at bounding box center [521, 418] width 155 height 21
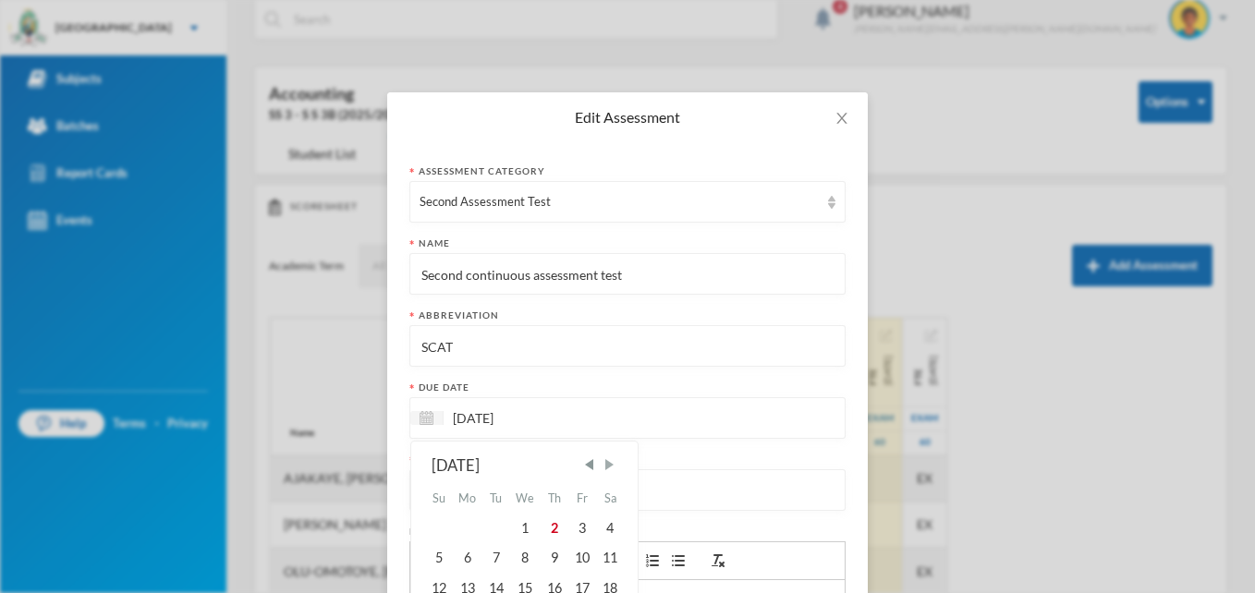
click at [601, 463] on span "Next Month" at bounding box center [609, 465] width 17 height 17
click at [550, 523] on div "5" at bounding box center [554, 529] width 28 height 30
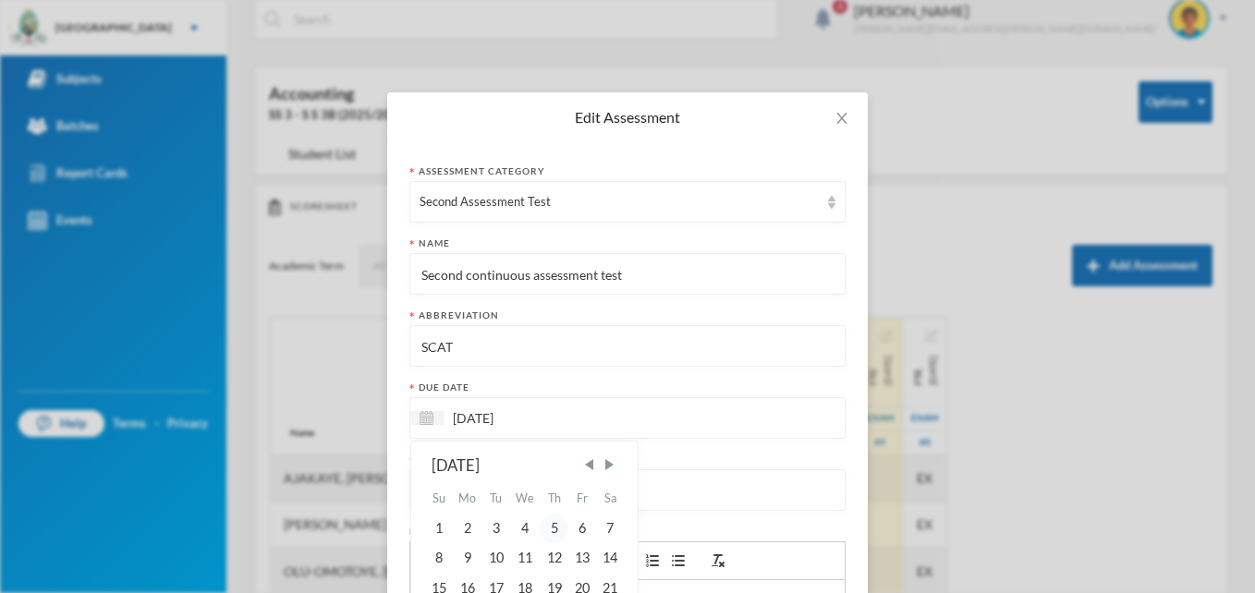
type input "[DATE]"
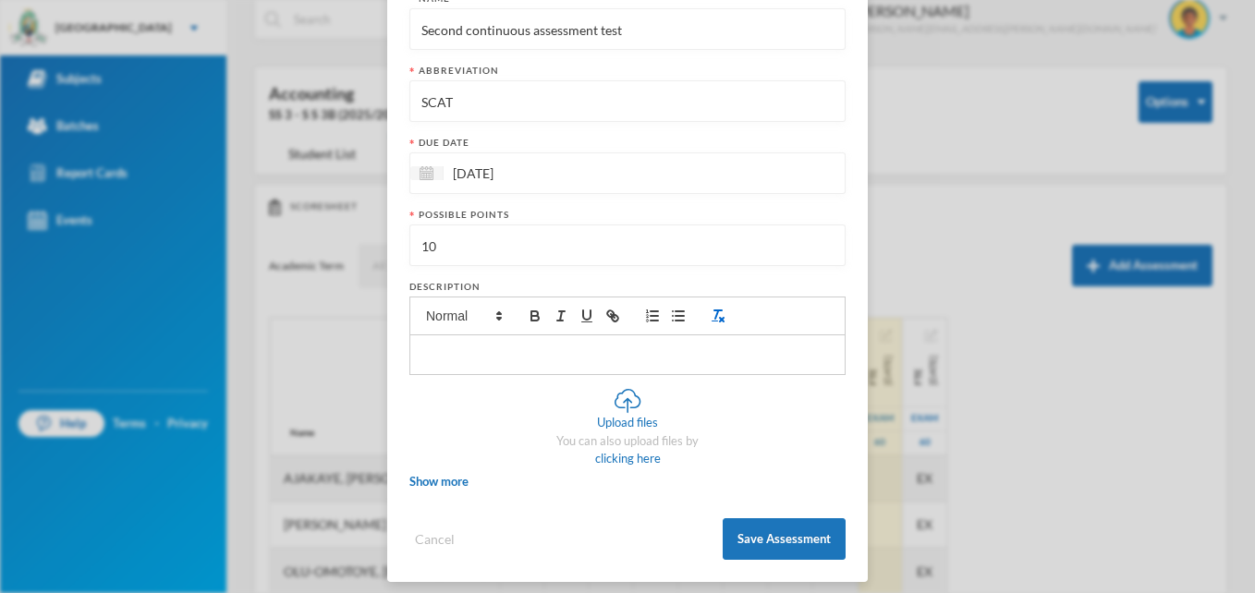
scroll to position [256, 0]
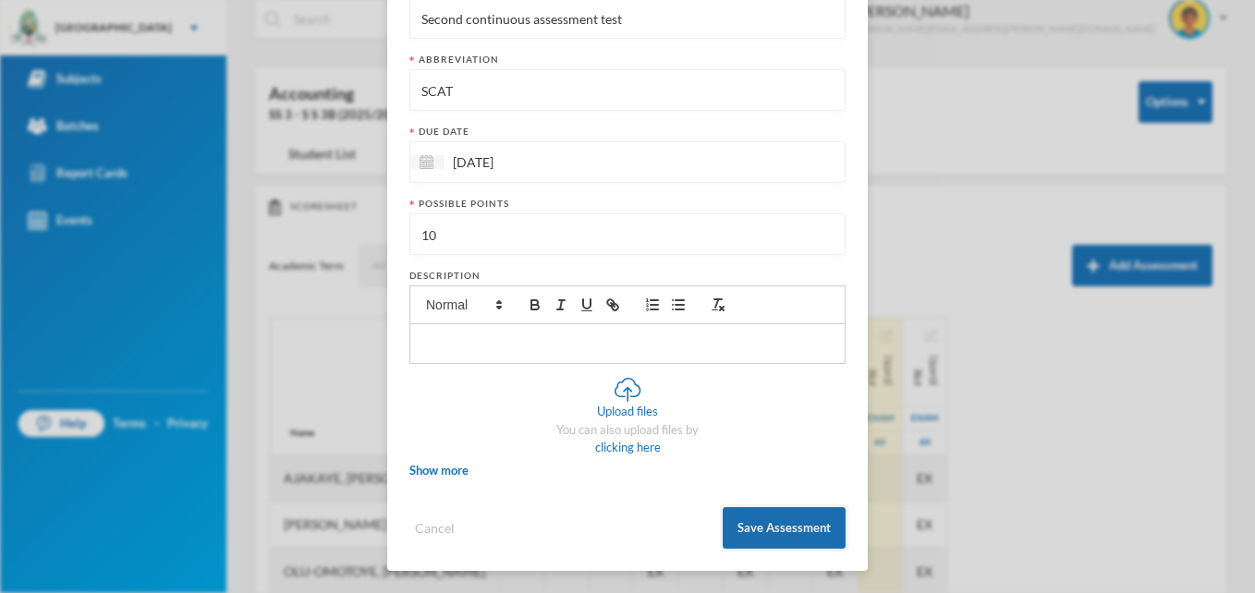
click at [773, 530] on button "Save Assessment" at bounding box center [784, 528] width 123 height 42
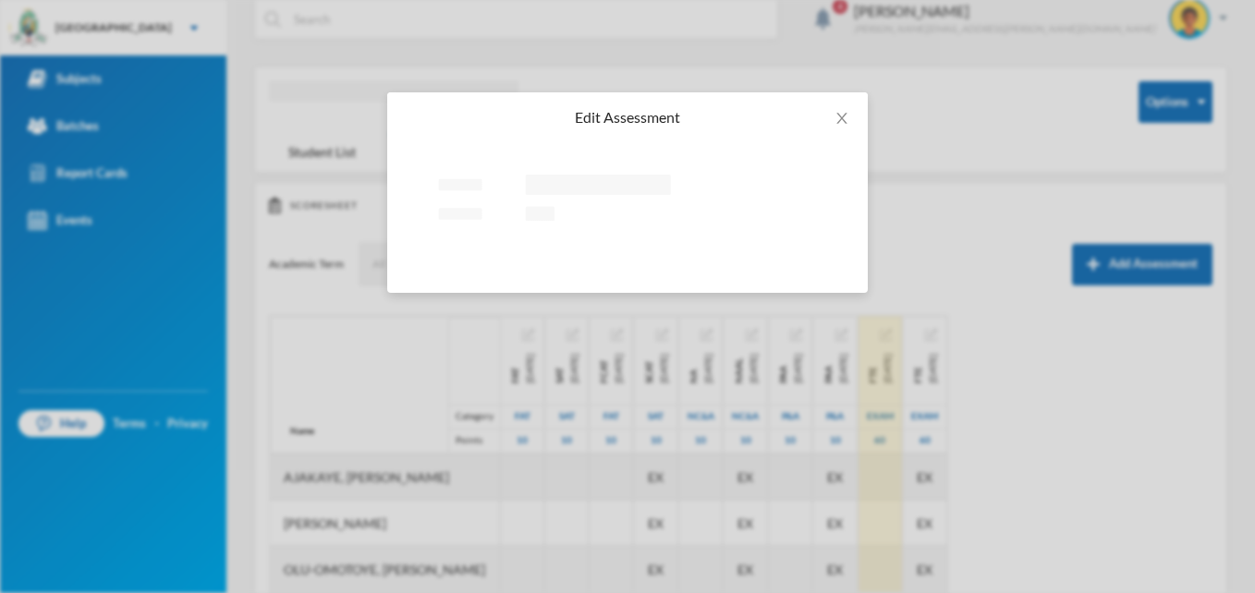
scroll to position [0, 0]
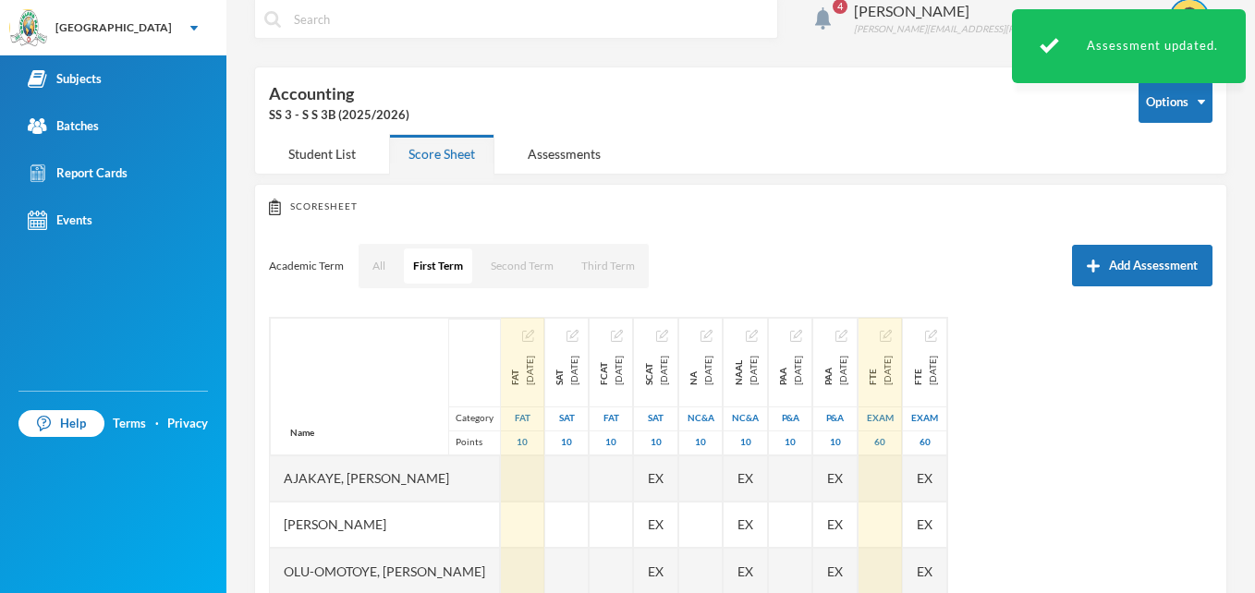
click at [534, 332] on img "button" at bounding box center [528, 336] width 12 height 12
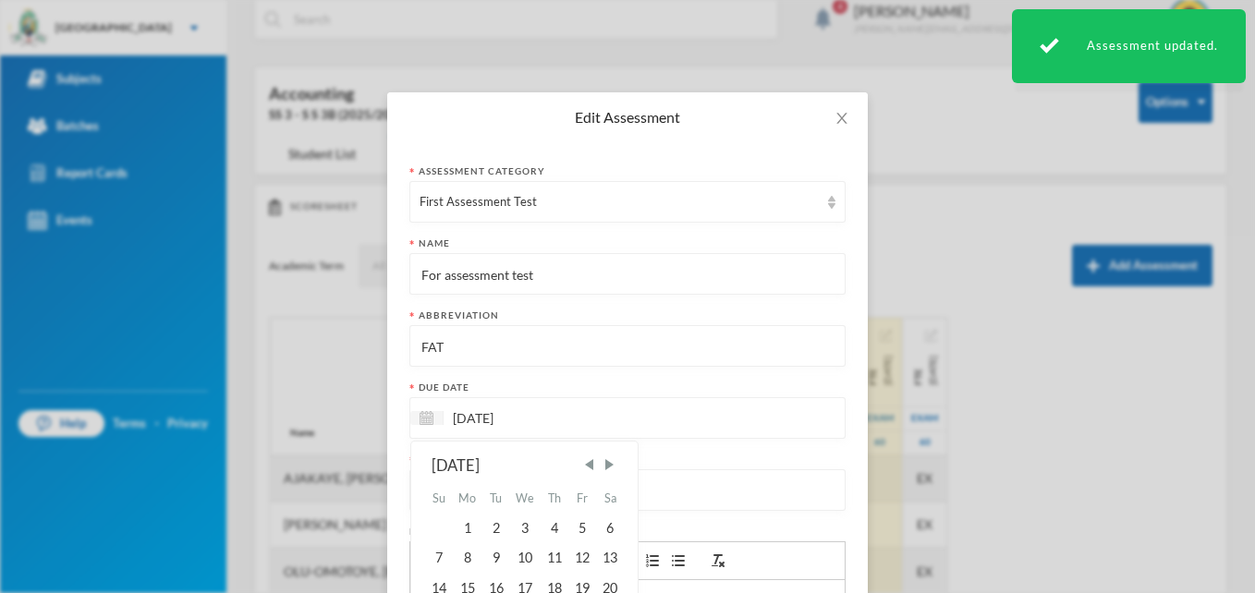
click at [518, 413] on input "[DATE]" at bounding box center [521, 418] width 155 height 21
click at [602, 464] on span "Next Month" at bounding box center [609, 465] width 17 height 17
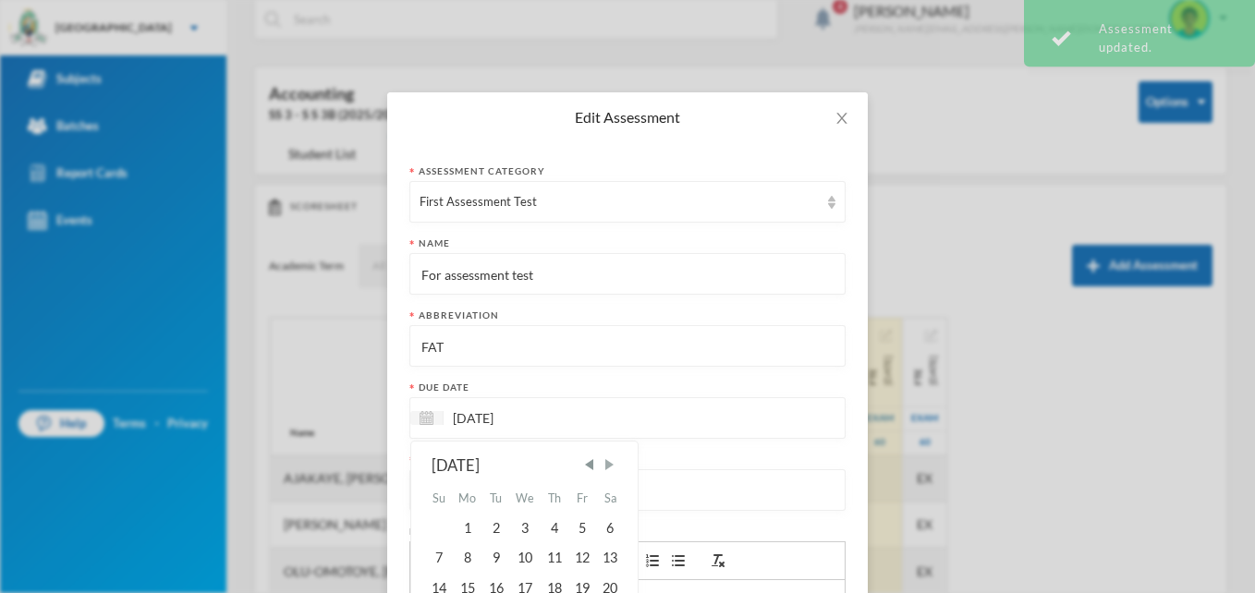
click at [602, 464] on span "Next Month" at bounding box center [609, 465] width 17 height 17
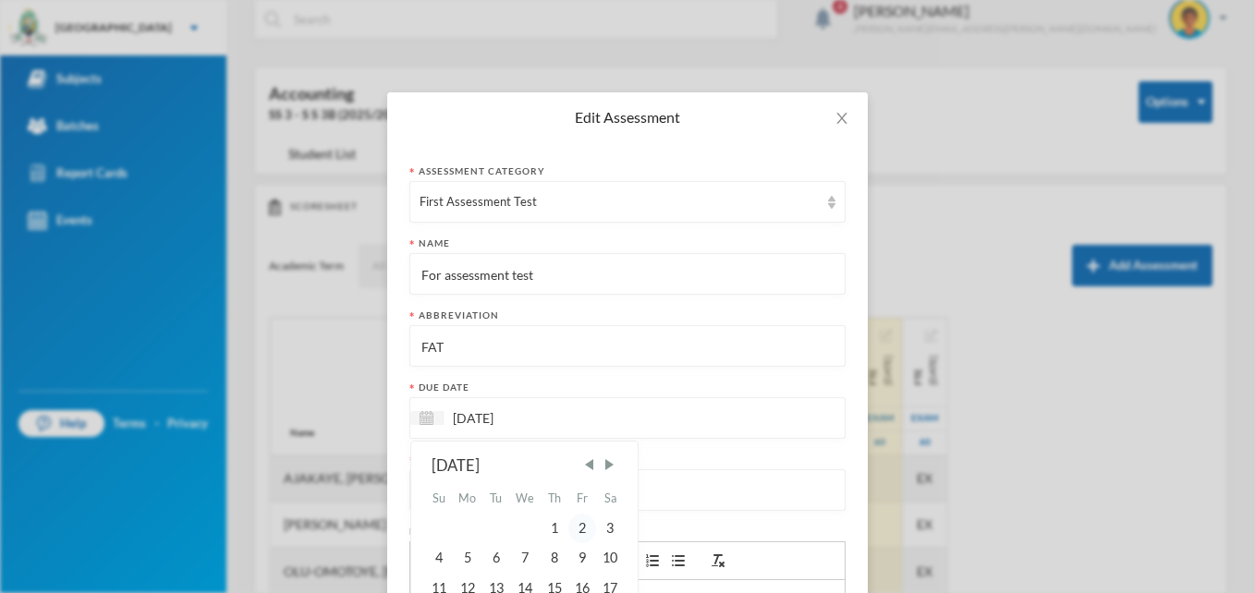
click at [585, 524] on div "2" at bounding box center [582, 529] width 28 height 30
type input "[DATE]"
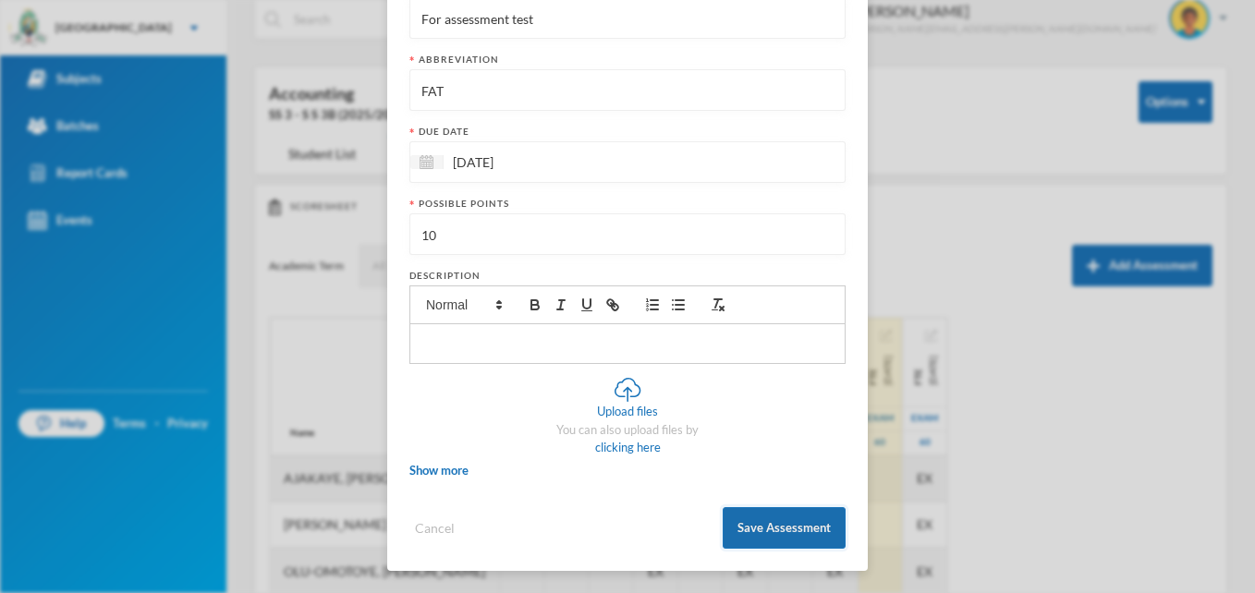
click at [766, 530] on button "Save Assessment" at bounding box center [784, 528] width 123 height 42
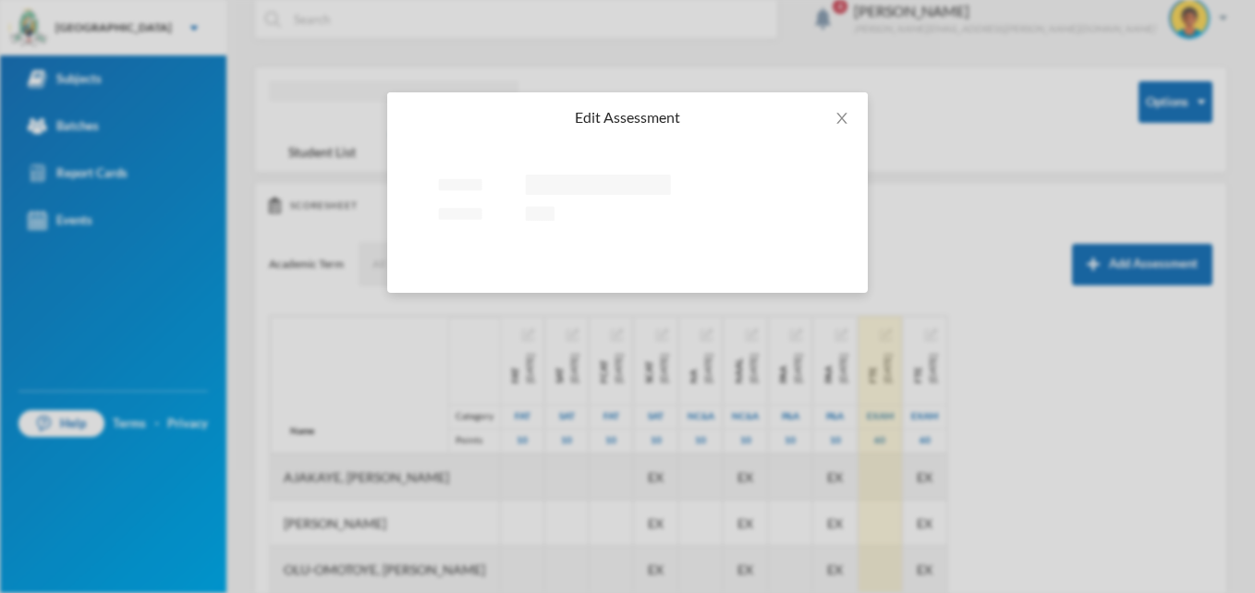
scroll to position [0, 0]
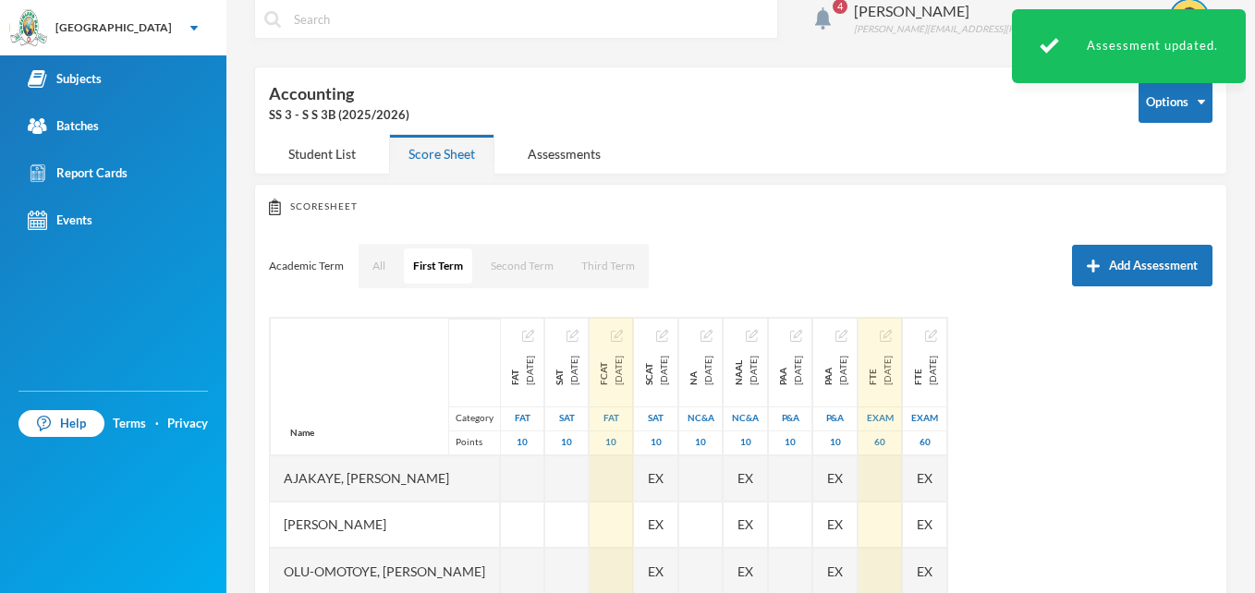
click at [623, 336] on img "button" at bounding box center [617, 336] width 12 height 12
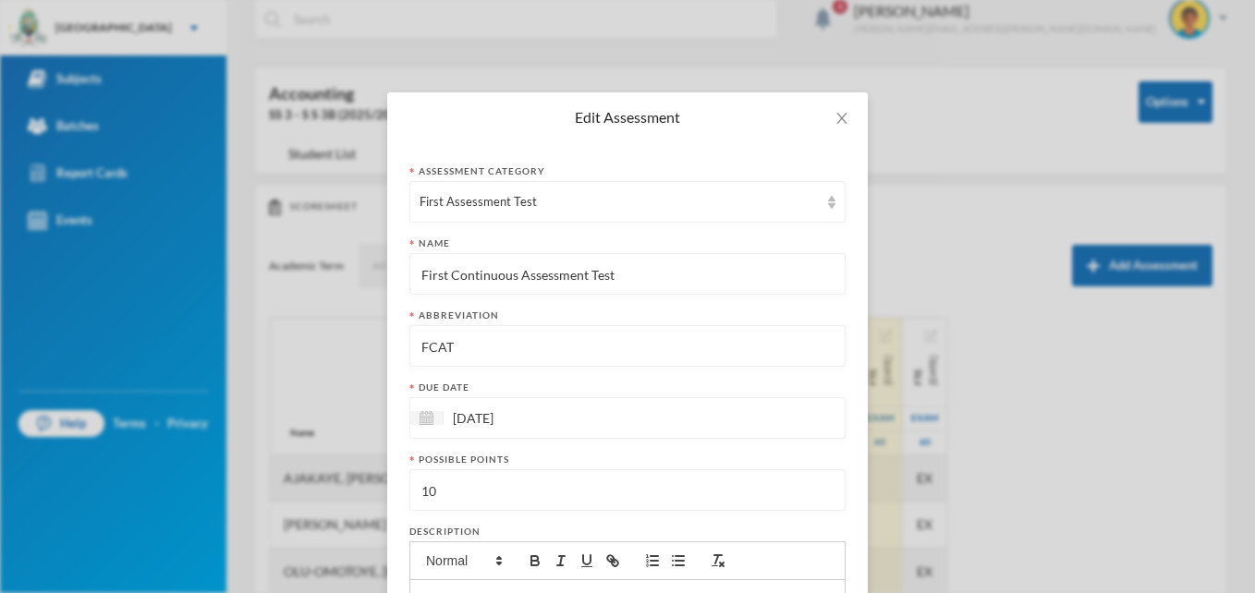
scroll to position [218, 0]
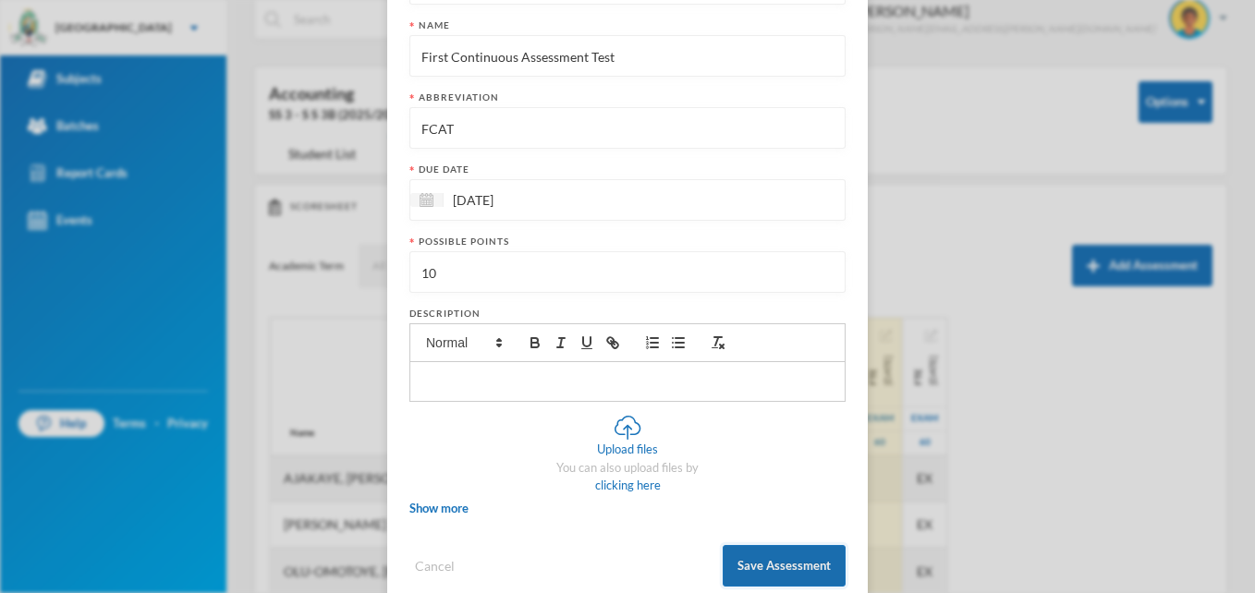
click at [740, 563] on button "Save Assessment" at bounding box center [784, 566] width 123 height 42
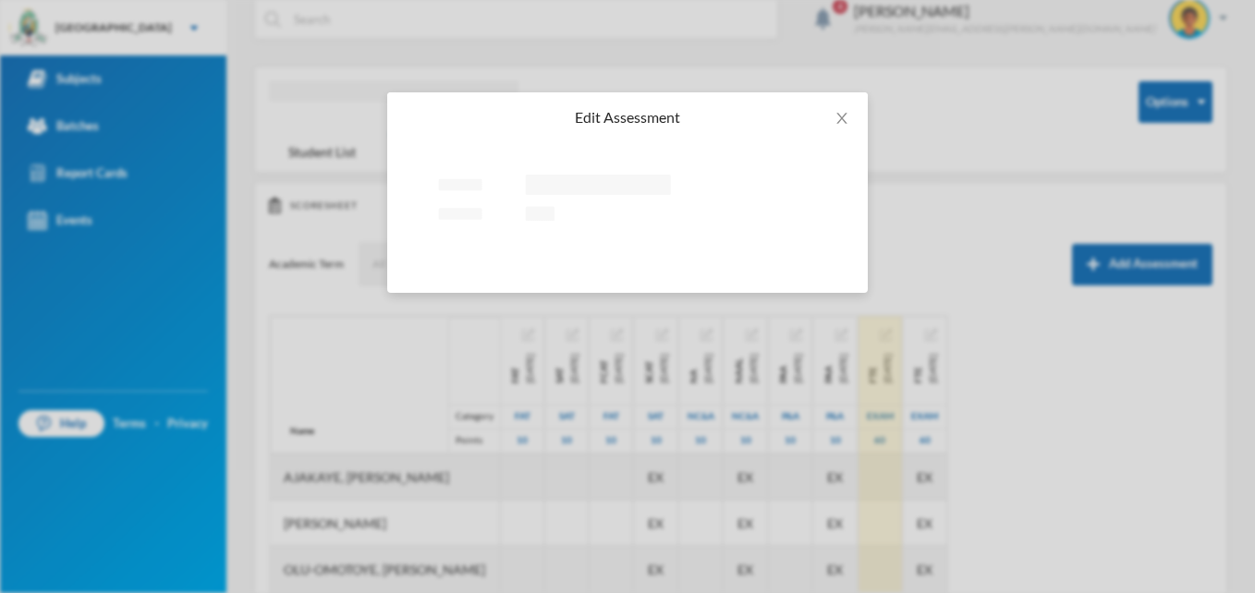
scroll to position [0, 0]
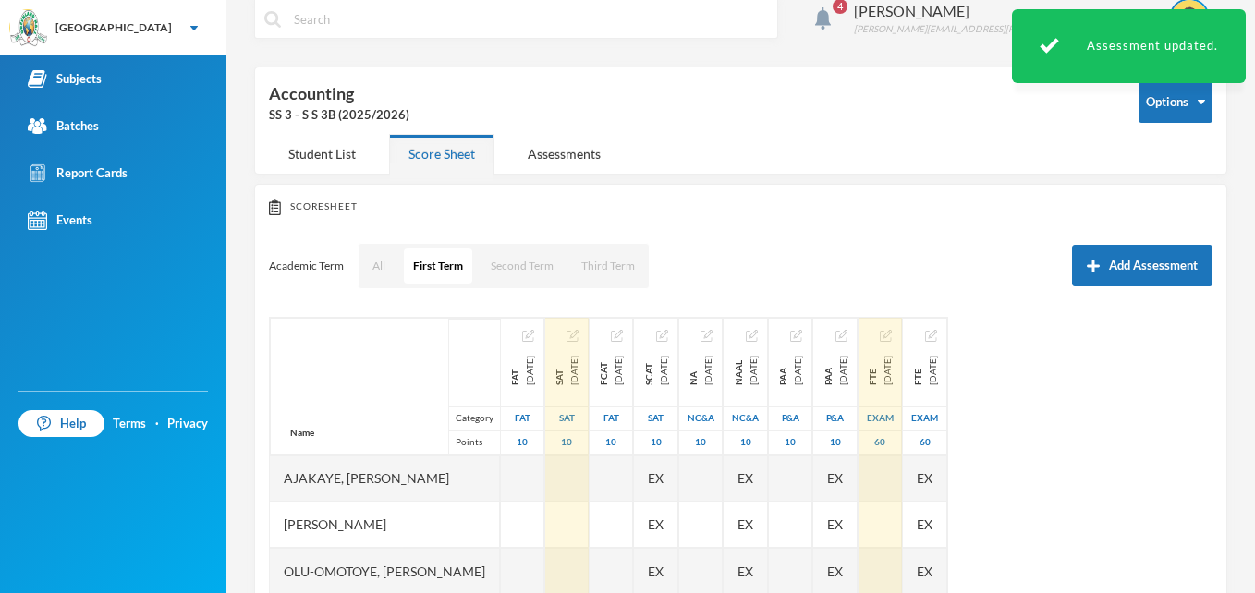
click at [579, 332] on img "button" at bounding box center [573, 336] width 12 height 12
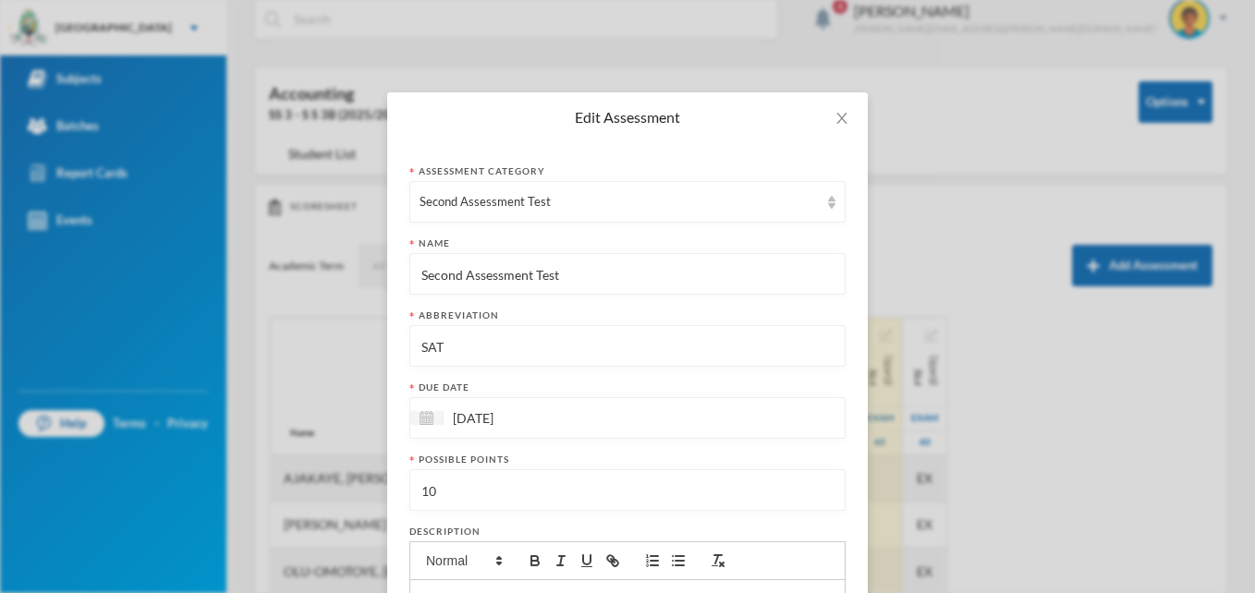
click at [518, 417] on input "[DATE]" at bounding box center [521, 418] width 155 height 21
click at [601, 466] on span "Next Month" at bounding box center [609, 465] width 17 height 17
click at [603, 559] on div "11" at bounding box center [610, 558] width 28 height 30
type input "[DATE]"
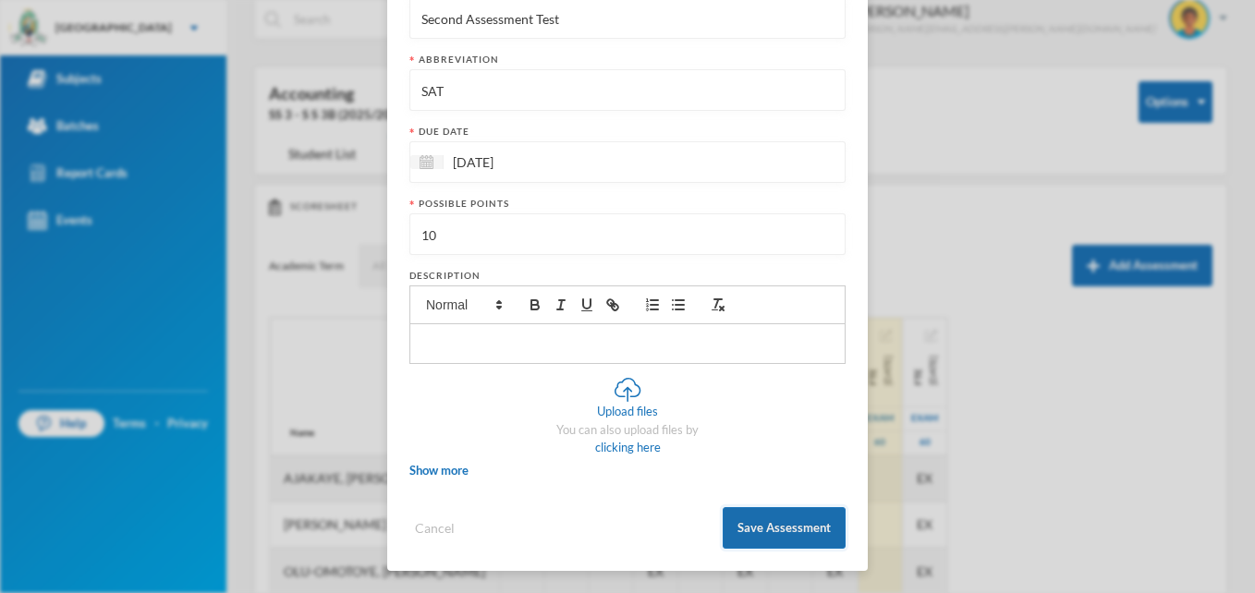
click at [799, 530] on button "Save Assessment" at bounding box center [784, 528] width 123 height 42
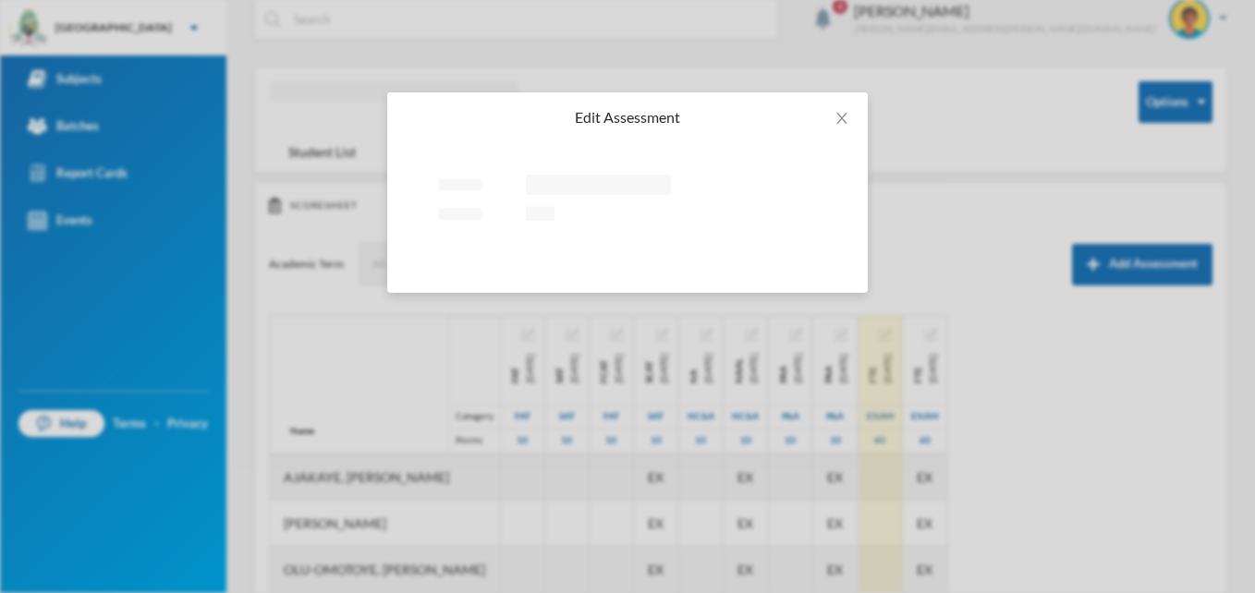
scroll to position [0, 0]
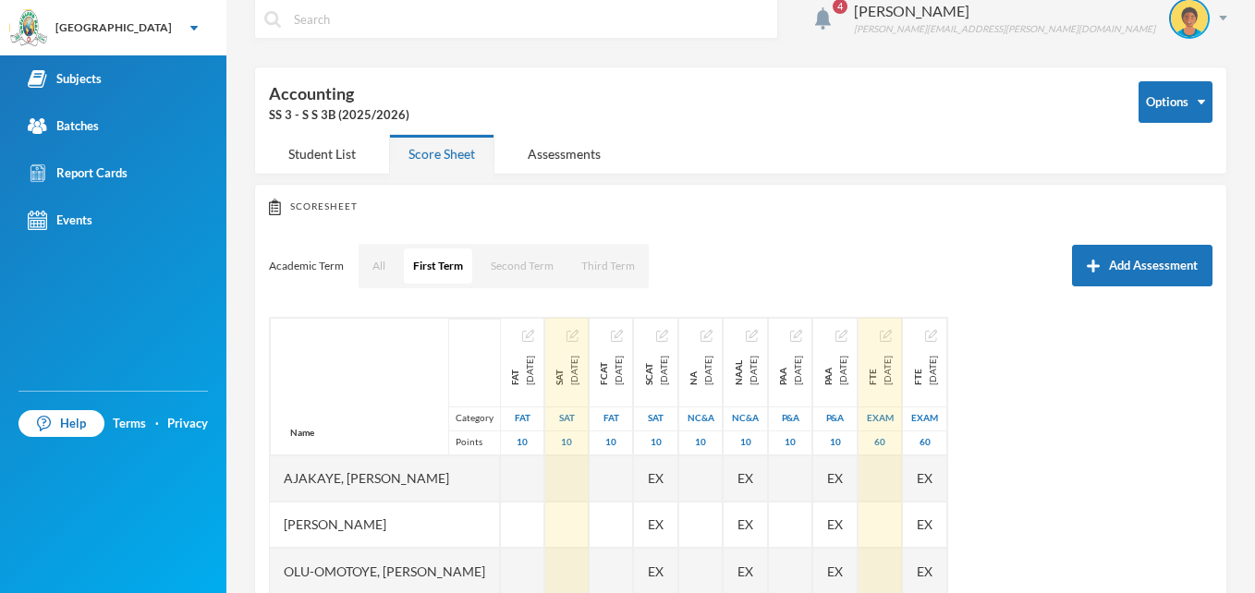
click at [588, 326] on div "[DATE]" at bounding box center [566, 363] width 43 height 88
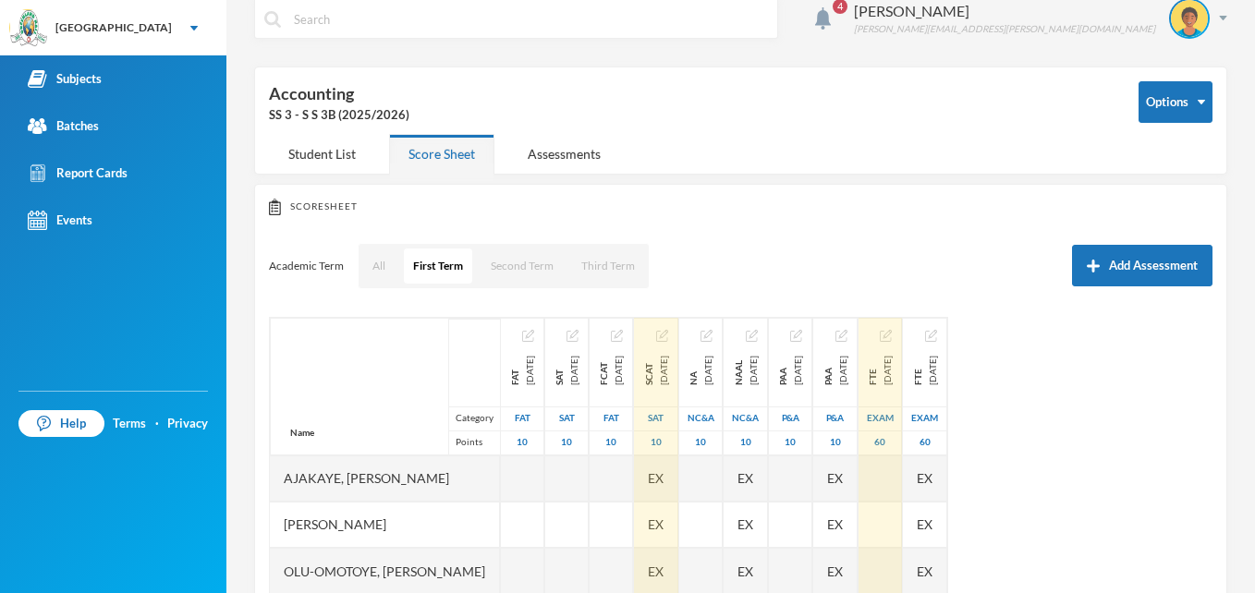
click at [671, 356] on div "SCAT [DATE]" at bounding box center [656, 371] width 30 height 30
click at [668, 333] on img "button" at bounding box center [662, 336] width 12 height 12
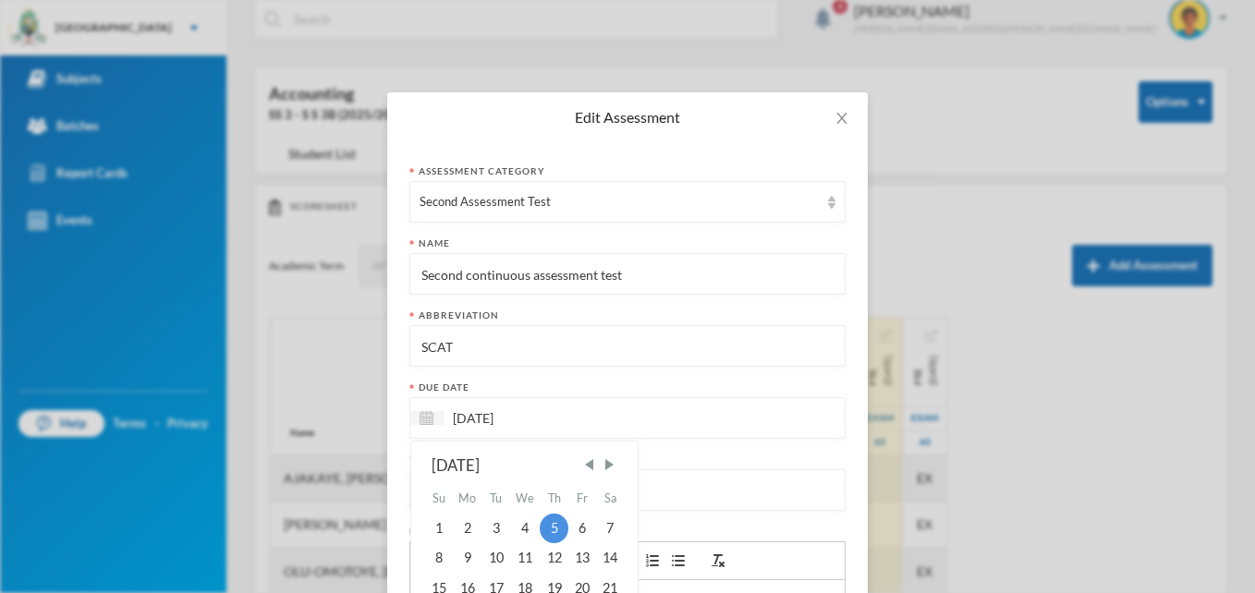
click at [525, 415] on input "[DATE]" at bounding box center [521, 418] width 155 height 21
click at [585, 466] on span "Previous Month" at bounding box center [589, 465] width 17 height 17
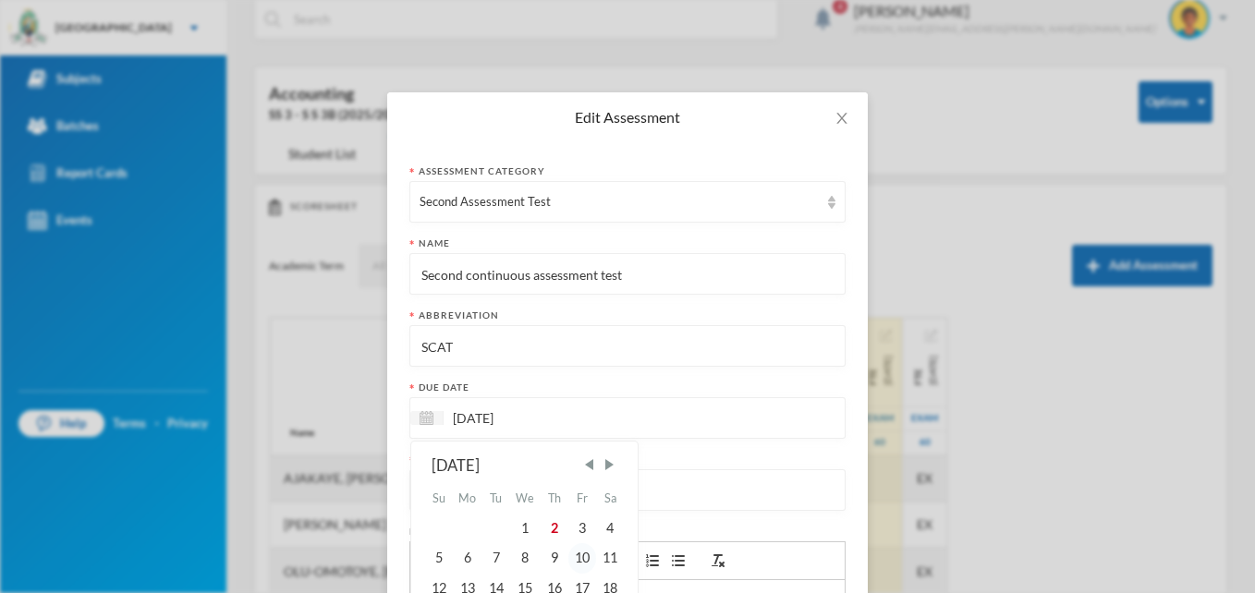
click at [578, 559] on div "10" at bounding box center [582, 558] width 28 height 30
type input "[DATE]"
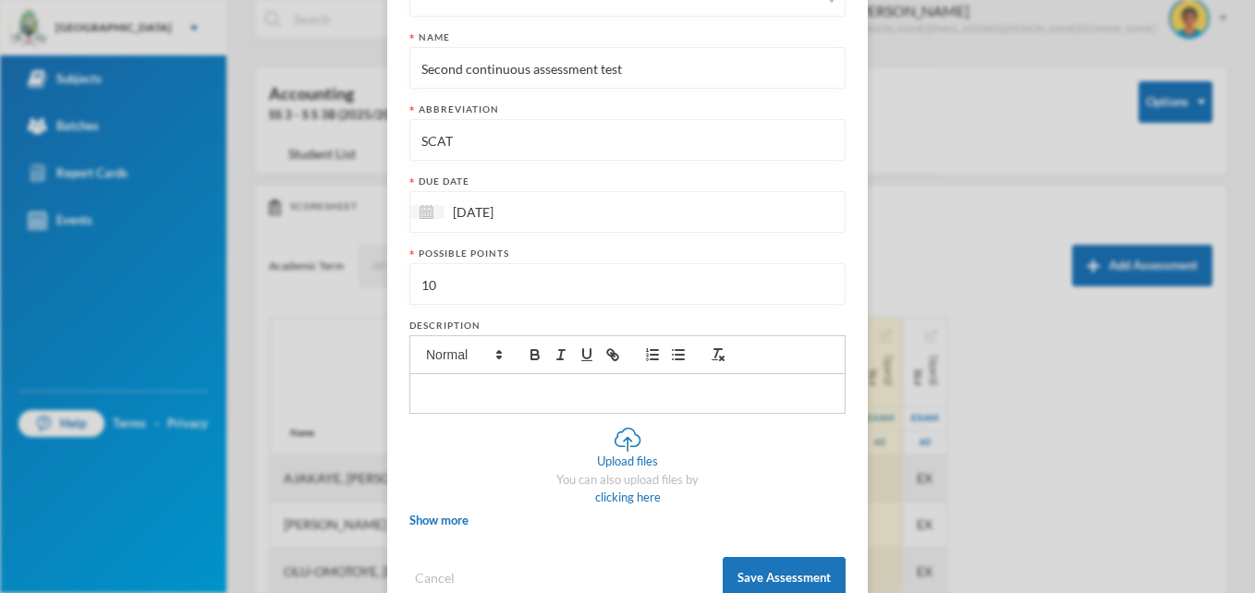
scroll to position [256, 0]
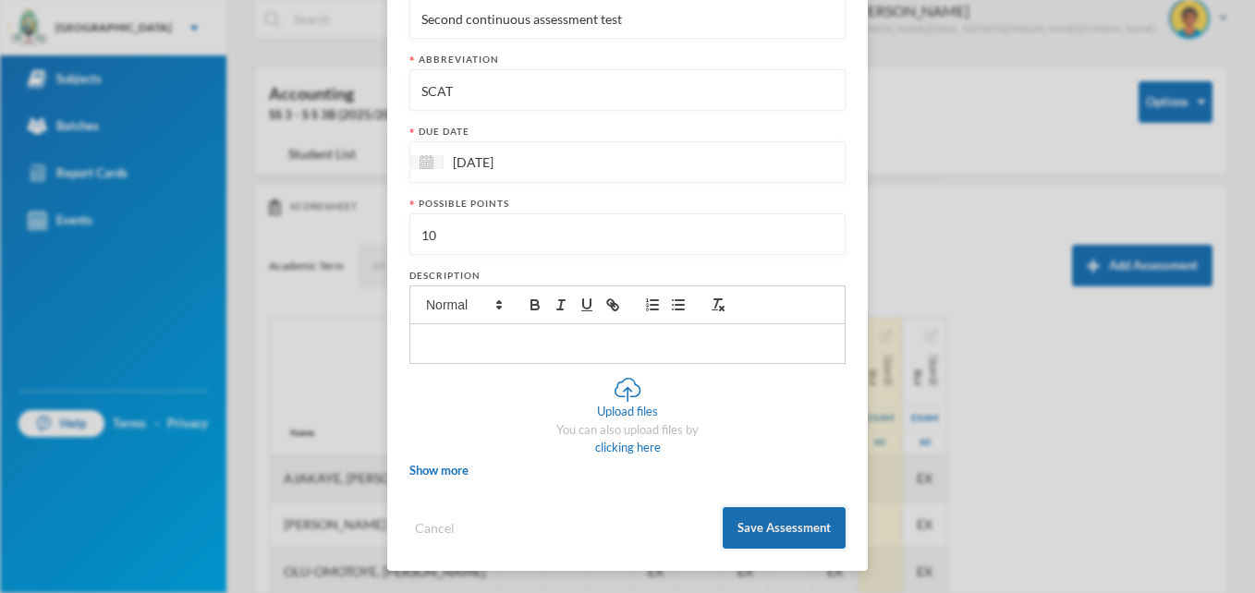
click at [743, 532] on button "Save Assessment" at bounding box center [784, 528] width 123 height 42
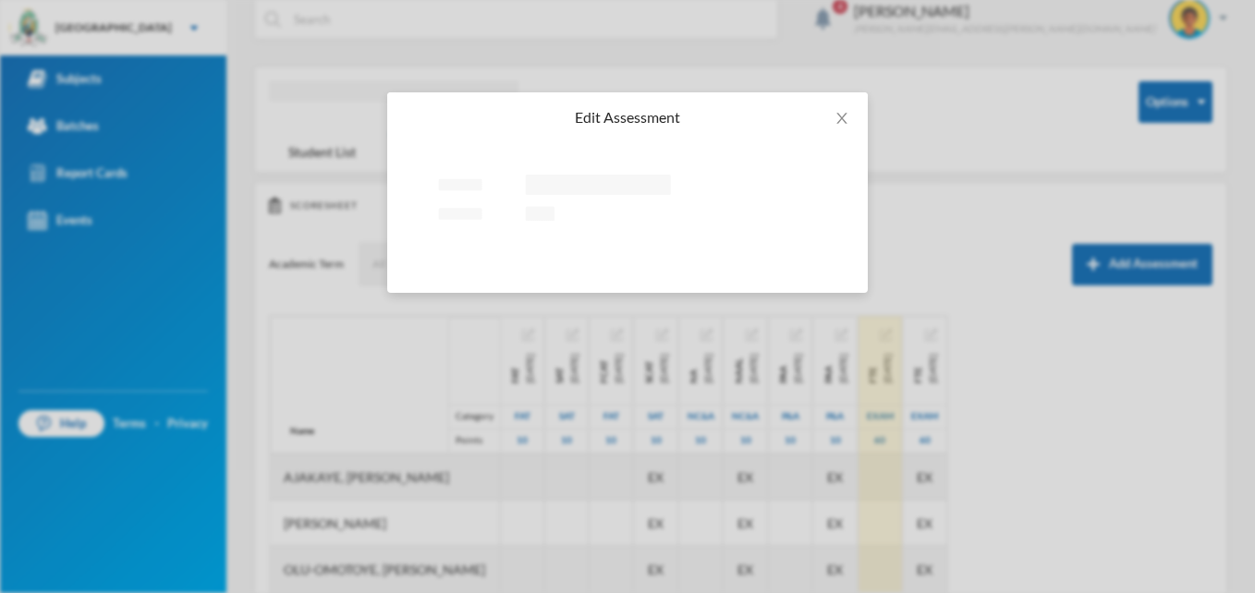
scroll to position [0, 0]
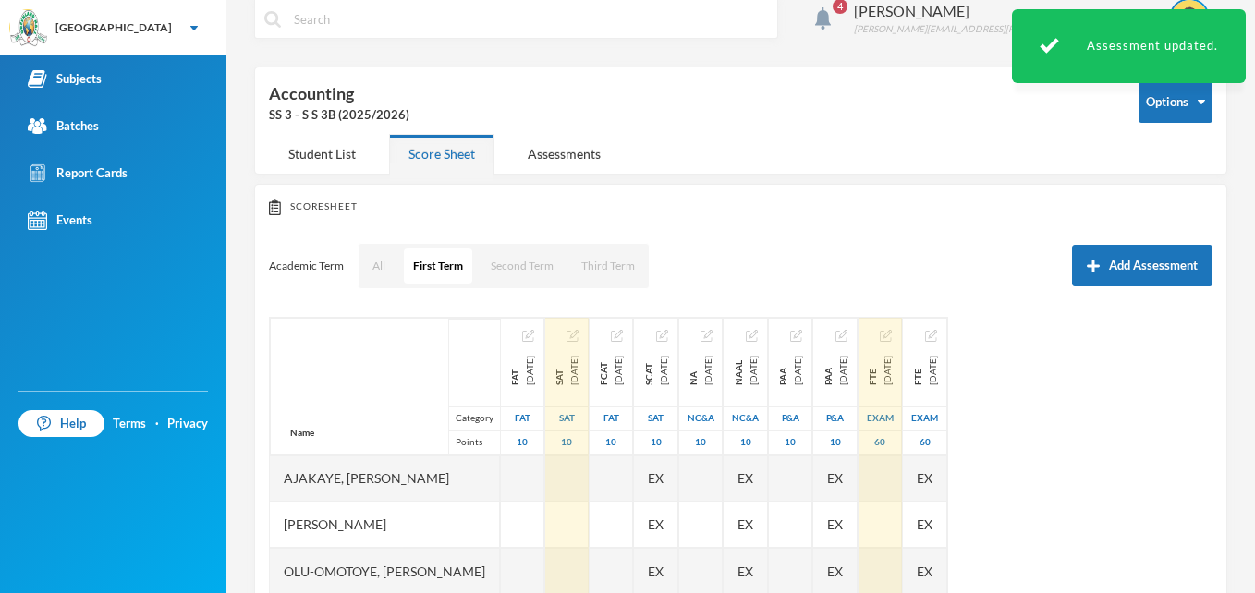
click at [579, 340] on img "button" at bounding box center [573, 336] width 12 height 12
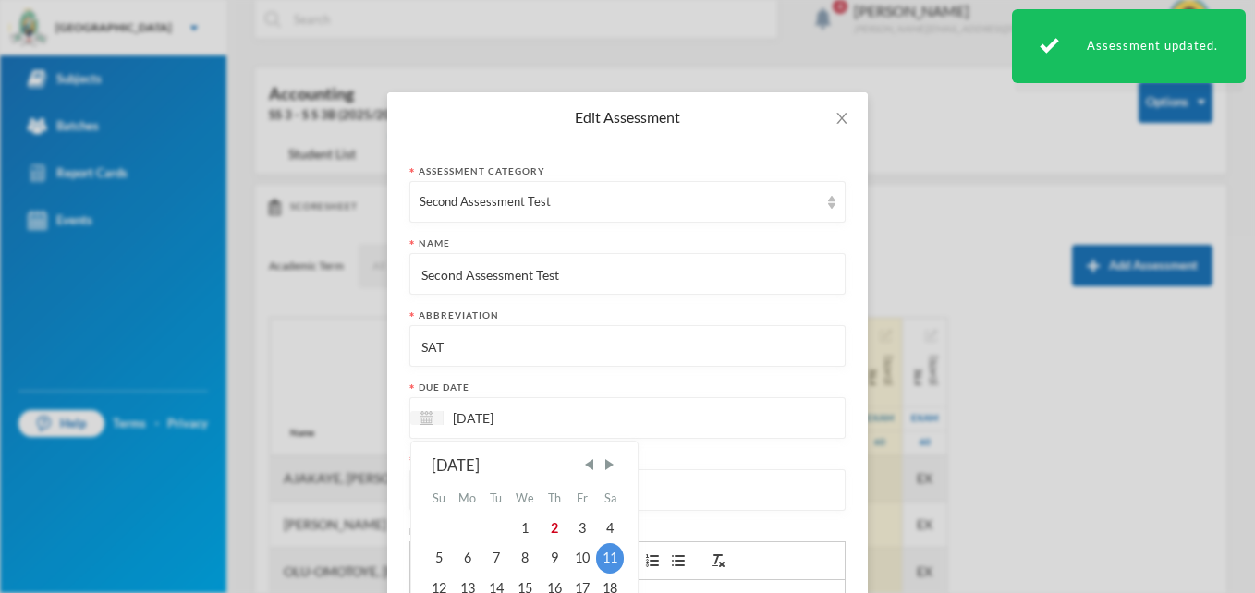
click at [528, 410] on input "[DATE]" at bounding box center [521, 418] width 155 height 21
click at [601, 458] on span "Next Month" at bounding box center [609, 465] width 17 height 17
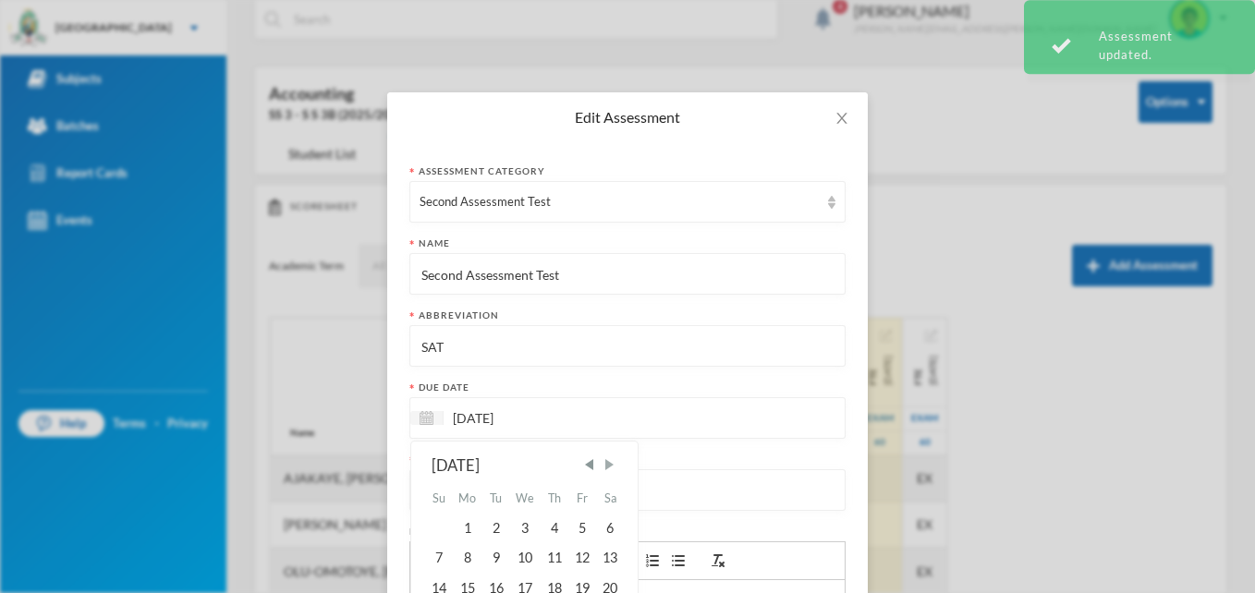
click at [601, 458] on span "Next Month" at bounding box center [609, 465] width 17 height 17
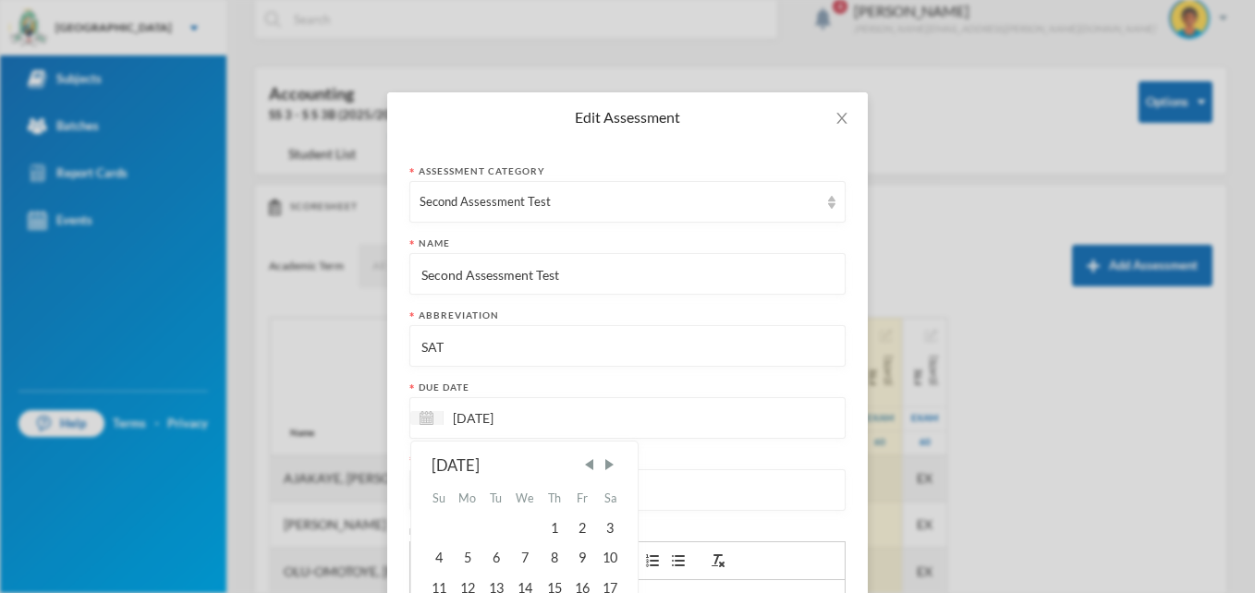
scroll to position [256, 0]
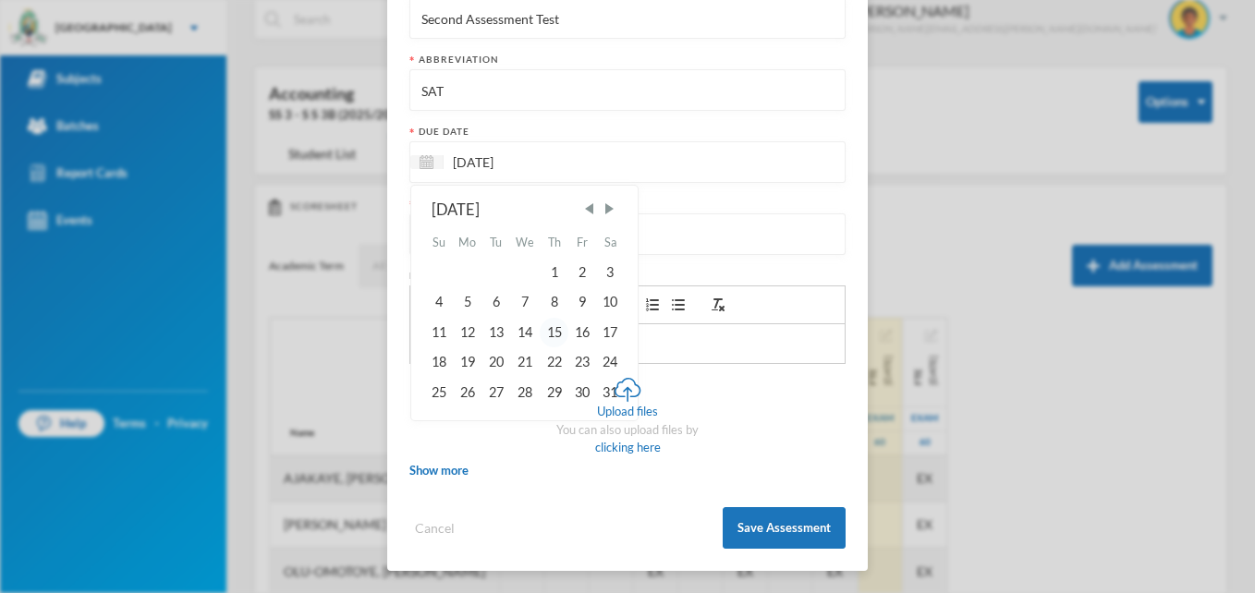
click at [560, 332] on div "15" at bounding box center [554, 333] width 28 height 30
type input "[DATE]"
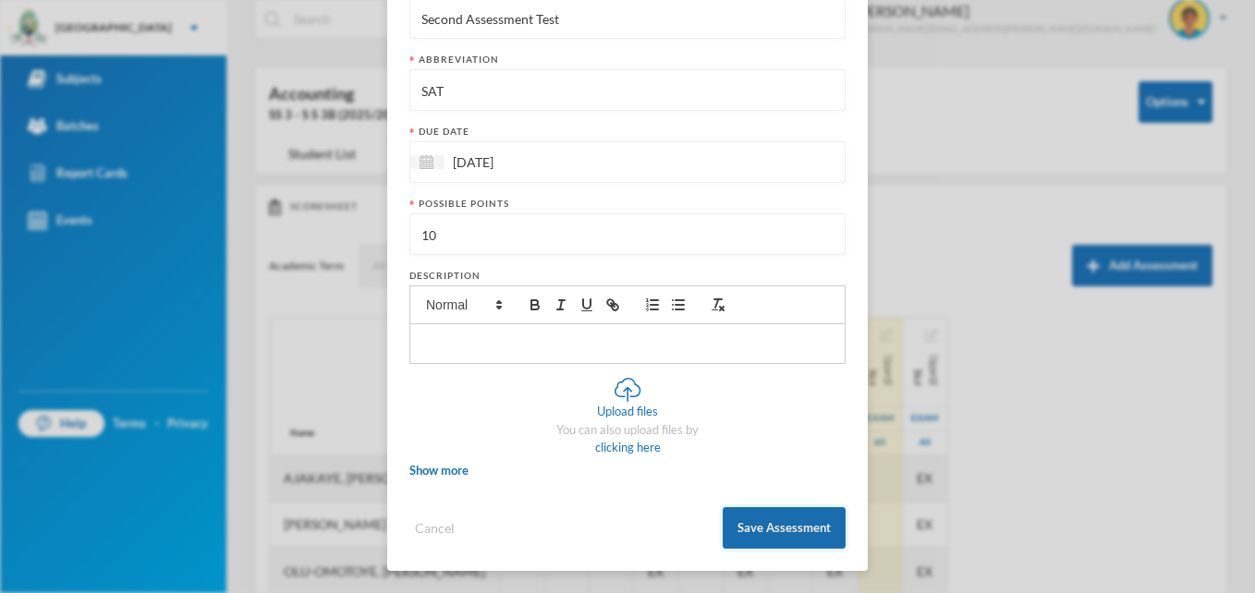
click at [764, 529] on button "Save Assessment" at bounding box center [784, 528] width 123 height 42
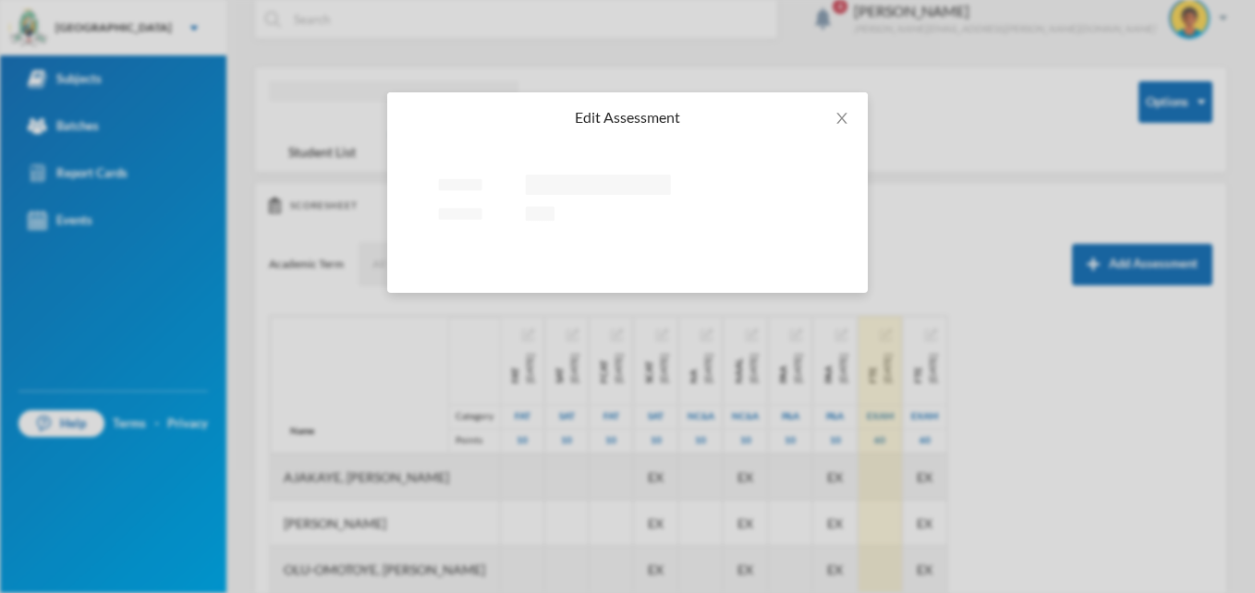
scroll to position [0, 0]
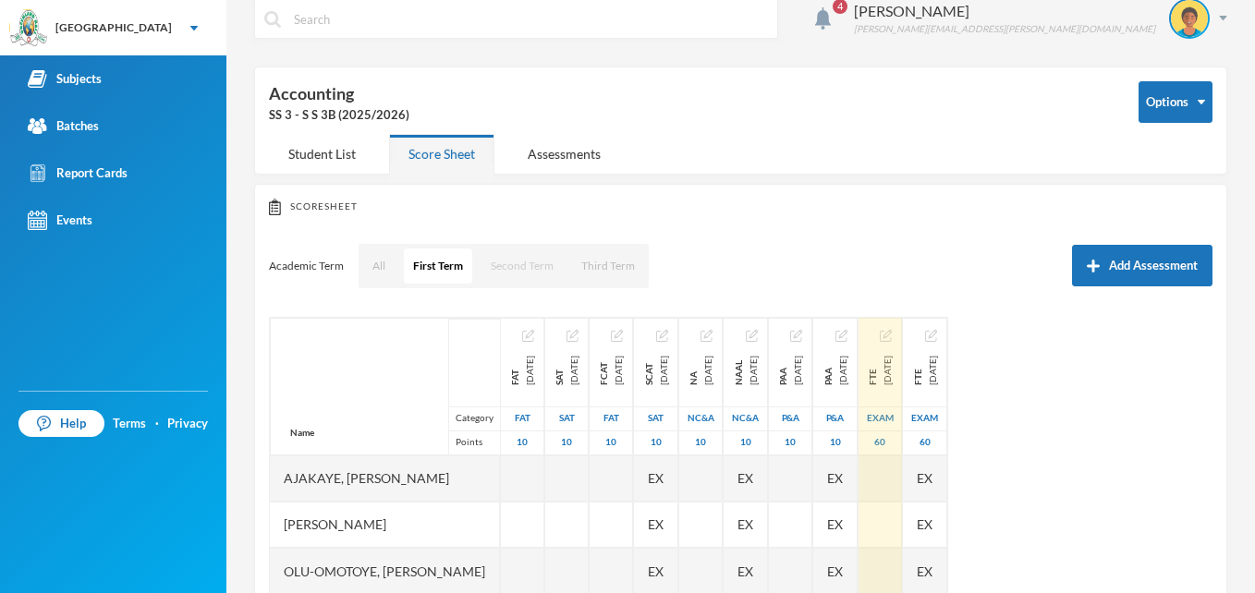
click at [534, 268] on button "Second Term" at bounding box center [522, 266] width 81 height 35
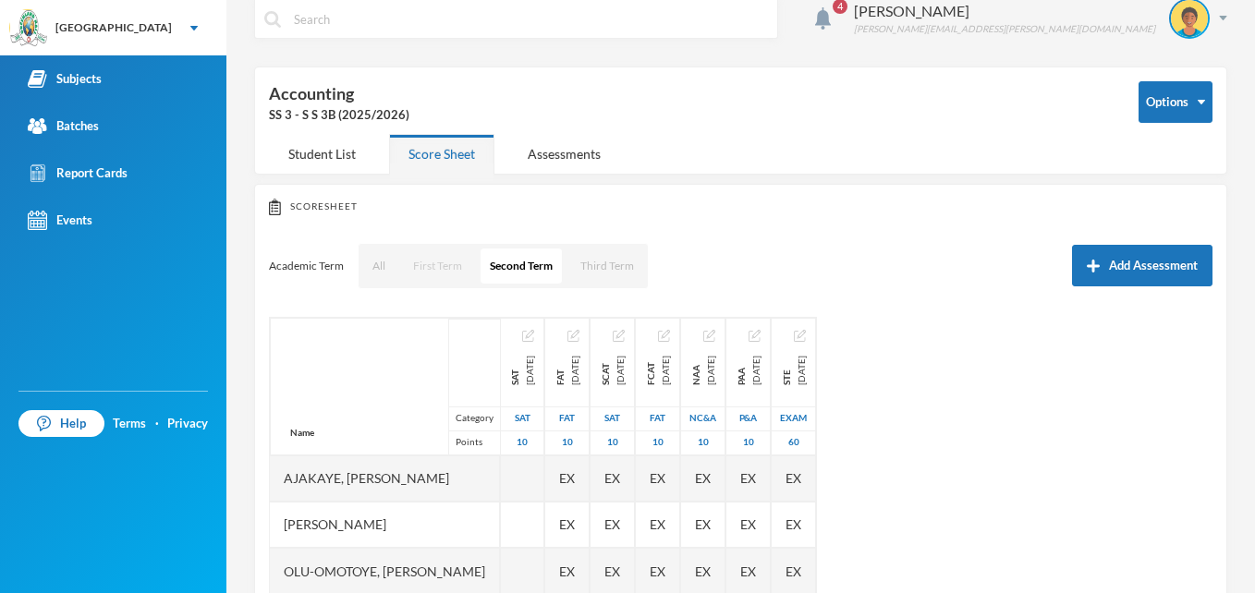
click at [439, 269] on button "First Term" at bounding box center [437, 266] width 67 height 35
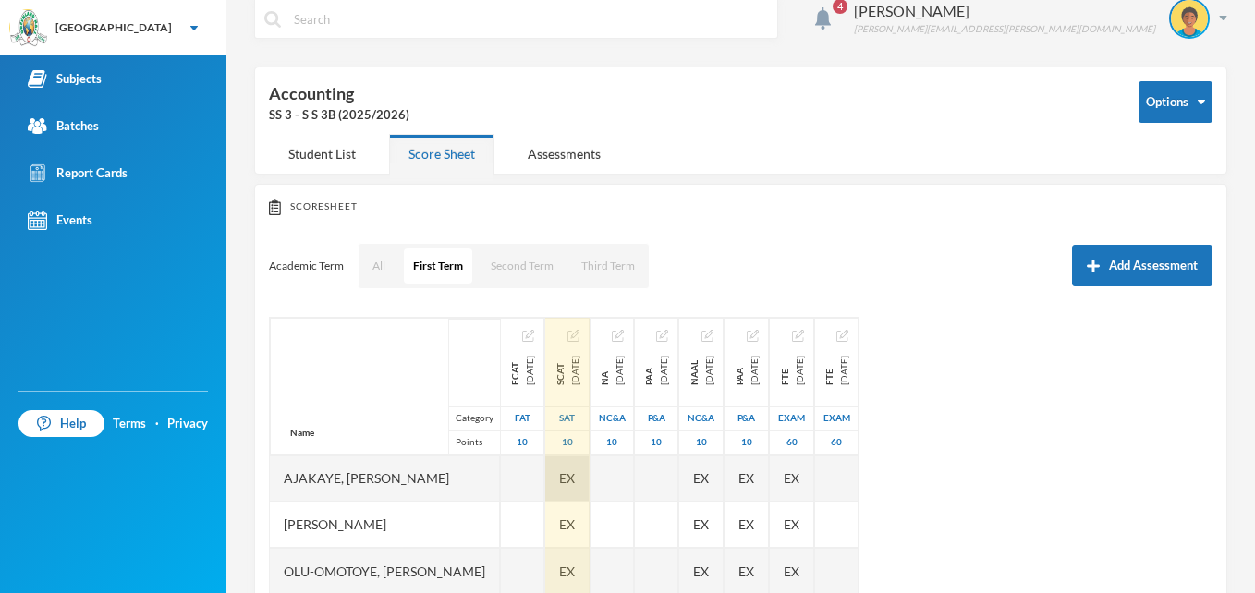
click at [575, 472] on span "EX" at bounding box center [567, 478] width 16 height 19
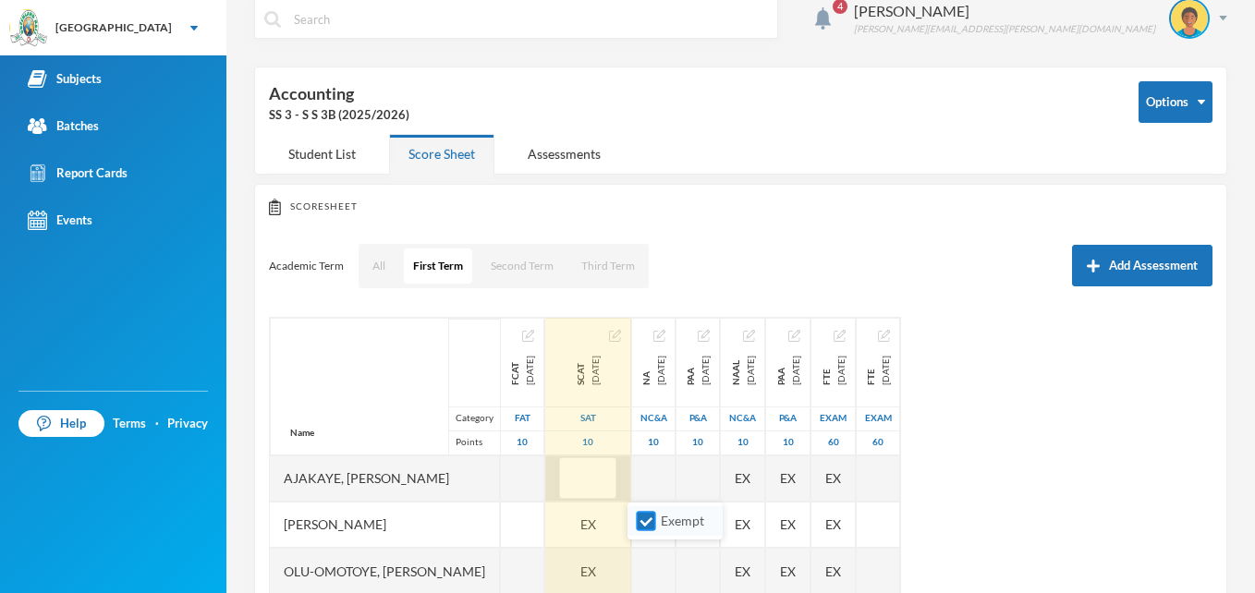
click at [644, 518] on input "Exempt" at bounding box center [646, 521] width 19 height 19
checkbox input "false"
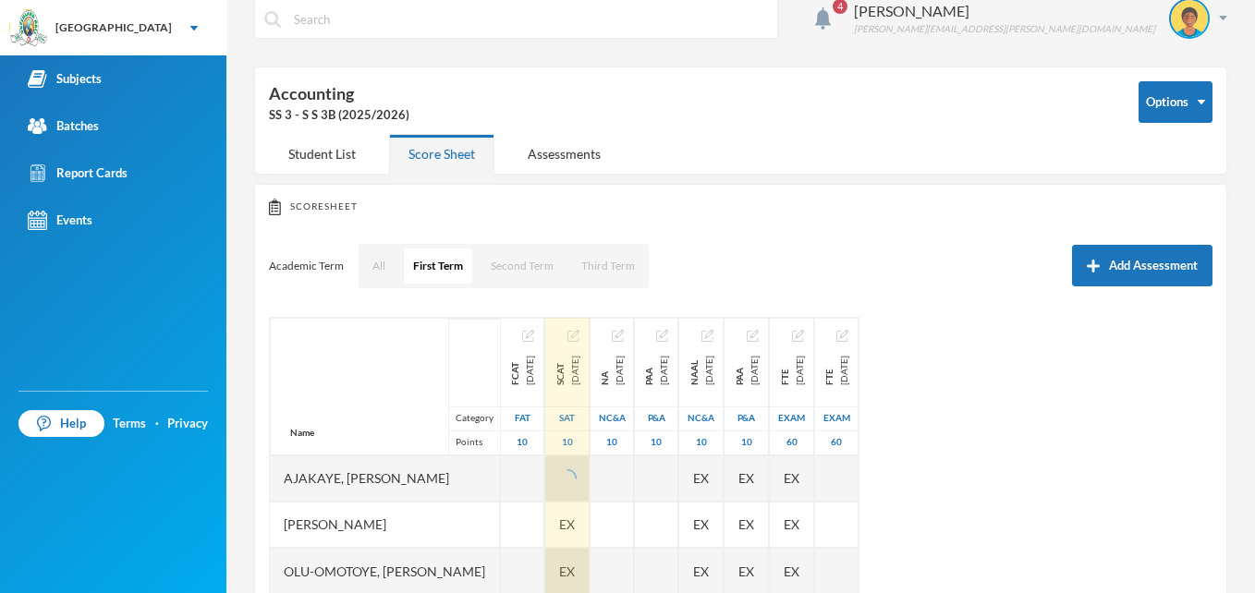
click at [590, 568] on div "EX" at bounding box center [567, 571] width 44 height 46
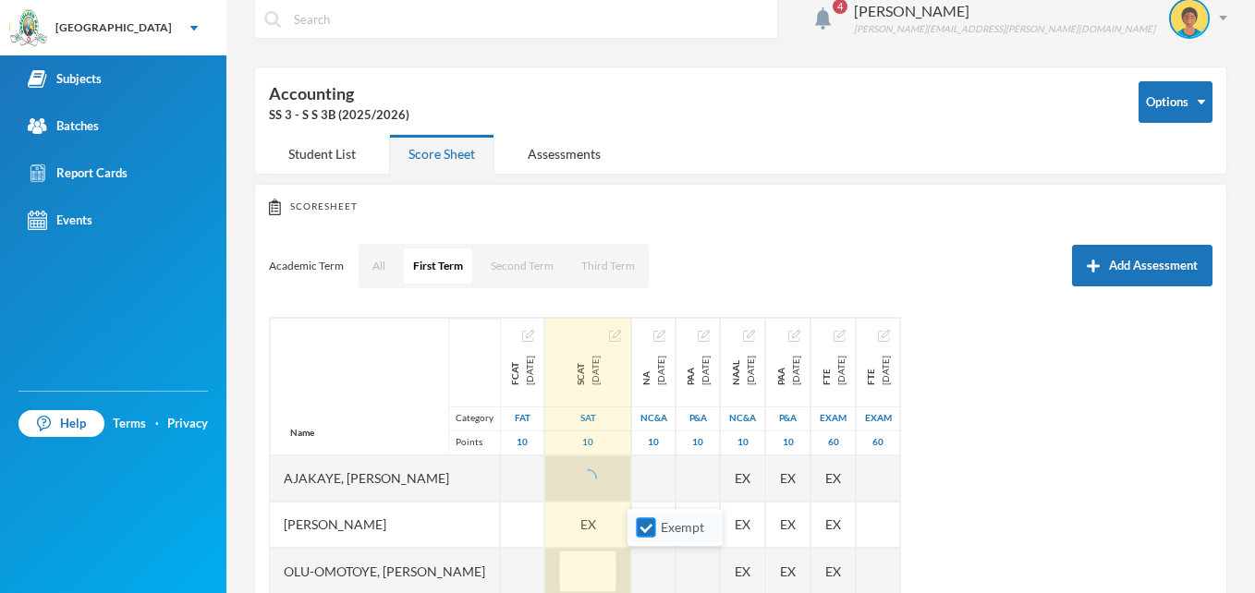
click at [648, 526] on input "Exempt" at bounding box center [646, 527] width 19 height 19
checkbox input "false"
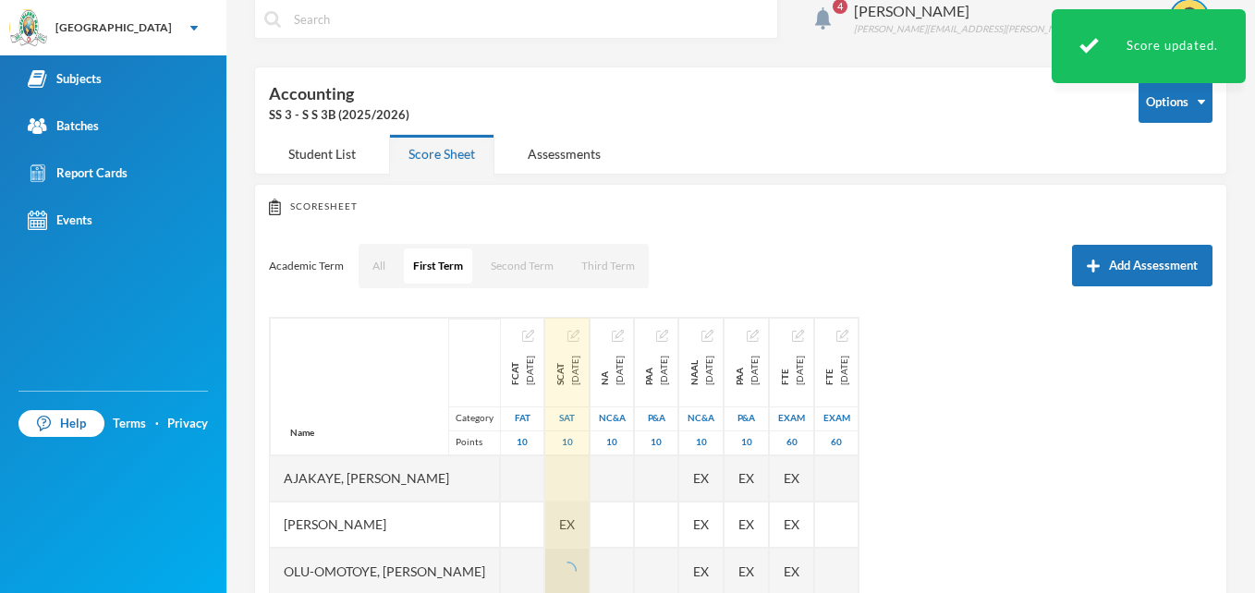
click at [590, 519] on div "EX" at bounding box center [567, 525] width 44 height 46
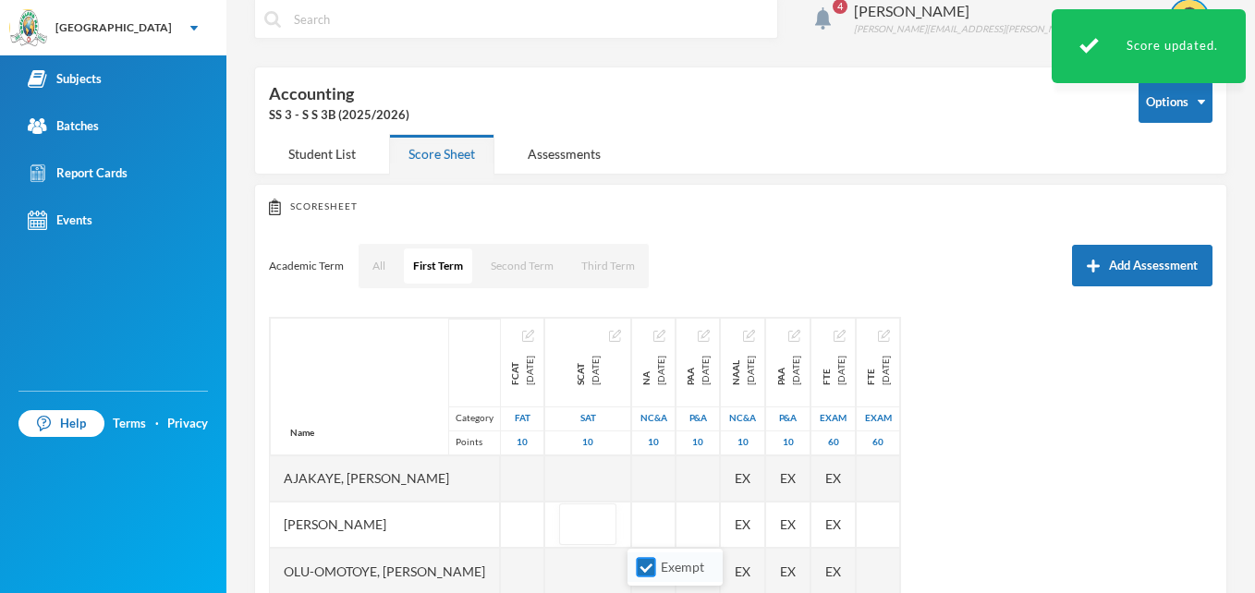
click at [646, 568] on input "Exempt" at bounding box center [646, 567] width 19 height 19
checkbox input "false"
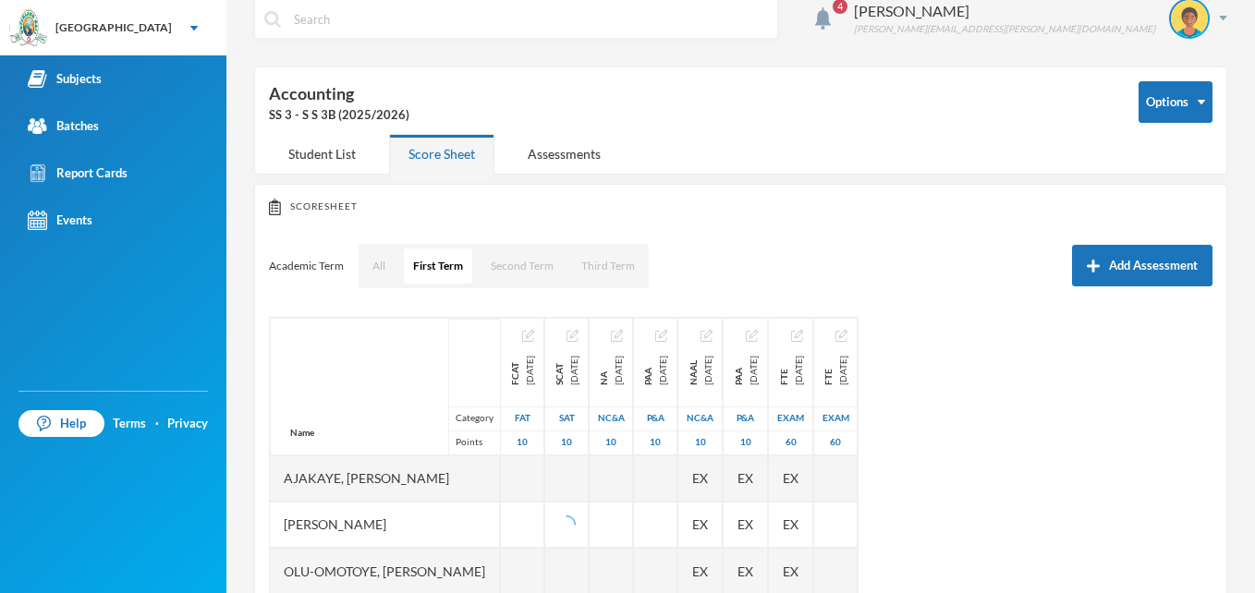
click at [1063, 335] on div "Name Category Points [PERSON_NAME], Fisayomi [PERSON_NAME], Munirat Mofiyinfolu…" at bounding box center [741, 456] width 944 height 278
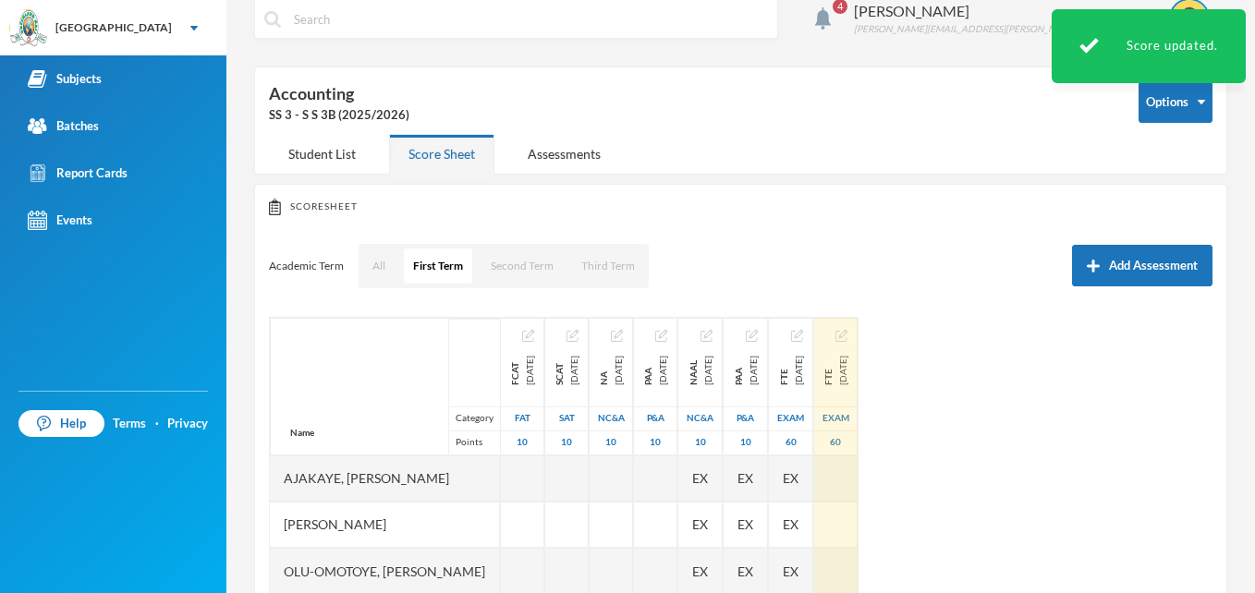
click at [847, 339] on img "button" at bounding box center [841, 336] width 12 height 12
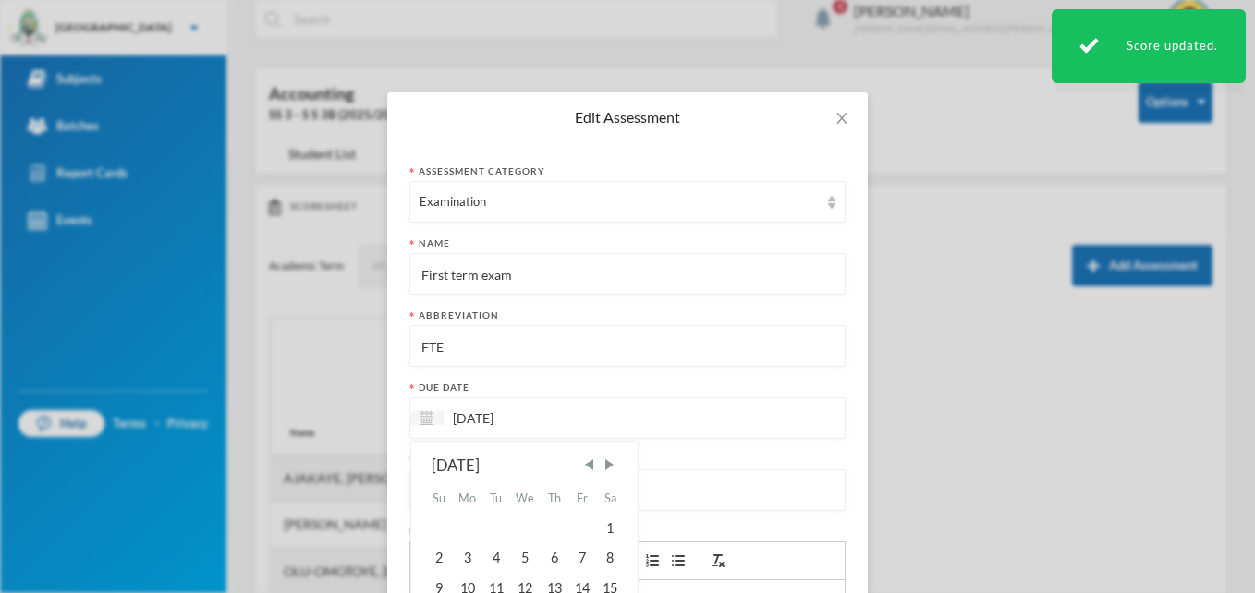
click at [457, 419] on input "[DATE]" at bounding box center [521, 418] width 155 height 21
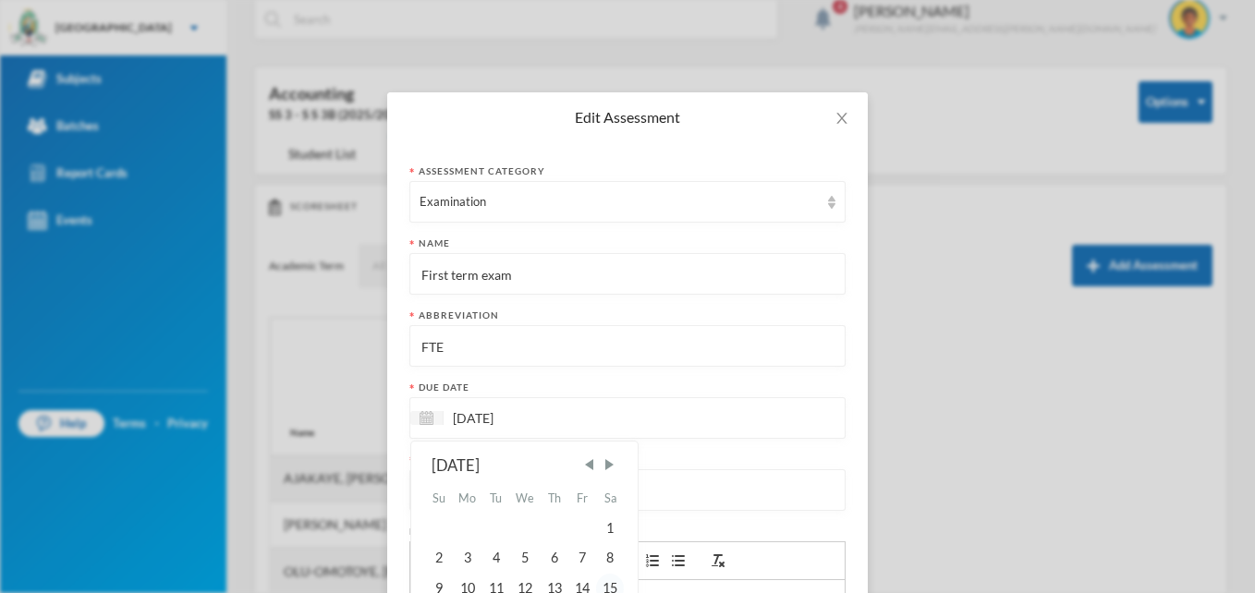
click at [605, 586] on div "15" at bounding box center [610, 589] width 28 height 30
type input "[DATE]"
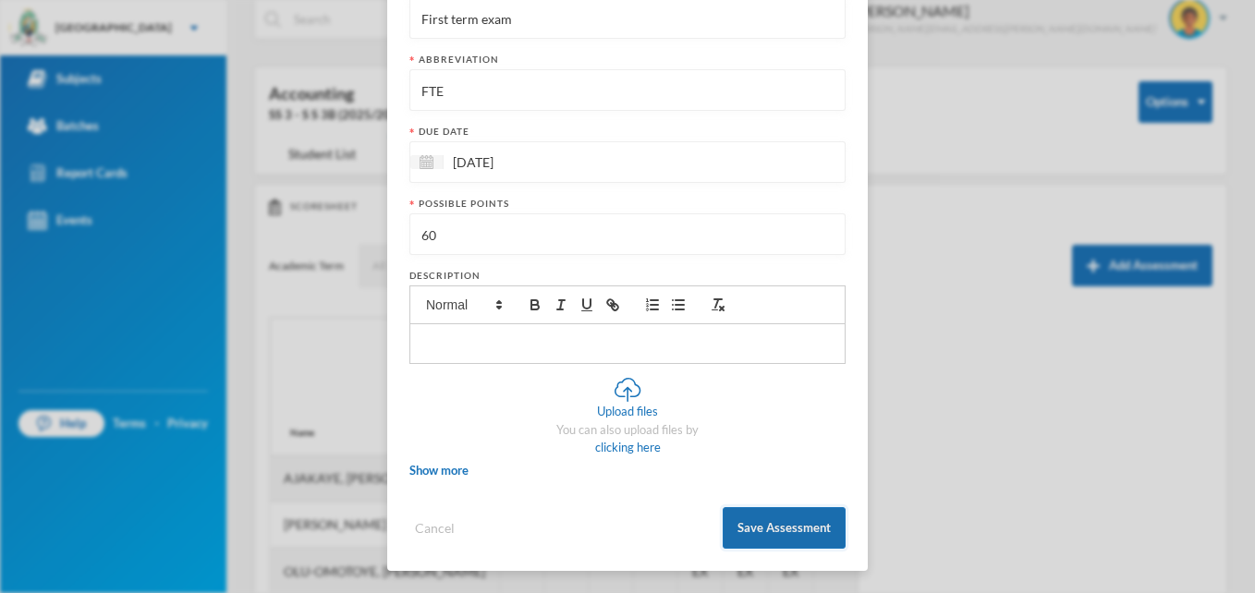
click at [758, 527] on button "Save Assessment" at bounding box center [784, 528] width 123 height 42
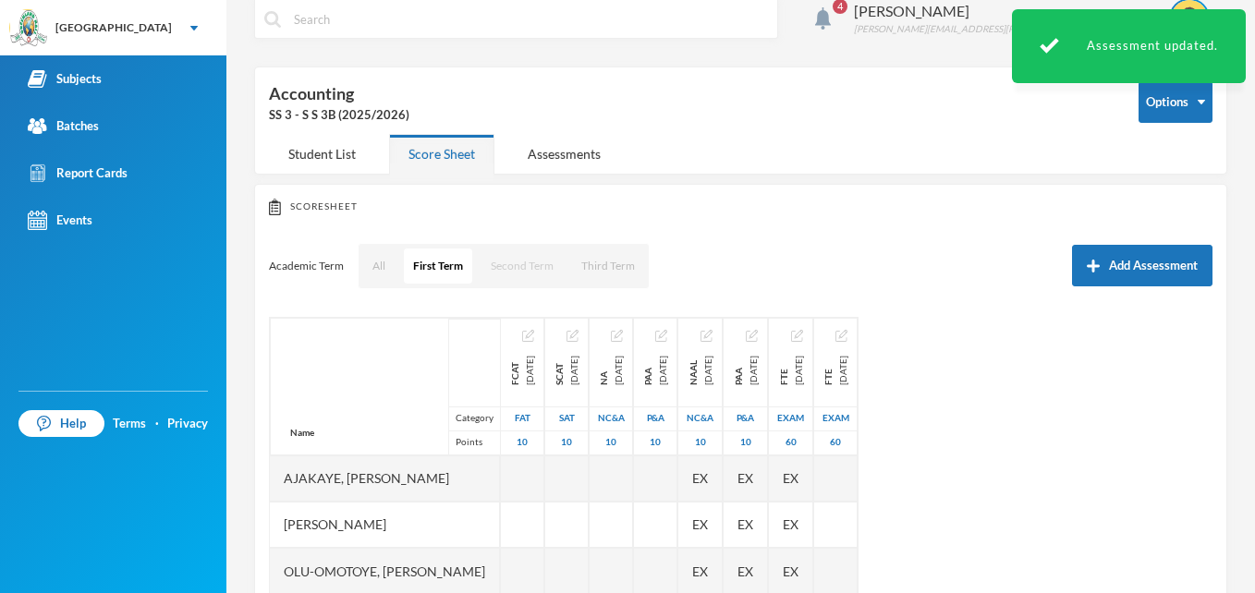
click at [508, 270] on button "Second Term" at bounding box center [522, 266] width 81 height 35
click at [437, 267] on button "First Term" at bounding box center [437, 266] width 67 height 35
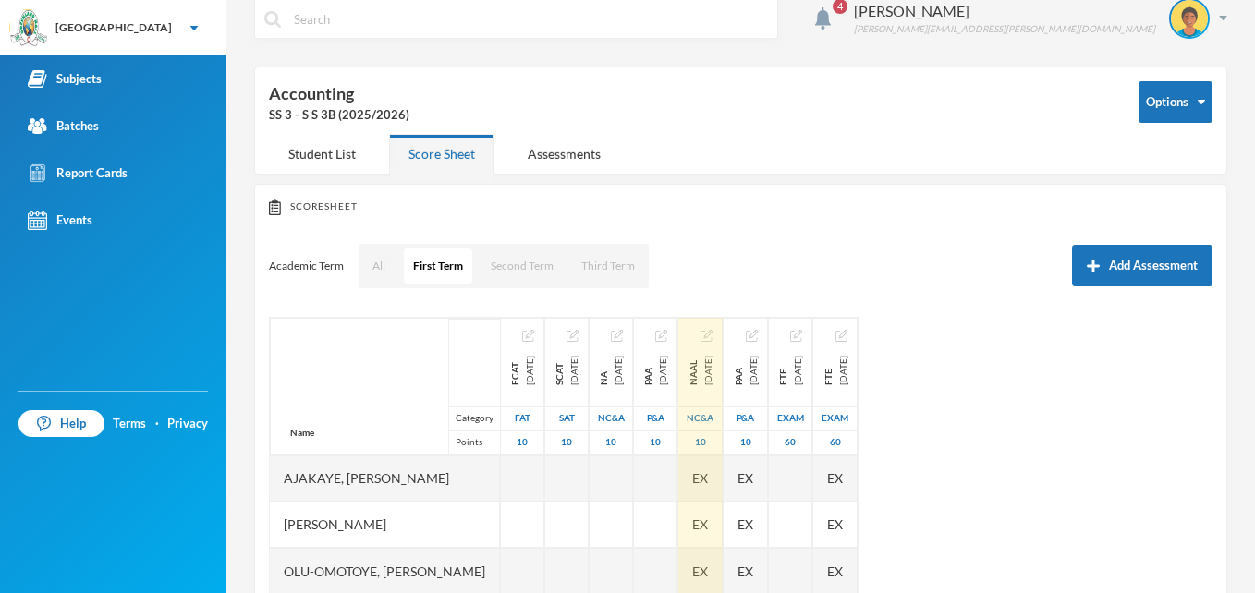
click at [713, 334] on img "button" at bounding box center [707, 336] width 12 height 12
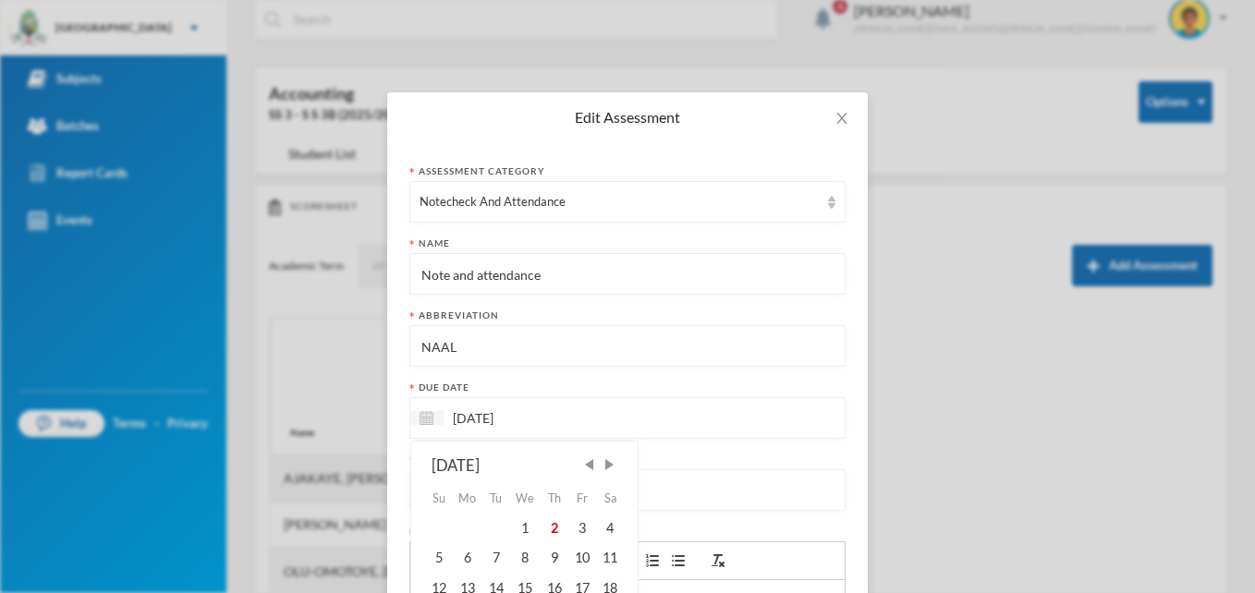
click at [525, 421] on input "[DATE]" at bounding box center [521, 418] width 155 height 21
click at [601, 464] on span "Next Month" at bounding box center [609, 465] width 17 height 17
click at [515, 522] on div "3" at bounding box center [525, 529] width 30 height 30
type input "[DATE]"
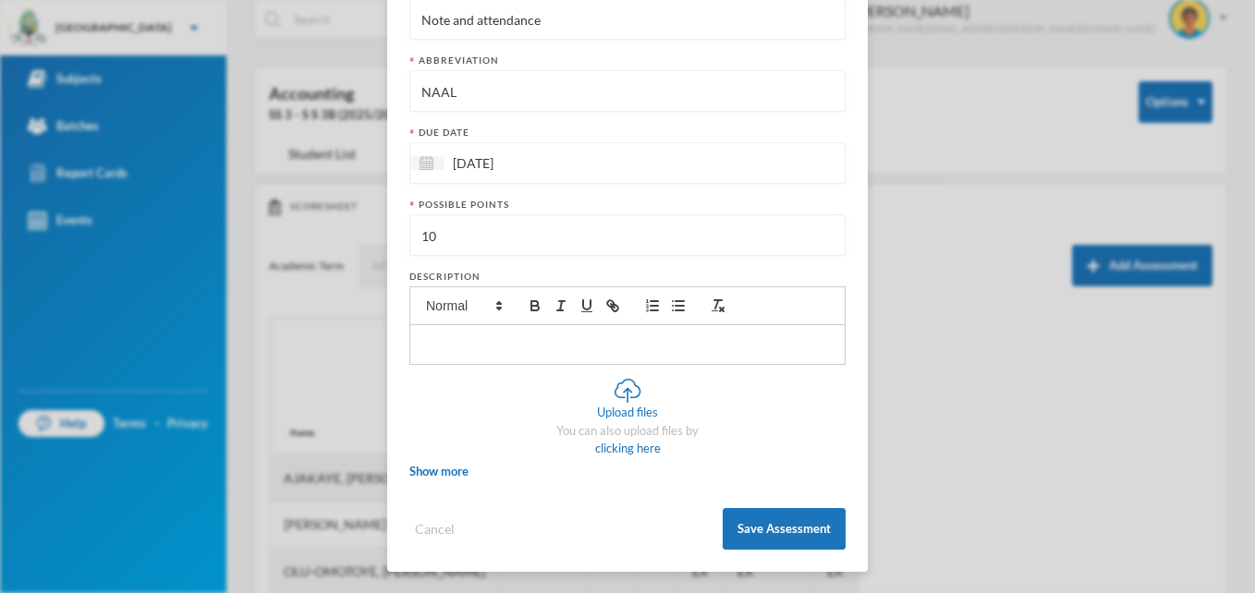
scroll to position [256, 0]
click at [763, 525] on button "Save Assessment" at bounding box center [784, 528] width 123 height 42
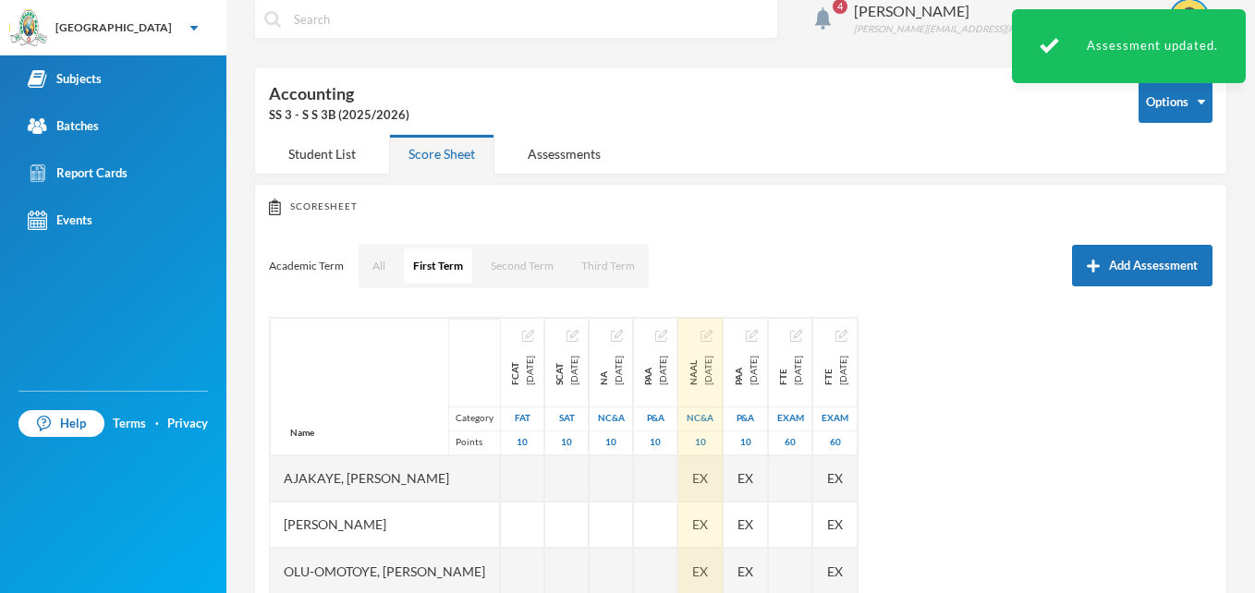
click at [713, 335] on img "button" at bounding box center [707, 336] width 12 height 12
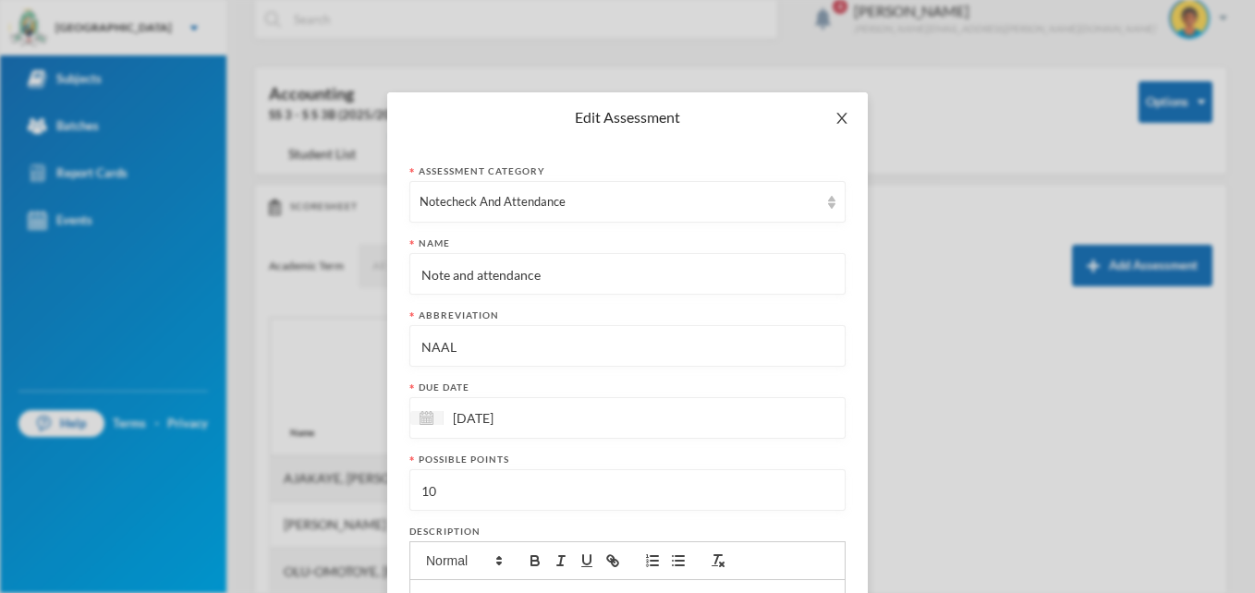
click at [835, 121] on icon "icon: close" at bounding box center [842, 118] width 15 height 15
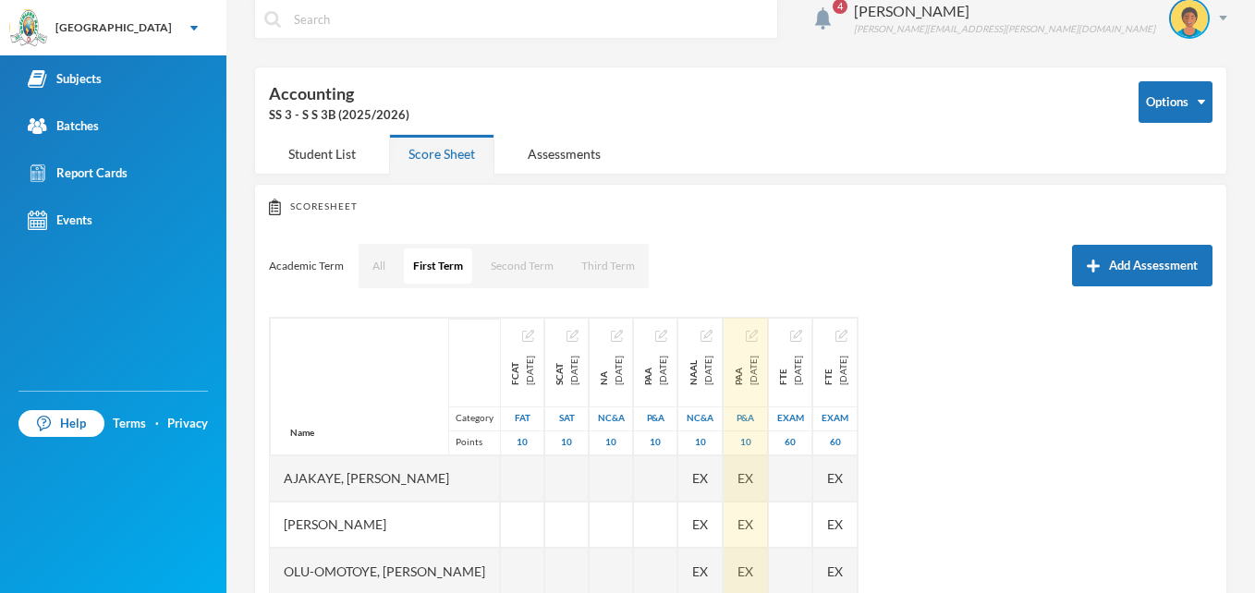
click at [767, 335] on div "PAA [DATE]" at bounding box center [745, 363] width 43 height 88
click at [758, 341] on img "button" at bounding box center [752, 336] width 12 height 12
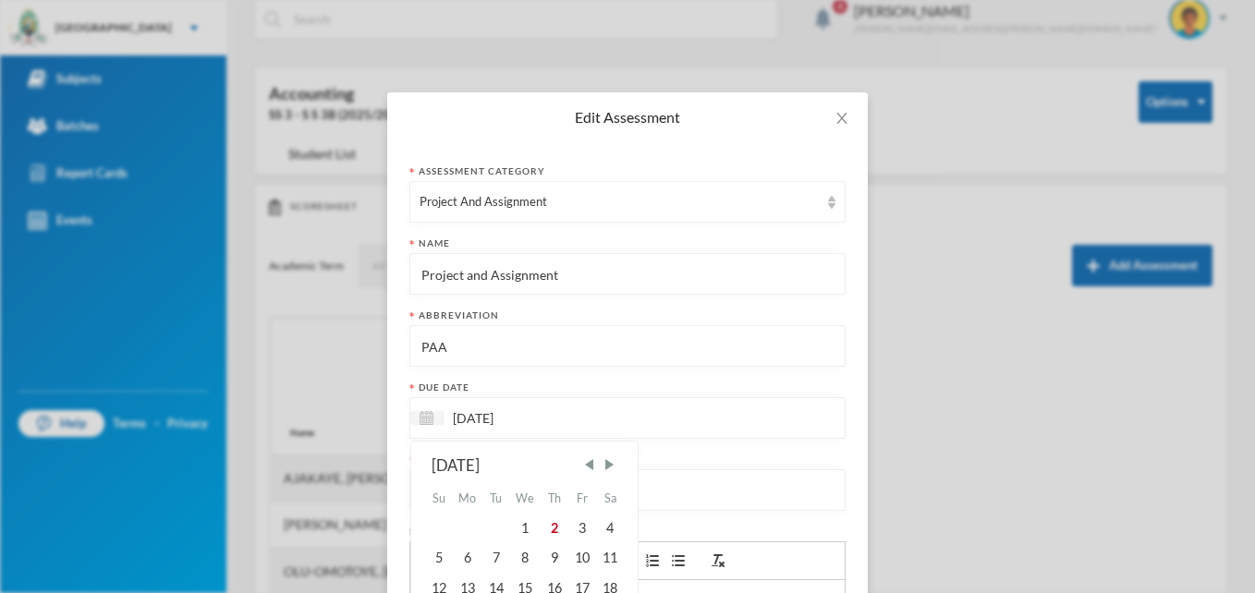
click at [525, 408] on input "[DATE]" at bounding box center [521, 418] width 155 height 21
click at [601, 468] on span "Next Month" at bounding box center [609, 465] width 17 height 17
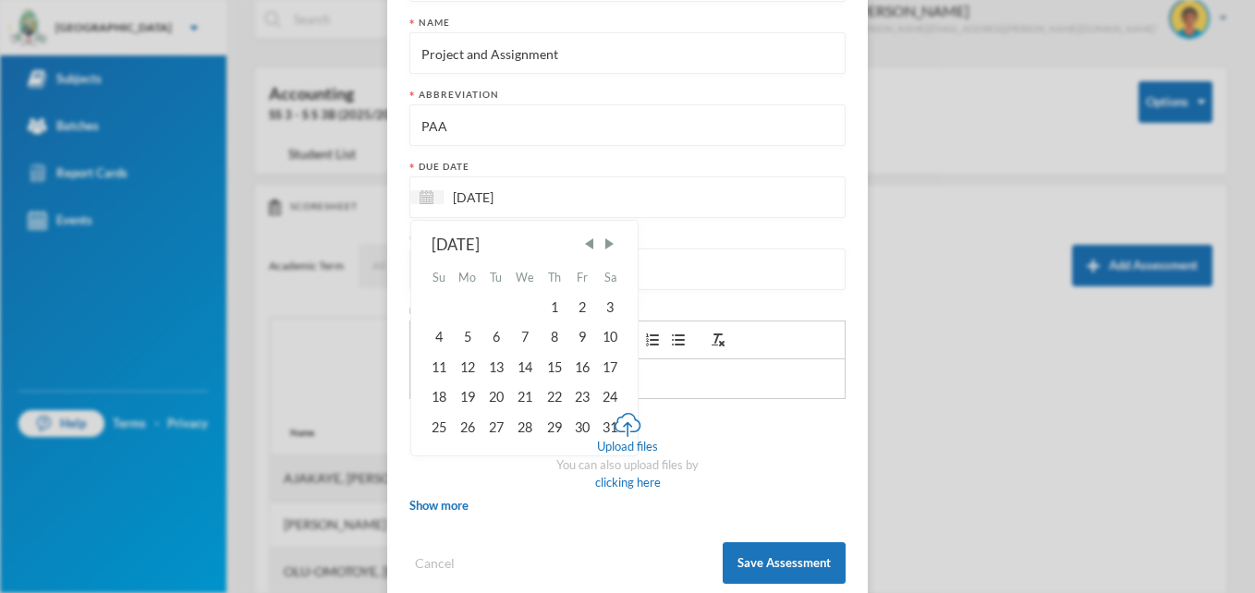
scroll to position [256, 0]
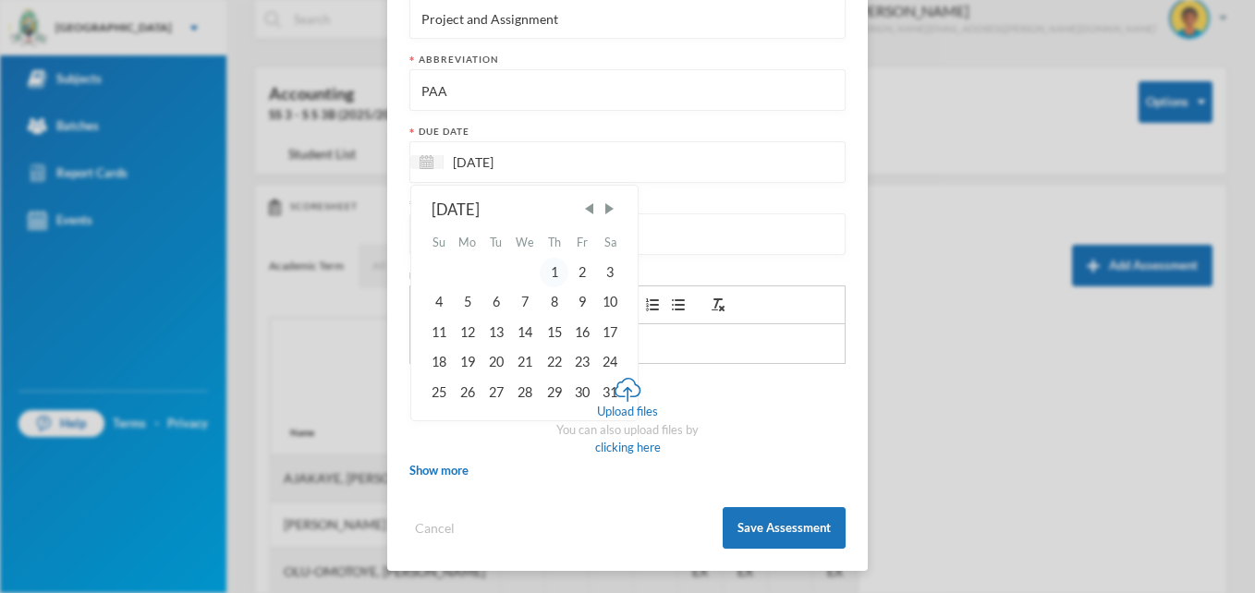
click at [543, 276] on div "1" at bounding box center [554, 273] width 28 height 30
type input "[DATE]"
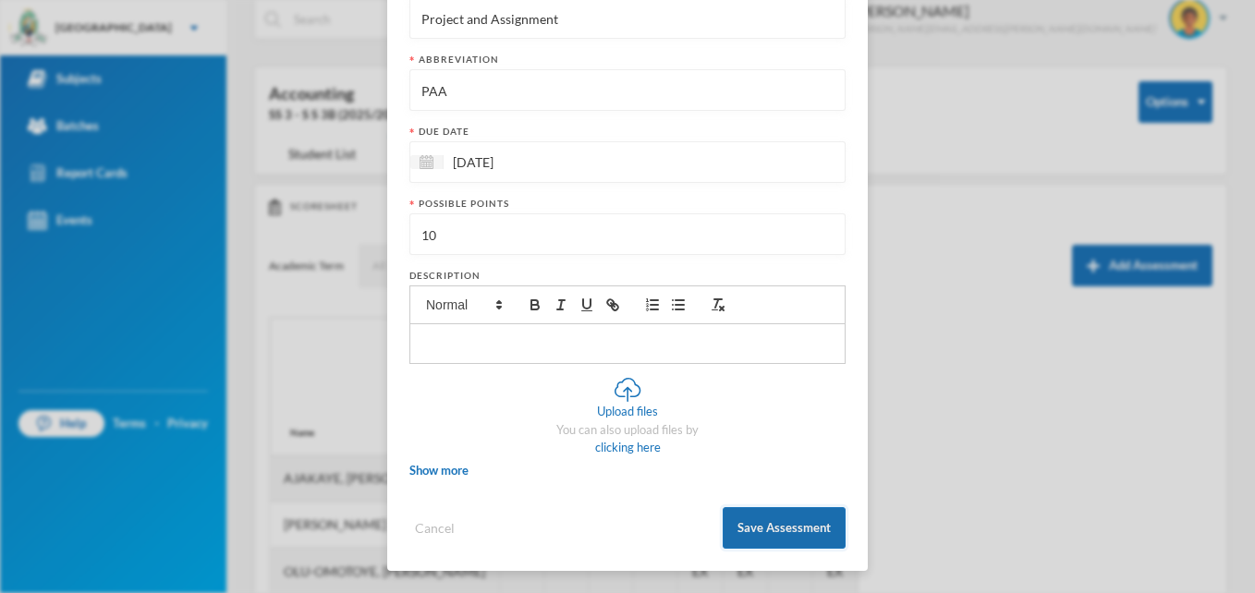
click at [790, 522] on button "Save Assessment" at bounding box center [784, 528] width 123 height 42
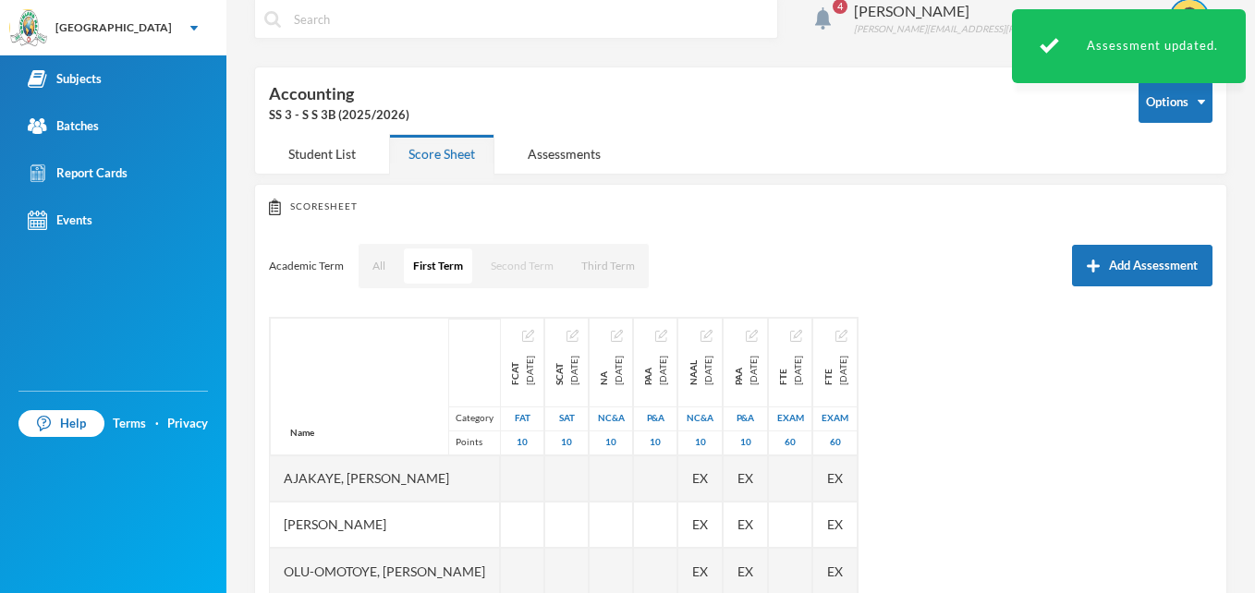
click at [518, 264] on button "Second Term" at bounding box center [522, 266] width 81 height 35
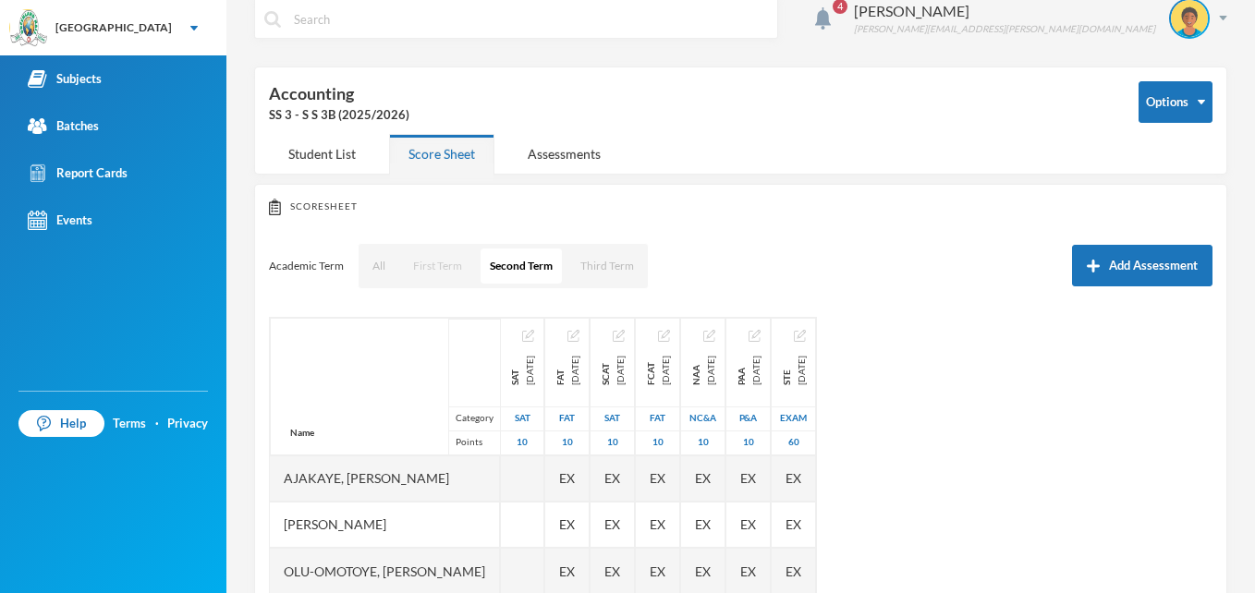
click at [443, 266] on button "First Term" at bounding box center [437, 266] width 67 height 35
click at [521, 264] on button "Second Term" at bounding box center [522, 266] width 81 height 35
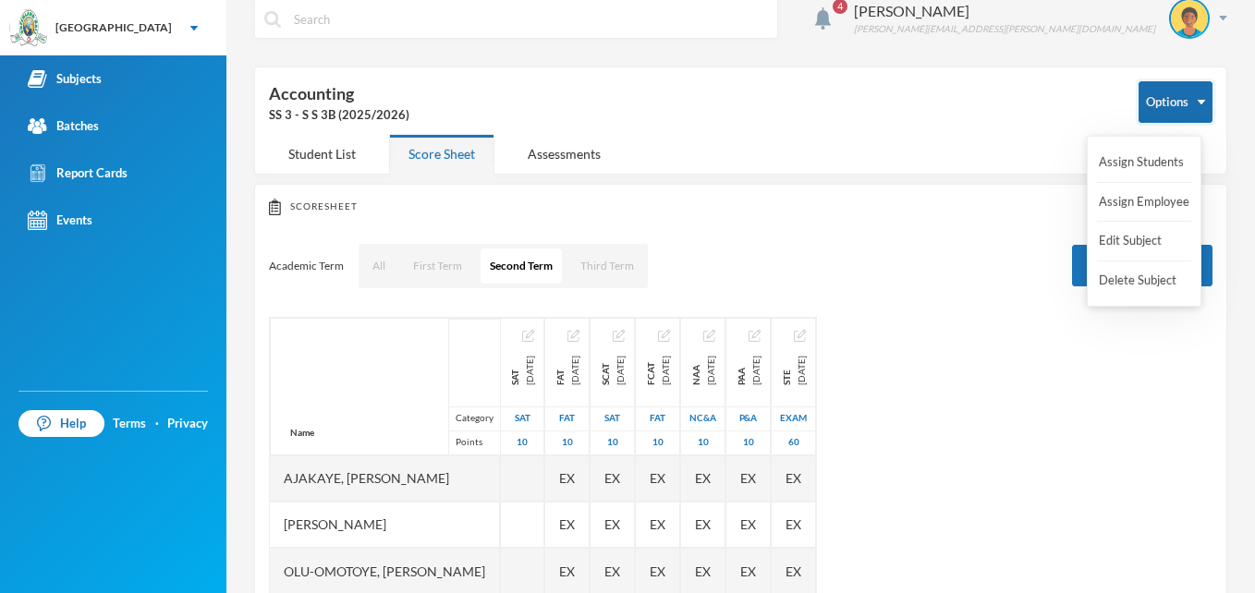
click at [1152, 104] on button "Options" at bounding box center [1176, 102] width 74 height 42
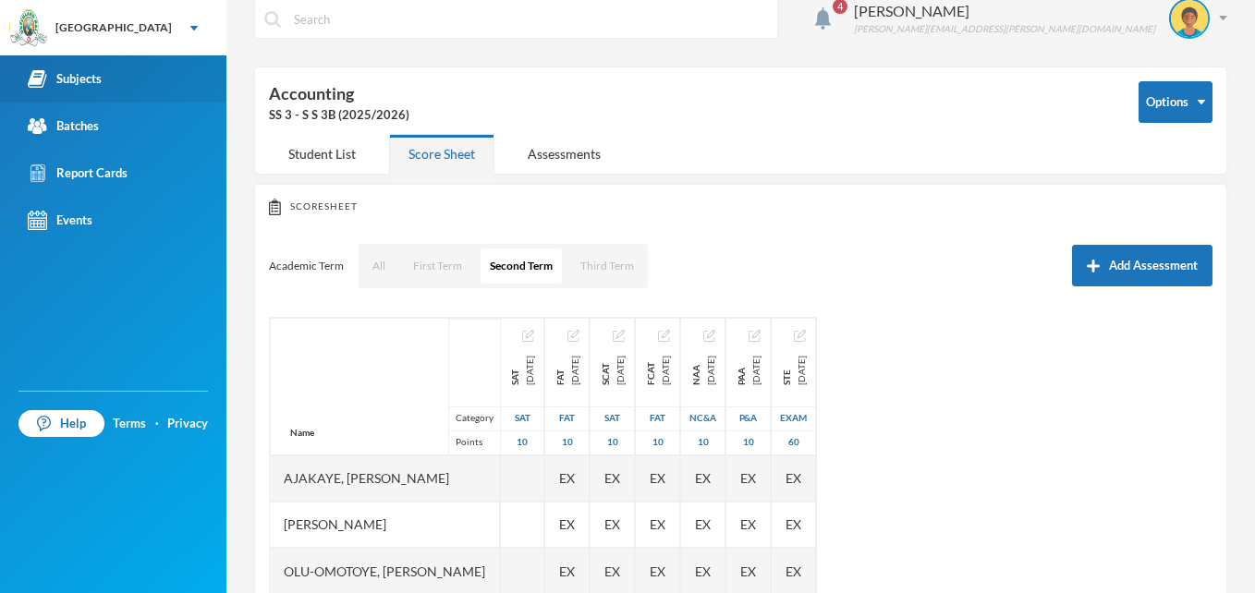
click at [103, 80] on link "Subjects" at bounding box center [113, 78] width 226 height 47
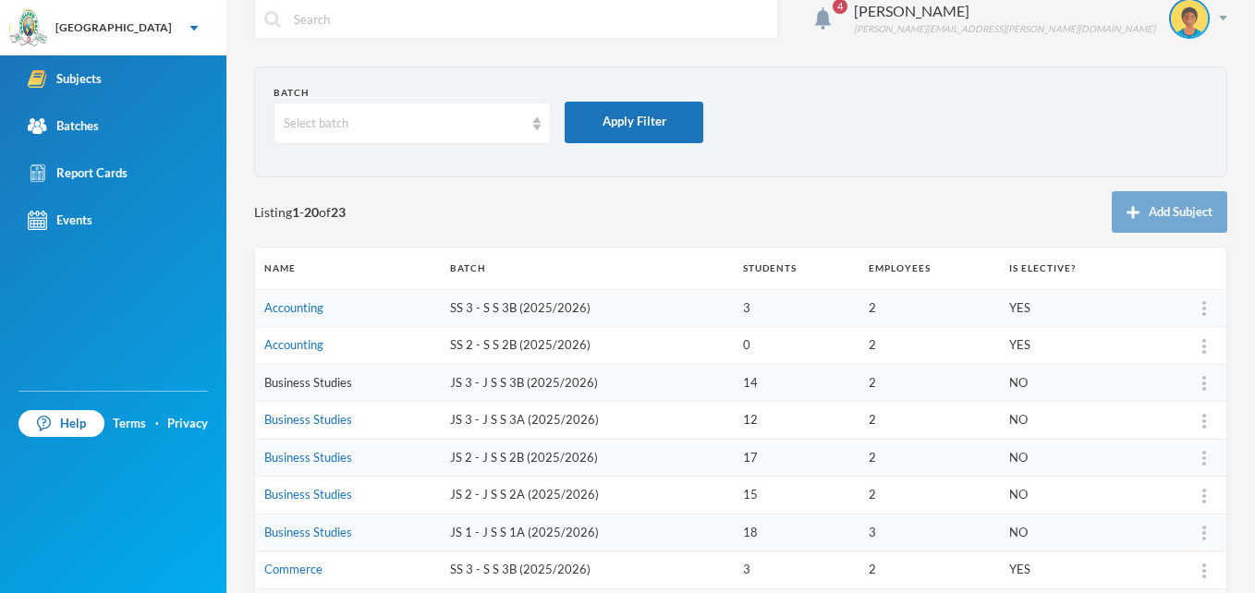
click at [336, 385] on link "Business Studies" at bounding box center [308, 382] width 88 height 15
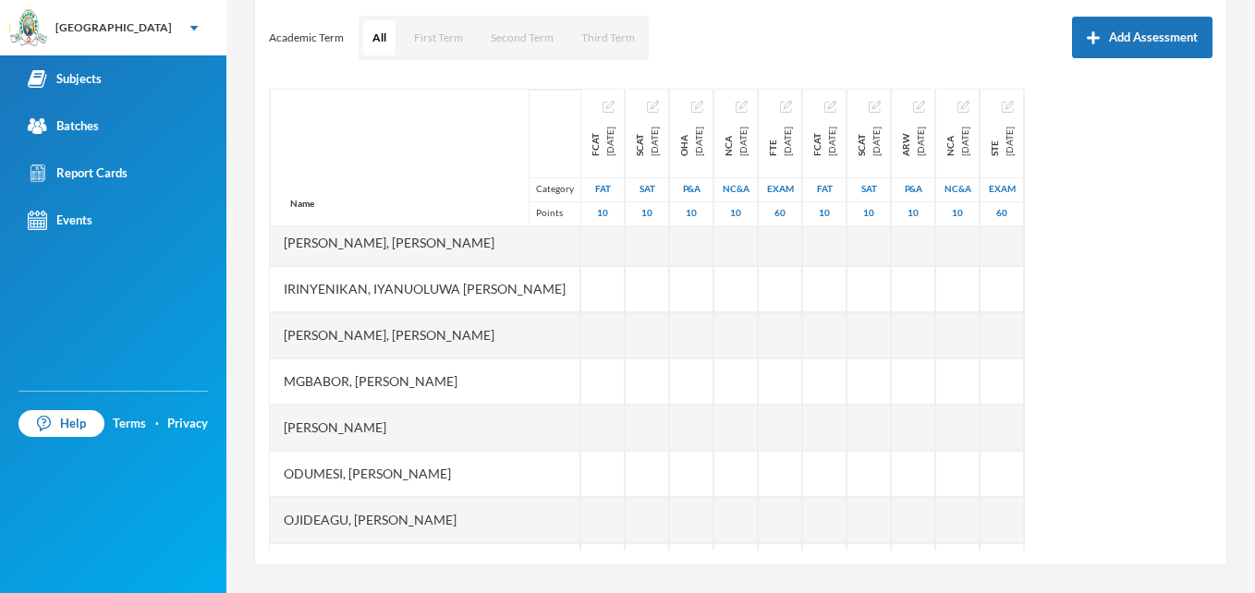
scroll to position [191, 0]
click at [442, 43] on button "First Term" at bounding box center [438, 37] width 67 height 35
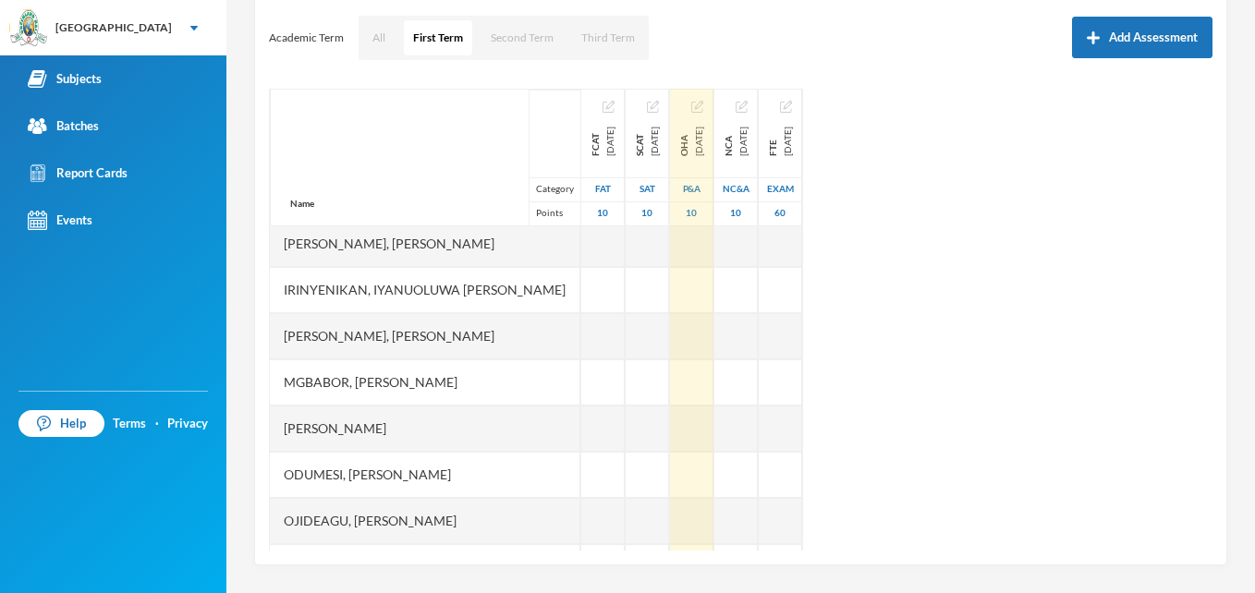
click at [703, 103] on img "button" at bounding box center [697, 107] width 12 height 12
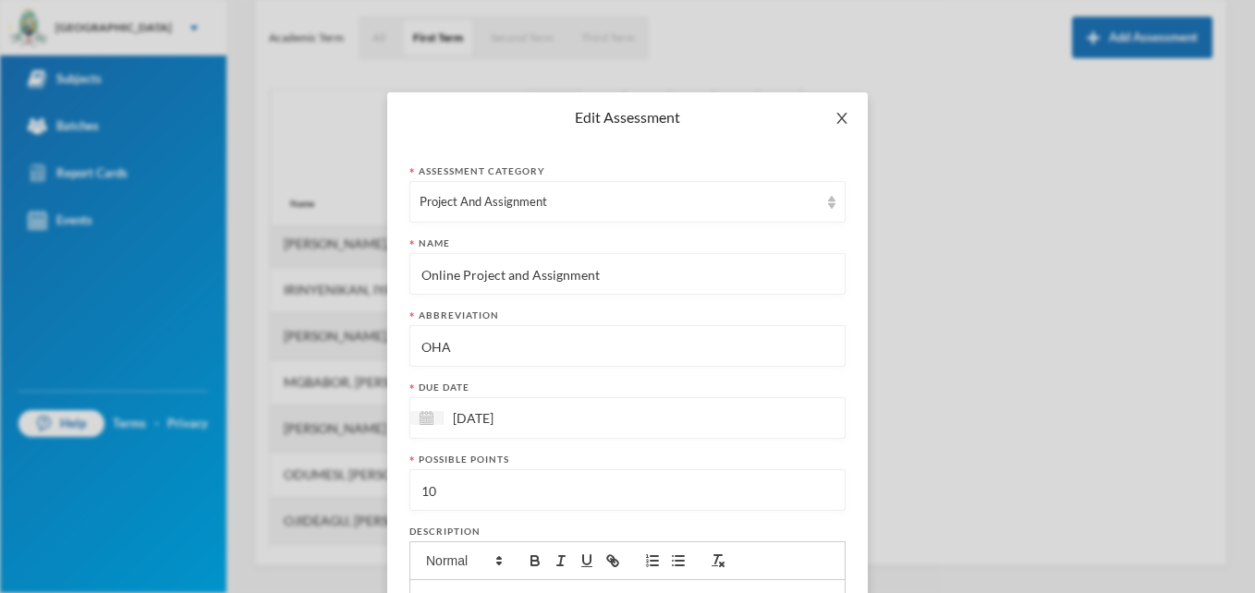
click at [835, 111] on icon "icon: close" at bounding box center [842, 118] width 15 height 15
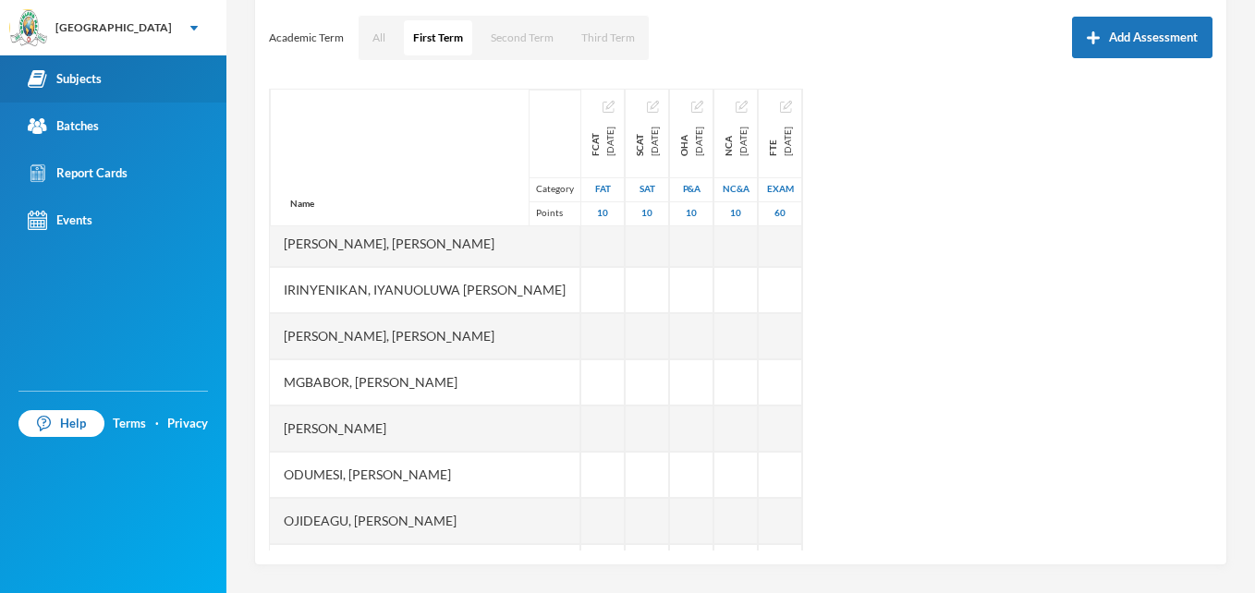
click at [82, 81] on div "Subjects" at bounding box center [65, 78] width 74 height 19
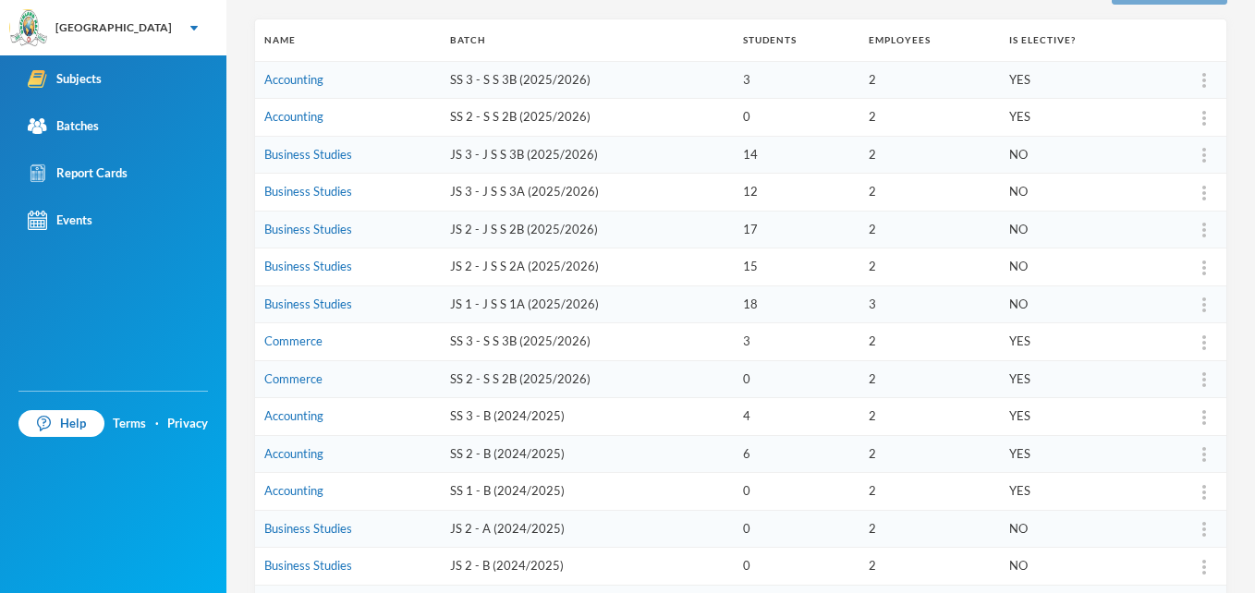
click at [332, 386] on td "Commerce" at bounding box center [348, 379] width 186 height 38
click at [308, 377] on link "Commerce" at bounding box center [293, 379] width 58 height 15
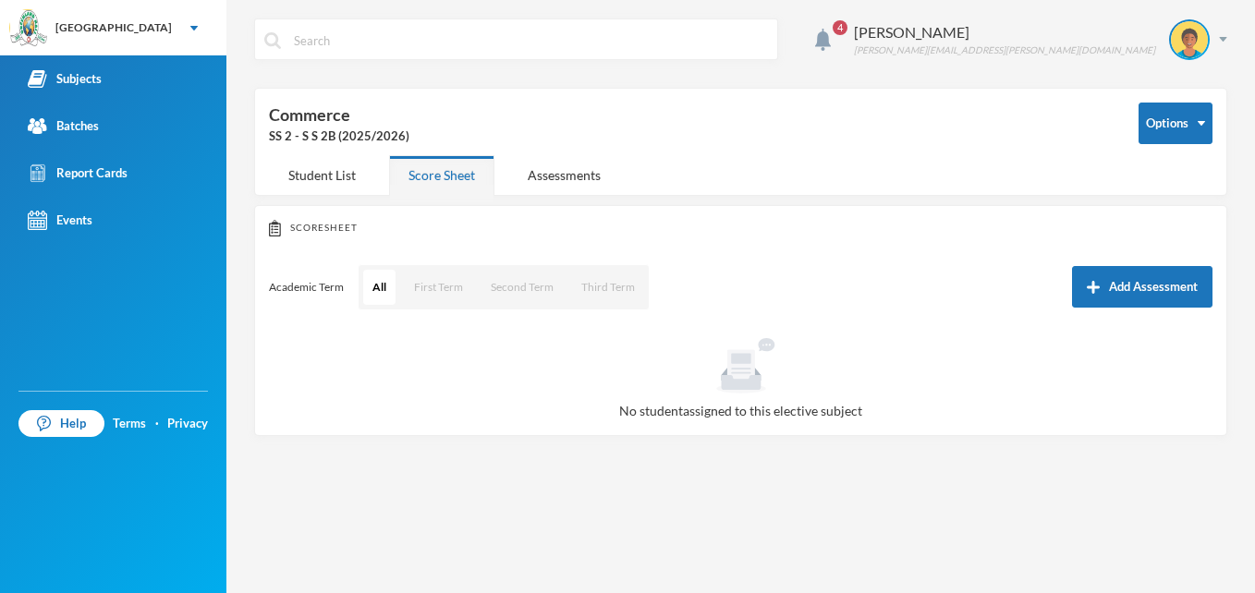
click at [323, 134] on div "SS 2 - S S 2B (2025/2026)" at bounding box center [690, 137] width 842 height 18
click at [322, 137] on div "SS 2 - S S 2B (2025/2026)" at bounding box center [690, 137] width 842 height 18
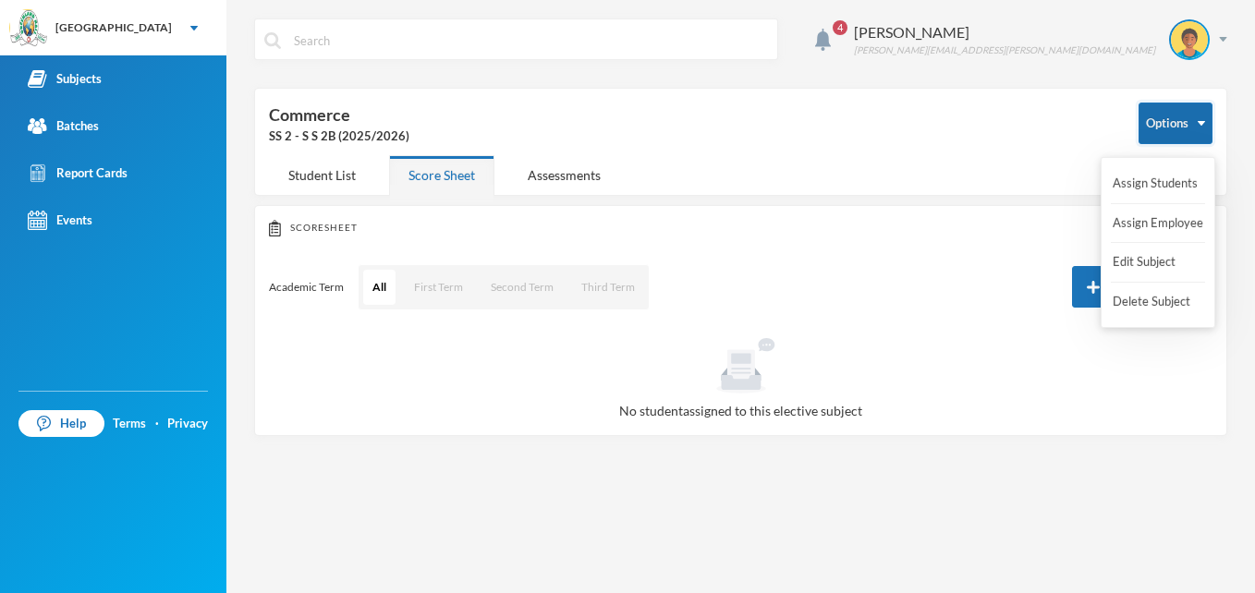
click at [1188, 123] on button "Options" at bounding box center [1176, 124] width 74 height 42
click at [1151, 177] on button "Assign Students" at bounding box center [1155, 183] width 89 height 33
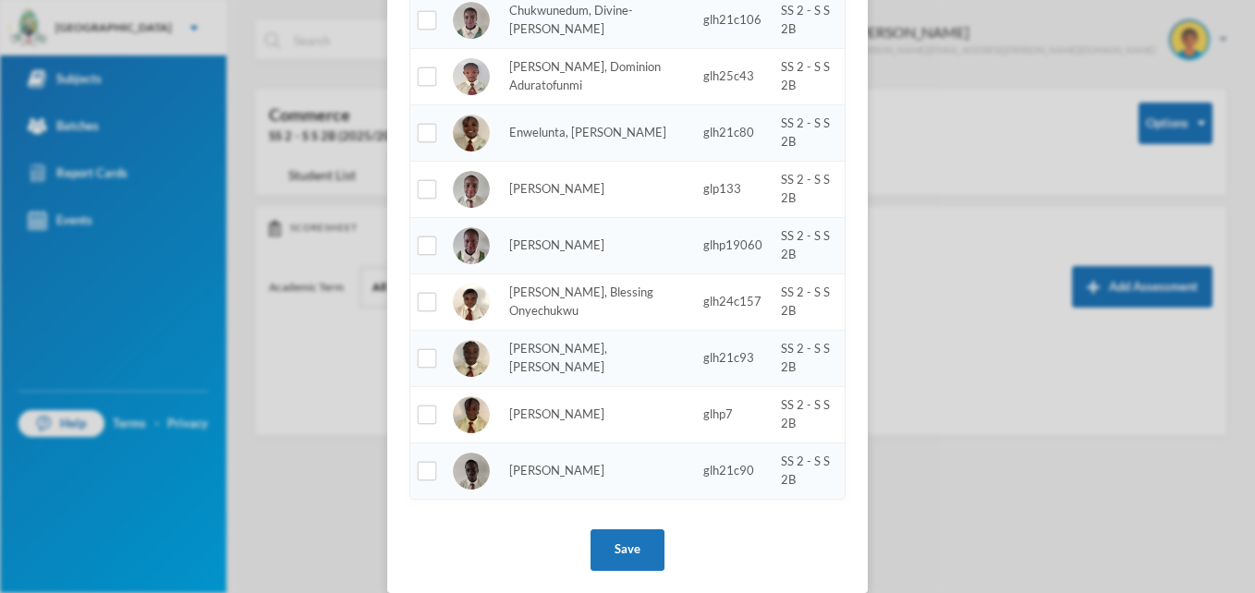
scroll to position [350, 0]
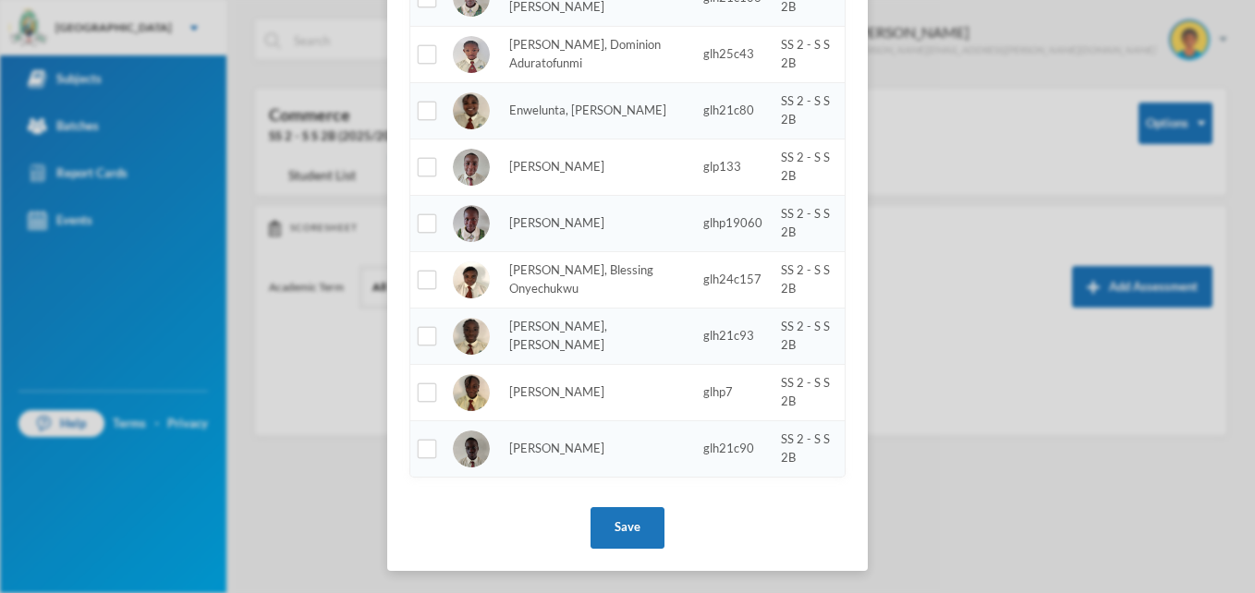
click at [940, 259] on div "Assign Students Photo Name Adm. No. Batch Ale, [PERSON_NAME] glh21c115 SS 2 - S…" at bounding box center [627, 296] width 1255 height 593
click at [957, 323] on div "Assign Students Photo Name Adm. No. Batch Ale, [PERSON_NAME] glh21c115 SS 2 - S…" at bounding box center [627, 296] width 1255 height 593
click at [932, 293] on div "Assign Students Photo Name Adm. No. Batch Ale, [PERSON_NAME] glh21c115 SS 2 - S…" at bounding box center [627, 296] width 1255 height 593
click at [941, 159] on div "Assign Students Photo Name Adm. No. Batch Ale, [PERSON_NAME] glh21c115 SS 2 - S…" at bounding box center [627, 296] width 1255 height 593
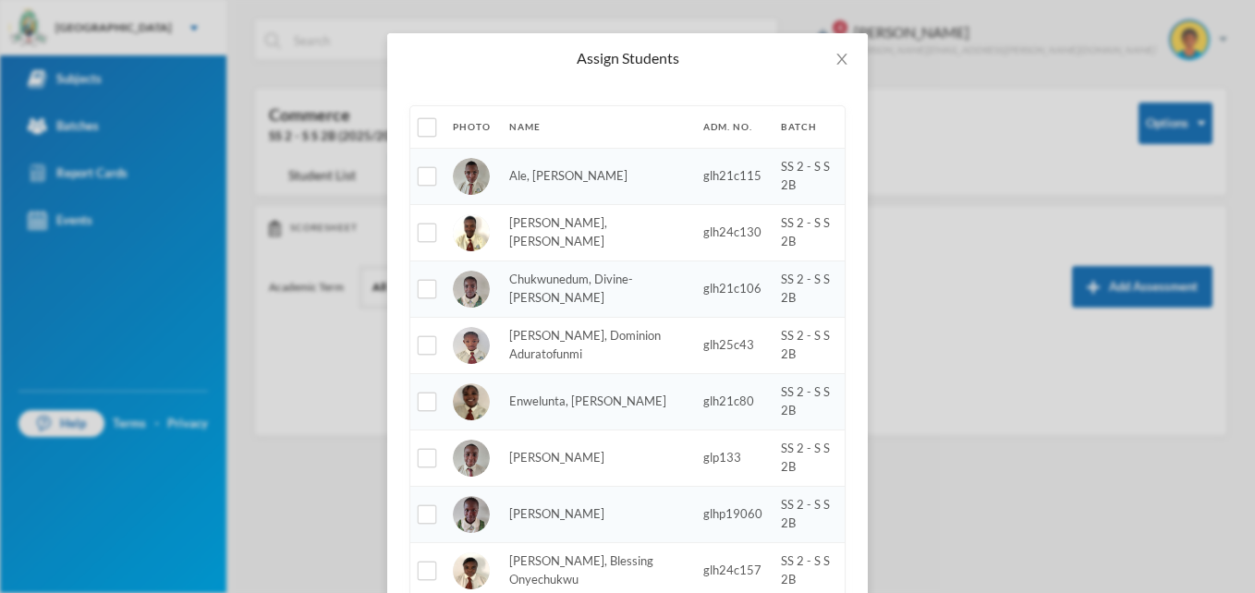
scroll to position [0, 0]
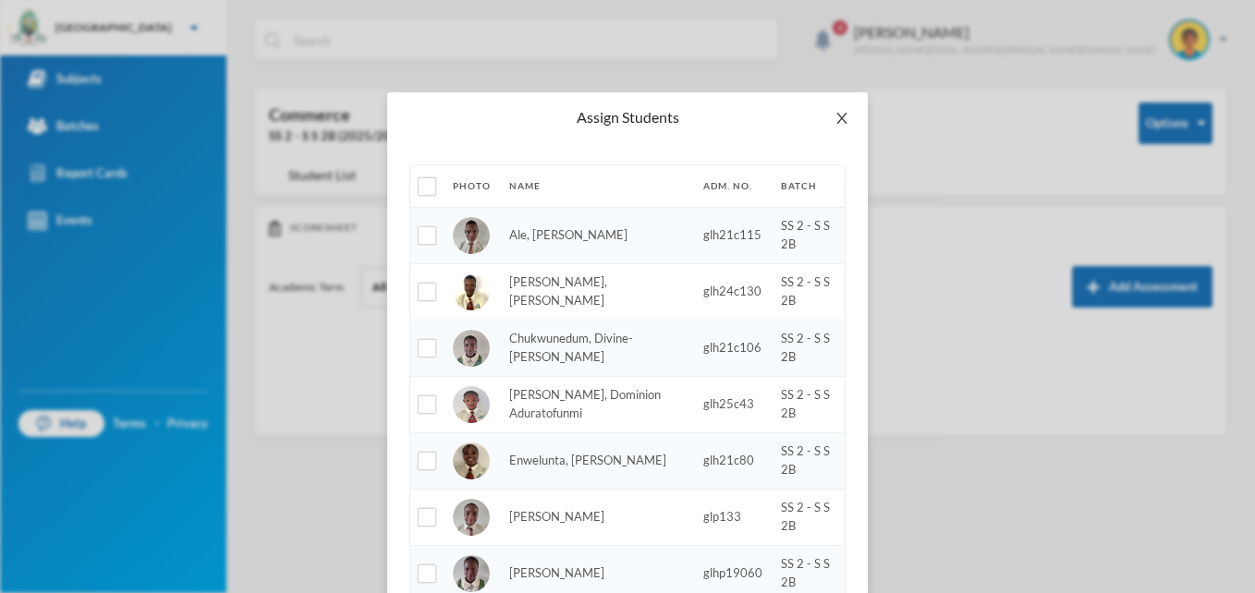
click at [844, 117] on span "Close" at bounding box center [842, 118] width 52 height 52
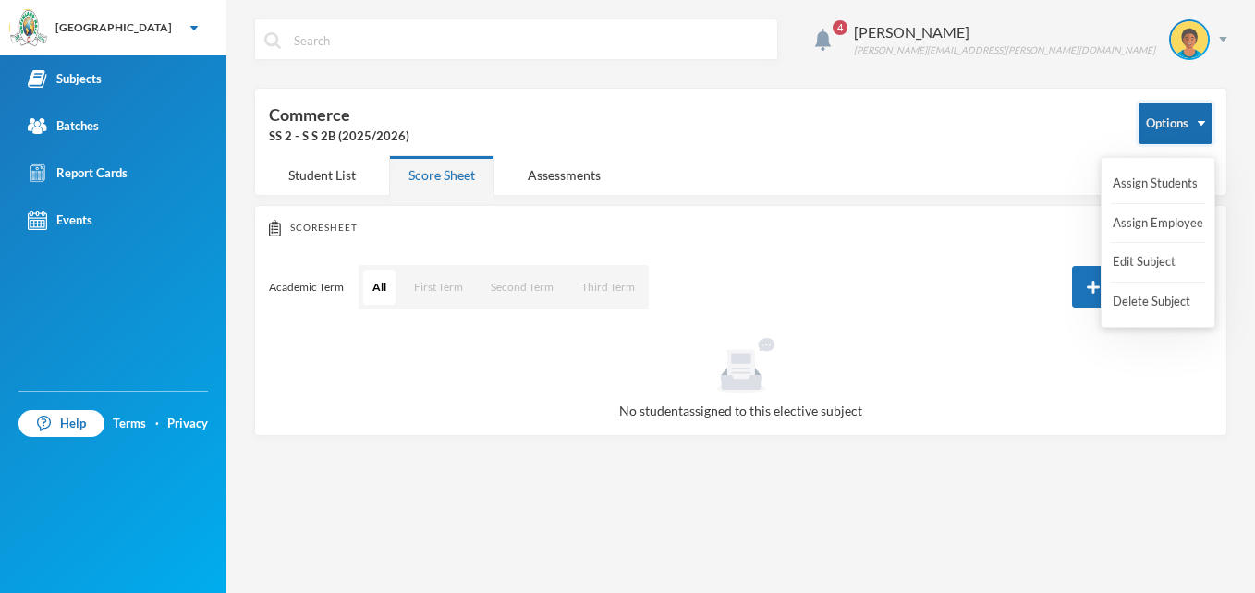
click at [1170, 119] on button "Options" at bounding box center [1176, 124] width 74 height 42
click at [1182, 125] on button "Options" at bounding box center [1176, 124] width 74 height 42
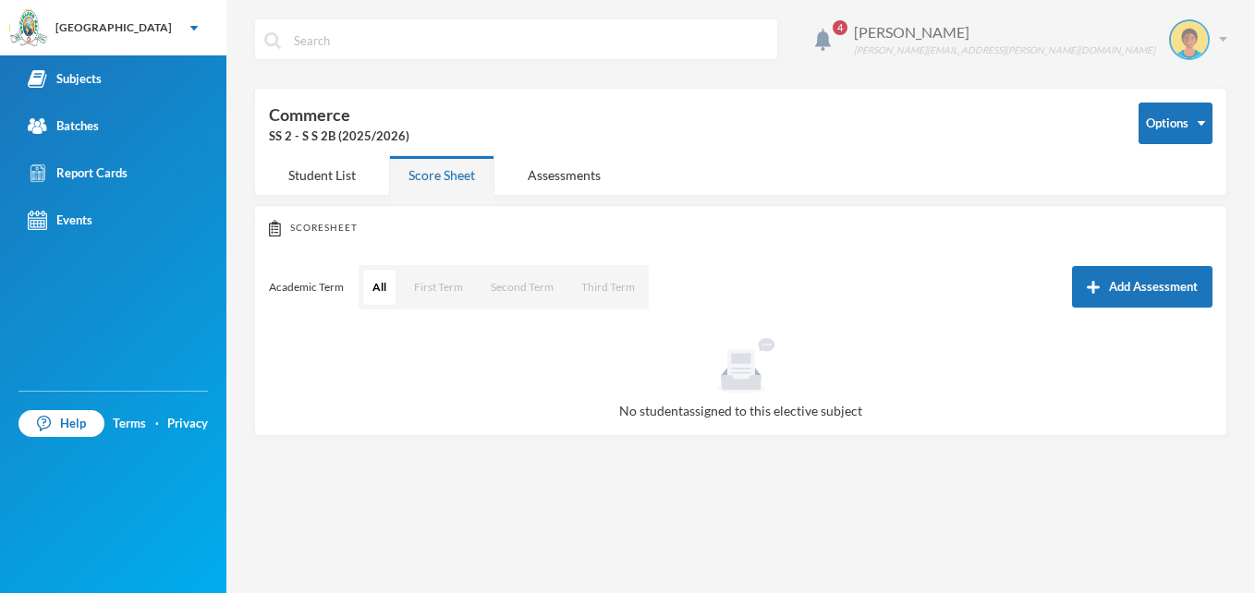
click at [1018, 28] on div "[PERSON_NAME] Ahmed [EMAIL_ADDRESS][PERSON_NAME][DOMAIN_NAME]" at bounding box center [1033, 39] width 387 height 41
click at [855, 26] on span "4" at bounding box center [840, 28] width 30 height 30
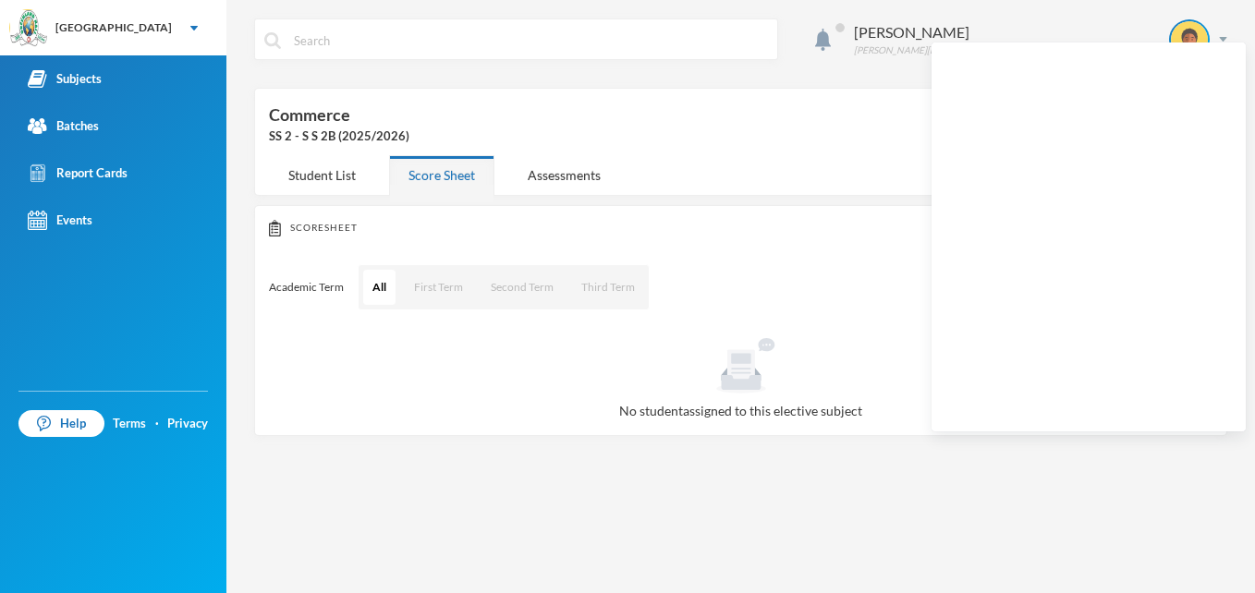
click at [855, 26] on span at bounding box center [840, 28] width 30 height 30
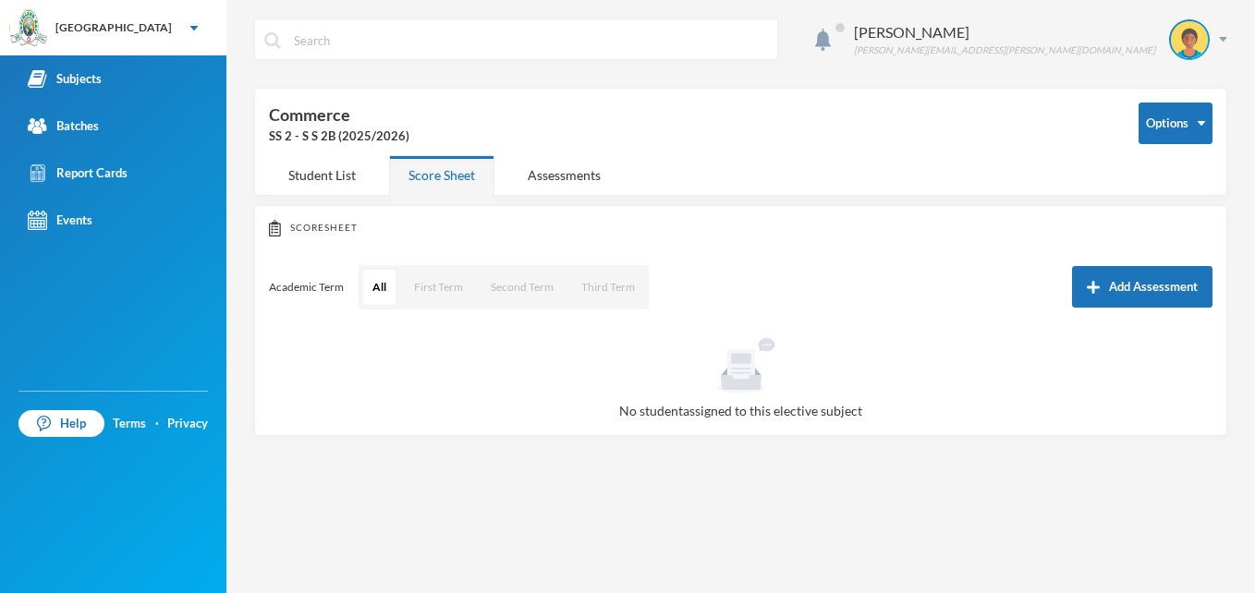
click at [855, 26] on span at bounding box center [840, 28] width 30 height 30
